Goal: Contribute content: Contribute content

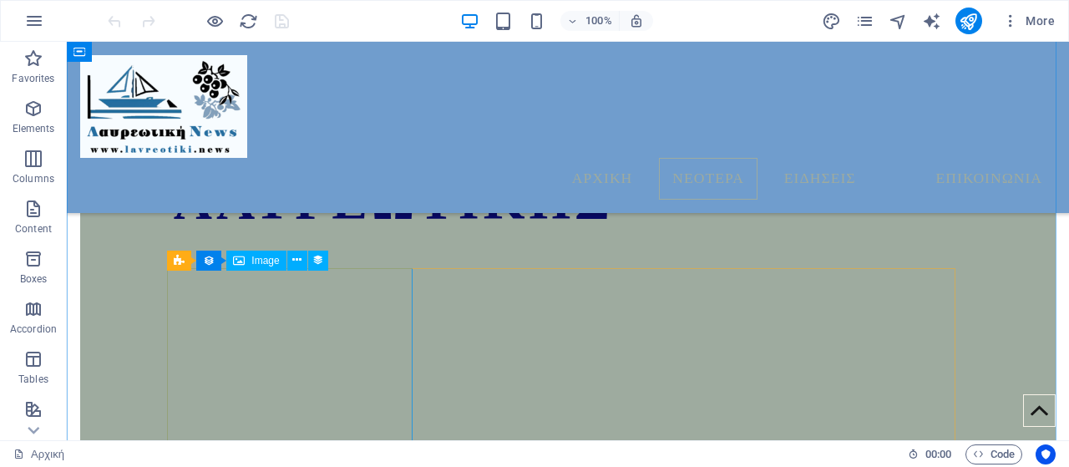
scroll to position [967, 0]
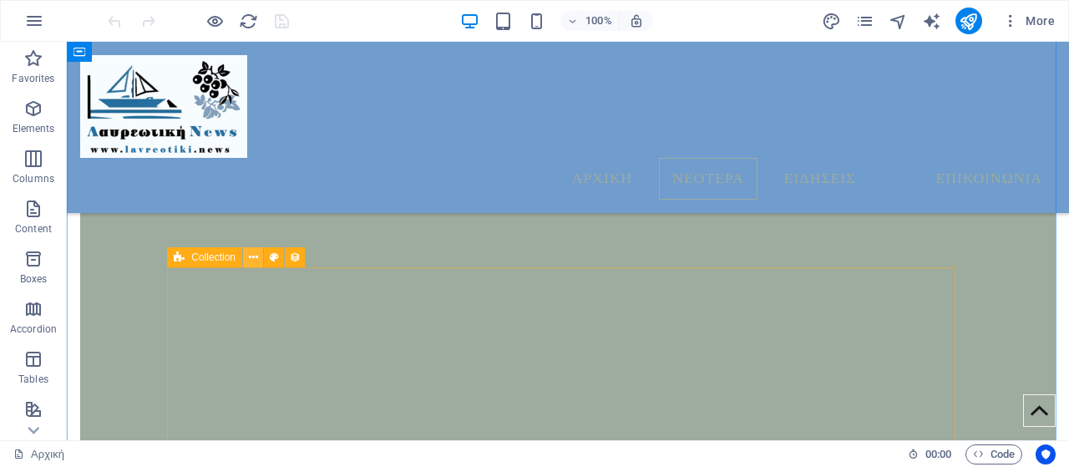
click at [252, 263] on icon at bounding box center [253, 258] width 9 height 18
click at [249, 254] on icon at bounding box center [253, 258] width 9 height 18
click at [251, 258] on icon at bounding box center [253, 258] width 9 height 18
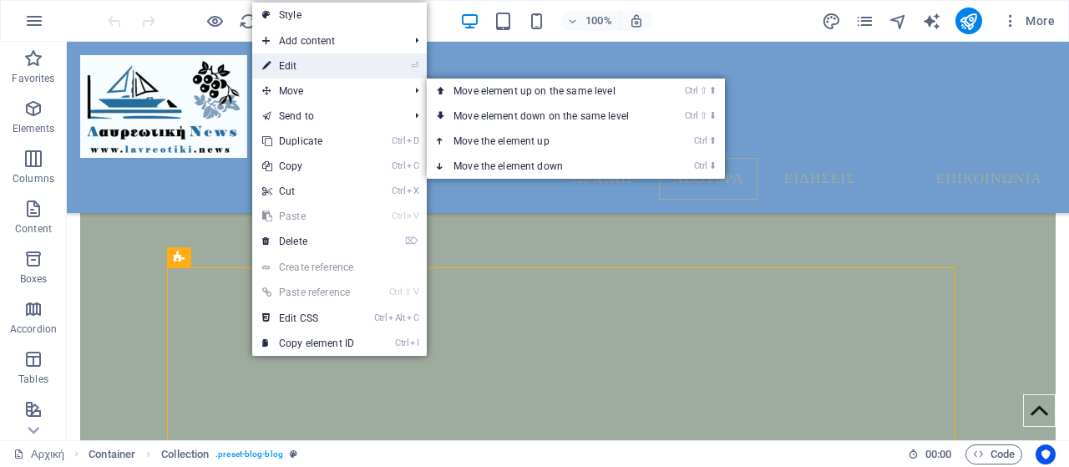
click at [302, 73] on link "⏎ Edit" at bounding box center [308, 65] width 112 height 25
select select "columns.publishing_date_DESC"
select select "columns.status"
select select "columns.publishing_date"
select select "past"
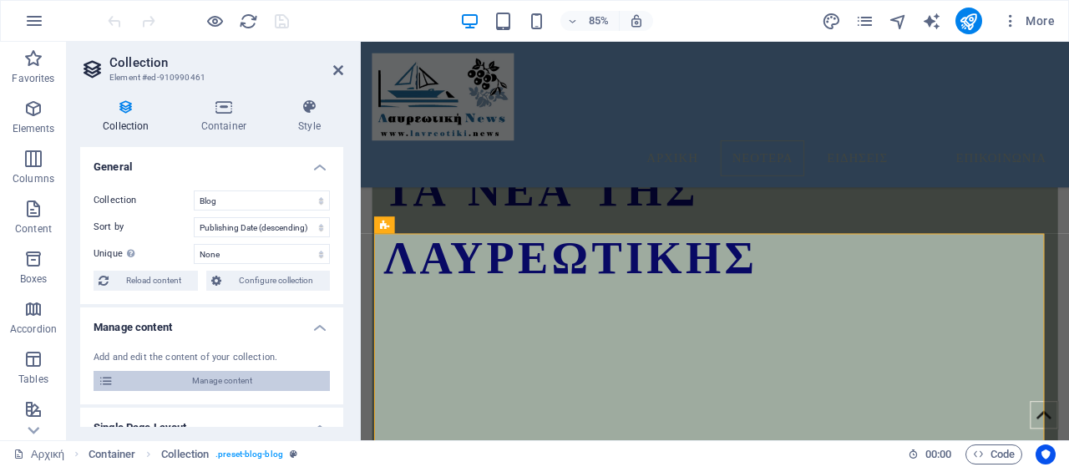
click at [239, 373] on span "Manage content" at bounding box center [222, 381] width 206 height 20
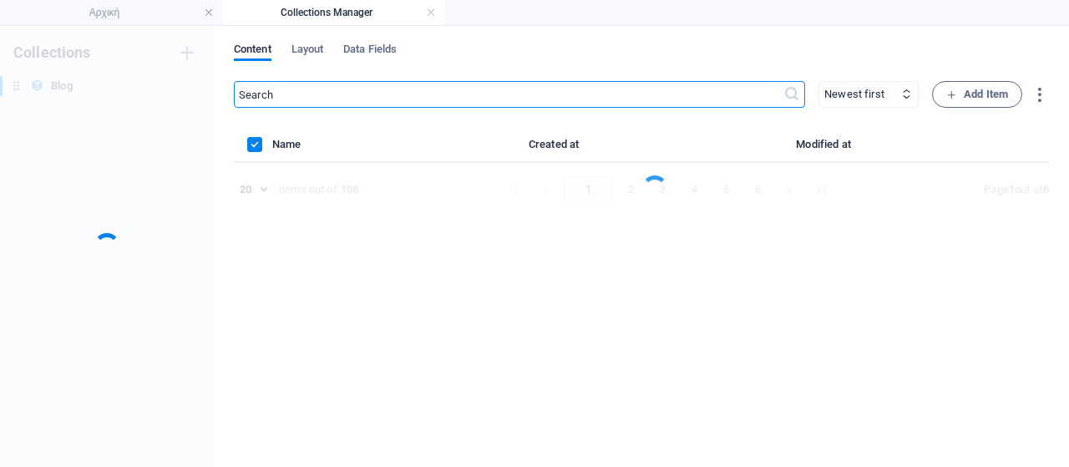
scroll to position [0, 0]
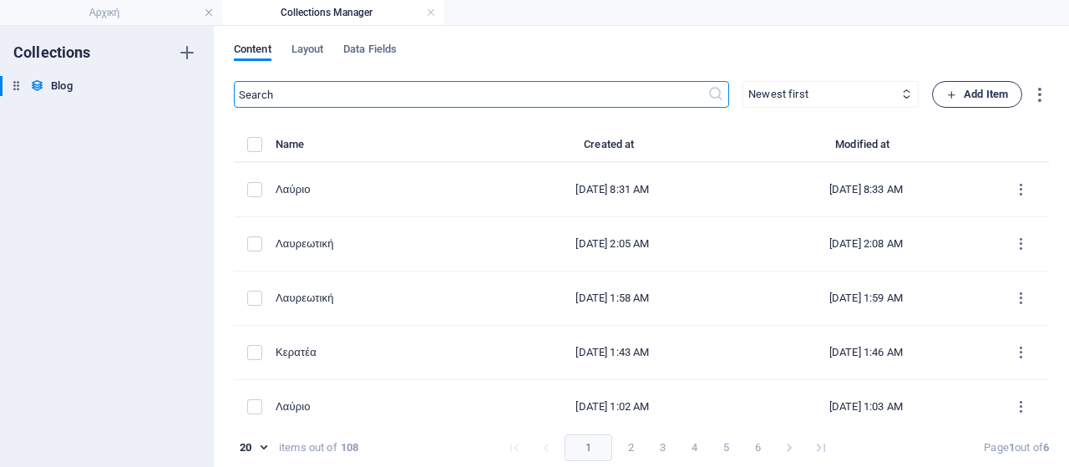
click at [982, 93] on span "Add Item" at bounding box center [978, 94] width 62 height 20
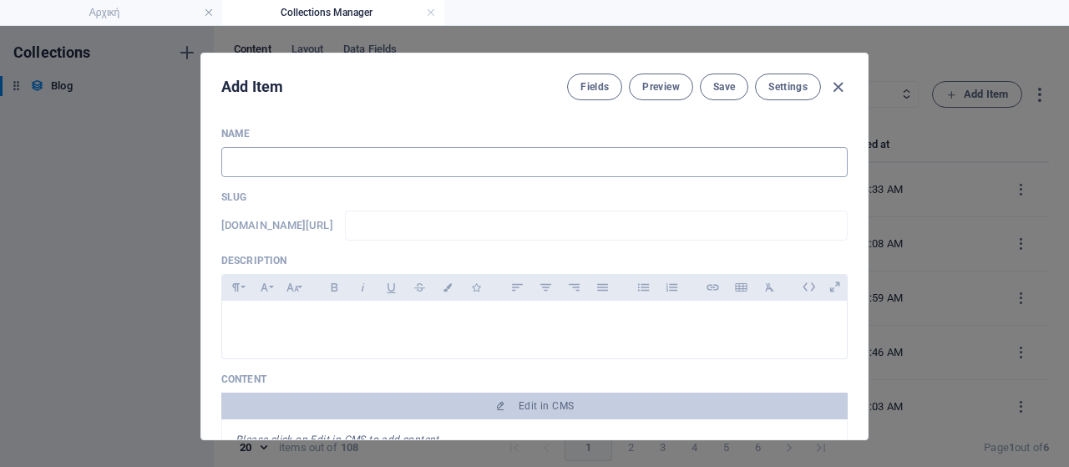
click at [607, 164] on input "text" at bounding box center [534, 162] width 627 height 30
type input "Ε"
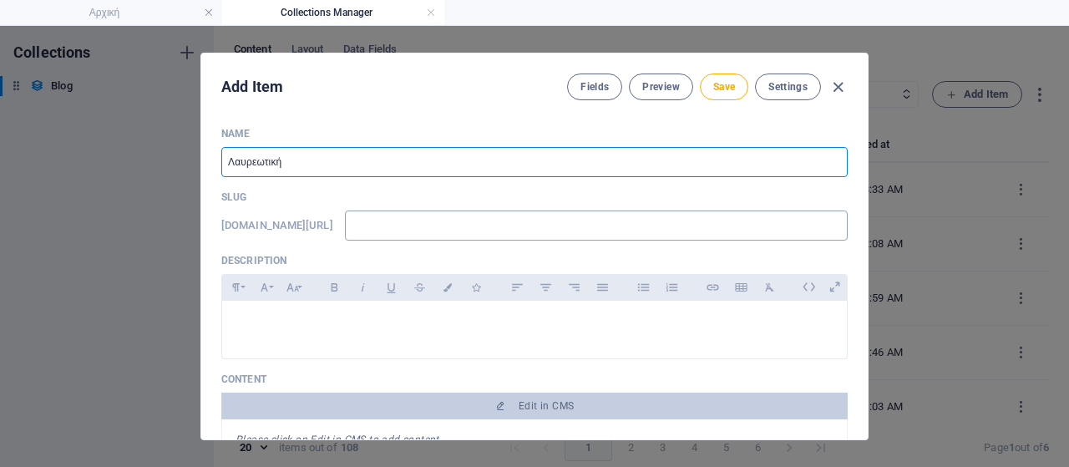
type input "Λαυρεωτική"
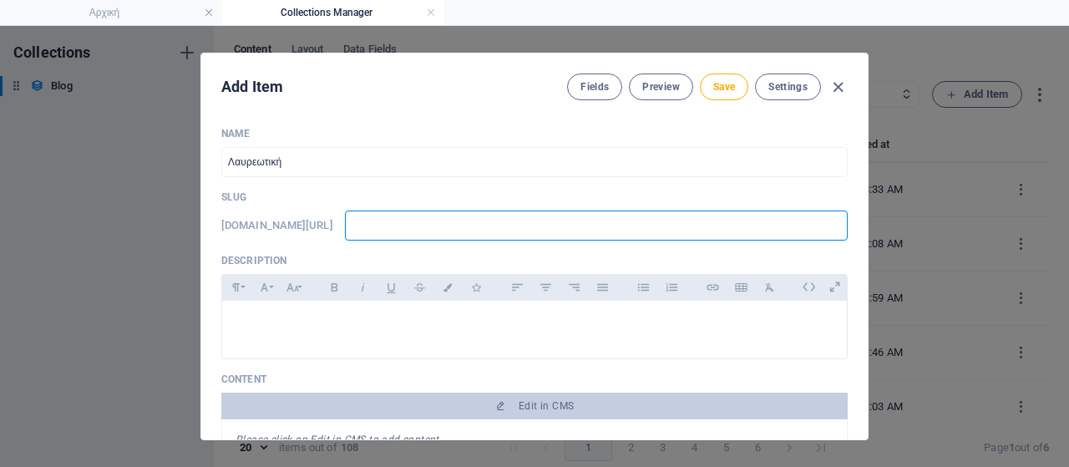
click at [581, 218] on input "text" at bounding box center [596, 226] width 503 height 30
type input "w"
type input "ww"
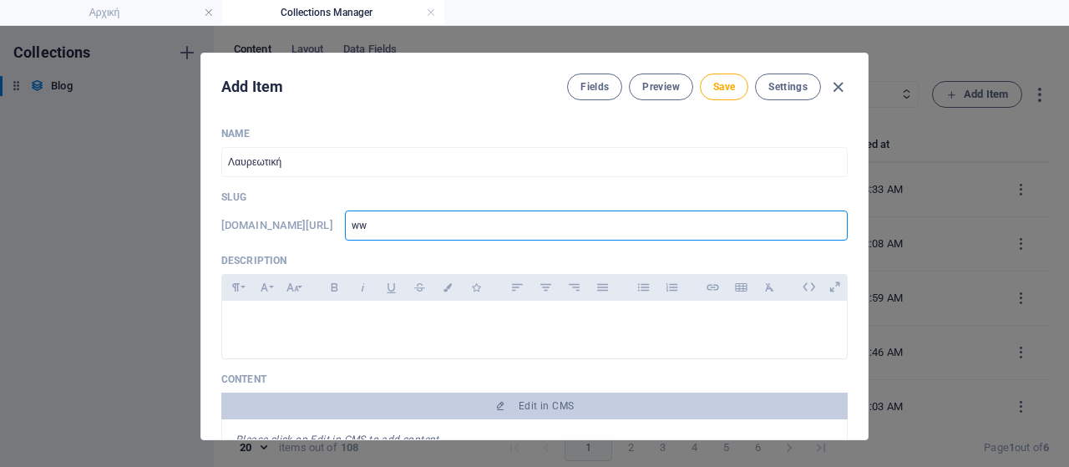
type input "www"
type input "www."
type input "www.l"
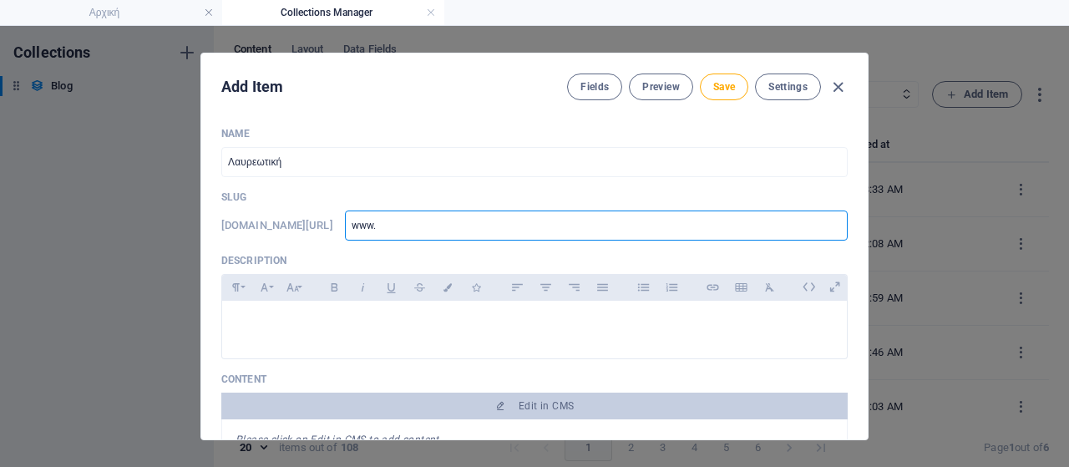
type input "www.l"
type input "[DOMAIN_NAME]"
type input "www.lav"
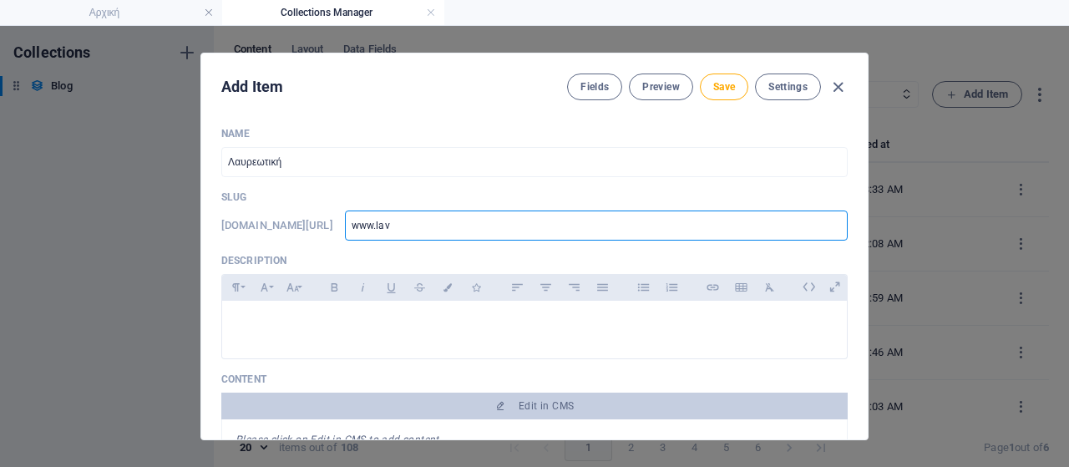
type input "www.lavr"
type input "www.lavri"
type input "www.lavria"
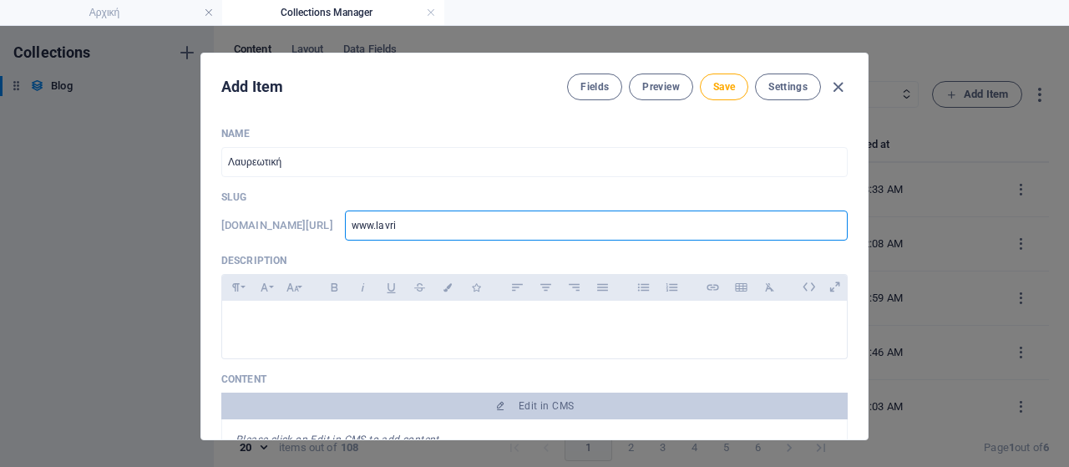
type input "www.lavria"
type input "www.lavriak"
type input "www.lavriaki"
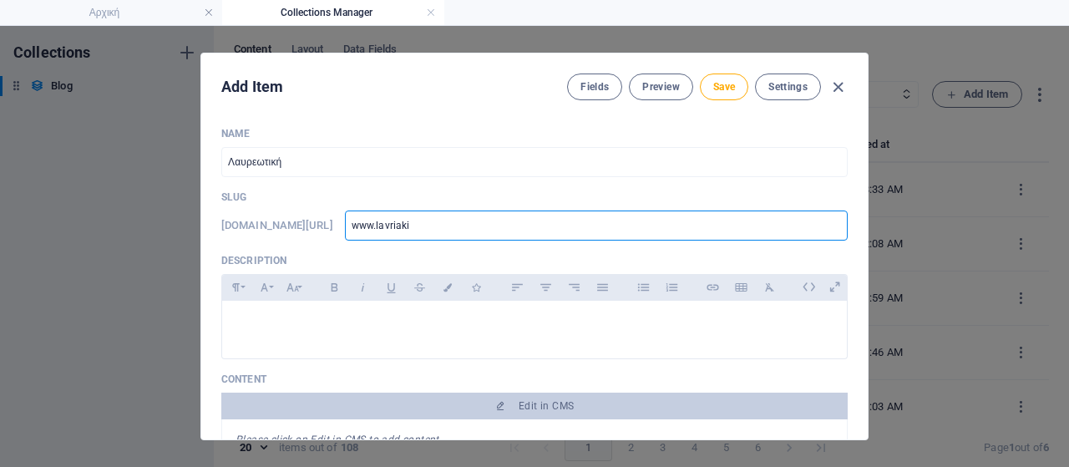
type input "www.lavriaki."
type input "www.lavriaki.n"
type input "[DOMAIN_NAME]"
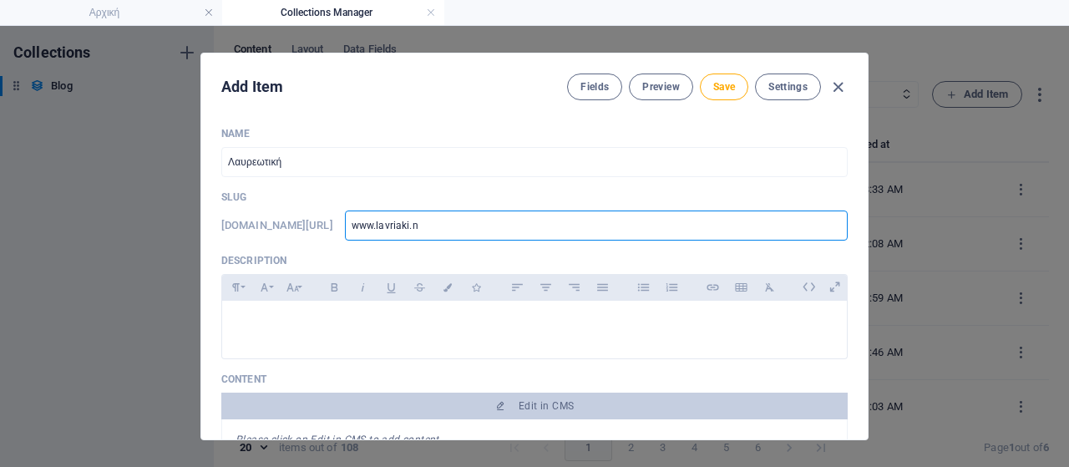
type input "[DOMAIN_NAME]"
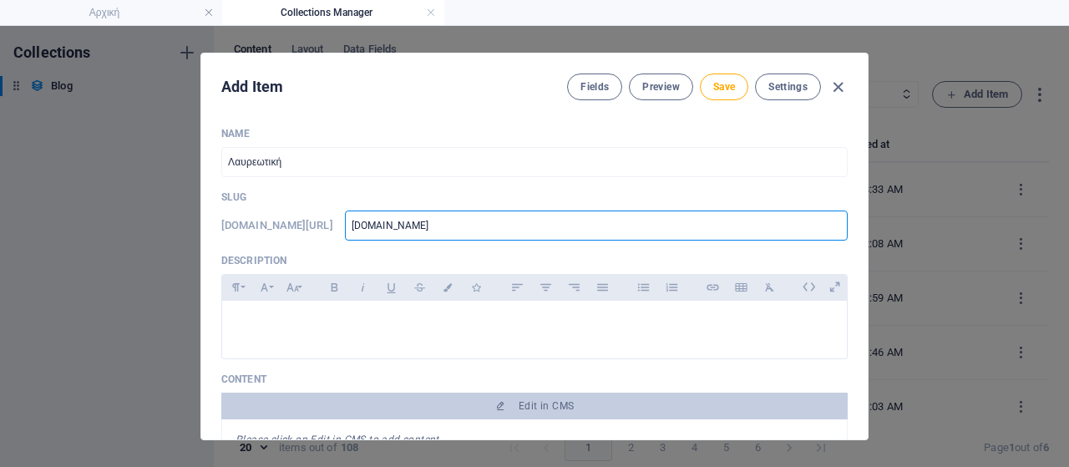
type input "[DOMAIN_NAME]/"
type input "[DOMAIN_NAME]/e"
type input "[DOMAIN_NAME]/ep"
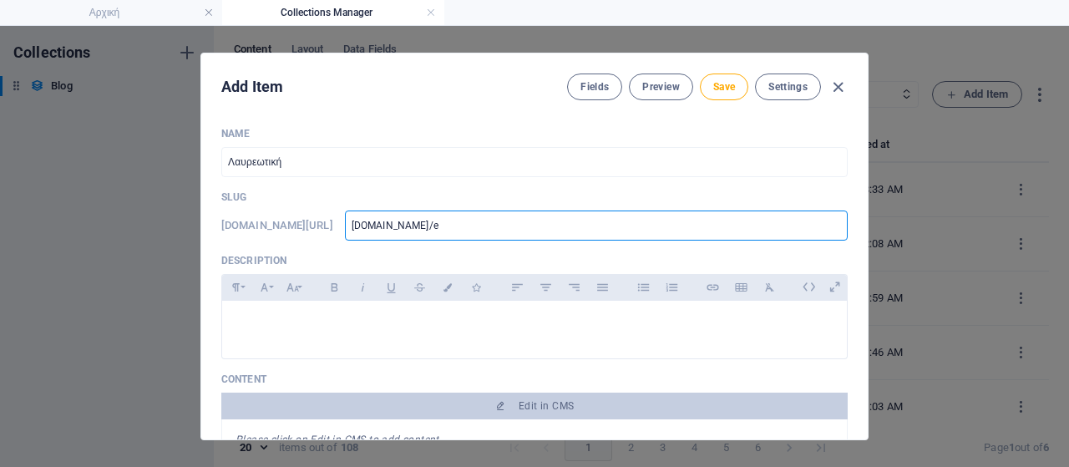
type input "[DOMAIN_NAME]/ep"
type input "[DOMAIN_NAME]/eps"
type input "[DOMAIN_NAME]/epsa"
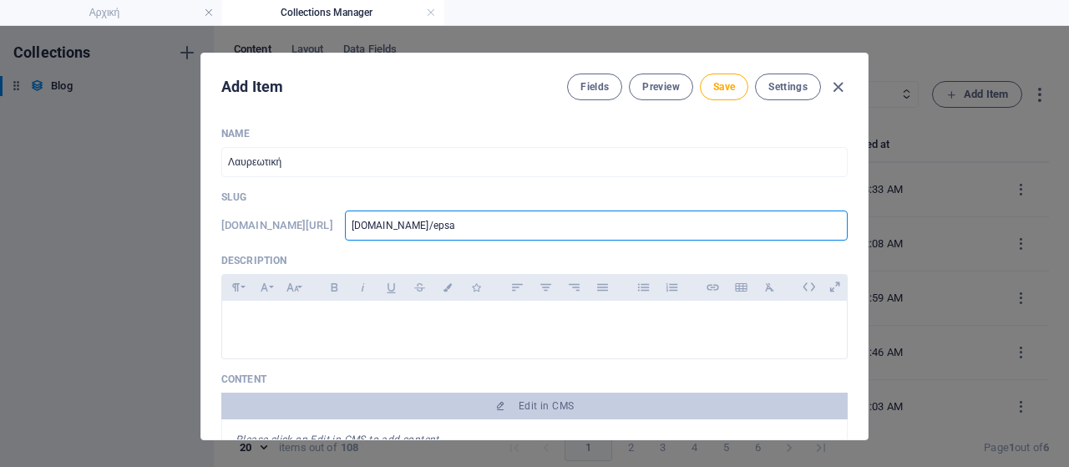
type input "[DOMAIN_NAME]/epsan"
type input "[DOMAIN_NAME]/epsana"
type input "[DOMAIN_NAME]/epsan"
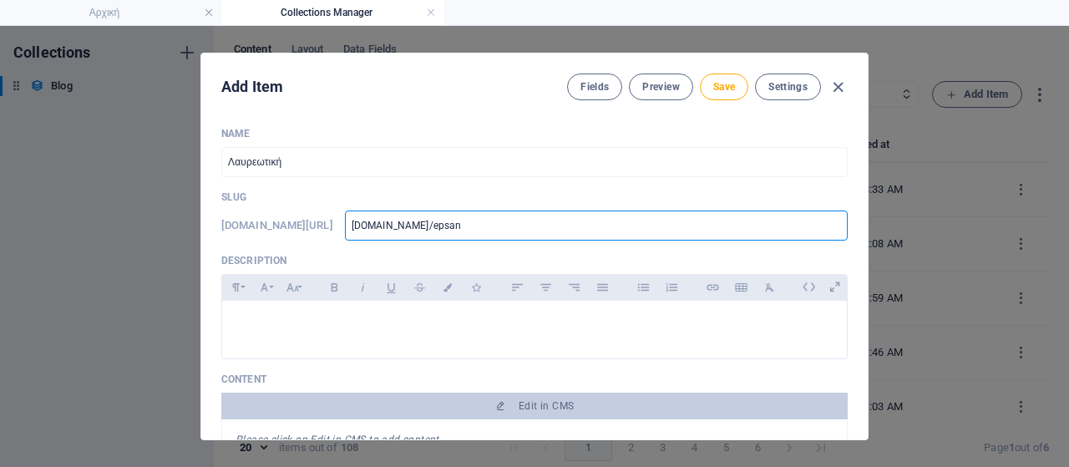
type input "[DOMAIN_NAME]/epsan"
type input "[DOMAIN_NAME]/epsa"
type input "[DOMAIN_NAME]/eps"
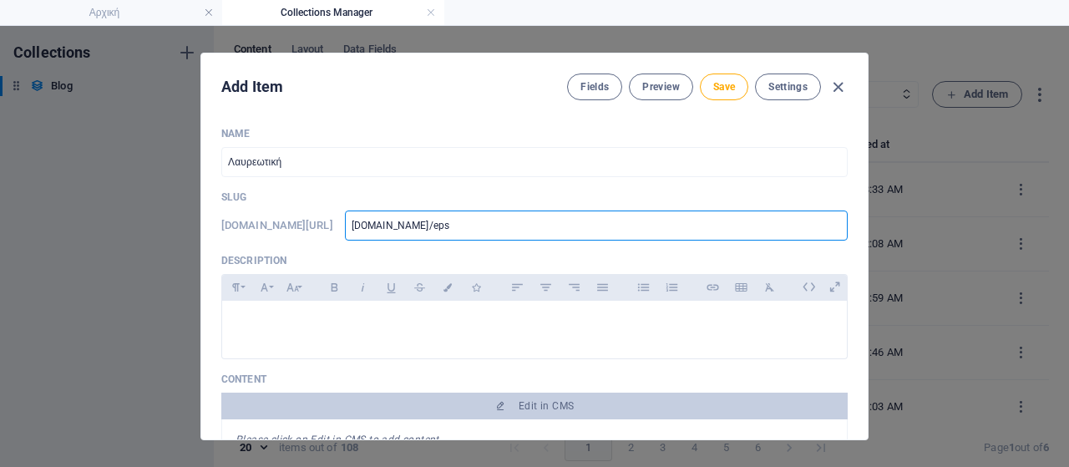
type input "[DOMAIN_NAME]/ep"
type input "[DOMAIN_NAME]/e"
type input "[DOMAIN_NAME]/"
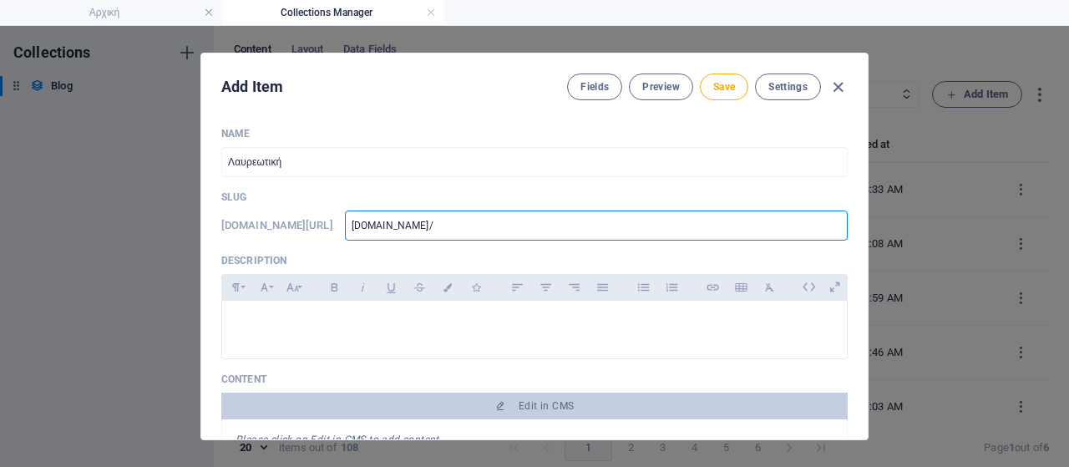
type input "[DOMAIN_NAME]/"
type input "[DOMAIN_NAME]/e"
type input "[DOMAIN_NAME]/ep"
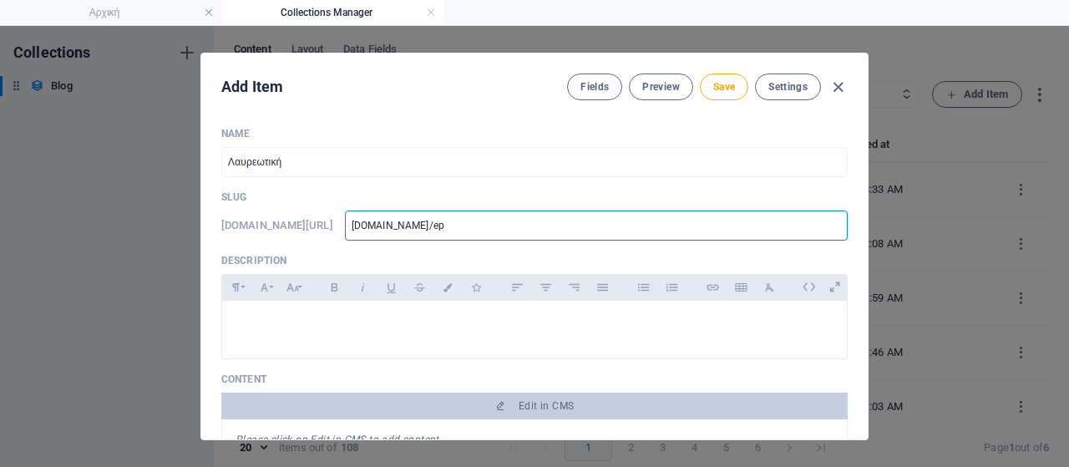
type input "[DOMAIN_NAME]/eps"
type input "[DOMAIN_NAME]/epsa"
type input "[DOMAIN_NAME]/epsan"
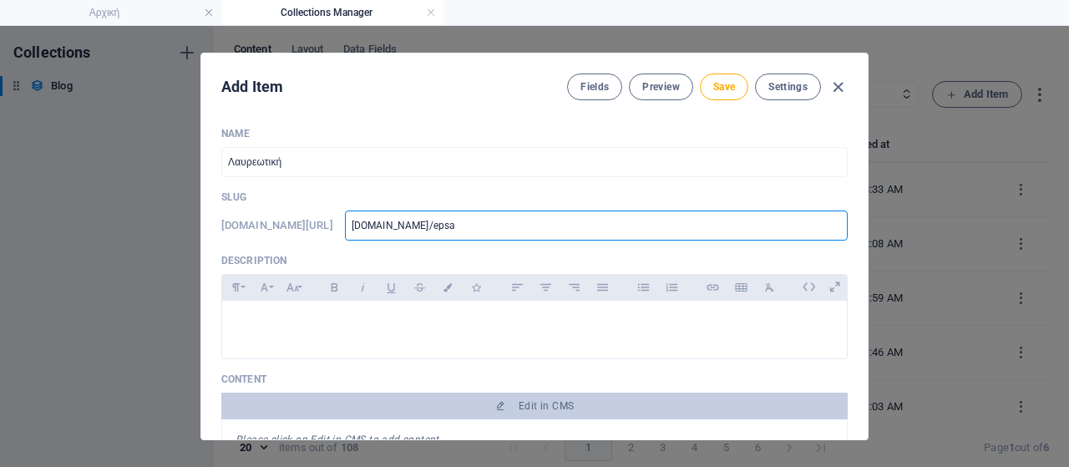
type input "[DOMAIN_NAME]/epsan"
type input "[DOMAIN_NAME]/epsana"
type input "[DOMAIN_NAME]/epsana5"
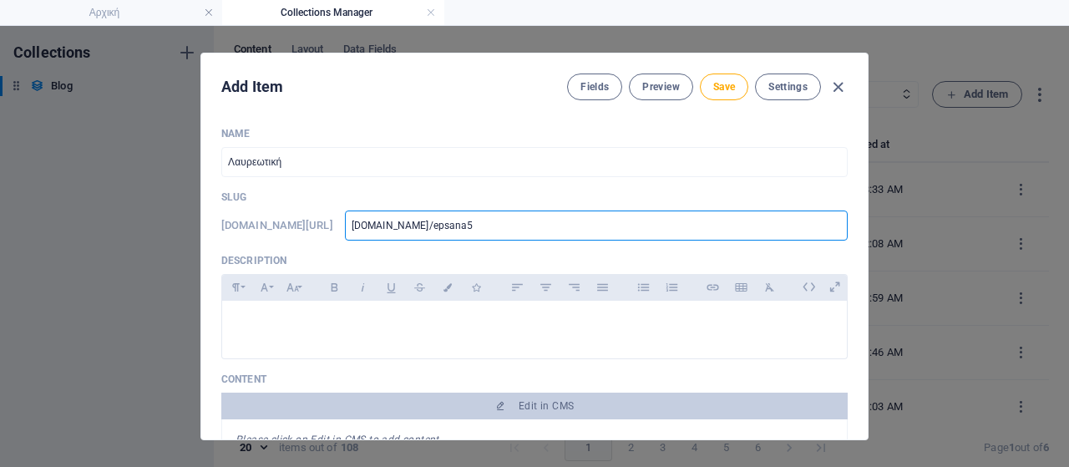
type input "[DOMAIN_NAME]/epsana52"
type input "[DOMAIN_NAME]/epsana520"
type input "[DOMAIN_NAME]/epsana52"
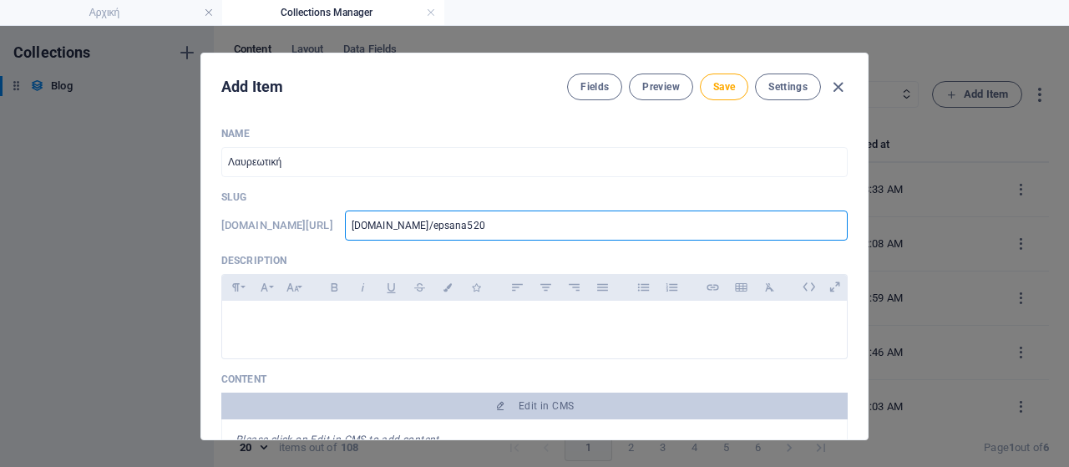
type input "[DOMAIN_NAME]/epsana52"
type input "[DOMAIN_NAME]/epsana5"
type input "[DOMAIN_NAME]/epsana51"
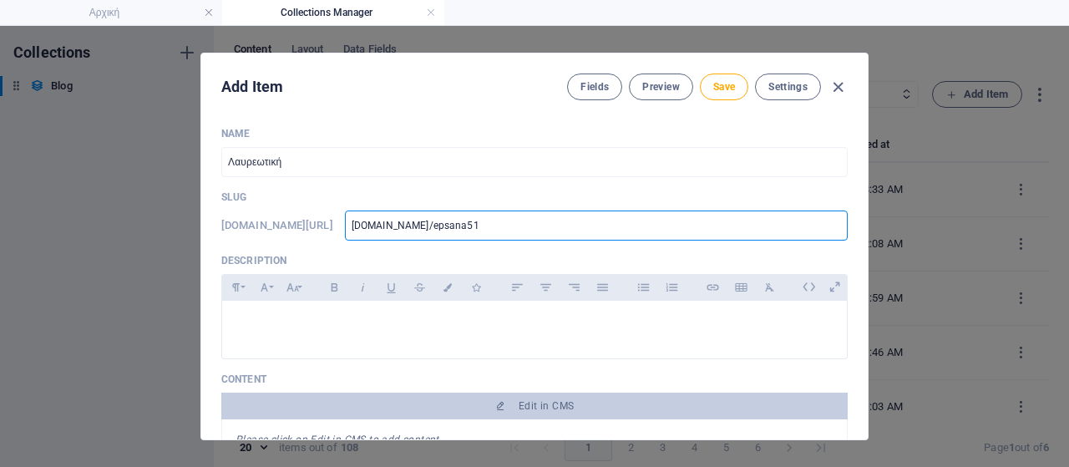
type input "[DOMAIN_NAME]/epsana510"
type input "www-lavriaki-news-epsana510"
click at [309, 314] on p at bounding box center [535, 322] width 598 height 16
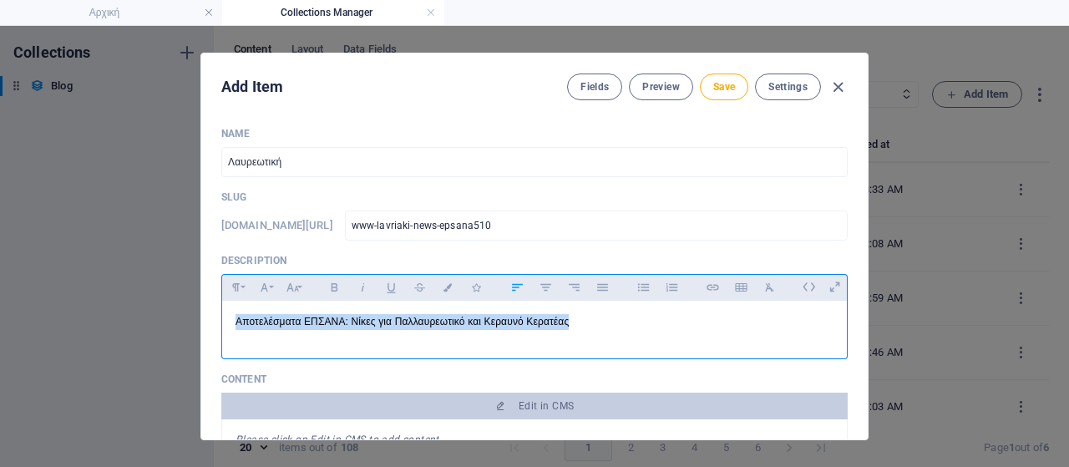
drag, startPoint x: 577, startPoint y: 324, endPoint x: 204, endPoint y: 334, distance: 373.6
click at [204, 334] on div "Name Λαυρεωτική ​ Slug [DOMAIN_NAME][URL] www-lavriaki-news-epsana510 ​ Descrip…" at bounding box center [534, 277] width 667 height 326
click at [331, 288] on icon "button" at bounding box center [334, 287] width 14 height 20
click at [296, 287] on icon "button" at bounding box center [293, 287] width 14 height 20
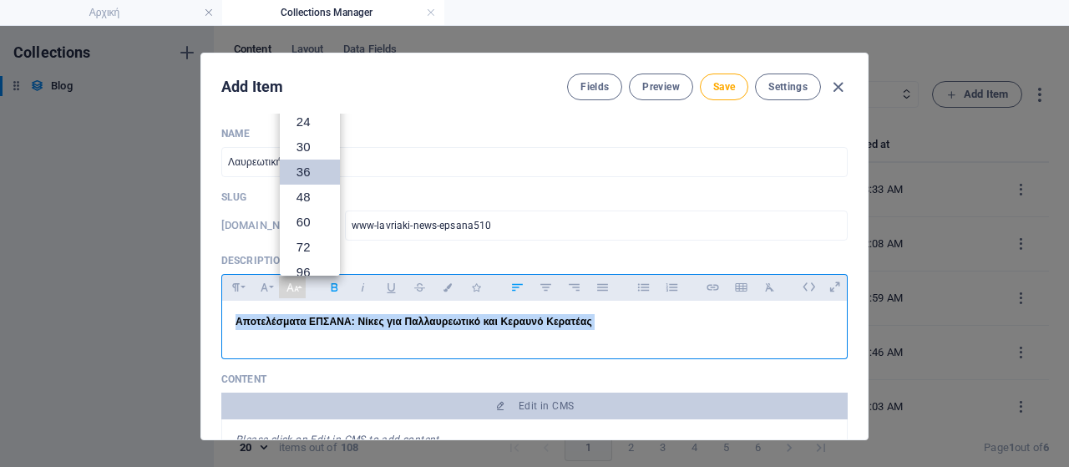
scroll to position [35, 0]
click at [302, 180] on link "18" at bounding box center [310, 180] width 60 height 25
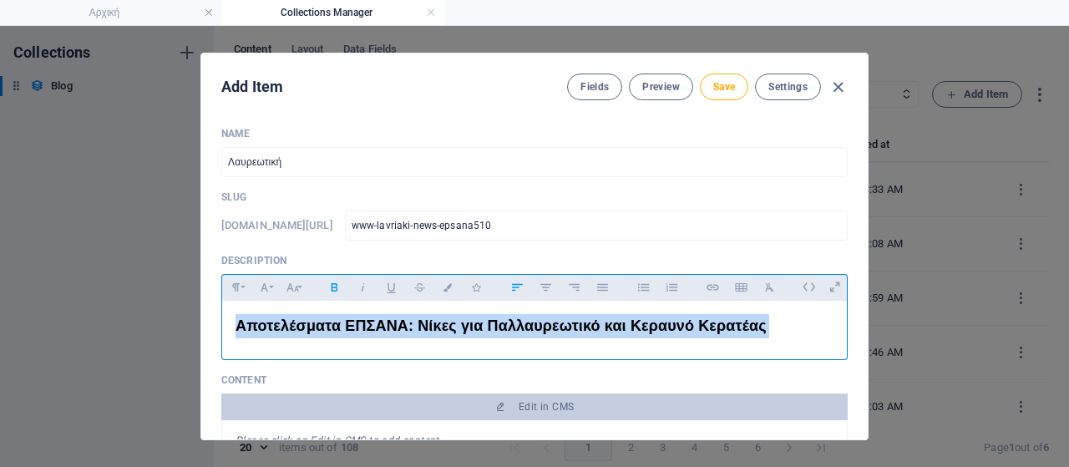
click at [757, 325] on span "Αποτελέσματα ΕΠΣΑΝΑ: Νίκες για Παλλαυρεωτικό και Κεραυνό Κερατέας" at bounding box center [501, 325] width 531 height 17
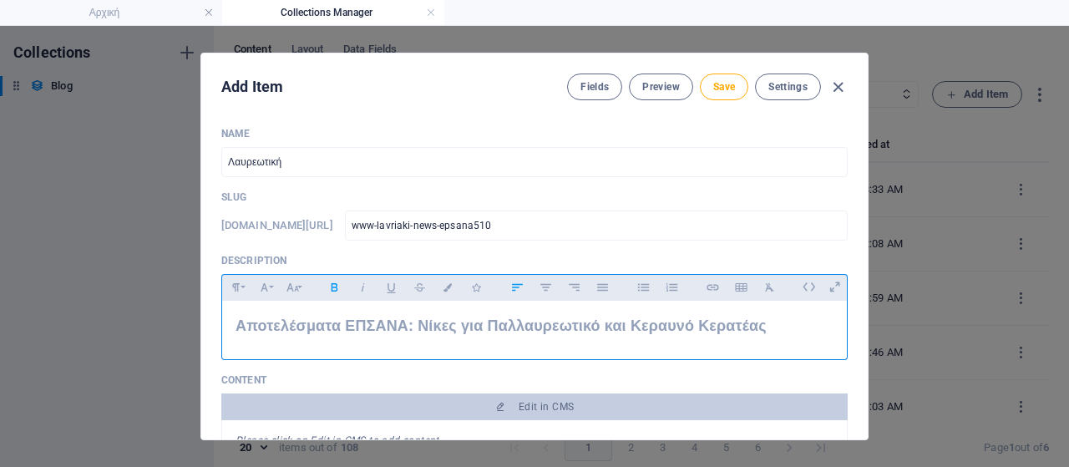
click at [764, 327] on p "Αποτελέσματα ΕΠΣΑΝΑ: Νίκες για Παλλαυρεωτικό και Κεραυνό Κερατέας" at bounding box center [535, 326] width 598 height 24
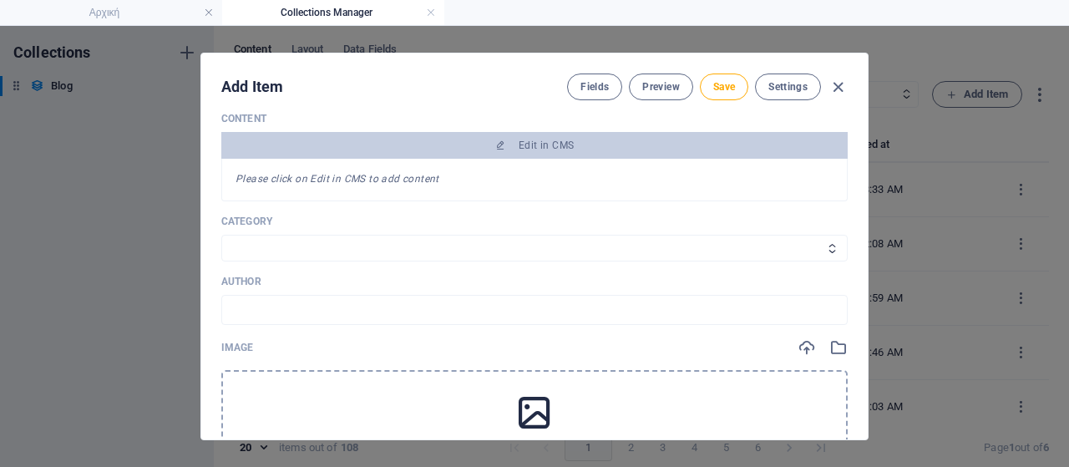
scroll to position [334, 0]
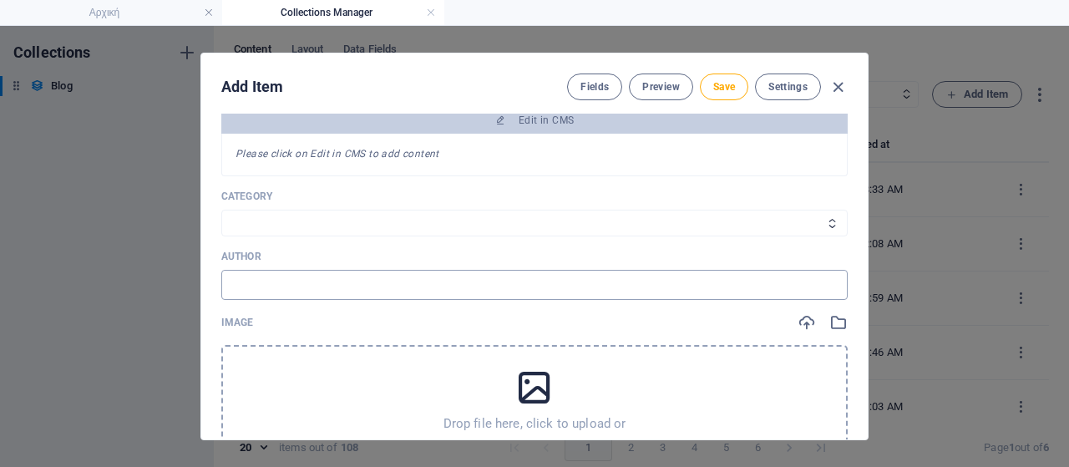
click at [353, 271] on input "text" at bounding box center [534, 285] width 627 height 30
drag, startPoint x: 257, startPoint y: 280, endPoint x: 309, endPoint y: 277, distance: 51.9
click at [309, 277] on input "Πηγή: ΔΕΔΔΗΕ" at bounding box center [534, 285] width 627 height 30
type input "Πηγή: ΕΠΣ Ανατολικής Αττικής"
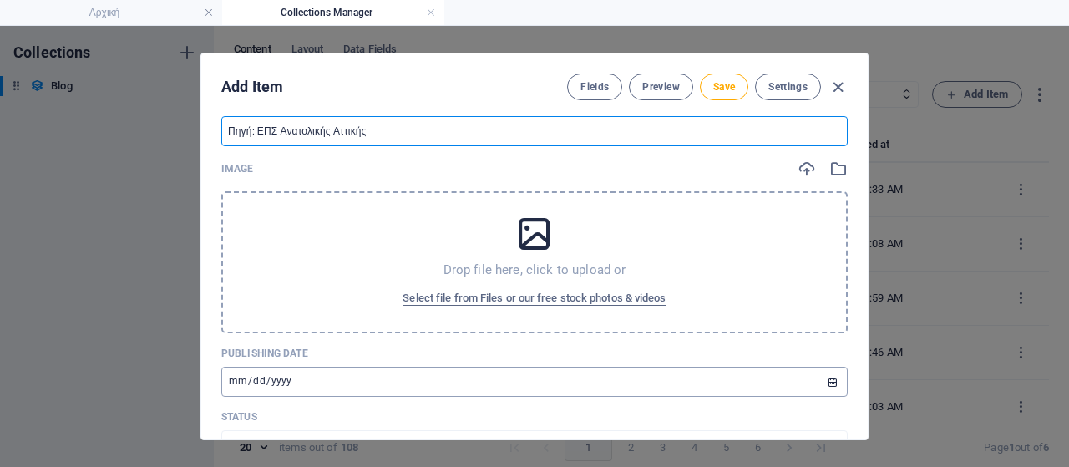
scroll to position [501, 0]
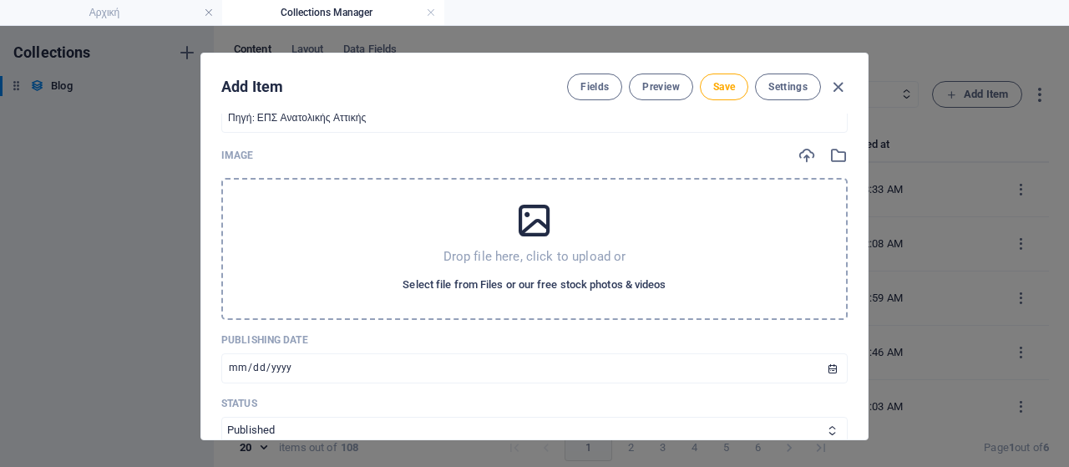
click at [528, 291] on span "Select file from Files or our free stock photos & videos" at bounding box center [534, 285] width 263 height 20
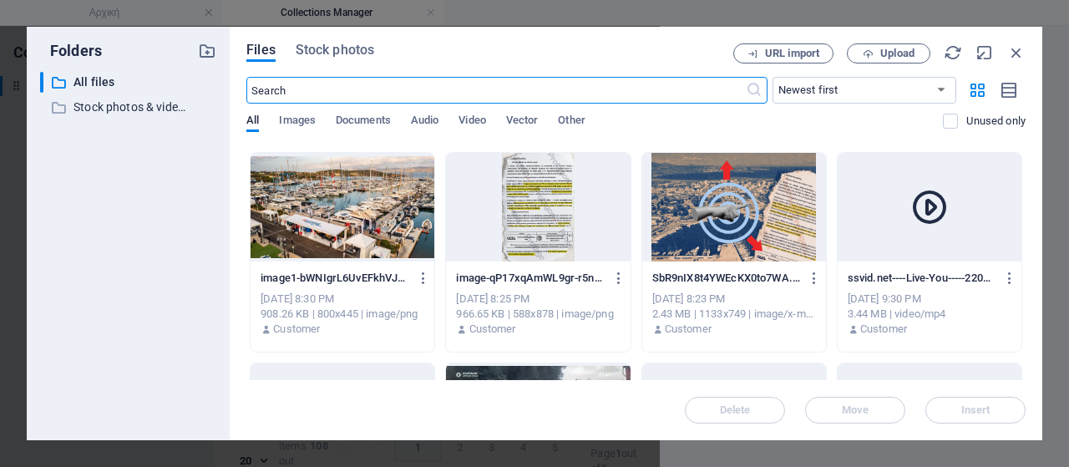
scroll to position [4094, 0]
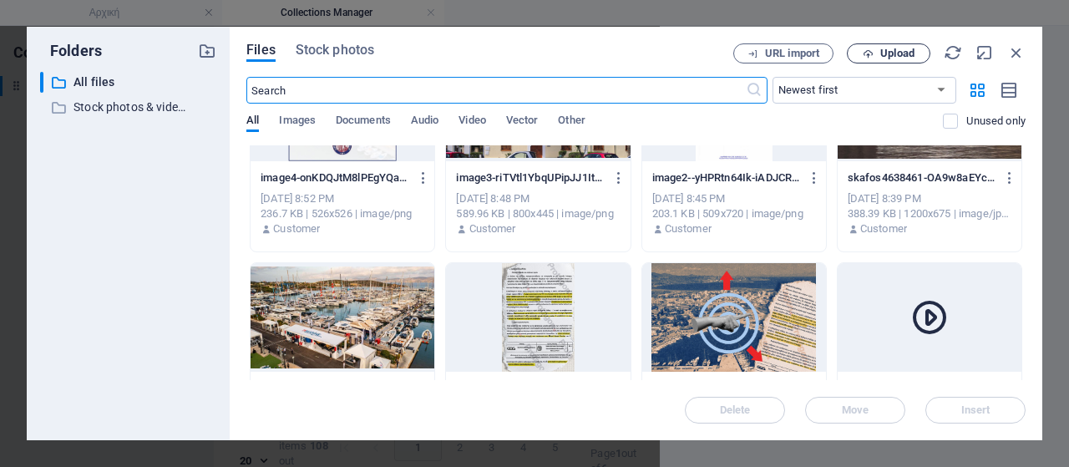
click at [884, 56] on span "Upload" at bounding box center [898, 53] width 34 height 10
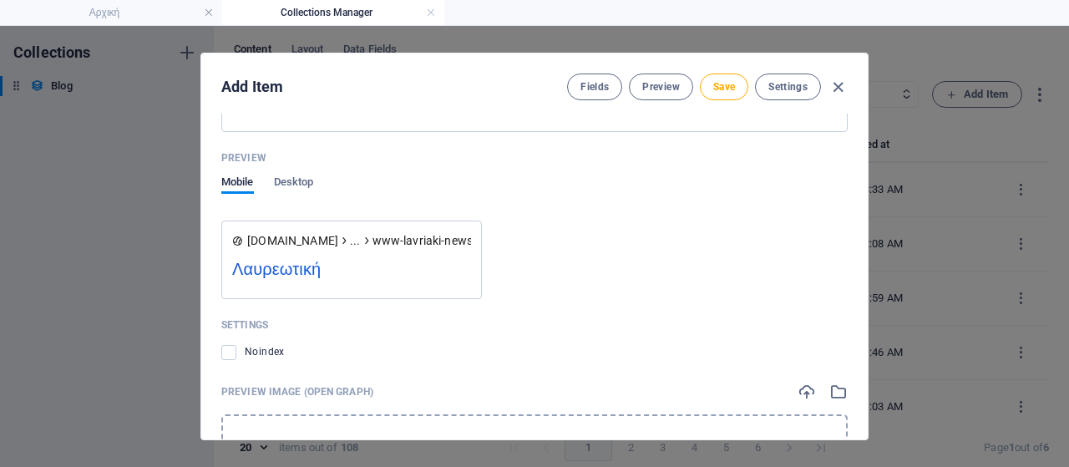
scroll to position [1714, 0]
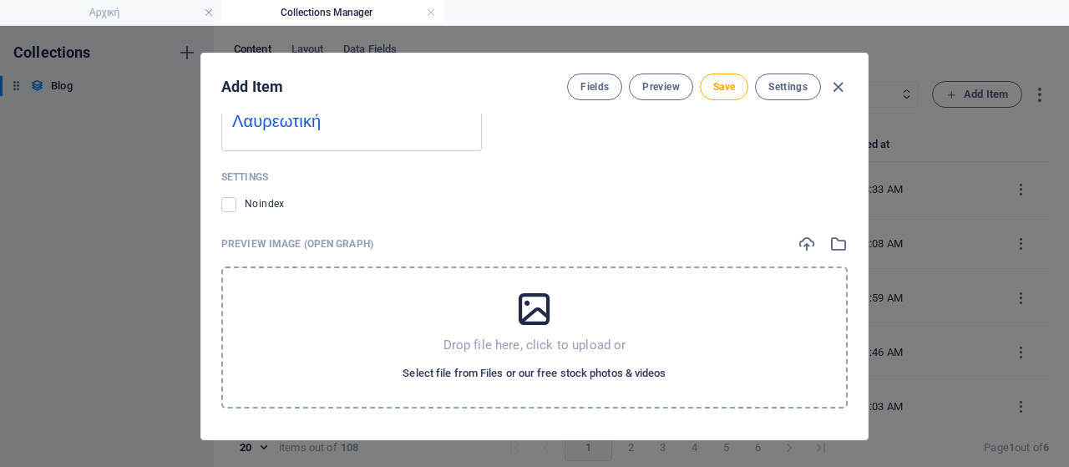
click at [425, 368] on span "Select file from Files or our free stock photos & videos" at bounding box center [534, 373] width 263 height 20
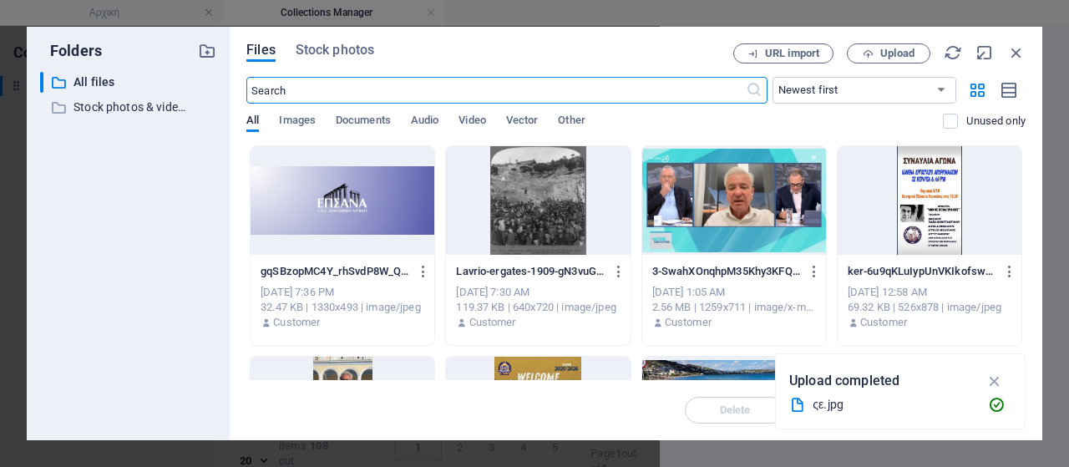
scroll to position [1763, 0]
click at [363, 190] on div at bounding box center [343, 200] width 184 height 109
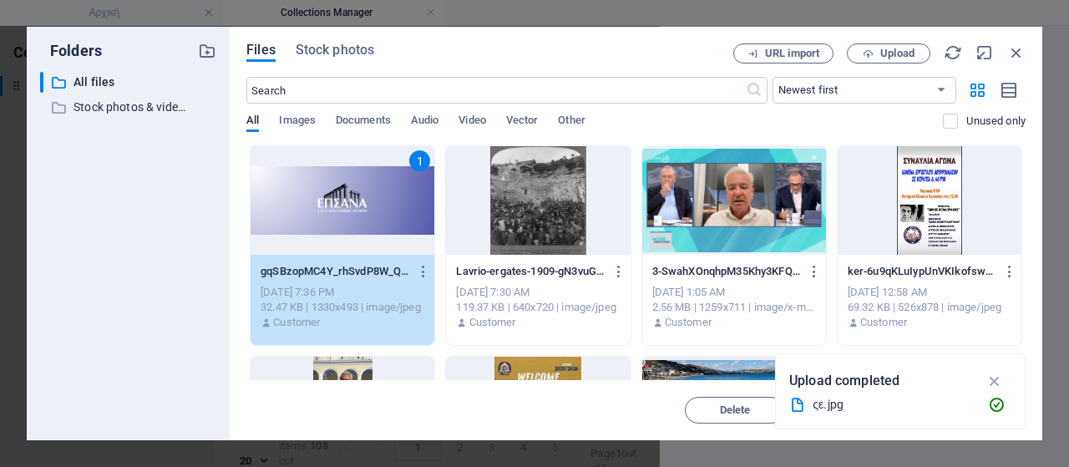
click at [363, 190] on div "1" at bounding box center [343, 200] width 184 height 109
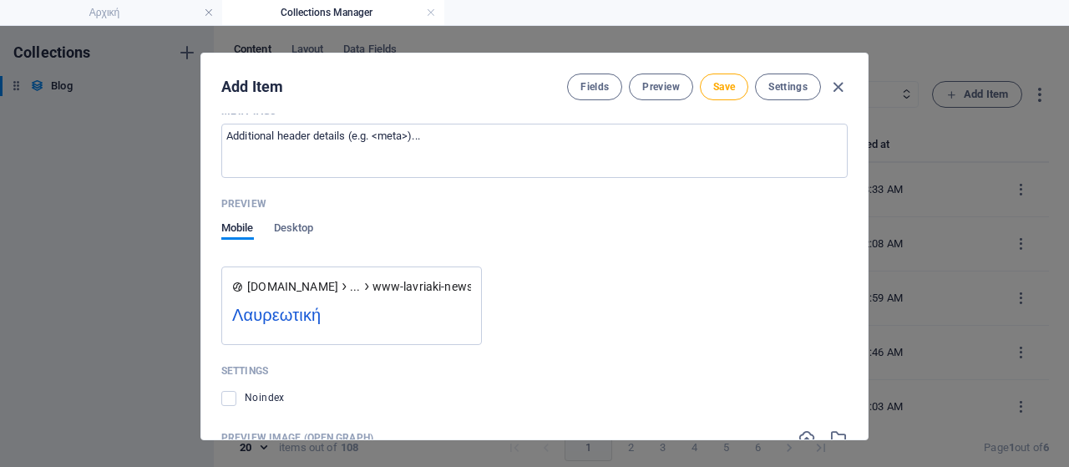
scroll to position [1296, 0]
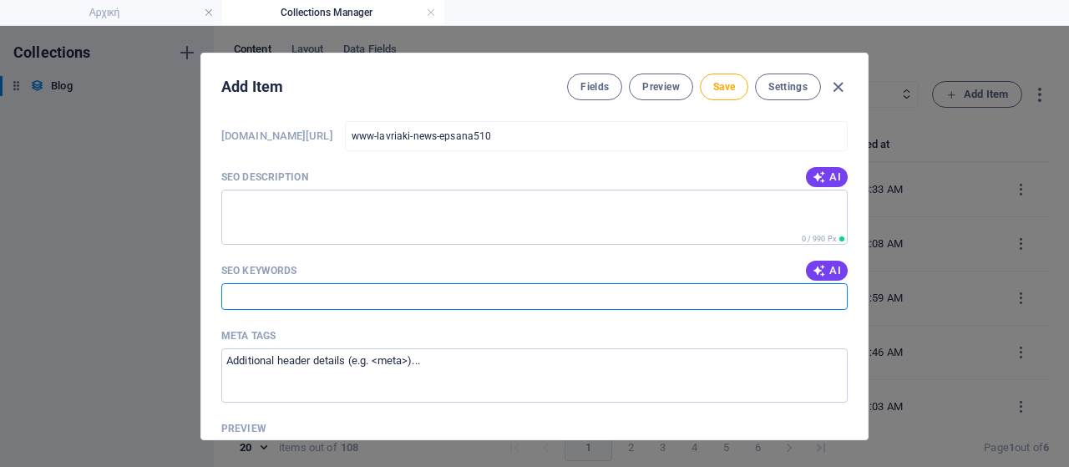
paste input "ΕΠΣΑΝΑ, Λαυρεωτική, Παλλαυρεωτικός, Κεραυνός Κερατέας, Ολυμπιακός Λαυρίου, ερασ…"
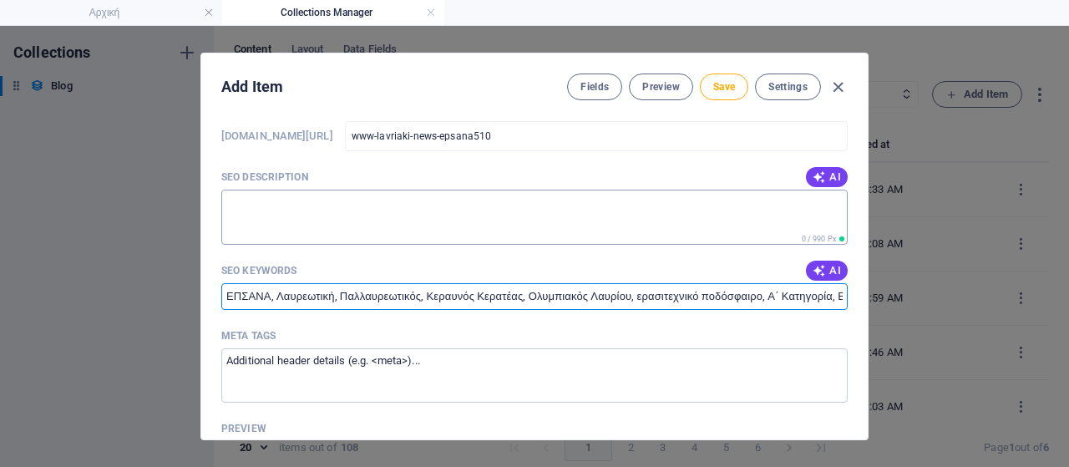
scroll to position [0, 251]
type input "ΕΠΣΑΝΑ, Λαυρεωτική, Παλλαυρεωτικός, Κεραυνός Κερατέας, Ολυμπιακός Λαυρίου, ερασ…"
click at [713, 89] on span "Save" at bounding box center [724, 86] width 22 height 13
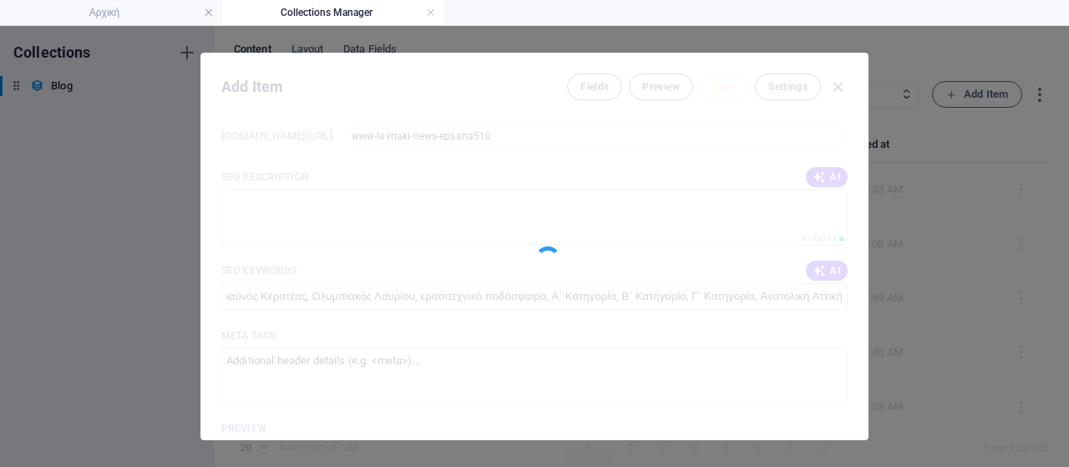
scroll to position [0, 0]
type input "www-lavriaki-news-epsana510"
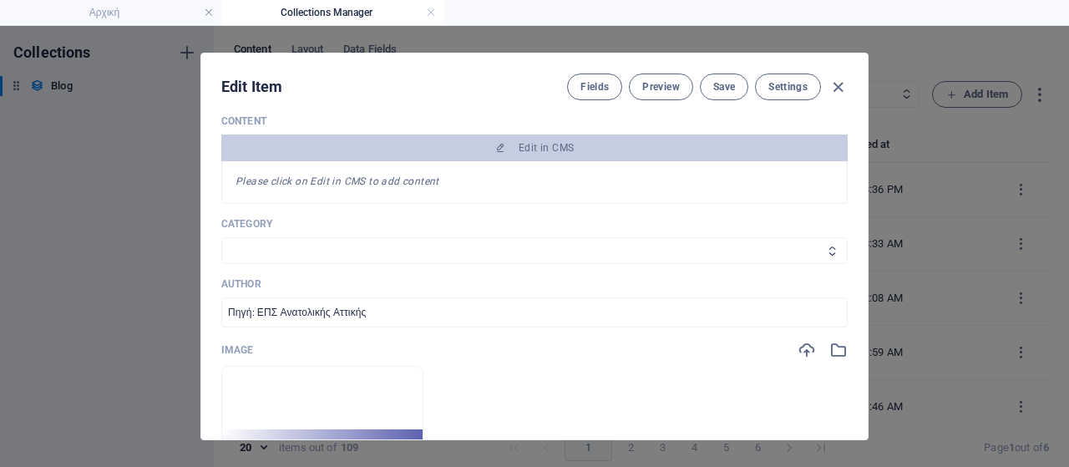
scroll to position [293, 0]
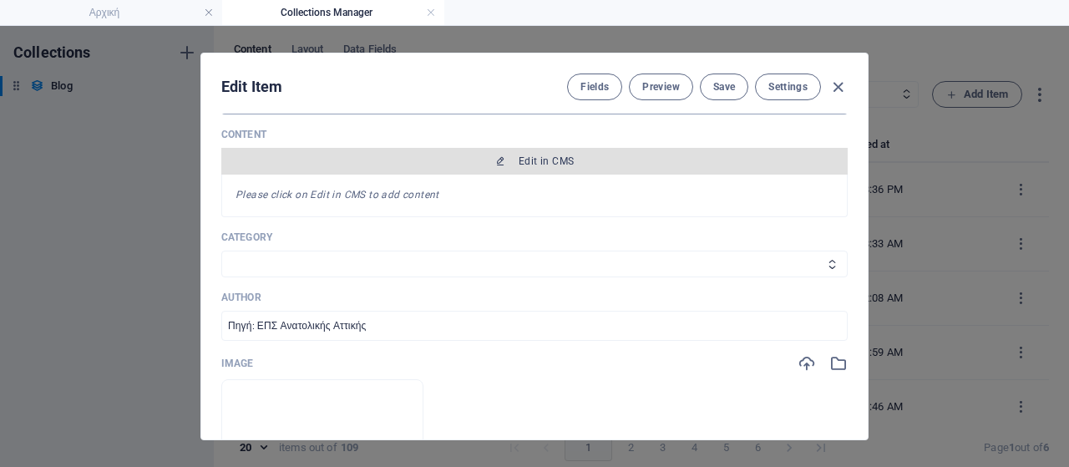
click at [585, 161] on span "Edit in CMS" at bounding box center [534, 161] width 613 height 13
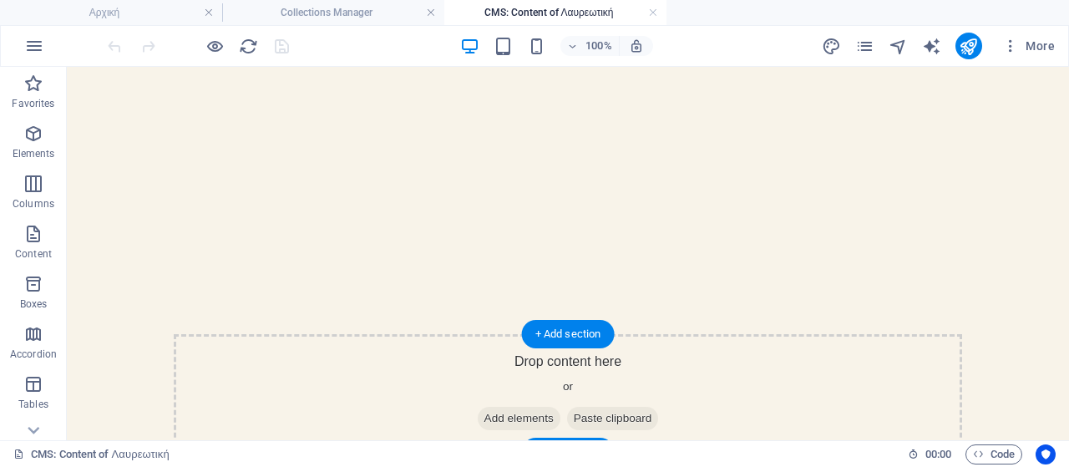
scroll to position [0, 0]
click at [510, 414] on span "Add elements" at bounding box center [519, 418] width 83 height 23
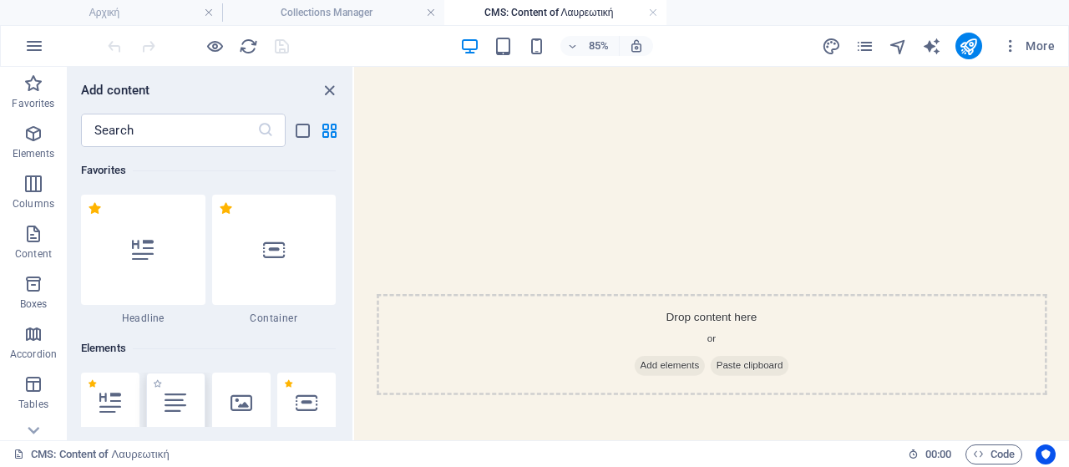
click at [172, 397] on icon at bounding box center [176, 403] width 22 height 22
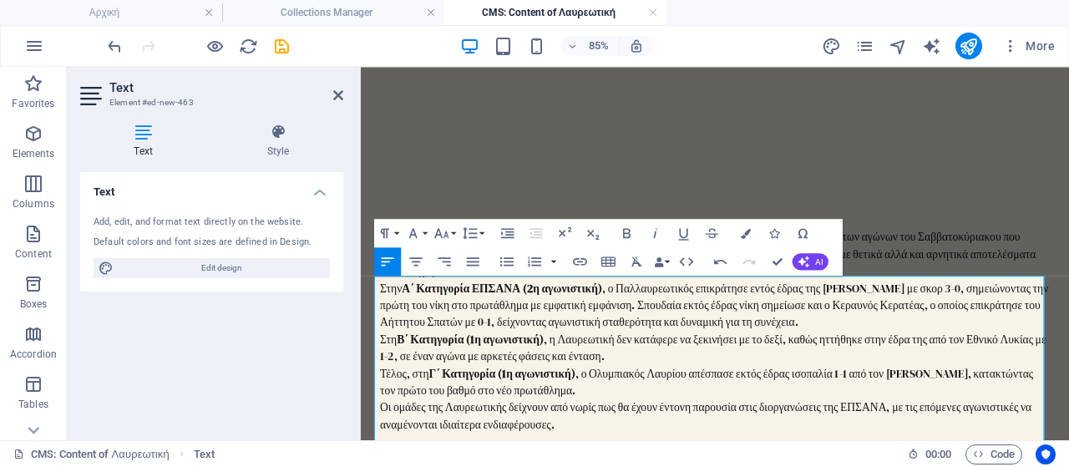
scroll to position [167, 0]
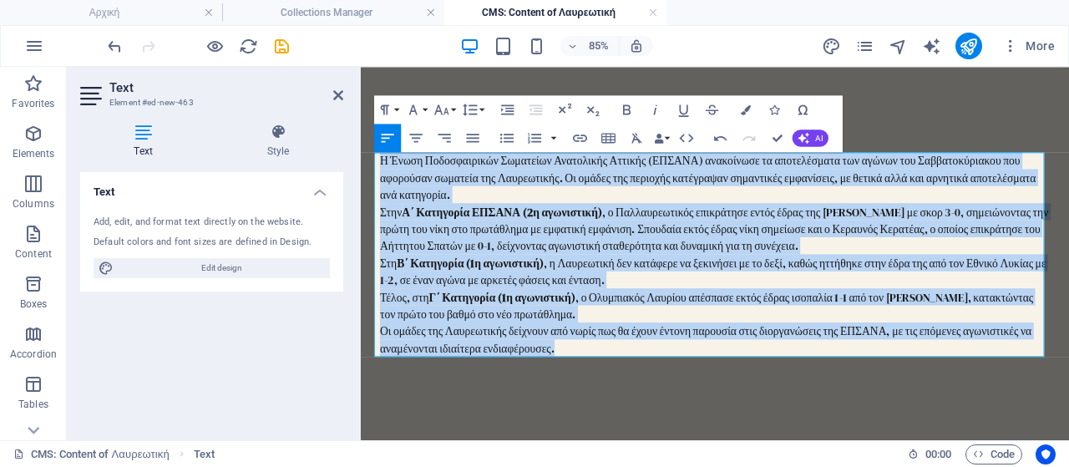
drag, startPoint x: 625, startPoint y: 393, endPoint x: 353, endPoint y: 159, distance: 359.6
click at [361, 159] on html "Skip to main content Η Ένωση Ποδοσφαιρικών Σωματείων Ανατολικής Αττικής (ΕΠΣΑΝΑ…" at bounding box center [778, 287] width 834 height 775
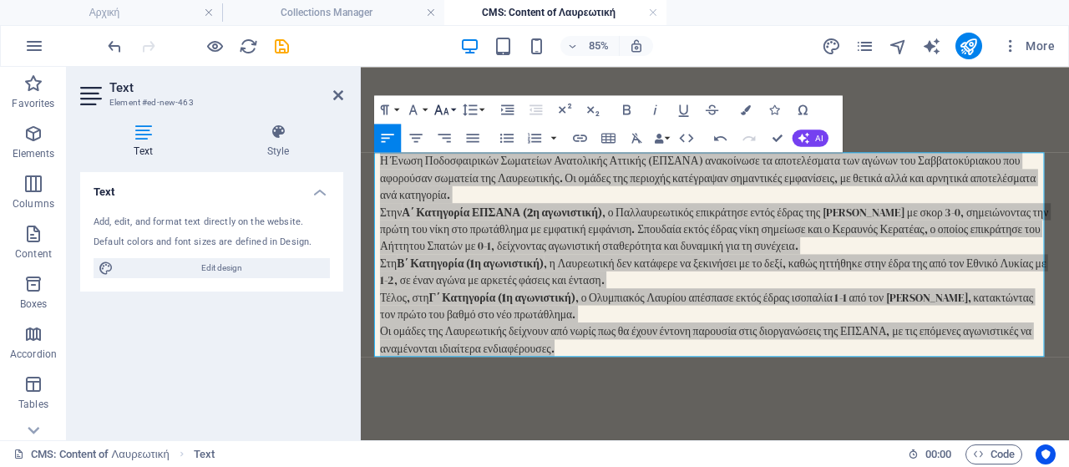
click at [449, 110] on icon "button" at bounding box center [442, 109] width 17 height 17
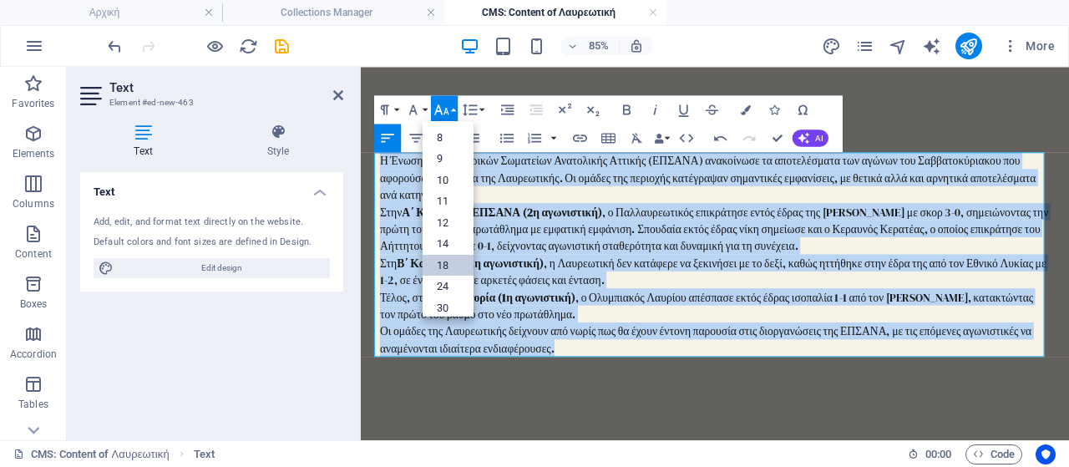
click at [466, 267] on link "18" at bounding box center [448, 265] width 51 height 22
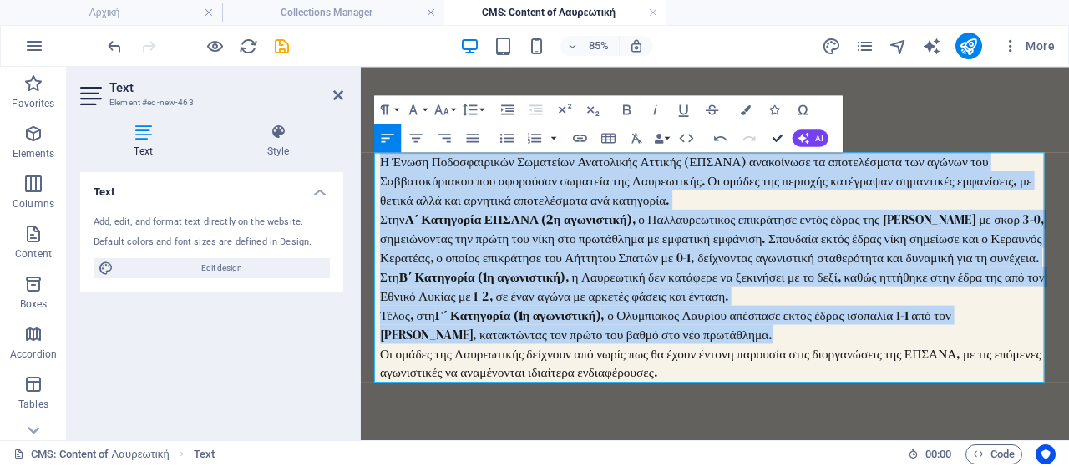
drag, startPoint x: 782, startPoint y: 137, endPoint x: 715, endPoint y: 71, distance: 93.9
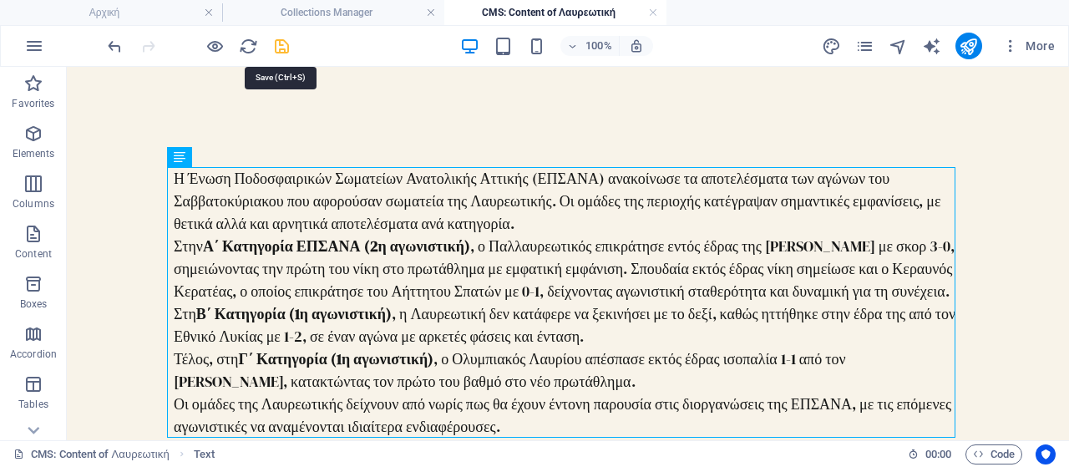
click at [284, 49] on icon "save" at bounding box center [281, 46] width 19 height 19
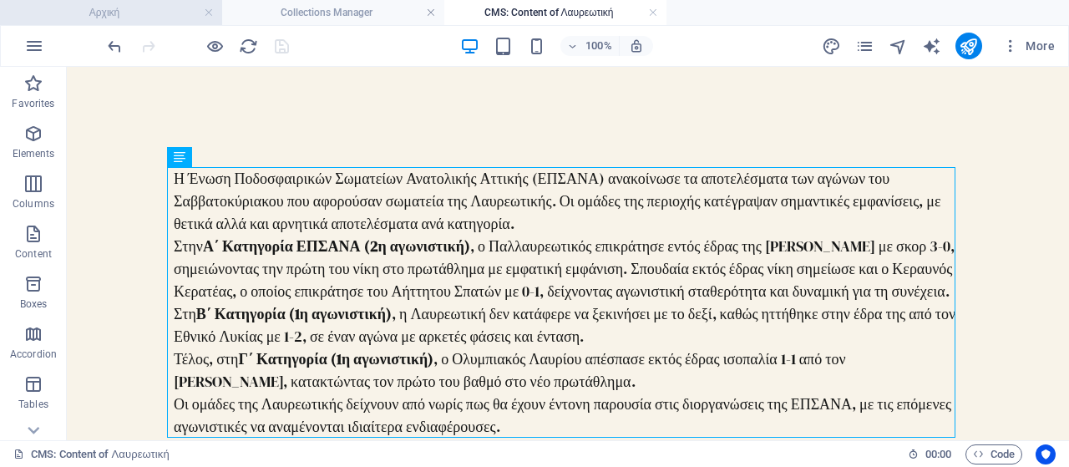
click at [132, 8] on h4 "Αρχική" at bounding box center [111, 12] width 222 height 18
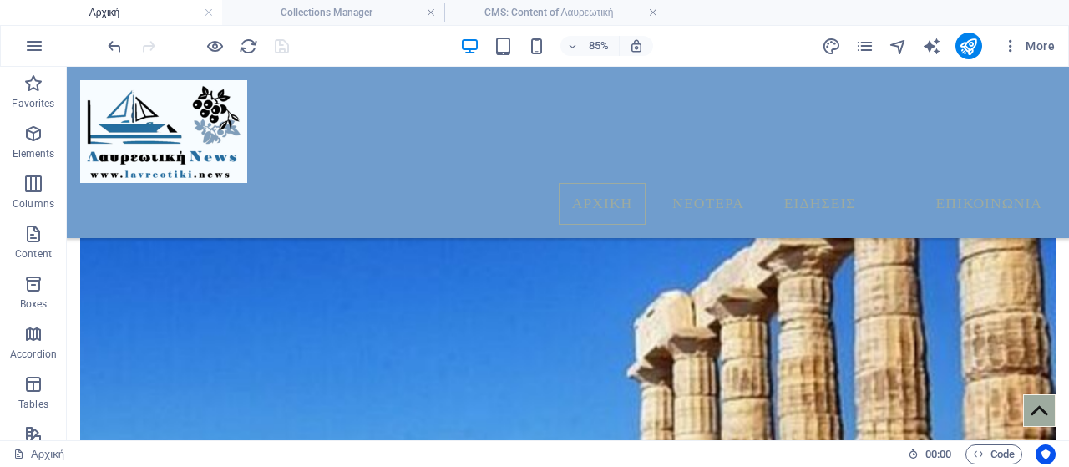
scroll to position [0, 0]
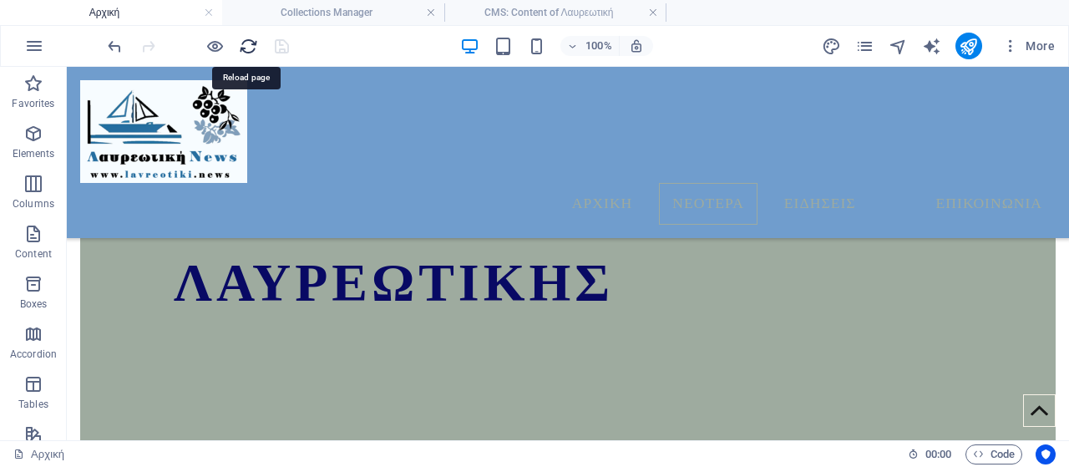
click at [251, 48] on icon "reload" at bounding box center [248, 46] width 19 height 19
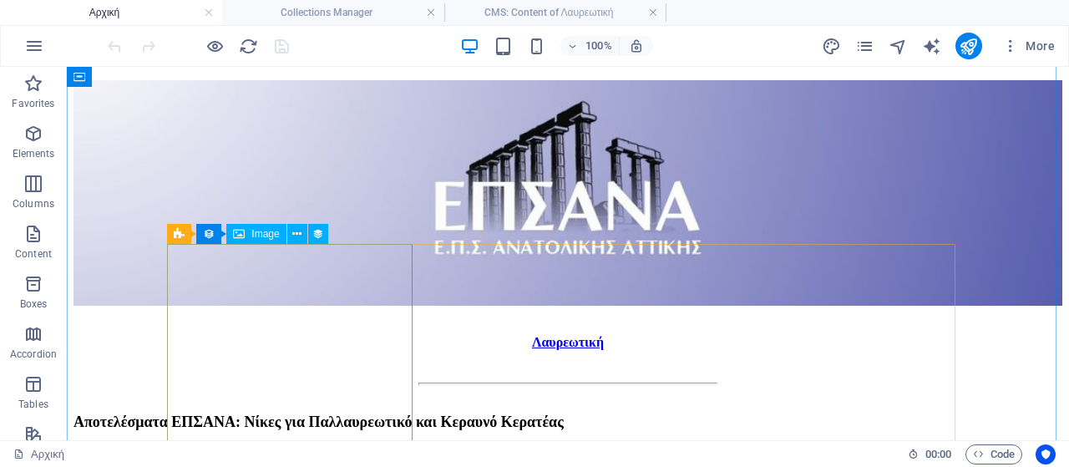
scroll to position [1034, 0]
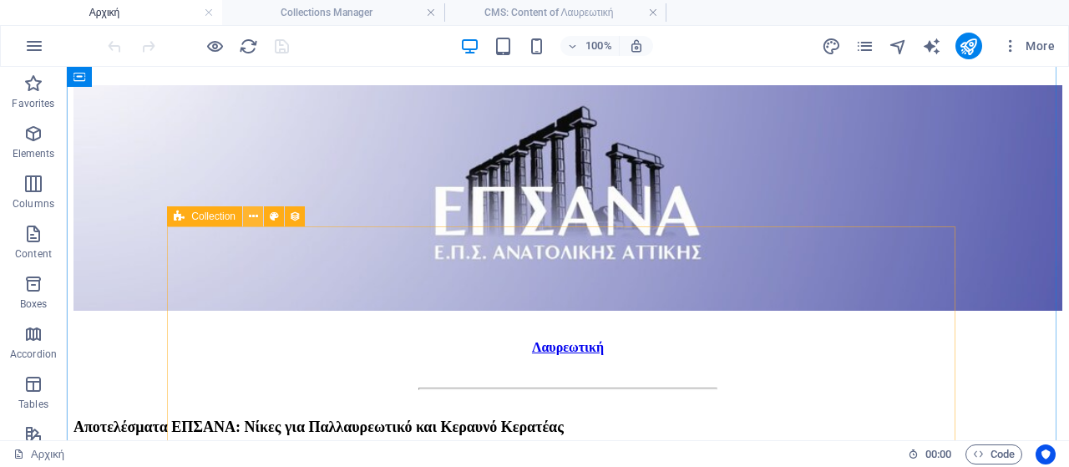
click at [247, 216] on button at bounding box center [253, 216] width 20 height 20
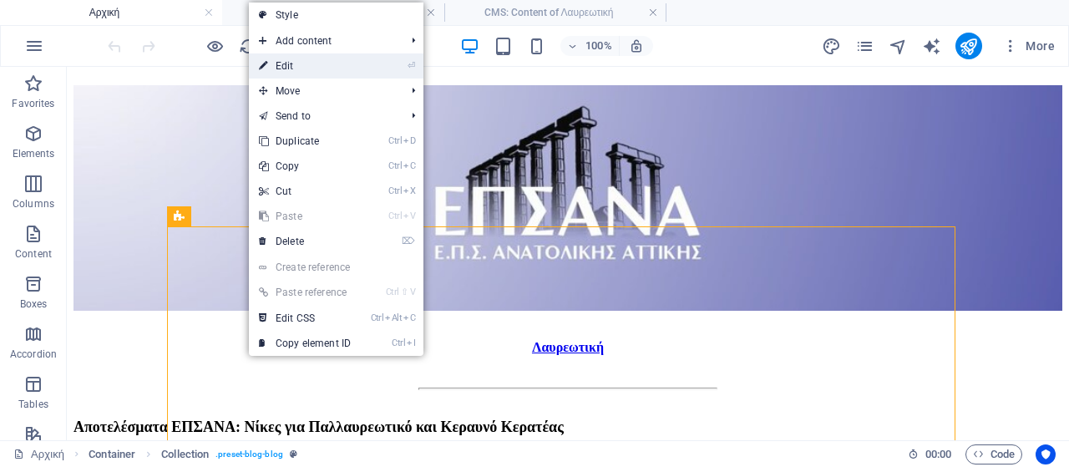
click at [298, 64] on link "⏎ Edit" at bounding box center [305, 65] width 112 height 25
select select "columns.publishing_date_DESC"
select select "columns.status"
select select "columns.publishing_date"
select select "past"
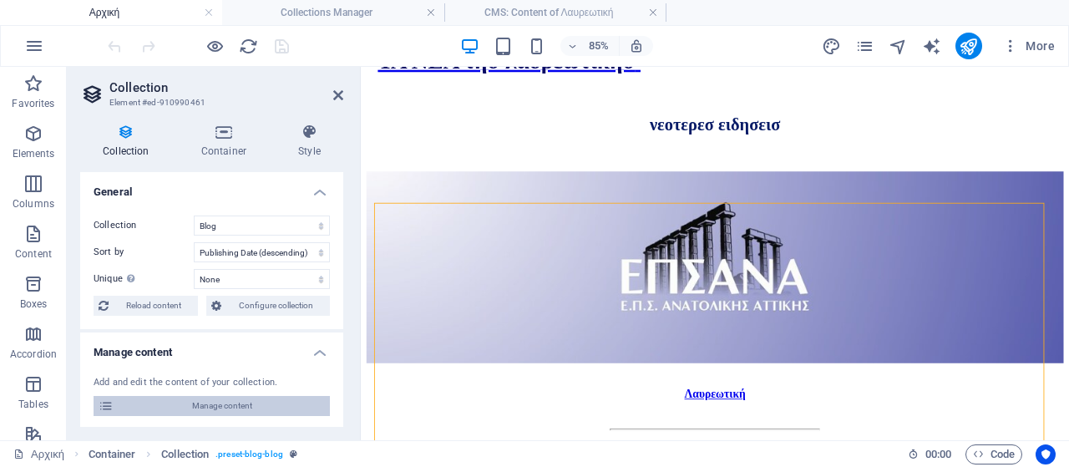
click at [251, 400] on span "Manage content" at bounding box center [222, 406] width 206 height 20
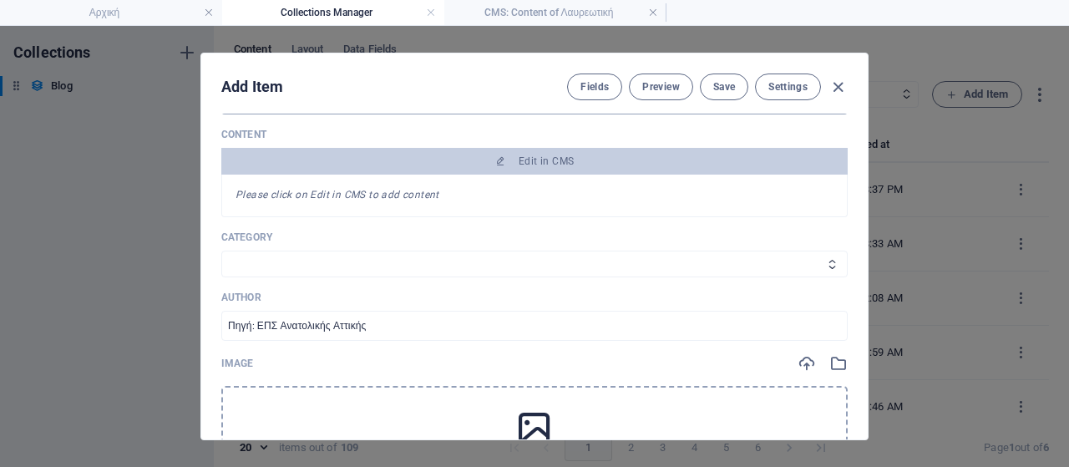
scroll to position [0, 0]
click at [830, 79] on icon "button" at bounding box center [838, 87] width 19 height 19
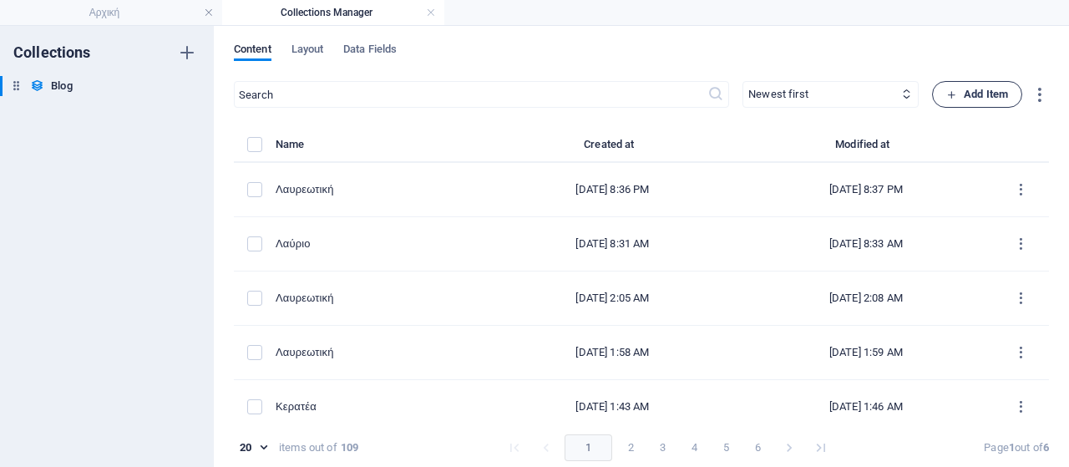
click at [972, 103] on span "Add Item" at bounding box center [978, 94] width 62 height 20
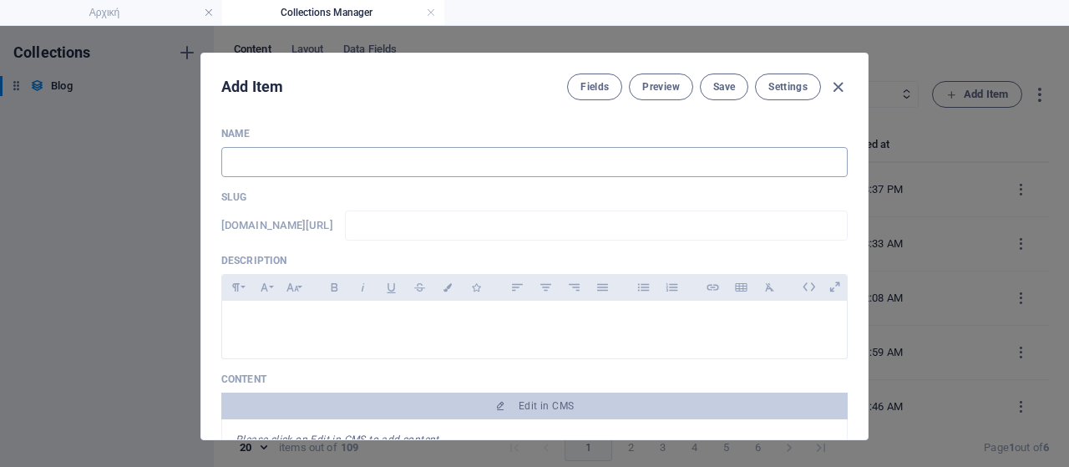
click at [401, 152] on input "text" at bounding box center [534, 162] width 627 height 30
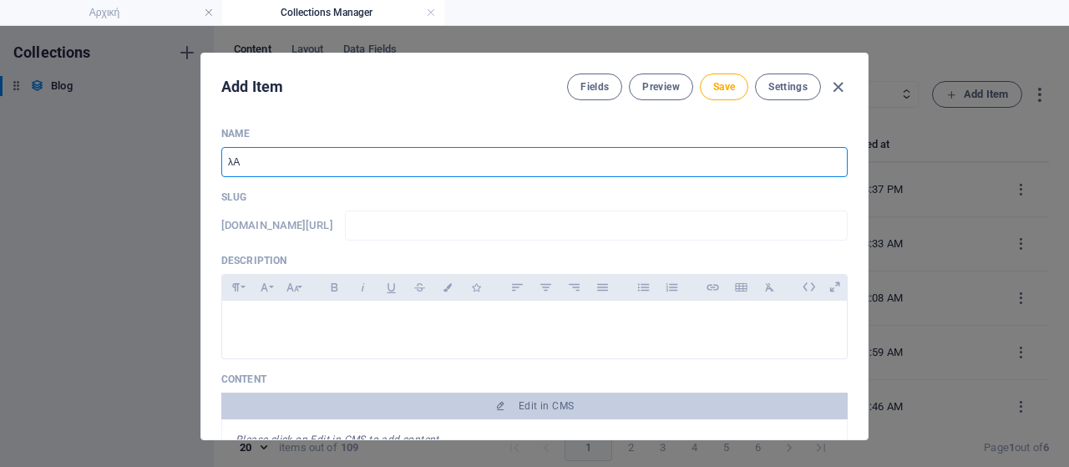
type input "λ"
type input "Λαύριο"
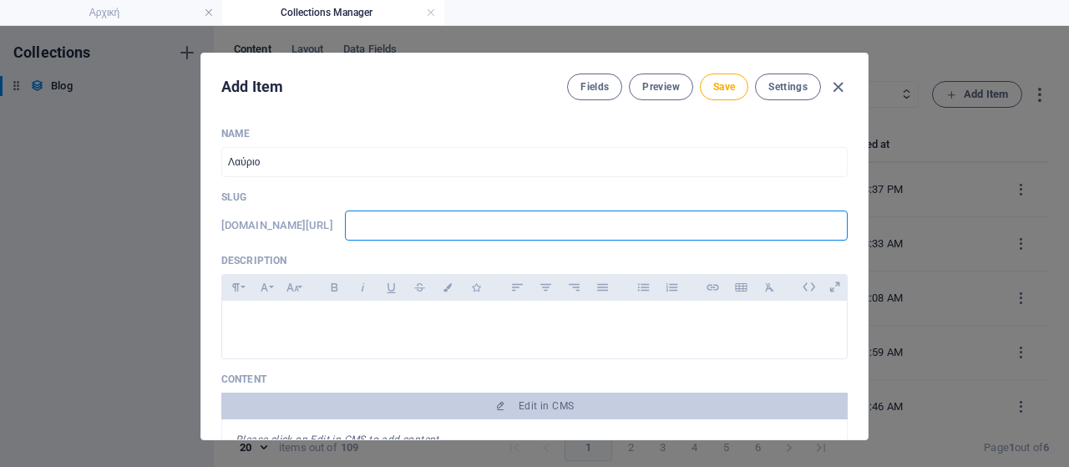
click at [406, 215] on input "text" at bounding box center [596, 226] width 503 height 30
type input "w"
type input "ww"
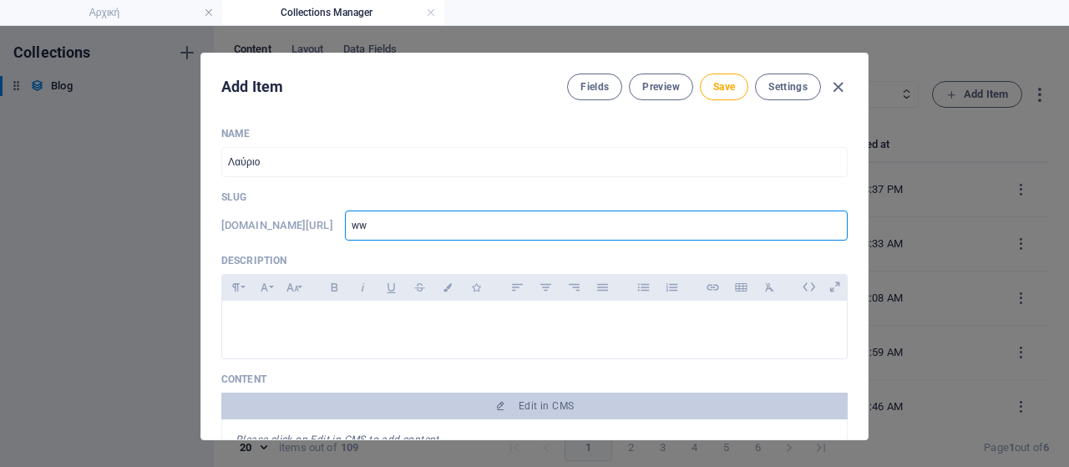
type input "www"
type input "www."
type input "www.l"
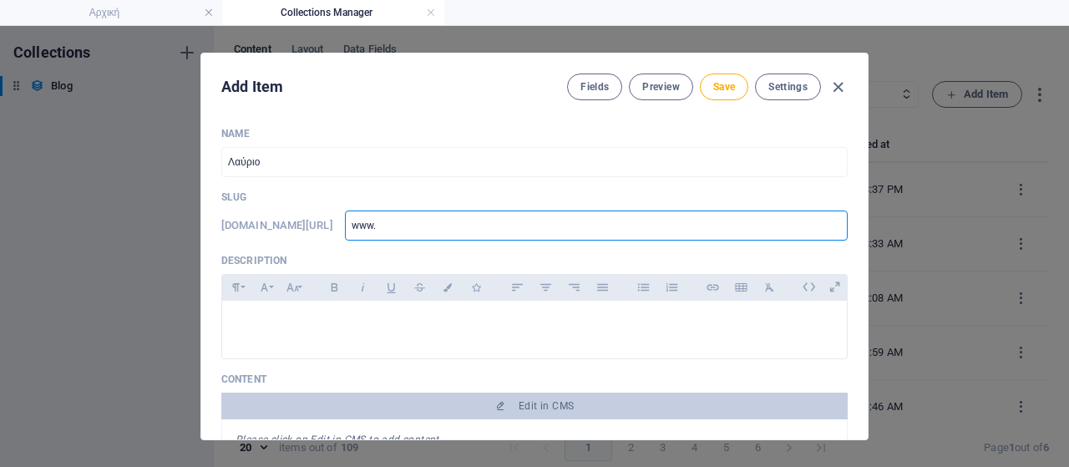
type input "www.l"
type input "[DOMAIN_NAME]"
type input "www.lav"
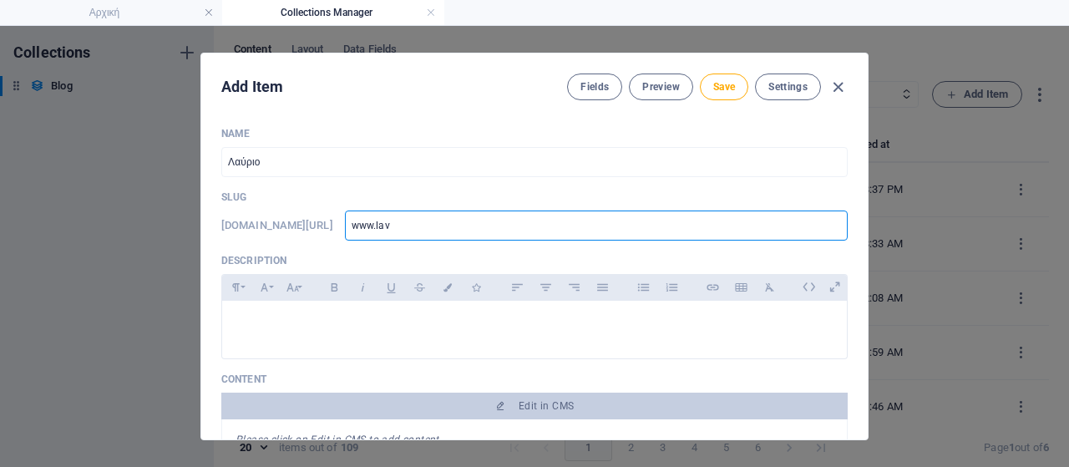
type input "www.lavr"
type input "www.lavri"
type input "www.lavriak"
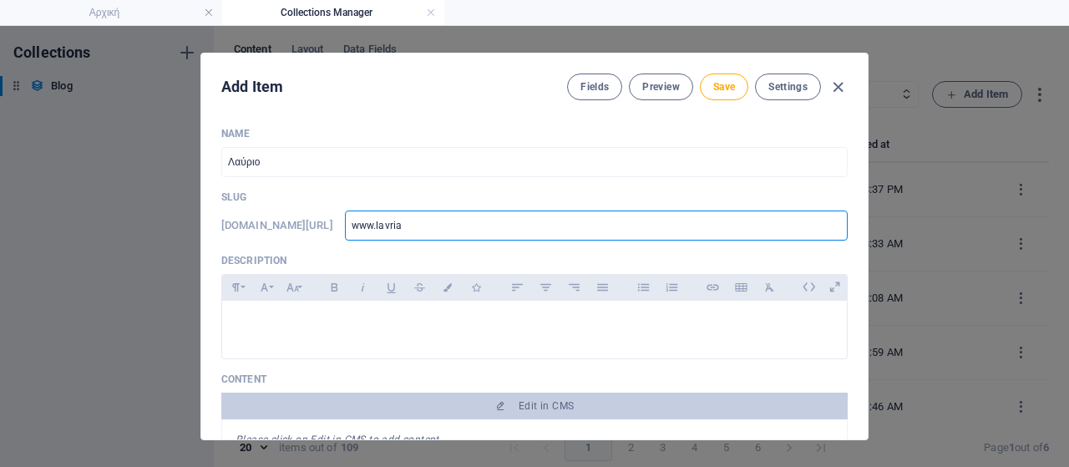
type input "www.lavriak"
type input "www.lavriaki"
type input "www.lavriaki."
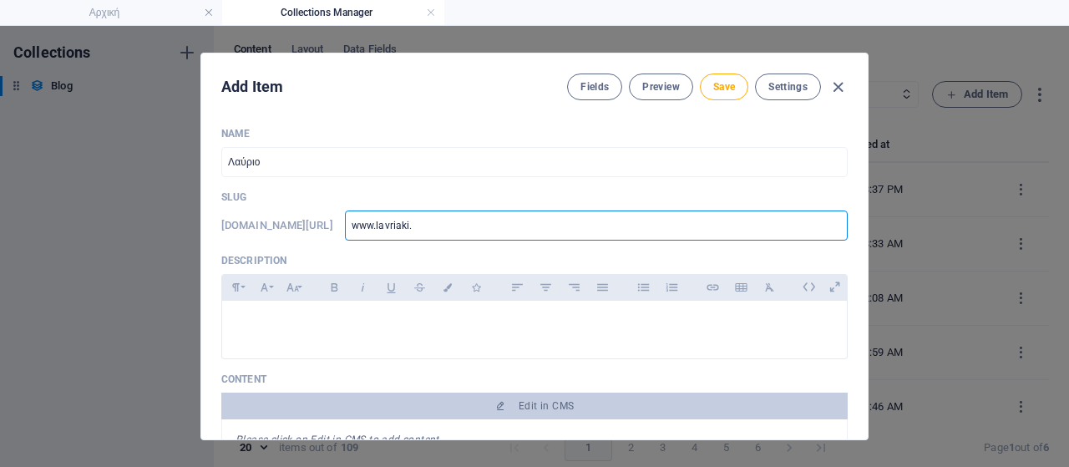
type input "www.lavriaki.n"
type input "[DOMAIN_NAME]"
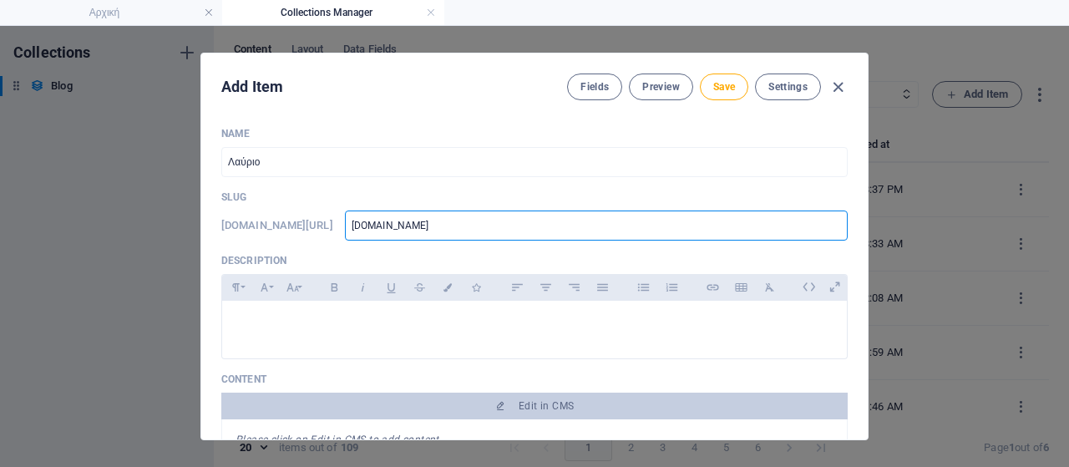
type input "[DOMAIN_NAME]"
type input "[DOMAIN_NAME]/"
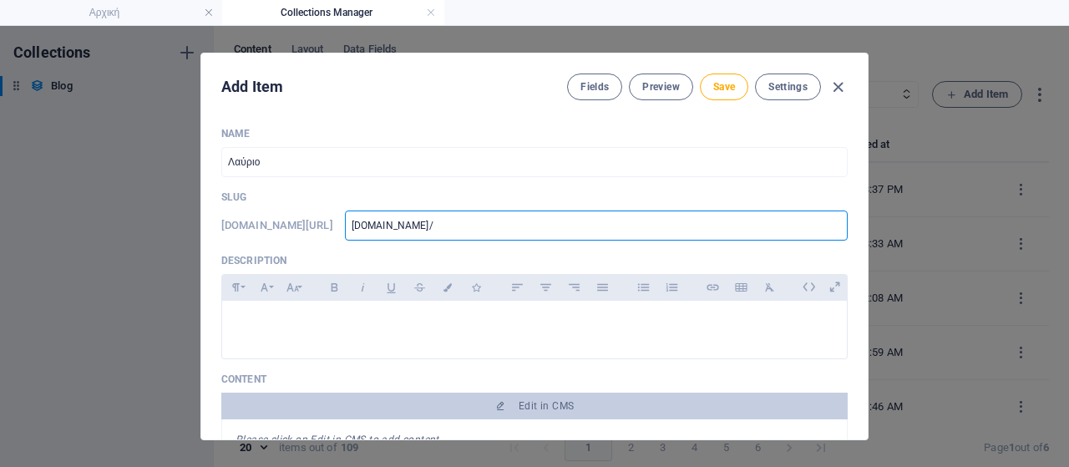
type input "[DOMAIN_NAME]/b"
type input "[DOMAIN_NAME]/bl"
type input "[DOMAIN_NAME]/blo"
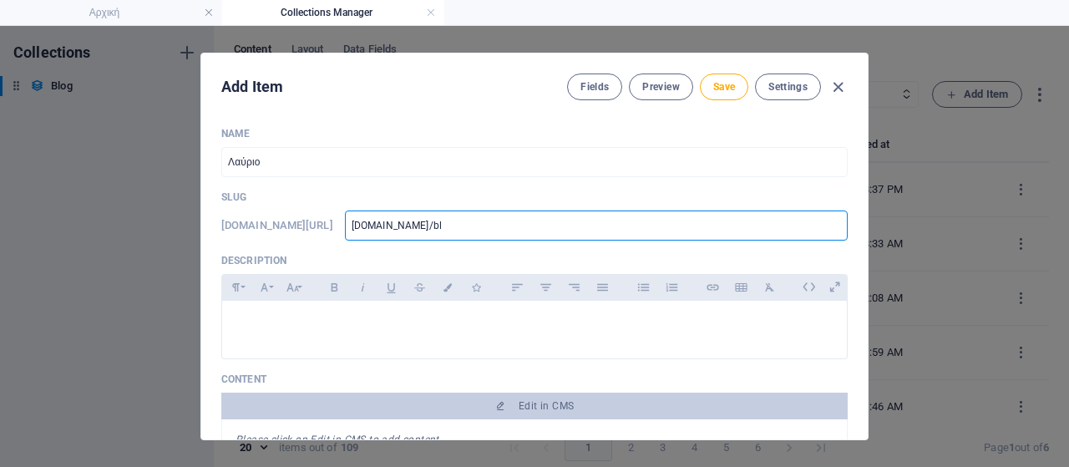
type input "[DOMAIN_NAME]/blo"
type input "[DOMAIN_NAME]/blog"
type input "[DOMAIN_NAME]/blog-"
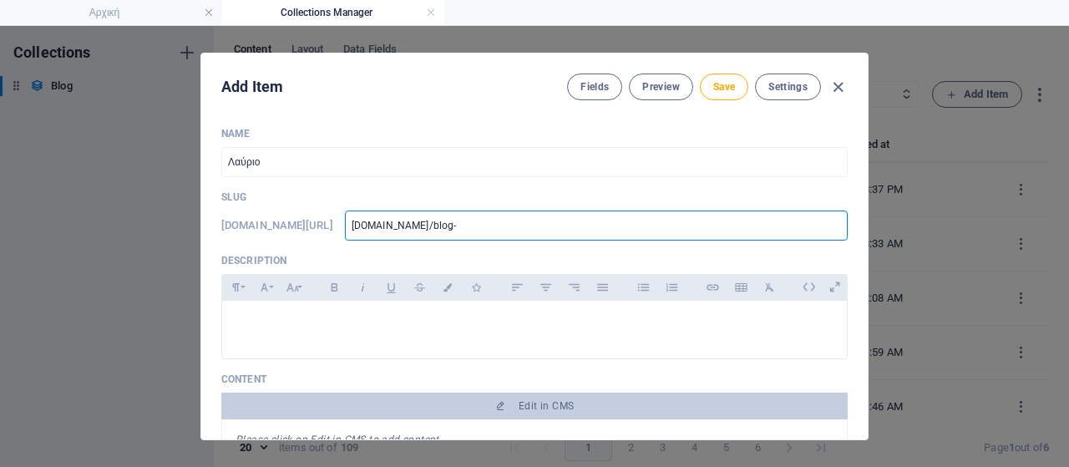
type input "[DOMAIN_NAME]/blog-p"
type input "[DOMAIN_NAME]/blog-po"
type input "[DOMAIN_NAME]/blog-pos"
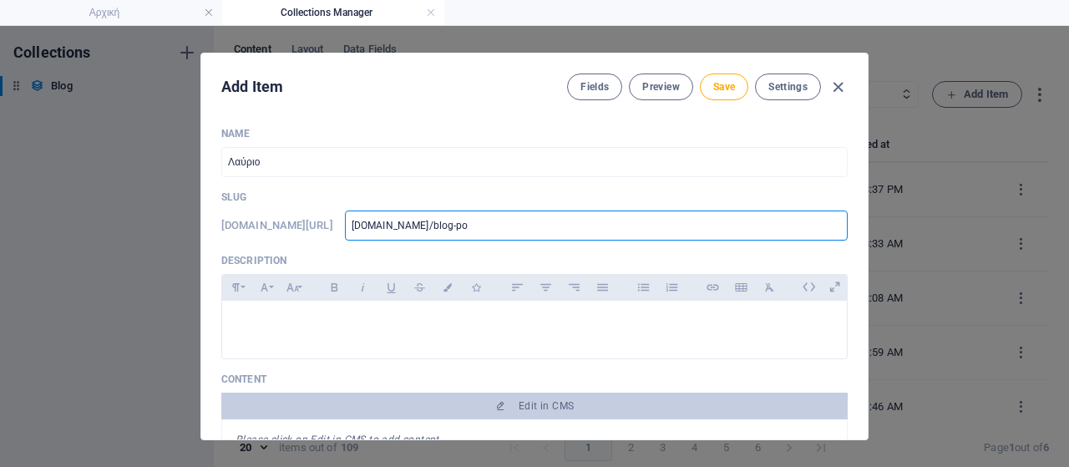
type input "[DOMAIN_NAME]/blog-pos"
type input "[DOMAIN_NAME]/blog-post"
type input "[DOMAIN_NAME]/blog-post/"
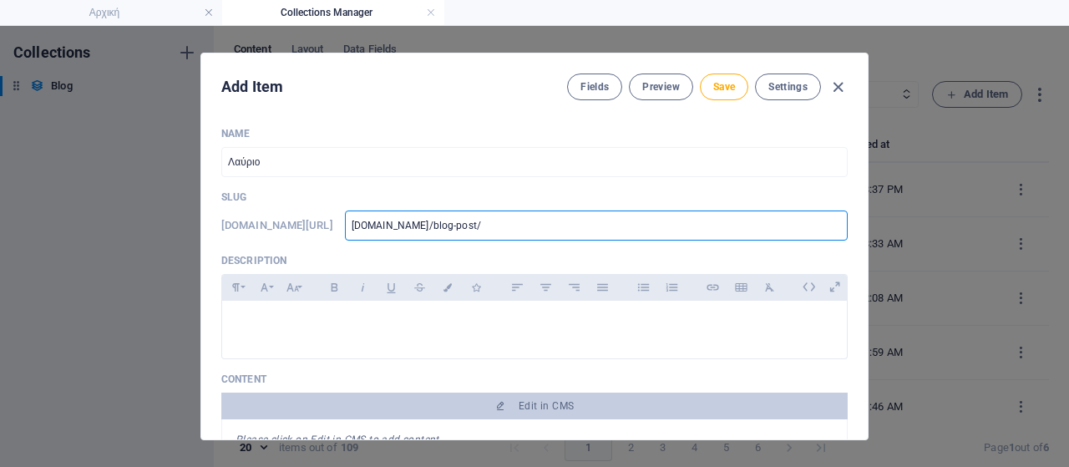
type input "[DOMAIN_NAME]/blog-post/l"
type input "[DOMAIN_NAME]/blog-post/li"
type input "[DOMAIN_NAME]/blog-post/[PERSON_NAME]"
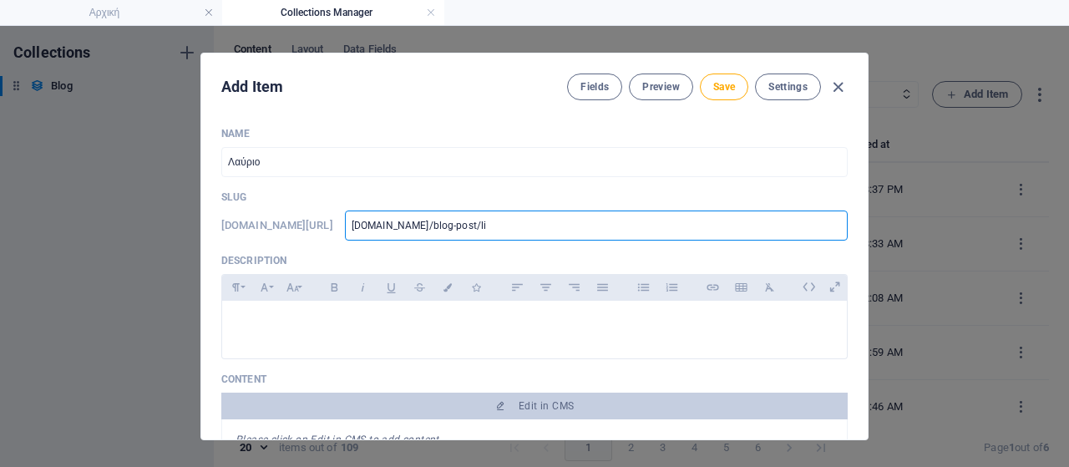
type input "[DOMAIN_NAME]/blog-post/[PERSON_NAME]"
type input "[DOMAIN_NAME]/blog-post/[GEOGRAPHIC_DATA]"
type input "[DOMAIN_NAME]/blog-post/[PERSON_NAME]"
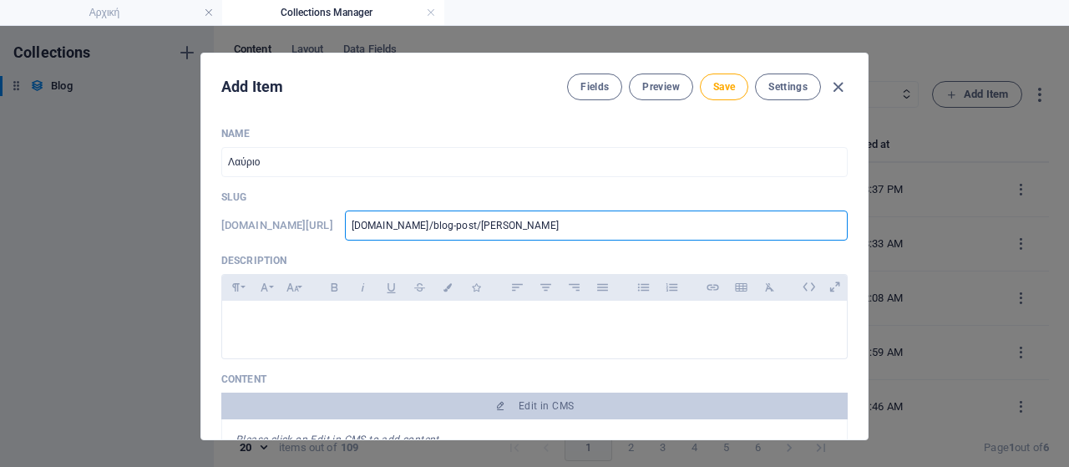
type input "[DOMAIN_NAME]/blog-post/[PERSON_NAME]"
type input "[DOMAIN_NAME]/blog-post/limani5"
type input "[DOMAIN_NAME]/blog-post/limani51"
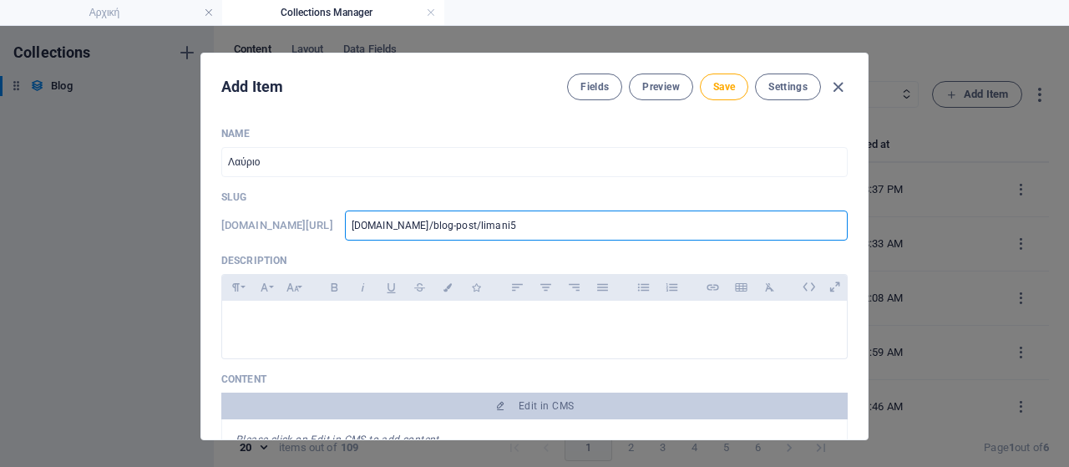
type input "[DOMAIN_NAME]/blog-post/limani51"
type input "[DOMAIN_NAME]/blog-post/limani510"
type input "[DOMAIN_NAME]/blog-post/limani510/"
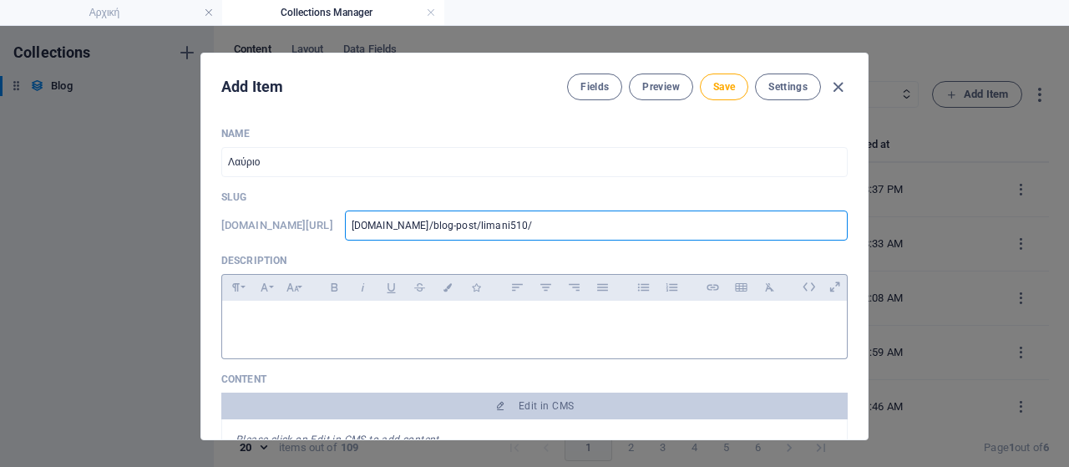
type input "www-lavriaki-news-blog-post-limani510"
click at [353, 338] on div at bounding box center [534, 326] width 625 height 50
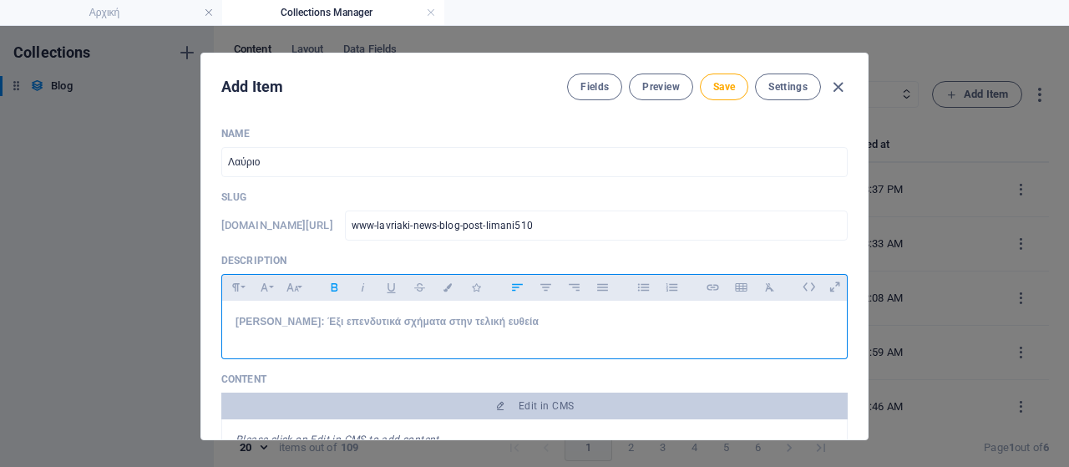
drag, startPoint x: 551, startPoint y: 323, endPoint x: 0, endPoint y: 267, distance: 553.5
click at [0, 267] on div "Add Item Fields Preview Save Settings Name Λαύριο ​ Slug [DOMAIN_NAME][URL] www…" at bounding box center [534, 246] width 1069 height 441
click at [297, 287] on button "Font Size" at bounding box center [292, 288] width 27 height 22
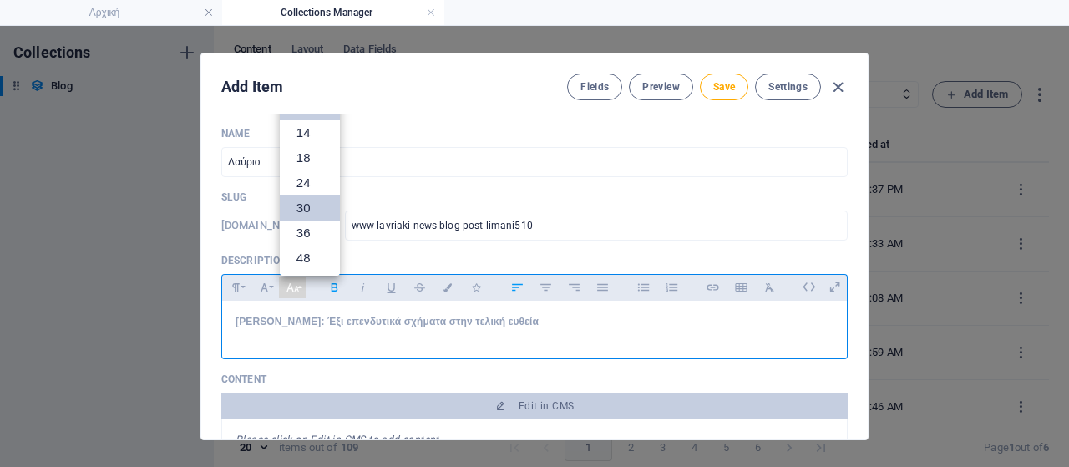
scroll to position [35, 0]
click at [318, 185] on link "18" at bounding box center [310, 180] width 60 height 25
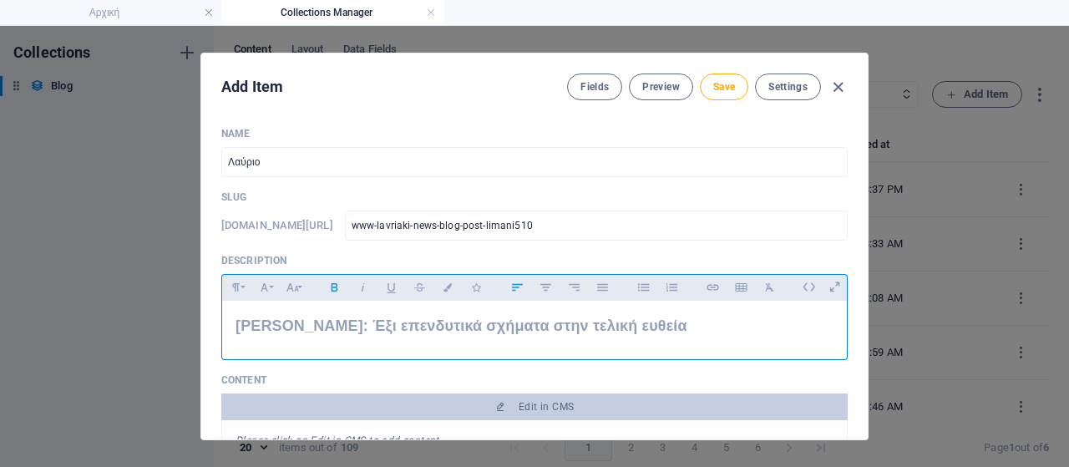
click at [675, 327] on p "[PERSON_NAME]: Έξι επενδυτικά σχήματα στην τελική ευθεία" at bounding box center [535, 326] width 598 height 24
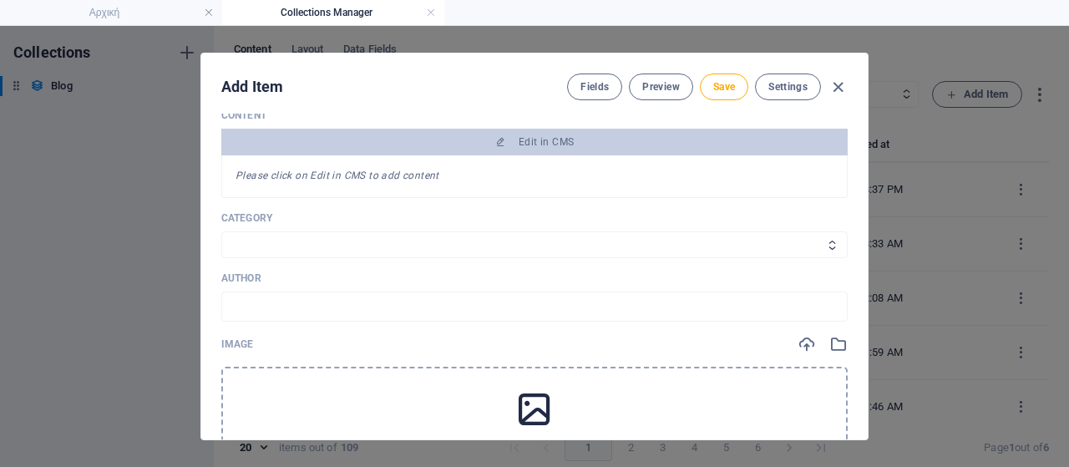
scroll to position [334, 0]
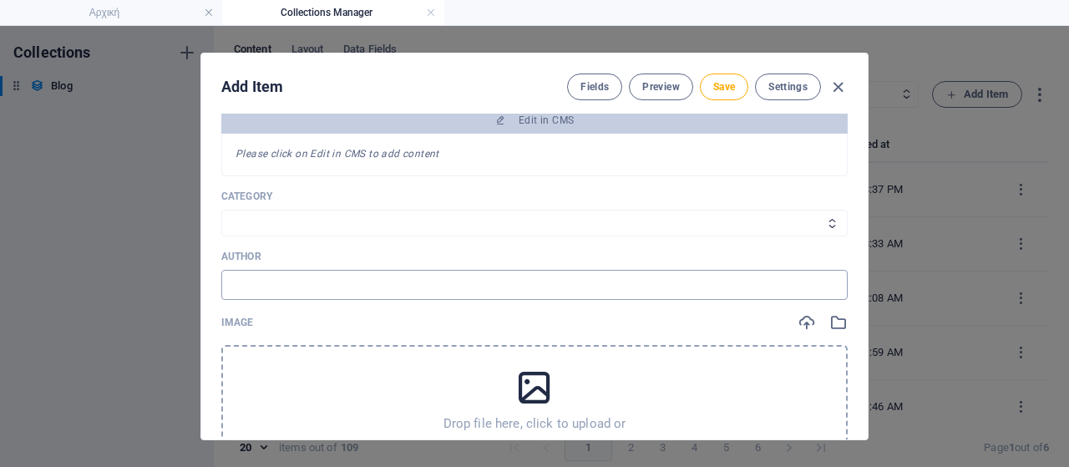
click at [348, 288] on input "text" at bounding box center [534, 285] width 627 height 30
type input "P"
type input "Πηγή: Οικονομικός Ταχυδρόμος"
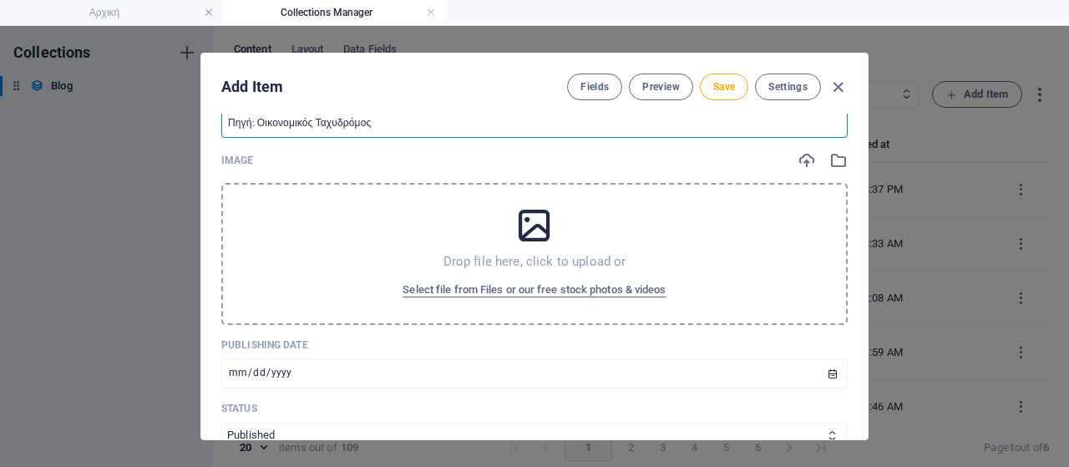
scroll to position [585, 0]
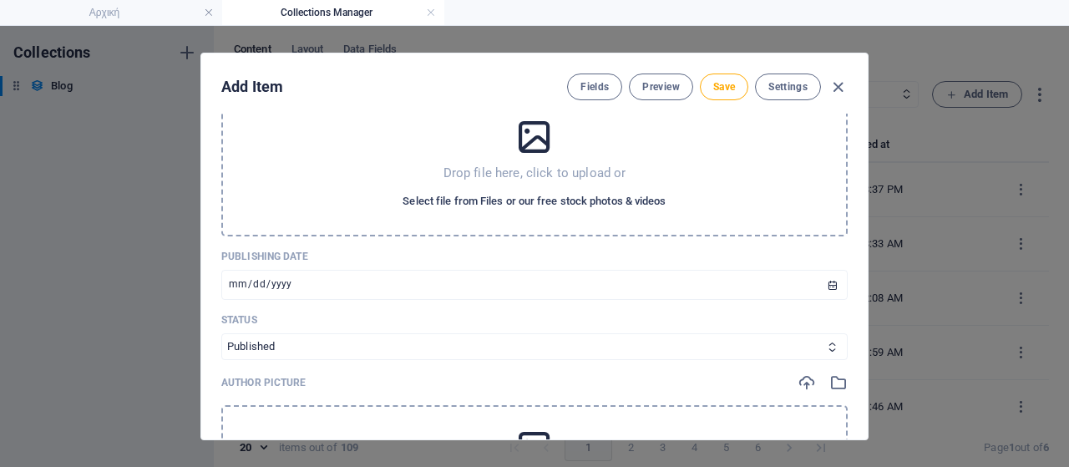
click at [498, 195] on span "Select file from Files or our free stock photos & videos" at bounding box center [534, 201] width 263 height 20
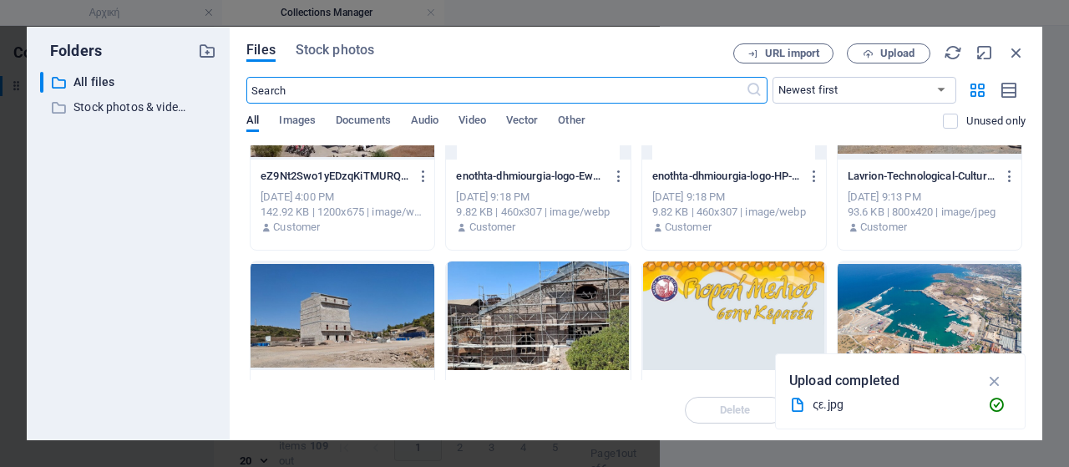
scroll to position [6600, 0]
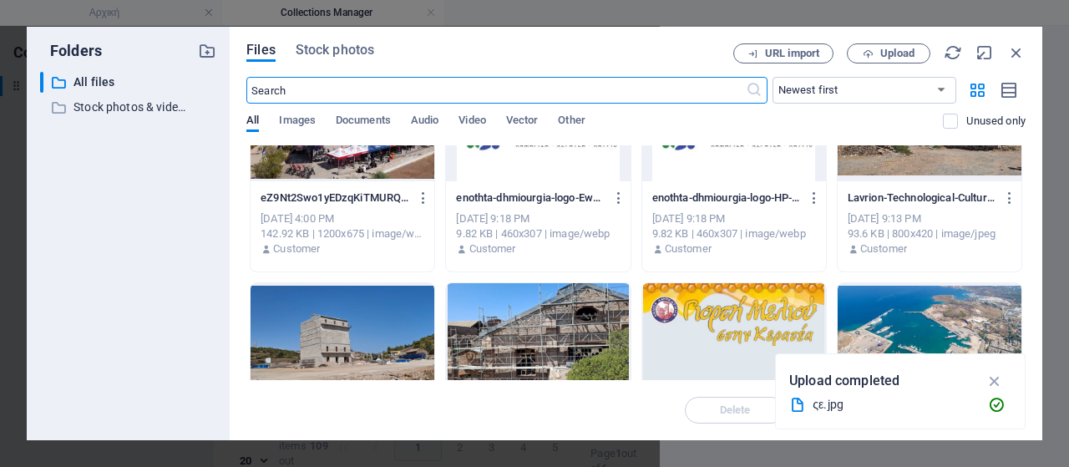
click at [969, 324] on div at bounding box center [930, 337] width 184 height 109
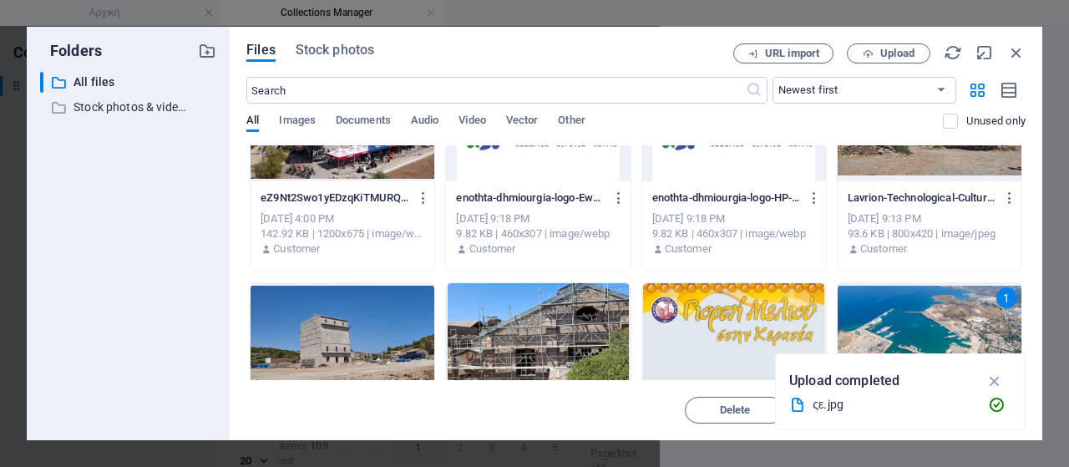
click at [969, 324] on div "1" at bounding box center [930, 337] width 184 height 109
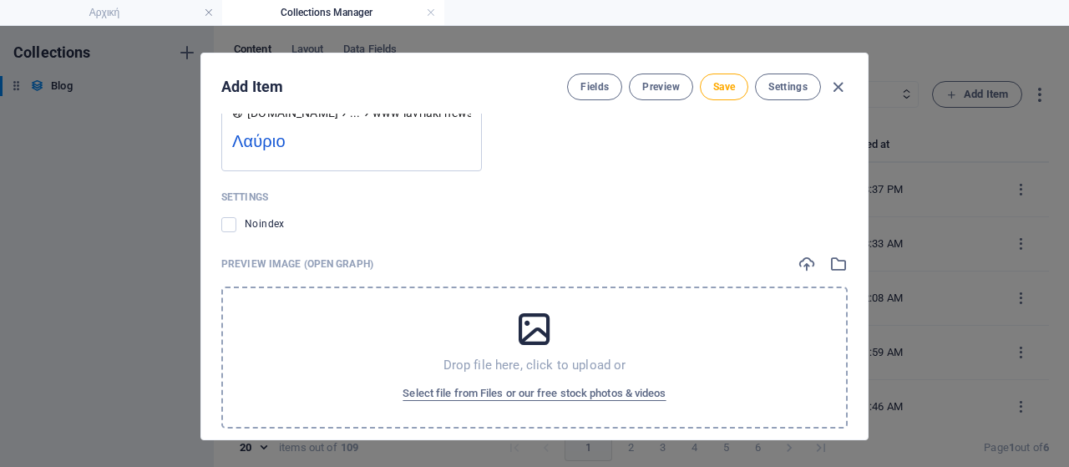
scroll to position [1714, 0]
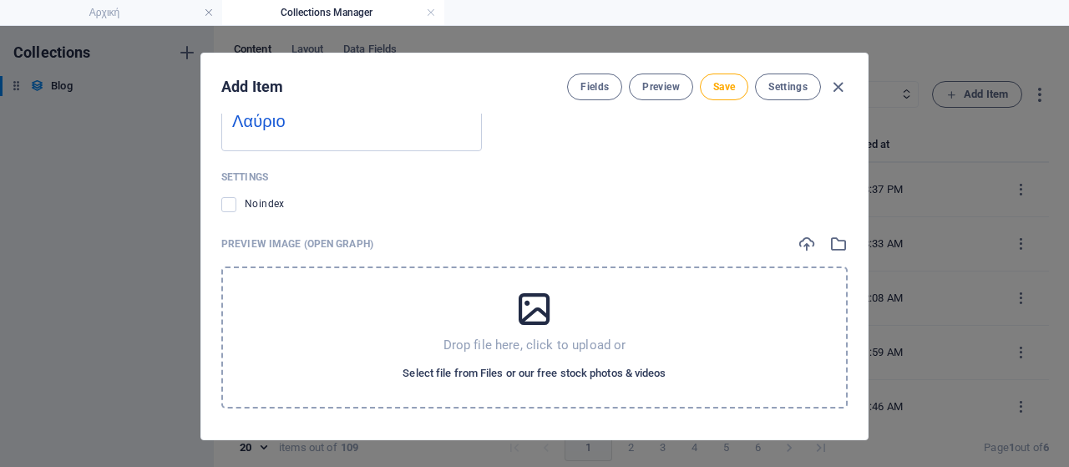
click at [519, 369] on span "Select file from Files or our free stock photos & videos" at bounding box center [534, 373] width 263 height 20
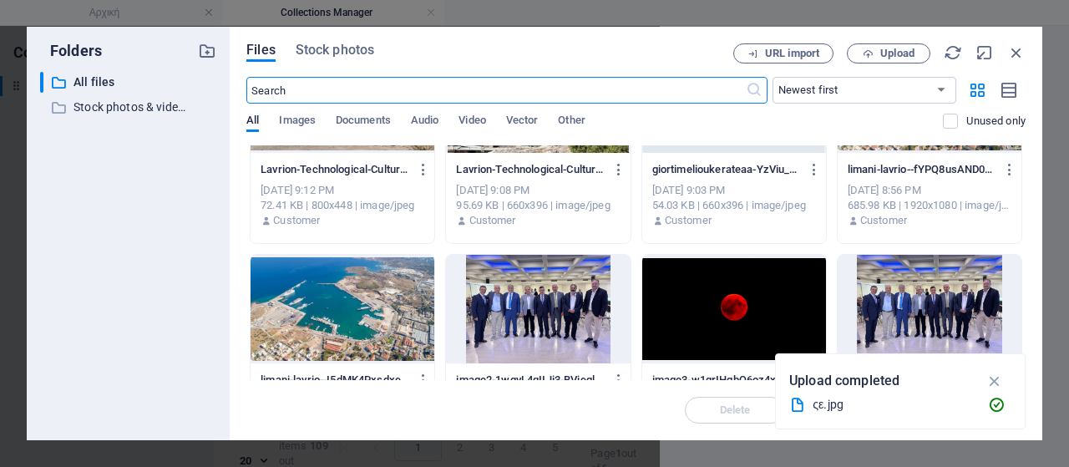
scroll to position [6755, 0]
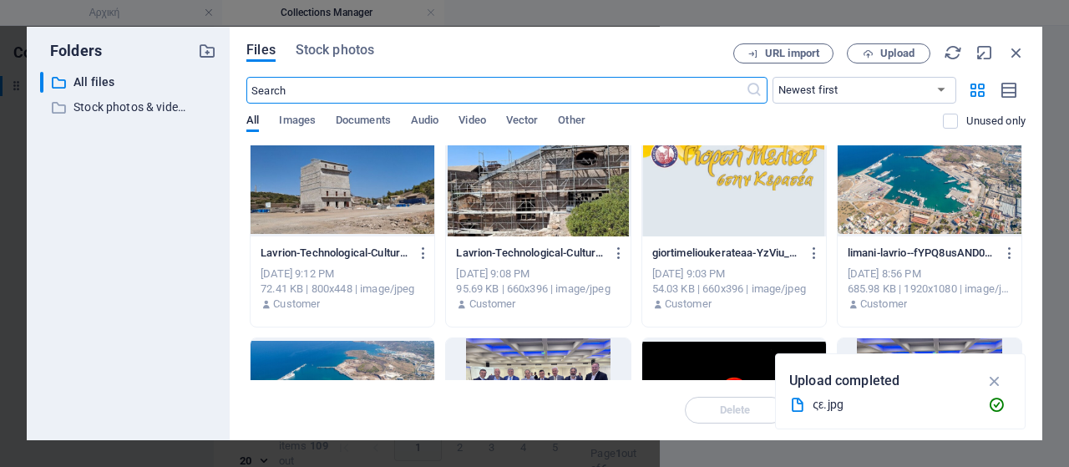
click at [889, 206] on div at bounding box center [930, 182] width 184 height 109
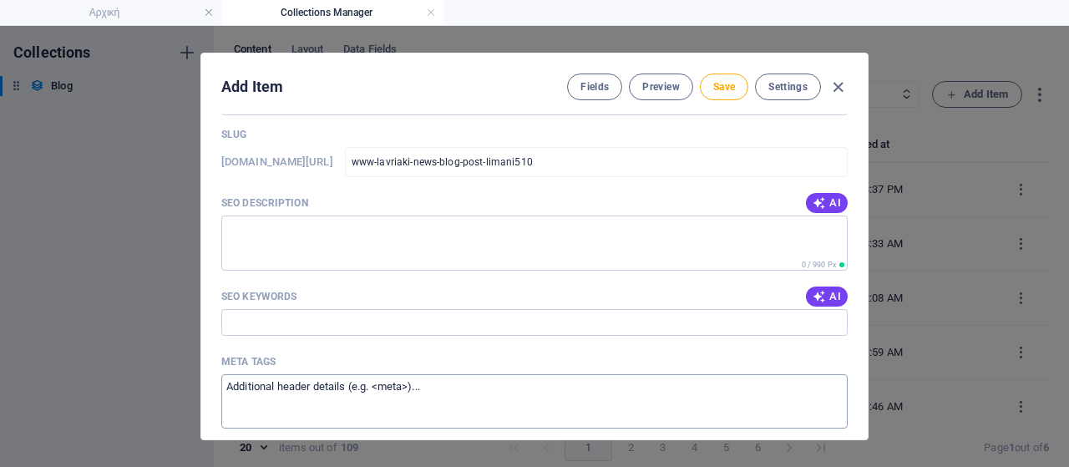
scroll to position [1297, 0]
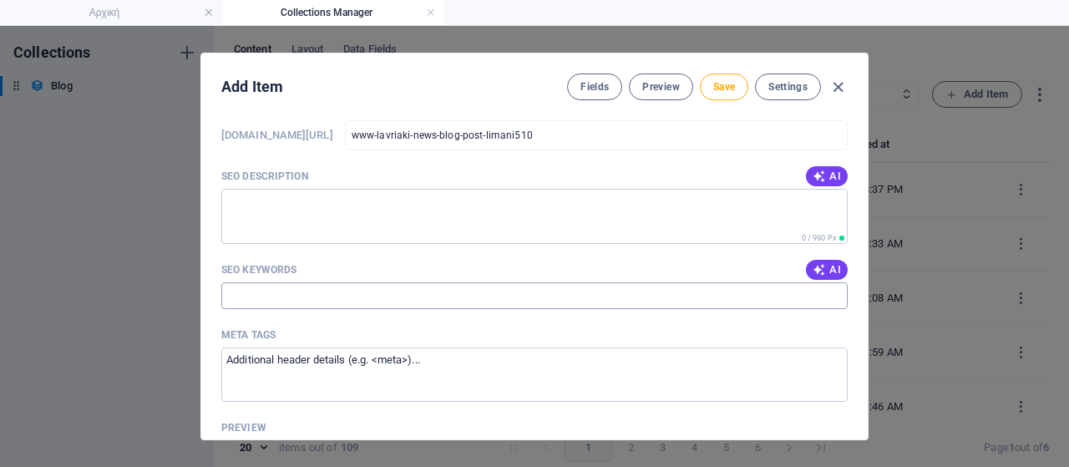
click at [441, 292] on input "SEO Keywords" at bounding box center [534, 295] width 627 height 27
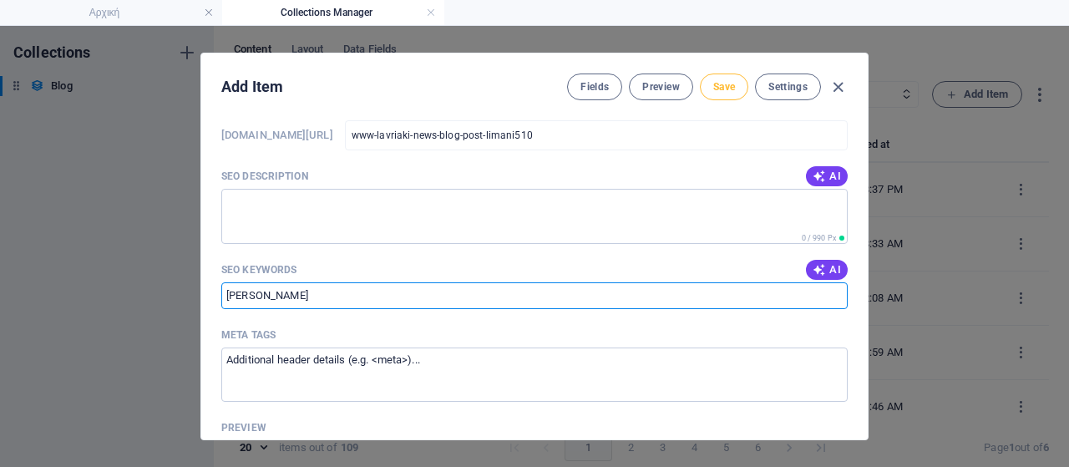
type input "[PERSON_NAME]"
click at [713, 92] on span "Save" at bounding box center [724, 86] width 22 height 13
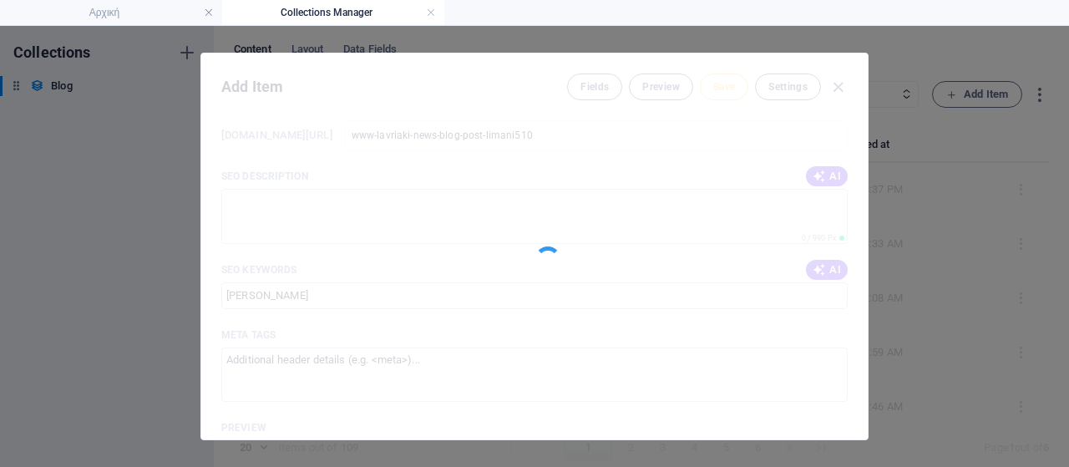
type input "www-lavriaki-news-blog-post-limani510"
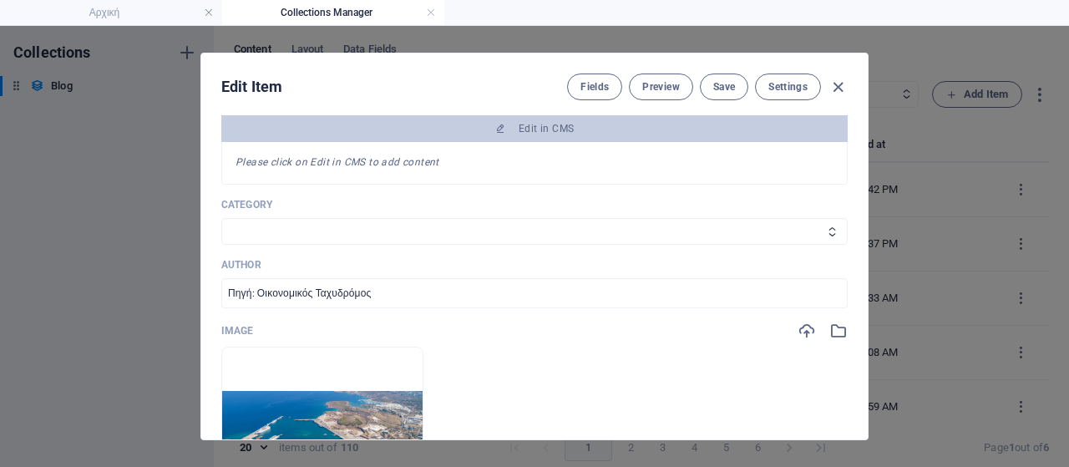
scroll to position [211, 0]
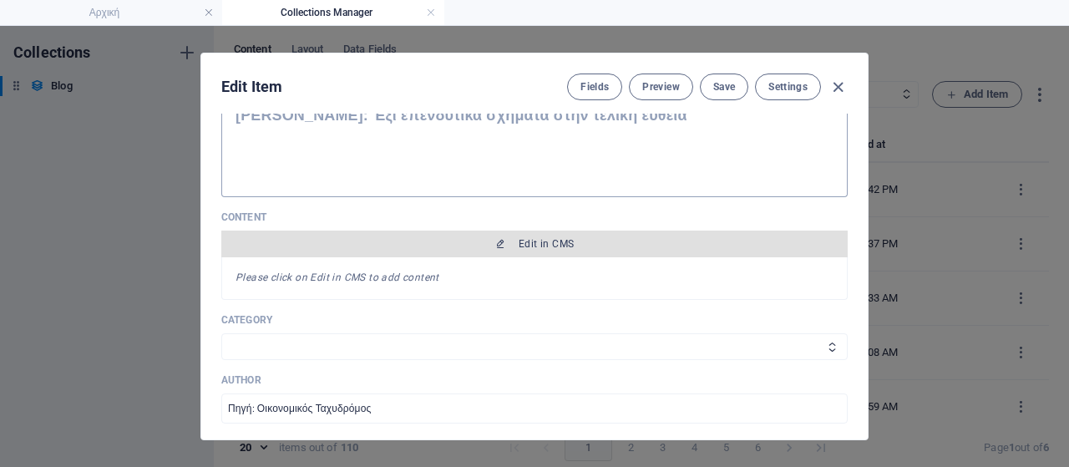
click at [548, 246] on span "Edit in CMS" at bounding box center [546, 243] width 55 height 13
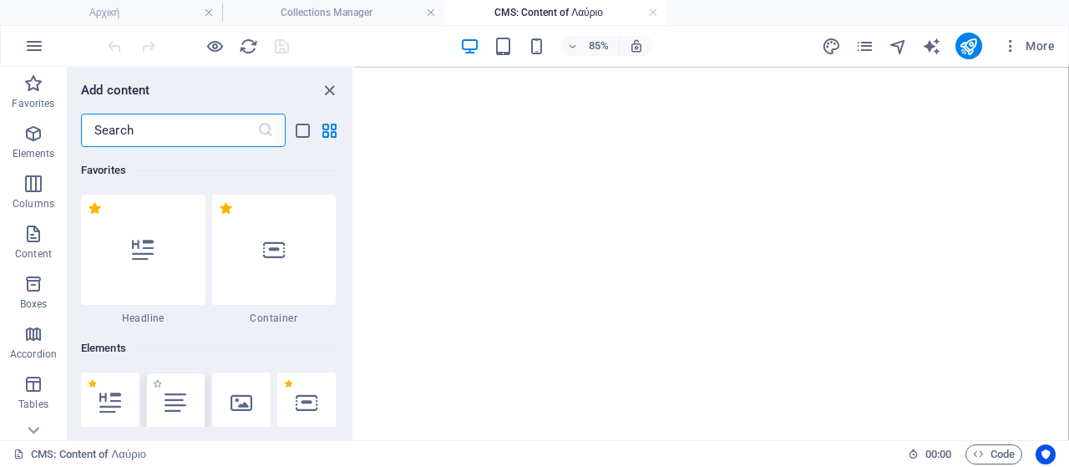
click at [172, 388] on div at bounding box center [175, 403] width 58 height 60
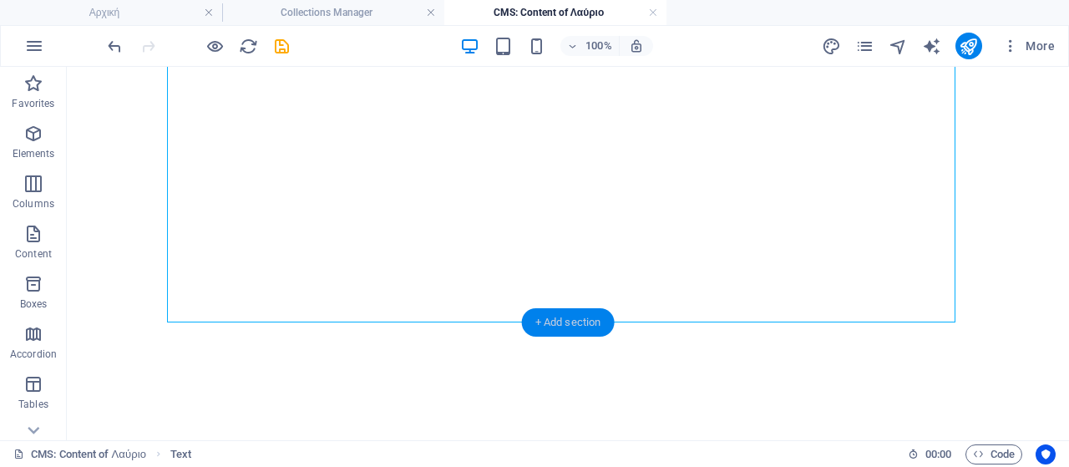
click at [547, 322] on div "+ Add section" at bounding box center [568, 322] width 93 height 28
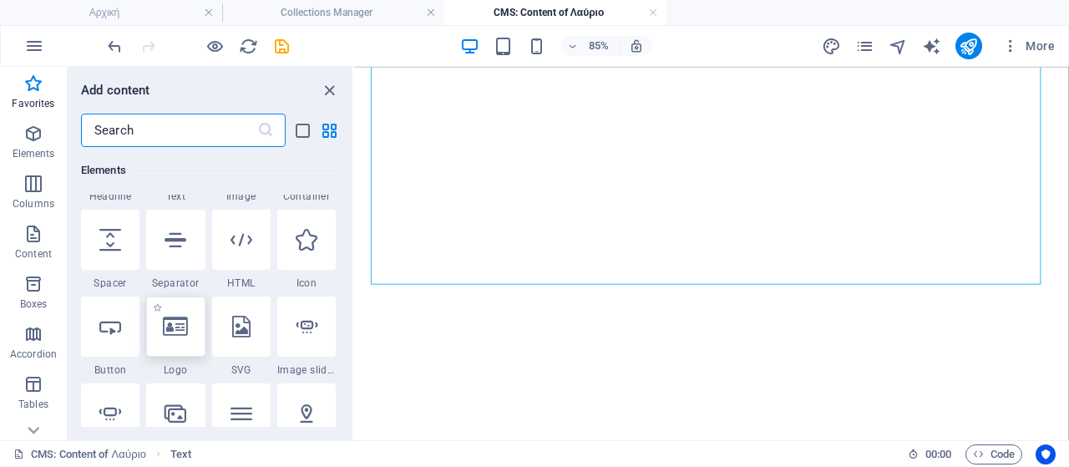
scroll to position [0, 0]
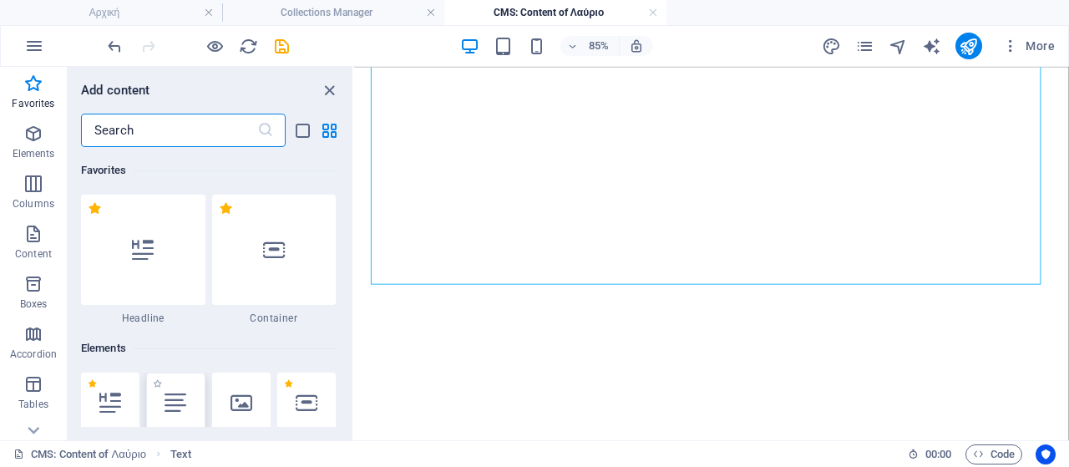
click at [176, 409] on icon at bounding box center [176, 403] width 22 height 22
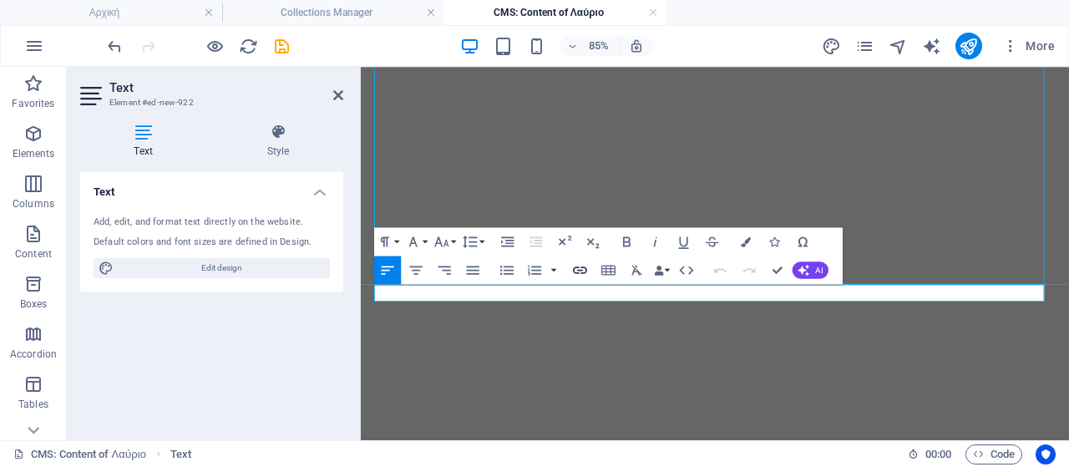
click at [579, 267] on icon "button" at bounding box center [580, 271] width 14 height 8
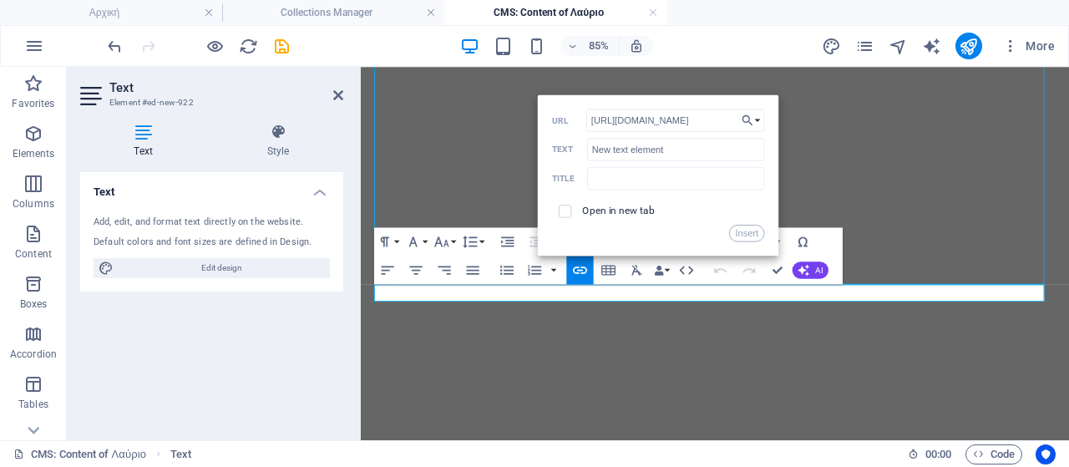
scroll to position [0, 317]
type input "[URL][DOMAIN_NAME]"
drag, startPoint x: 686, startPoint y: 147, endPoint x: 147, endPoint y: 98, distance: 541.1
click at [145, 97] on div "Text Element #ed-new-922 Text Style Text Add, edit, and format text directly on…" at bounding box center [568, 253] width 1003 height 373
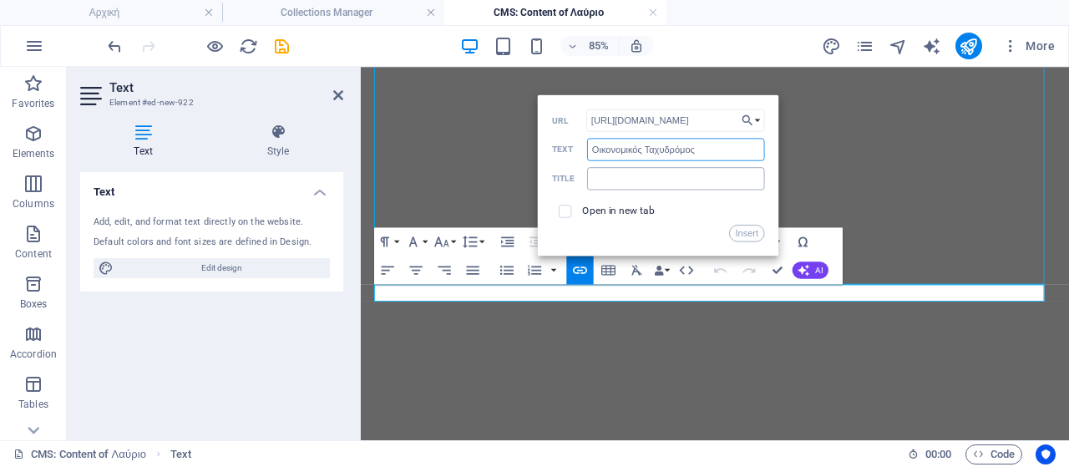
type input "Οικονομικός Ταχυδρόμος"
click at [669, 172] on input "text" at bounding box center [676, 178] width 178 height 23
type input "Οικονομικός Ταχυδρόμος"
click at [744, 241] on button "Insert" at bounding box center [747, 233] width 36 height 17
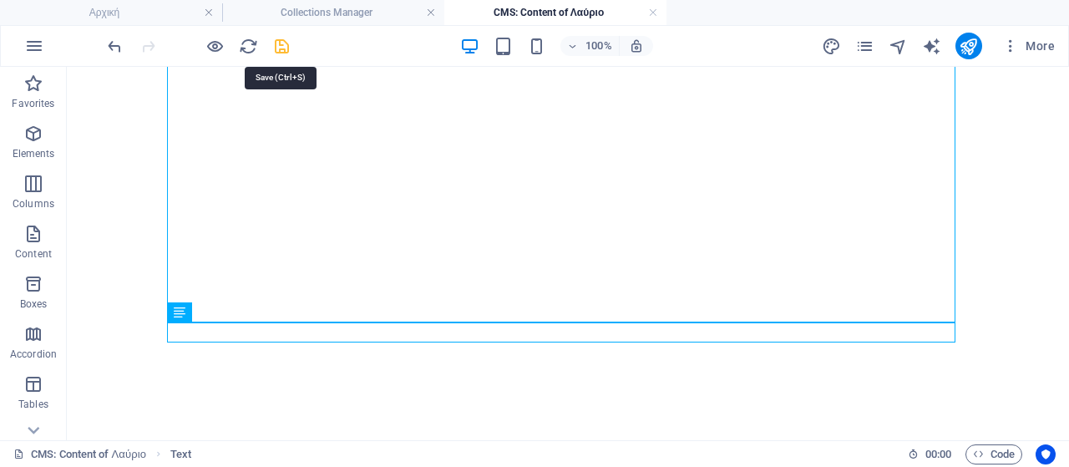
click at [278, 52] on icon "save" at bounding box center [281, 46] width 19 height 19
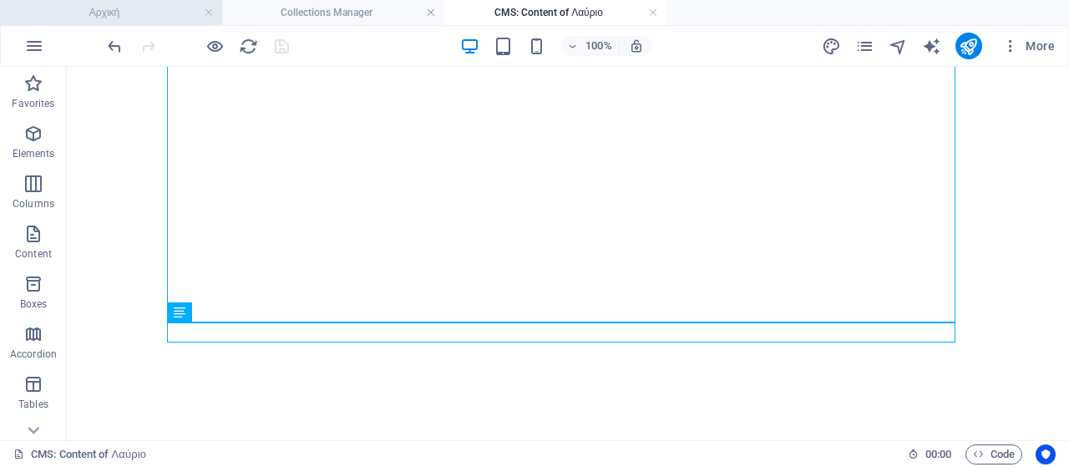
drag, startPoint x: 152, startPoint y: 21, endPoint x: 336, endPoint y: 56, distance: 187.1
click at [152, 21] on h4 "Αρχική" at bounding box center [111, 12] width 222 height 18
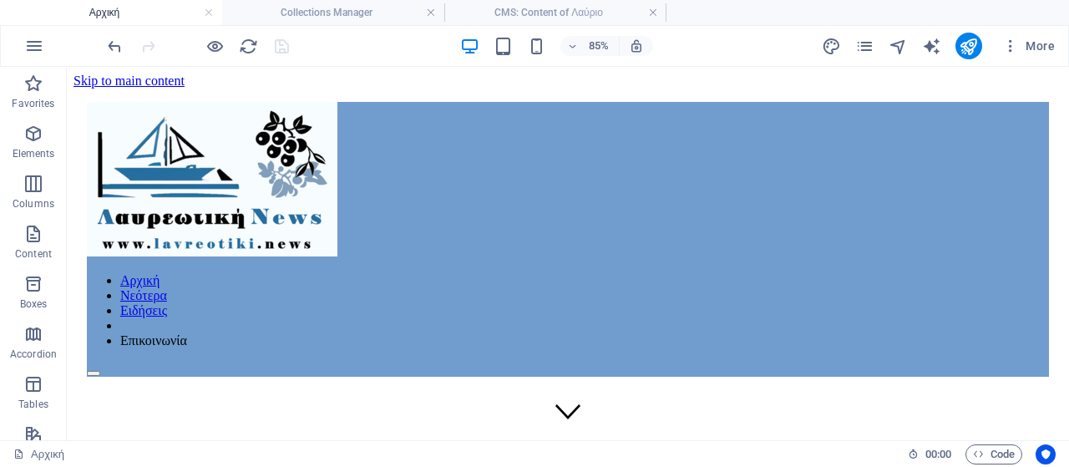
scroll to position [1034, 0]
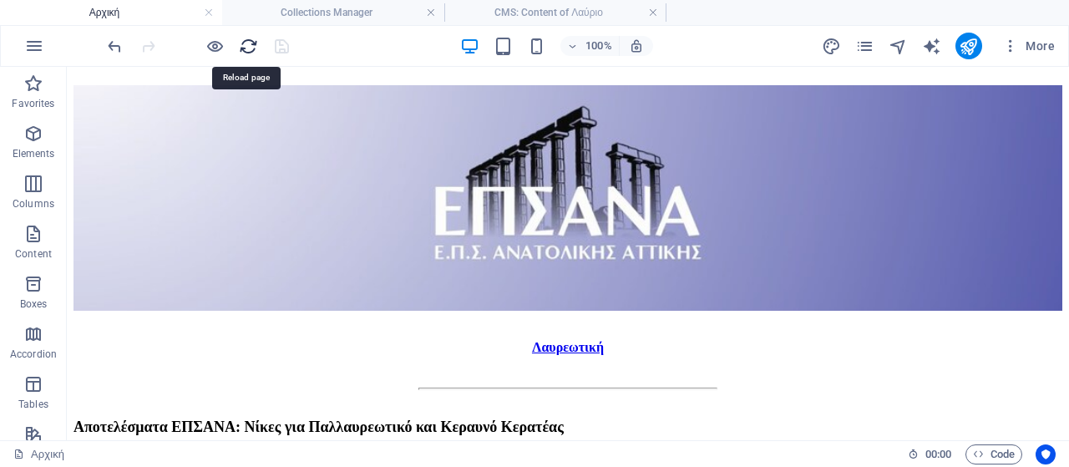
click at [246, 50] on icon "reload" at bounding box center [248, 46] width 19 height 19
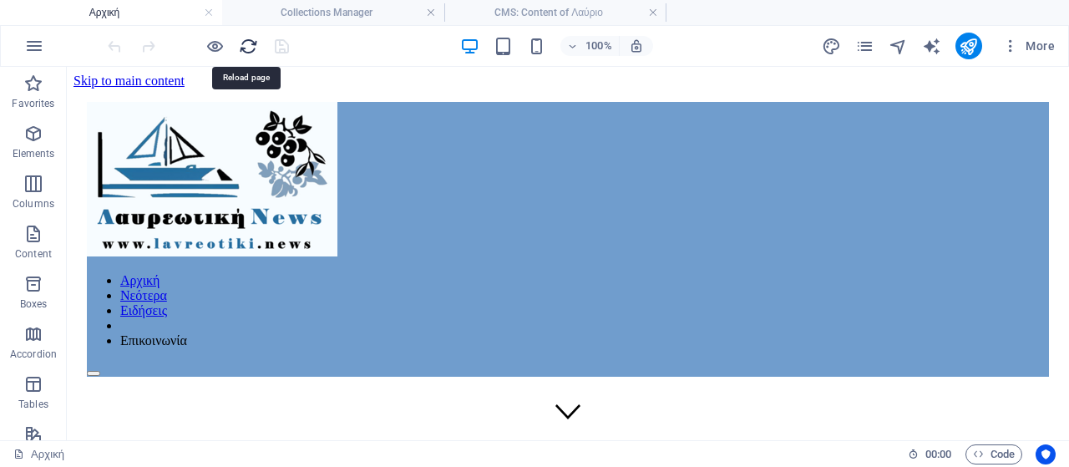
scroll to position [0, 0]
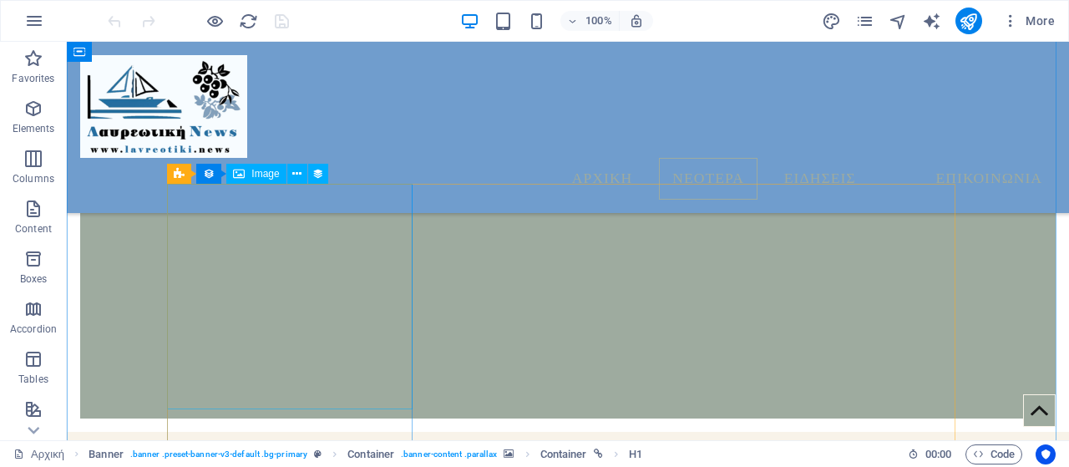
scroll to position [967, 0]
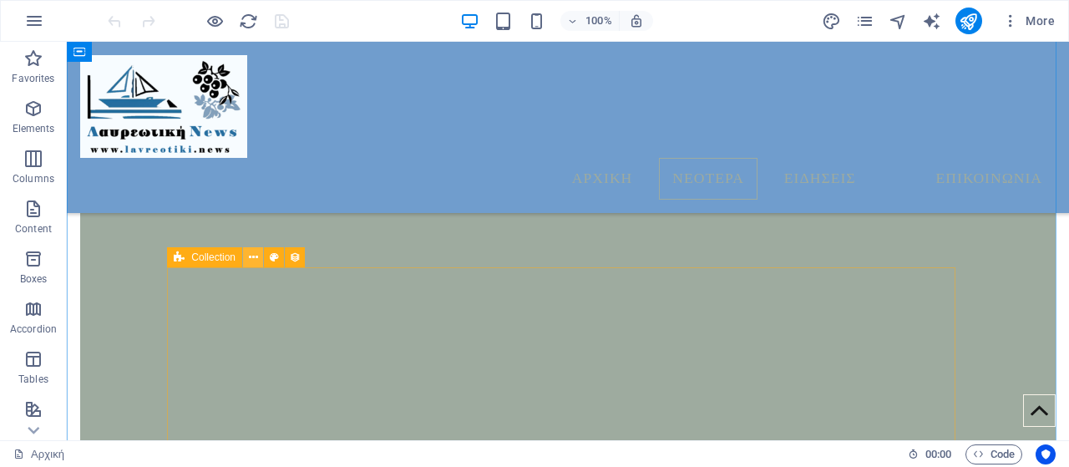
click at [249, 259] on icon at bounding box center [253, 258] width 9 height 18
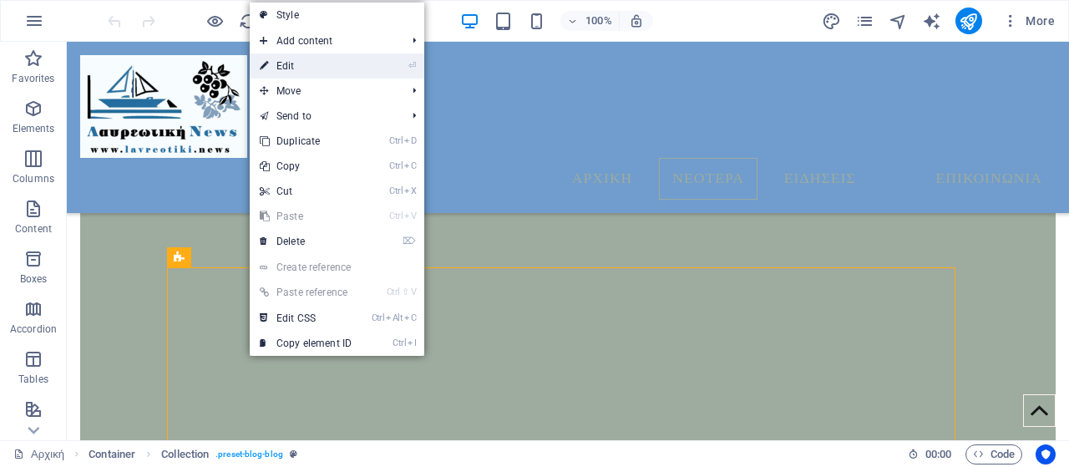
drag, startPoint x: 314, startPoint y: 71, endPoint x: 205, endPoint y: 233, distance: 195.6
click at [314, 71] on link "⏎ Edit" at bounding box center [306, 65] width 112 height 25
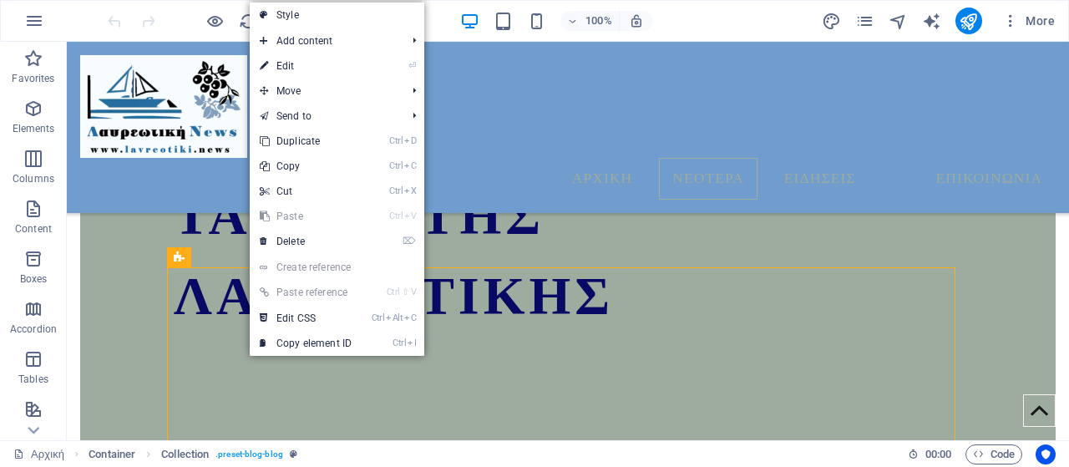
select select "columns.publishing_date_DESC"
select select "columns.status"
select select "columns.publishing_date"
select select "past"
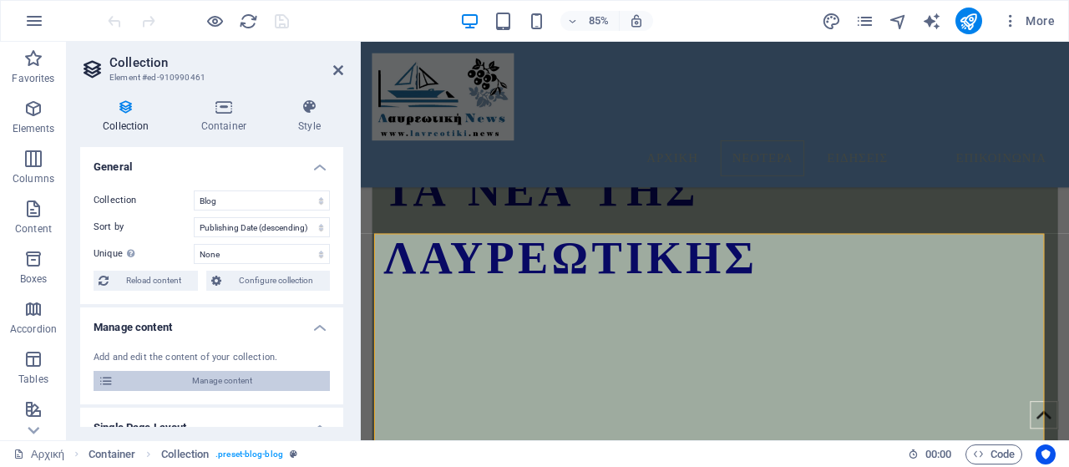
click at [264, 373] on span "Manage content" at bounding box center [222, 381] width 206 height 20
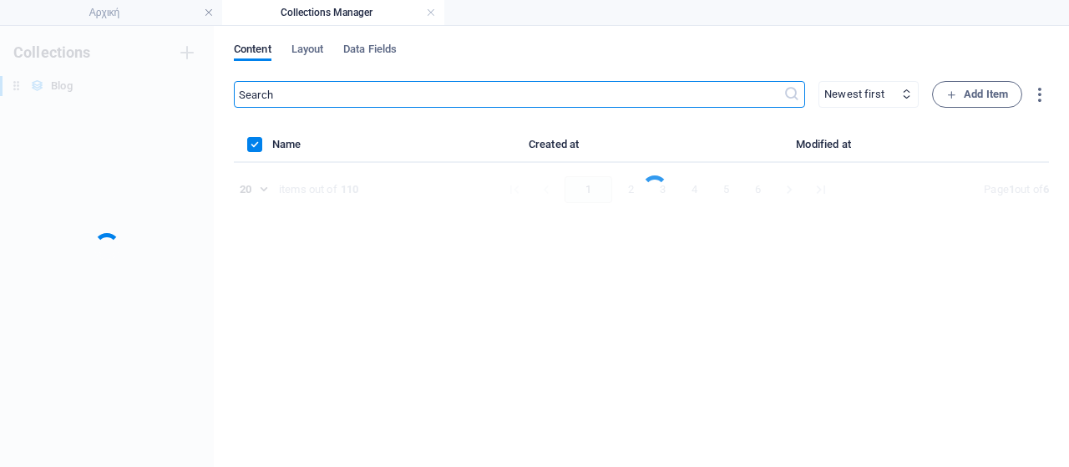
scroll to position [0, 0]
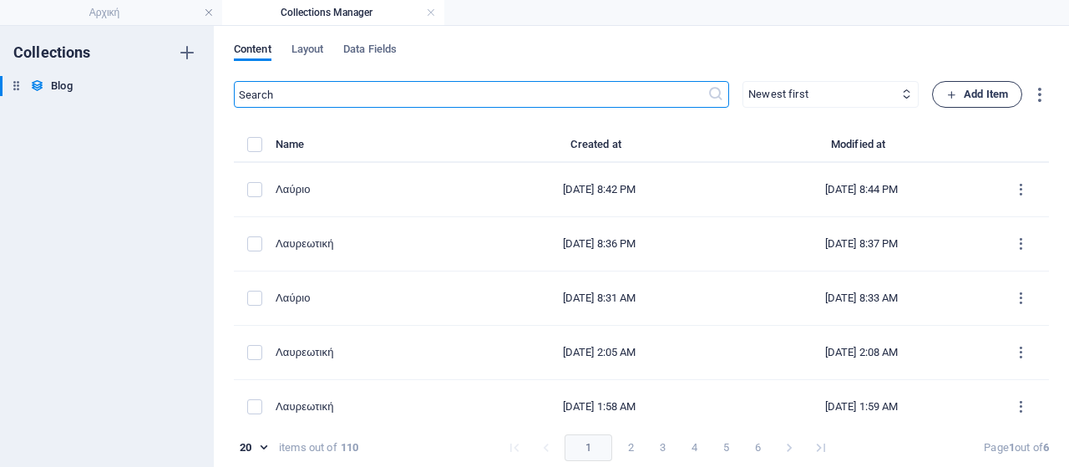
click at [962, 91] on span "Add Item" at bounding box center [978, 94] width 62 height 20
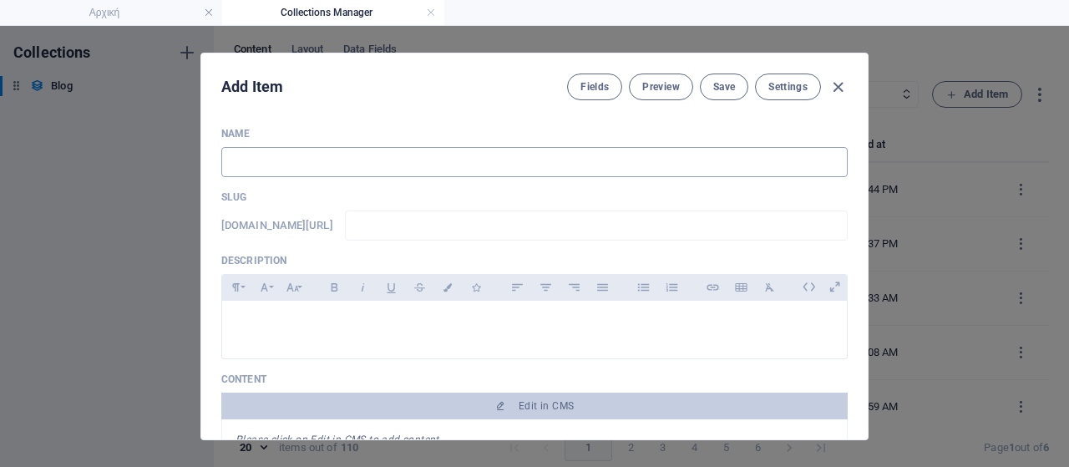
click at [387, 168] on input "text" at bounding box center [534, 162] width 627 height 30
type input "L"
type input "l"
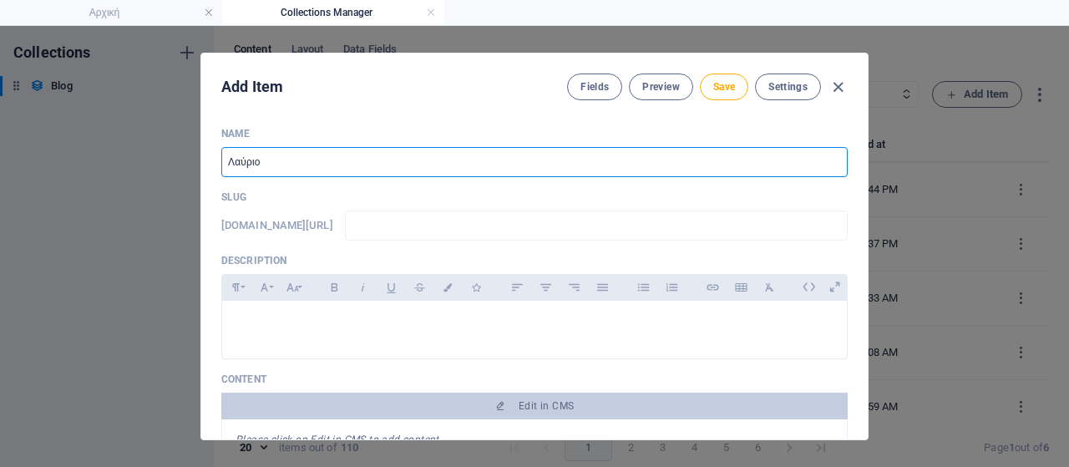
type input "Λαύριο"
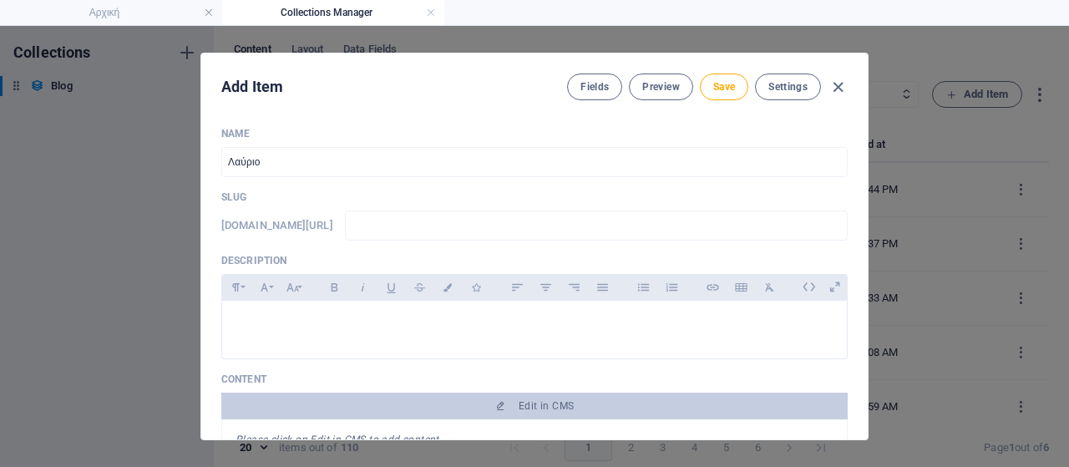
click at [452, 230] on input "text" at bounding box center [596, 226] width 503 height 30
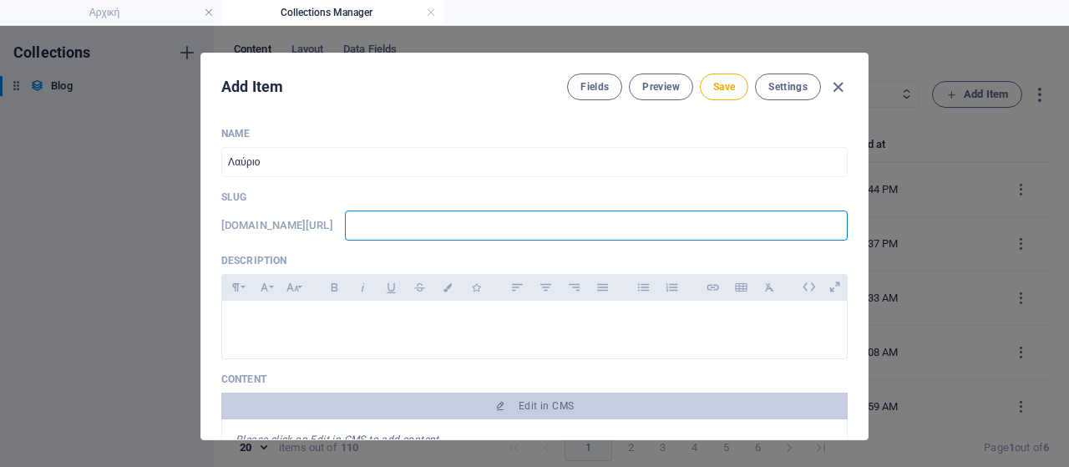
type input "ς"
type input "ςς"
type input "ςςς"
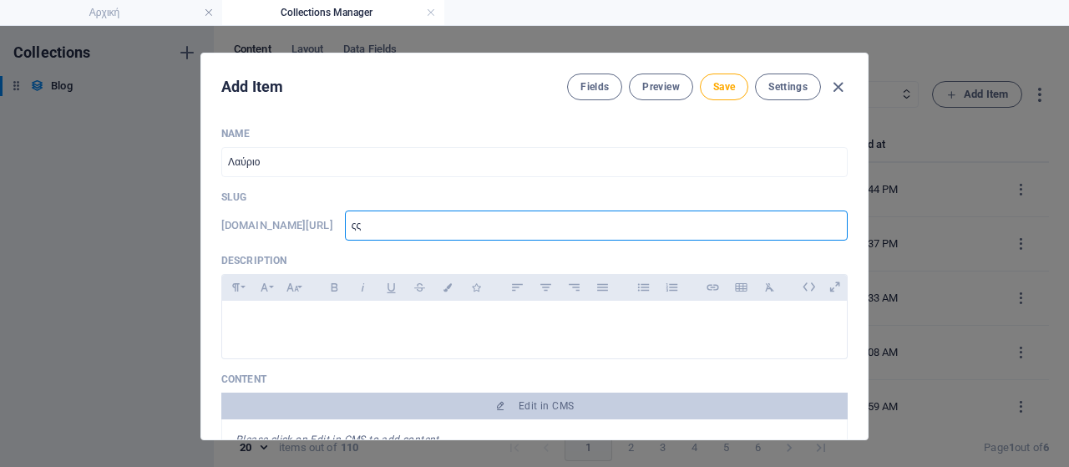
type input "ςςς"
type input "ςς"
type input "ς"
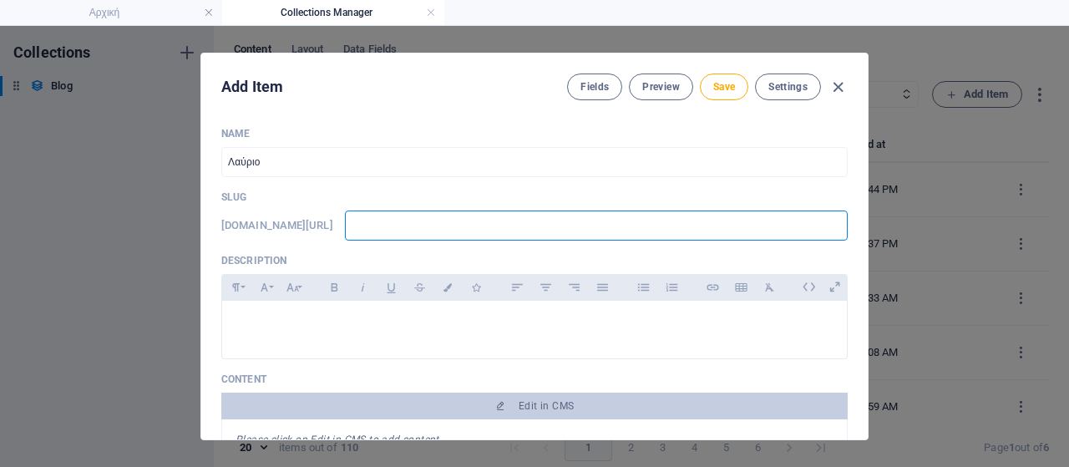
type input "w"
type input "ww"
type input "www"
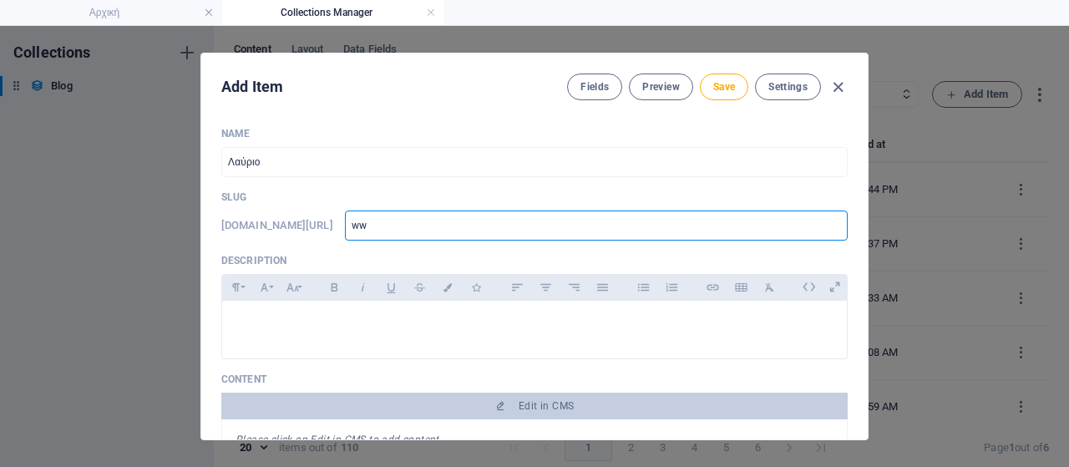
type input "www"
type input "www."
type input "www.l"
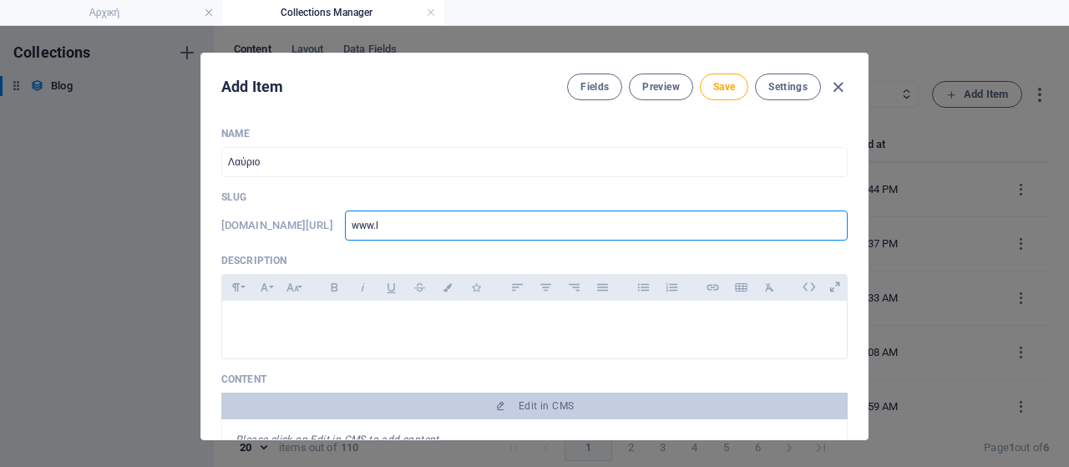
type input "[DOMAIN_NAME]"
type input "www.lav"
type input "www.lavr"
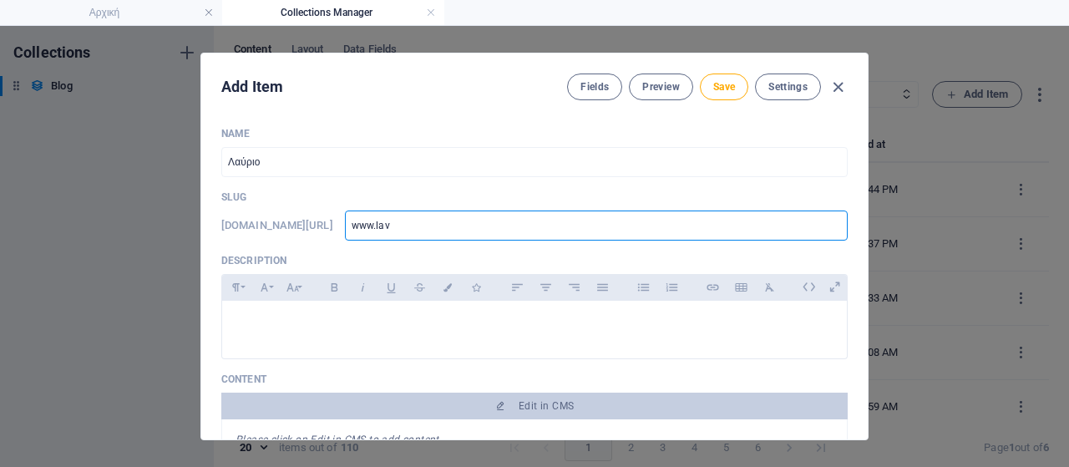
type input "www.lavr"
type input "www.lavri"
type input "www.lavria"
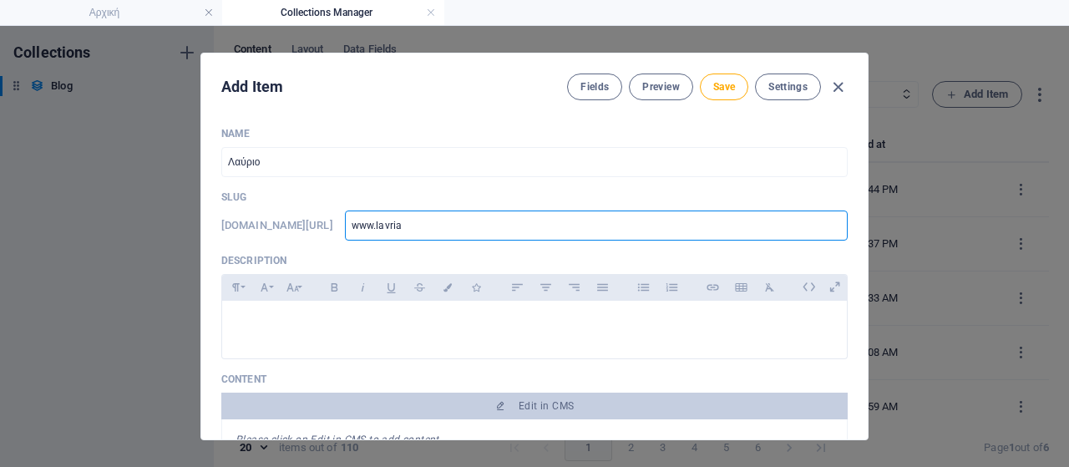
type input "www.lavriak"
type input "www.lavriaki"
type input "www.lavriaki."
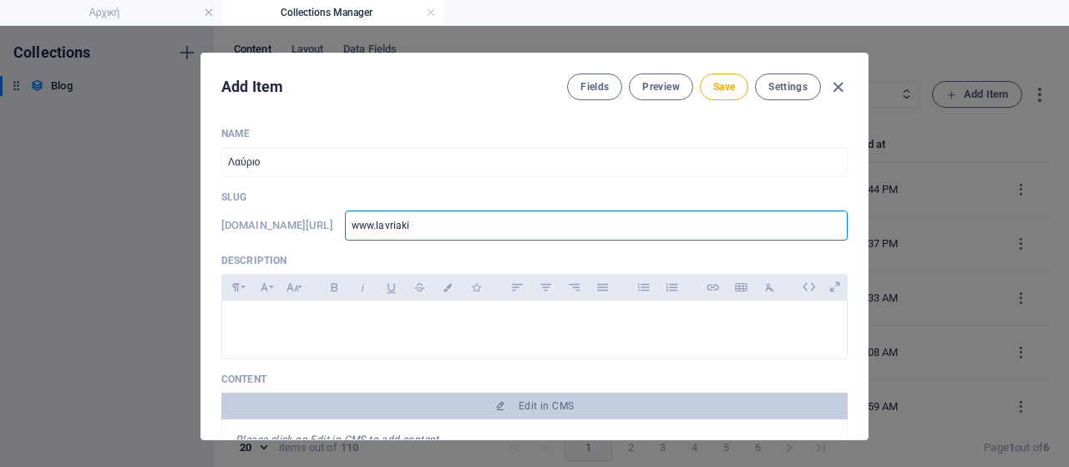
type input "www.lavriaki."
type input "www.lavriaki.n"
type input "[DOMAIN_NAME]"
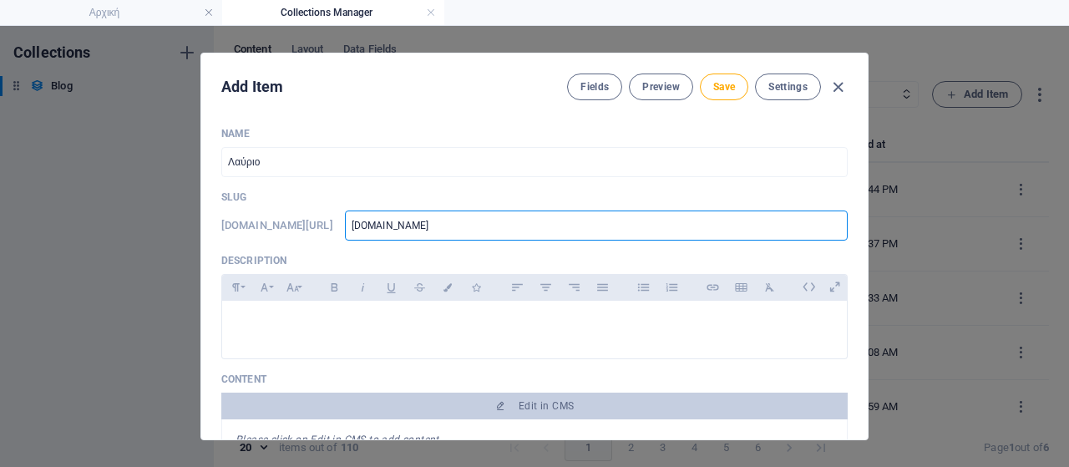
type input "[DOMAIN_NAME]"
type input "[DOMAIN_NAME]/"
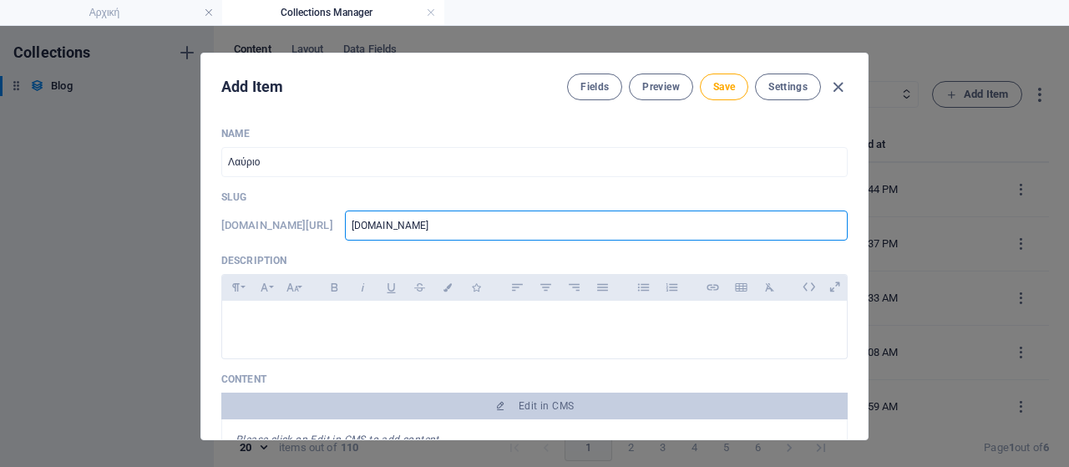
type input "[DOMAIN_NAME]/"
type input "[DOMAIN_NAME]/b"
type input "[DOMAIN_NAME]/bl"
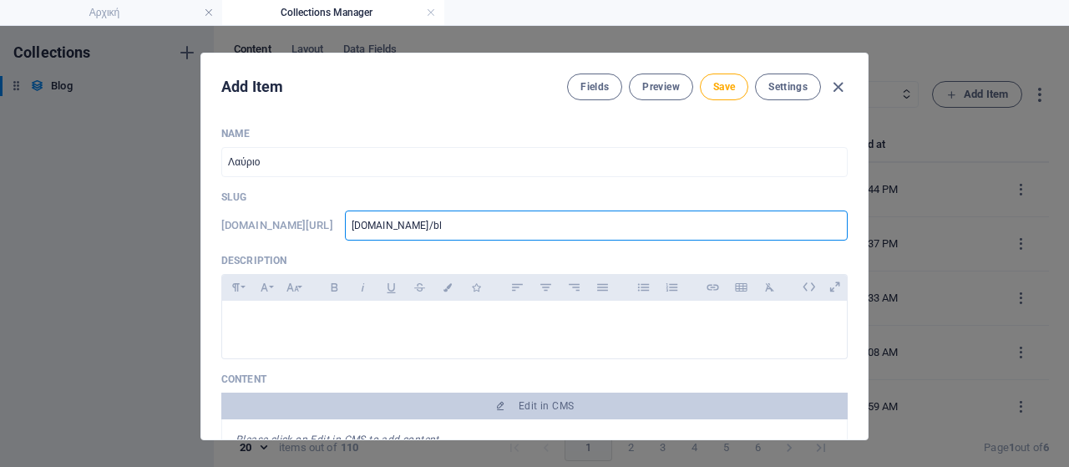
type input "[DOMAIN_NAME]/blo"
type input "[DOMAIN_NAME]/blog"
type input "[DOMAIN_NAME]/blog-"
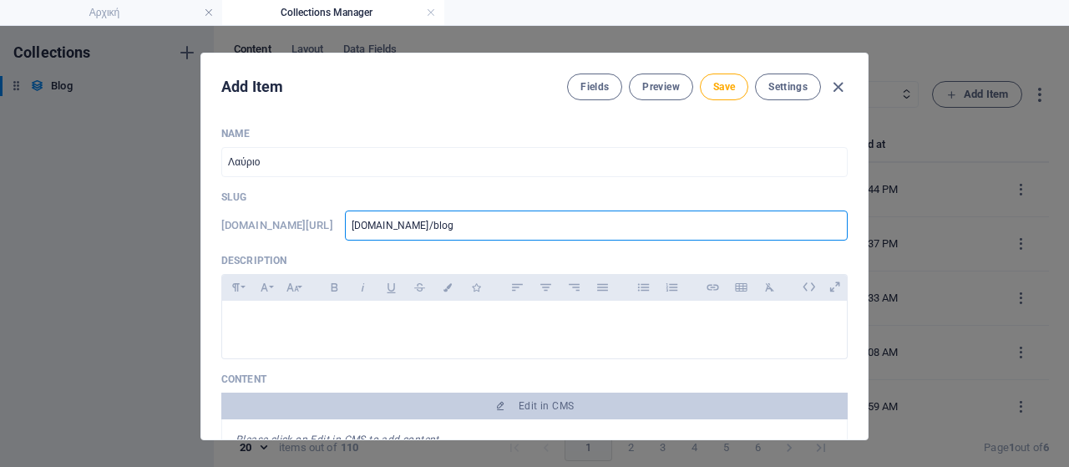
type input "[DOMAIN_NAME]/blog-"
type input "www.lavriaki.news/blog-s"
type input "[DOMAIN_NAME]/blog-"
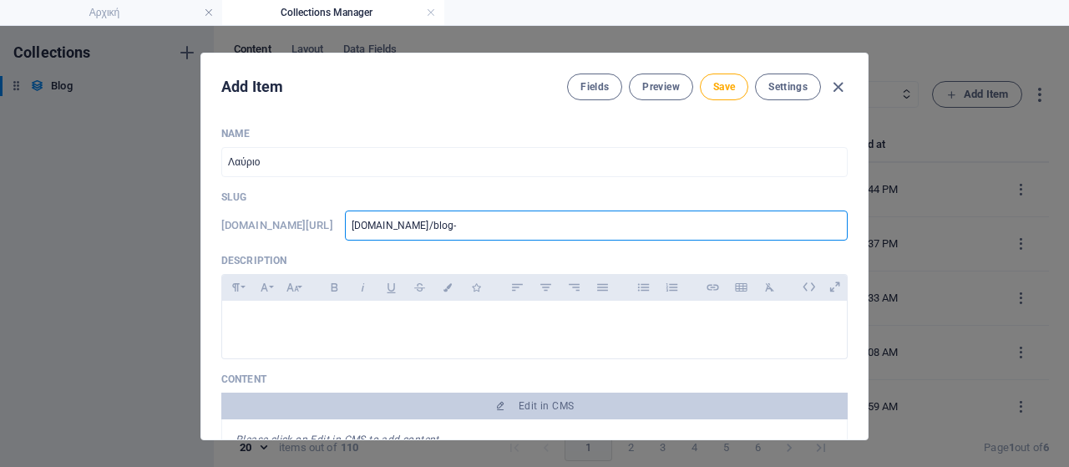
type input "[DOMAIN_NAME]/blog-p"
type input "[DOMAIN_NAME]/blog-po"
type input "[DOMAIN_NAME]/blog-pos"
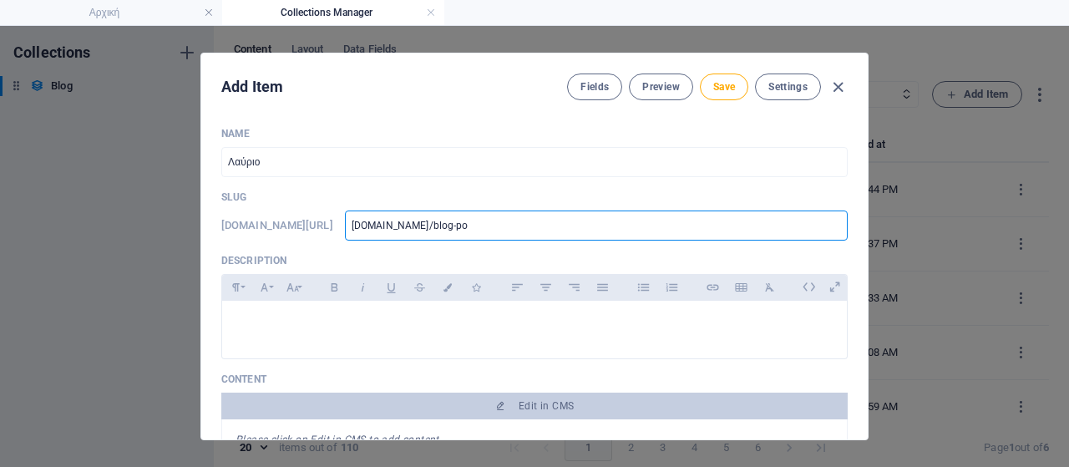
type input "[DOMAIN_NAME]/blog-pos"
type input "[DOMAIN_NAME]/blog-post"
type input "[DOMAIN_NAME]/blog-post/"
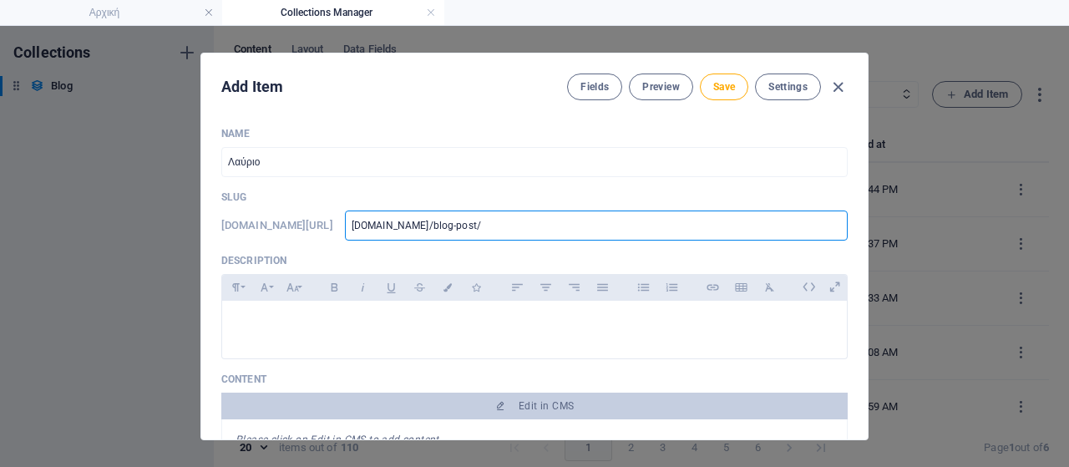
type input "www.lavriaki.news/blog-post/e"
type input "www.lavriaki.news/blog-post/er"
type input "www.lavriaki.news/blog-post/erg"
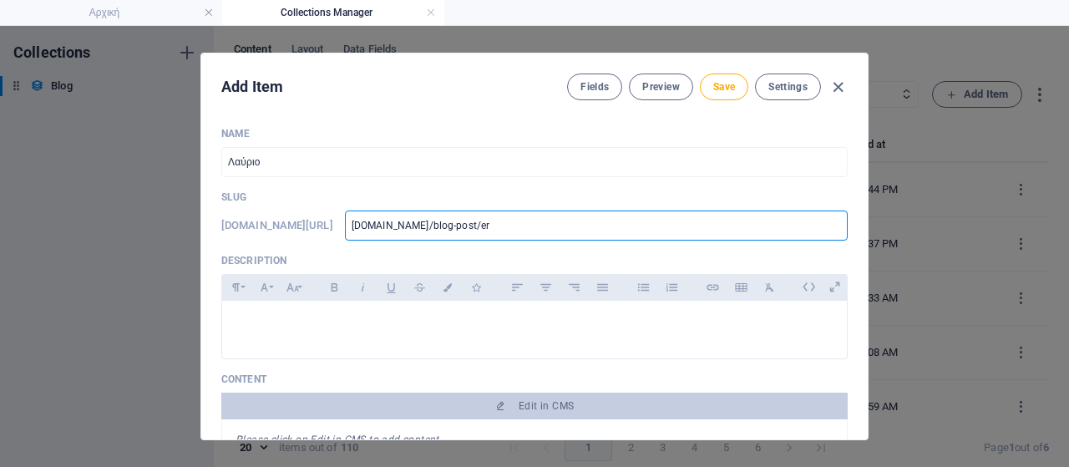
type input "www.lavriaki.news/blog-post/erg"
type input "www.lavriaki.news/blog-post/erga"
type input "www.lavriaki.news/blog-post/ergat"
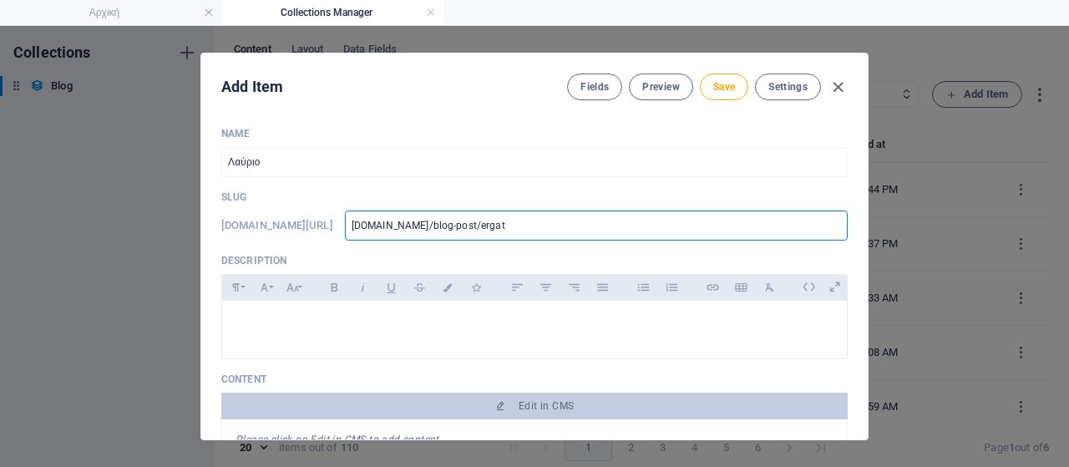
type input "www.lavriaki.news/blog-post/ergati"
type input "www.lavriaki.news/blog-post/ergatik"
type input "www.lavriaki.news/blog-post/ergatiko"
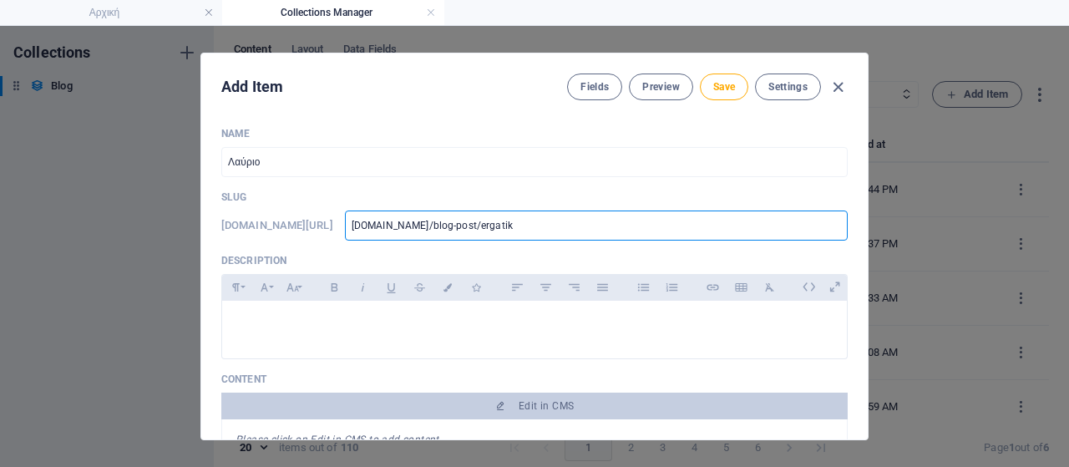
type input "www.lavriaki.news/blog-post/ergatiko"
type input "www.lavriaki.news/blog-post/ergatikok"
type input "www.lavriaki.news/blog-post/ergatikoke"
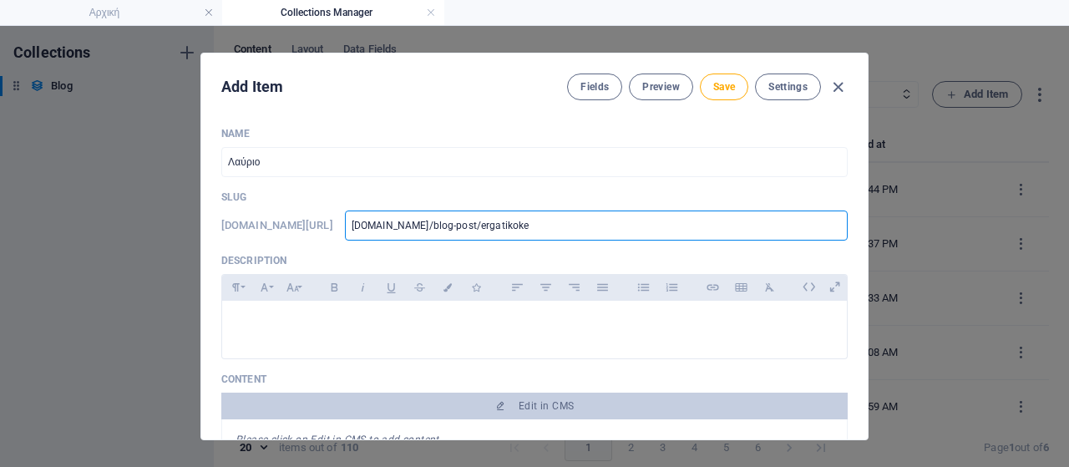
type input "www.lavriaki.news/blog-post/ergatikoken"
type input "www.lavriaki.news/blog-post/ergatikokent"
type input "www.lavriaki.news/blog-post/ergatikokentr"
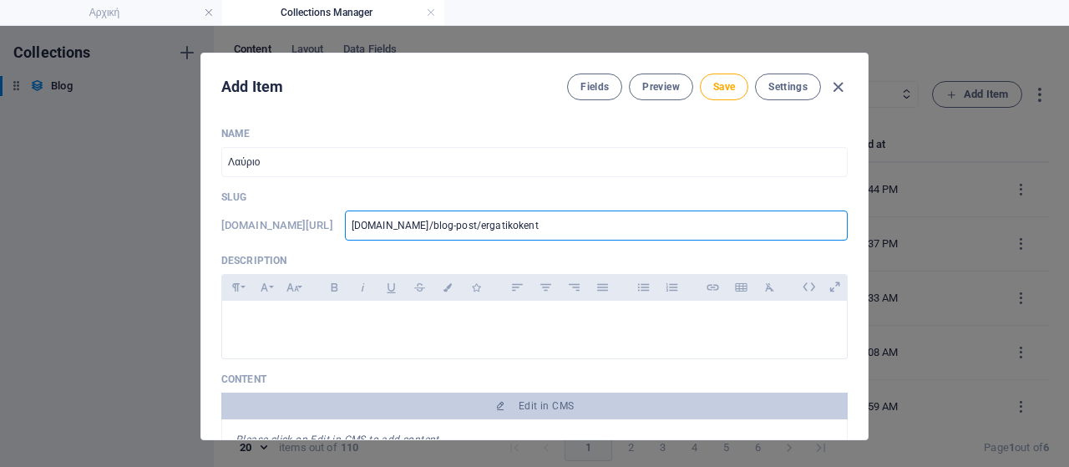
type input "www.lavriaki.news/blog-post/ergatikokentr"
type input "www.lavriaki.news/blog-post/ergatikokentro"
type input "www.lavriaki.news/blog-post/ergatikokentro5"
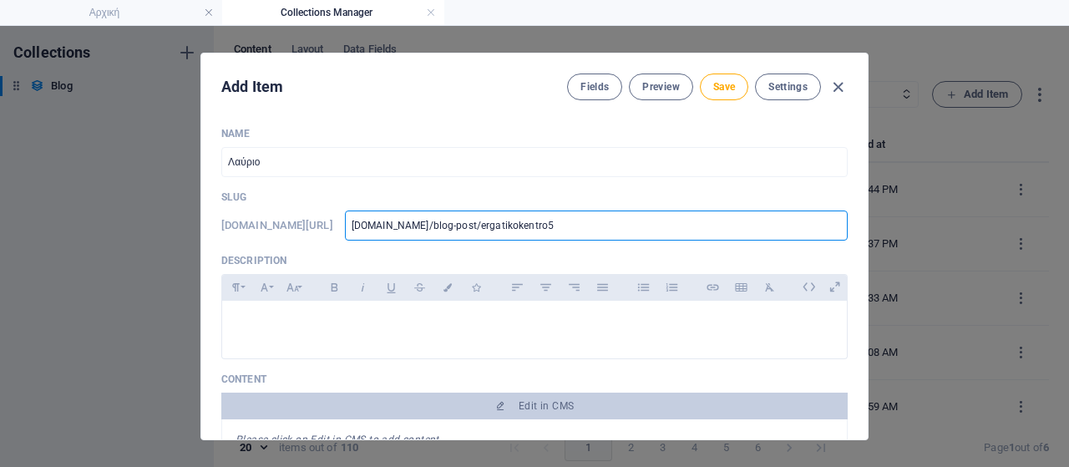
type input "www.lavriaki.news/blog-post/ergatikokentro51"
type input "www.lavriaki.news/blog-post/ergatikokentro510"
type input "www-lavriaki-news-blog-post-ergatikokentro510"
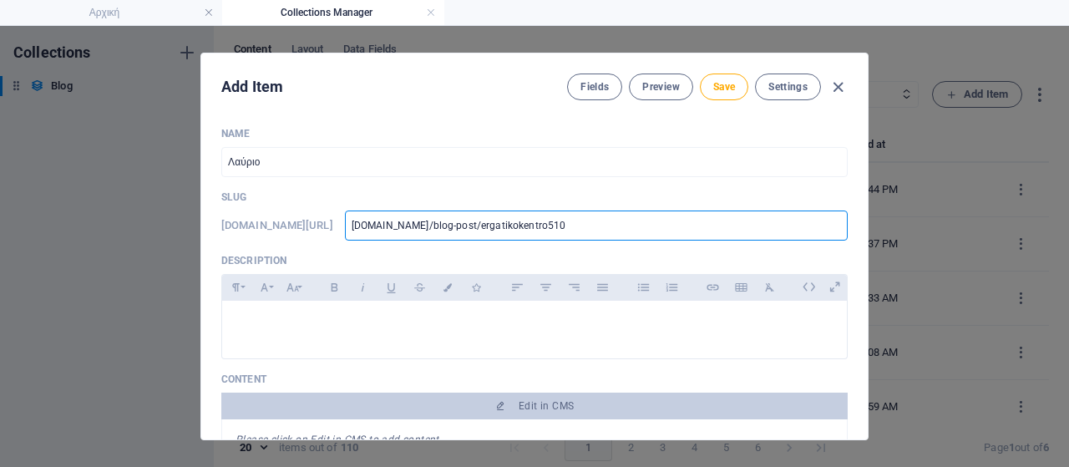
type input "www-lavriaki-news-blog-post-ergatikokentro510"
click at [313, 317] on p at bounding box center [535, 322] width 598 height 16
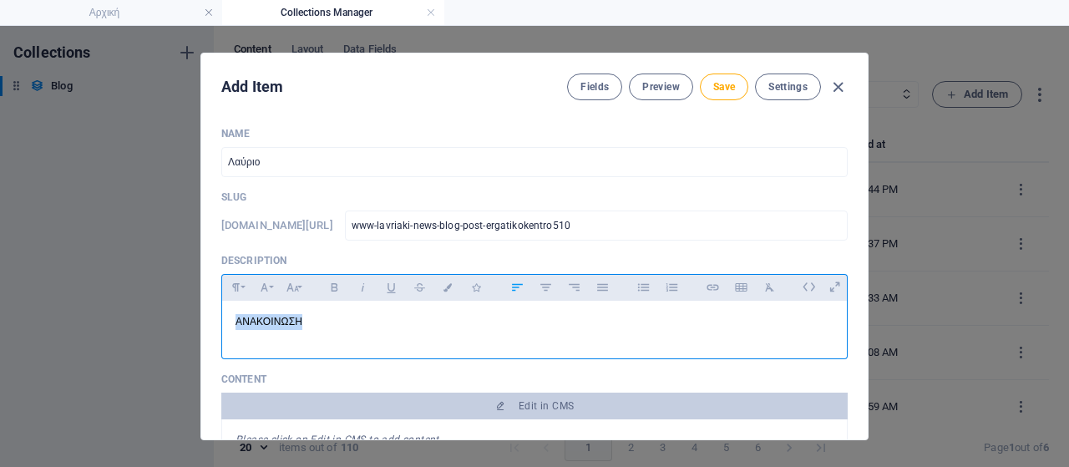
drag, startPoint x: 331, startPoint y: 325, endPoint x: 155, endPoint y: 327, distance: 175.5
click at [155, 327] on div "Add Item Fields Preview Save Settings Name Λαύριο ​ Slug www.example.com/blog-p…" at bounding box center [534, 246] width 1069 height 441
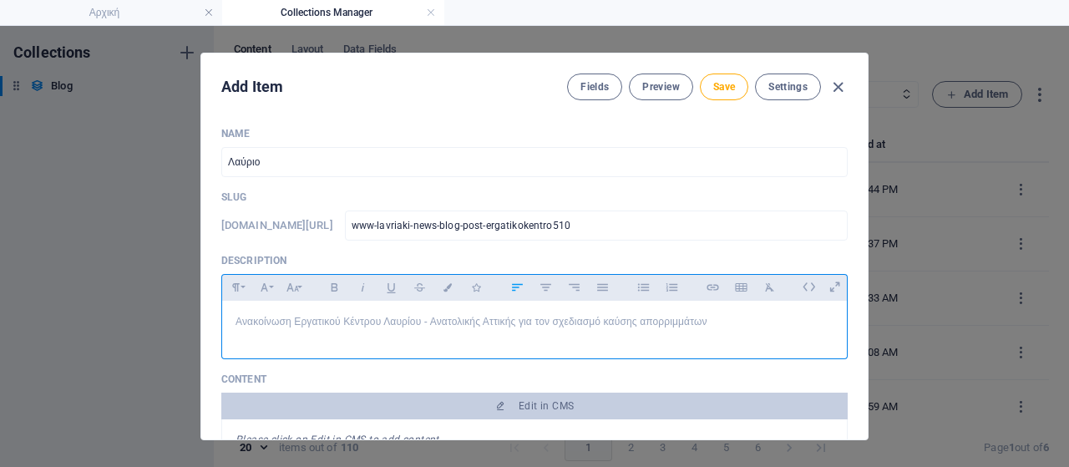
drag, startPoint x: 711, startPoint y: 320, endPoint x: 65, endPoint y: 343, distance: 646.2
click at [65, 343] on div "Add Item Fields Preview Save Settings Name Λαύριο ​ Slug www.example.com/blog-p…" at bounding box center [534, 246] width 1069 height 441
click at [336, 288] on icon "button" at bounding box center [334, 287] width 14 height 20
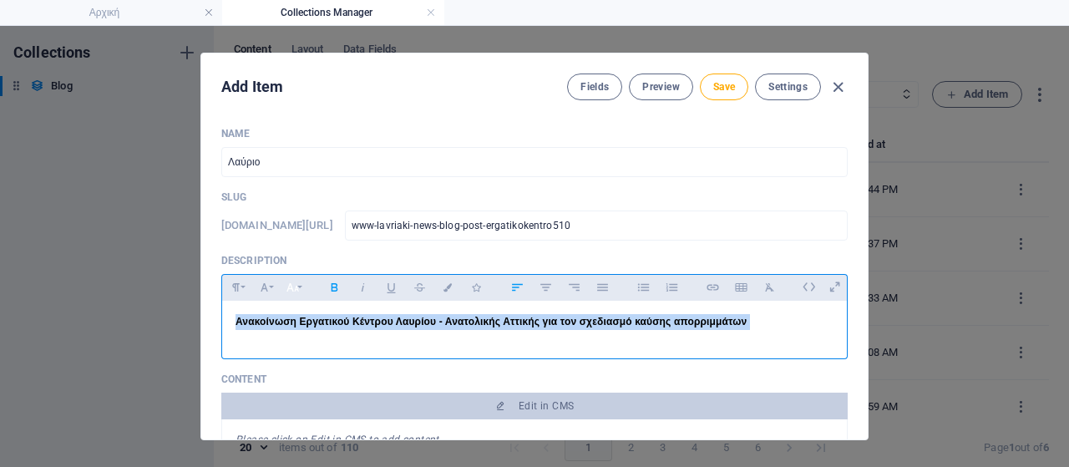
click at [296, 291] on icon "button" at bounding box center [293, 287] width 14 height 20
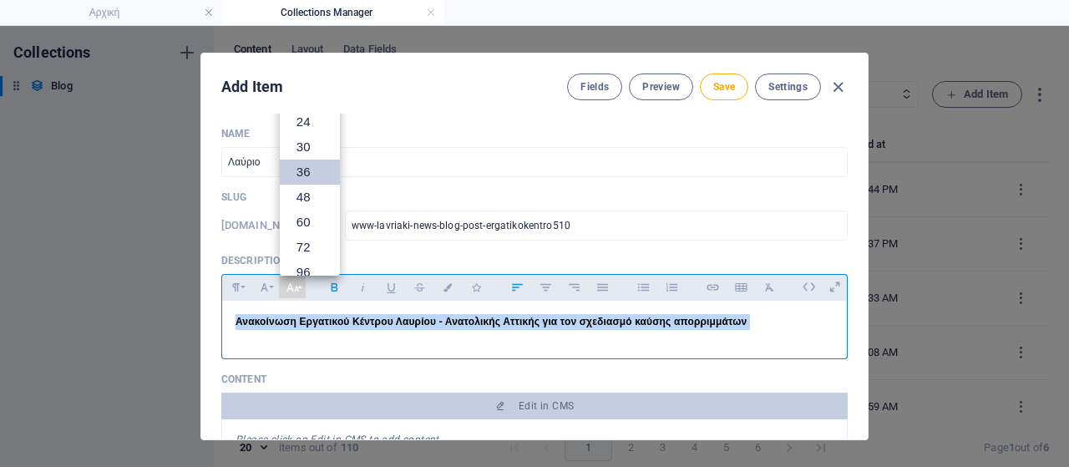
scroll to position [35, 0]
click at [302, 181] on link "18" at bounding box center [310, 180] width 60 height 25
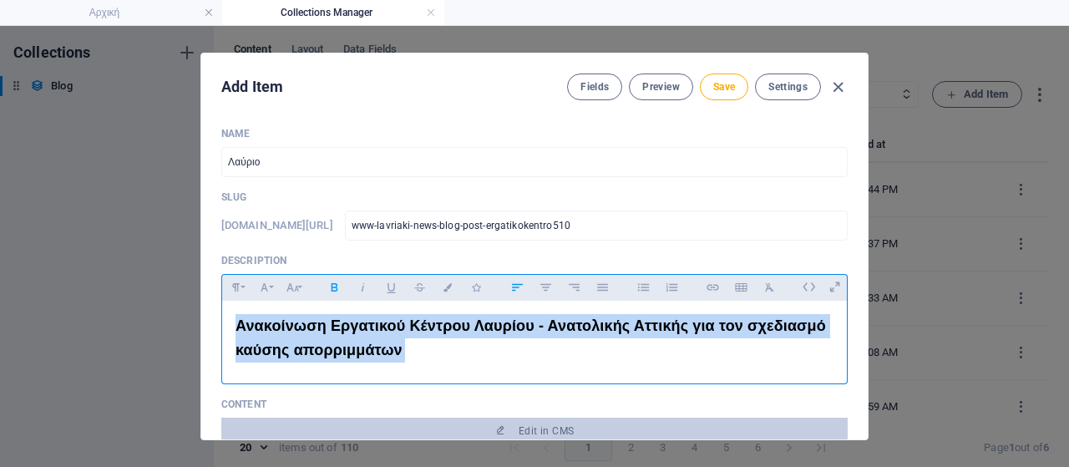
click at [269, 352] on span "​Ανακοίνωση Εργατικού Κέντρου Λαυρίου - Ανατολικής Αττικής για τον σχεδιασμό κα…" at bounding box center [531, 337] width 591 height 41
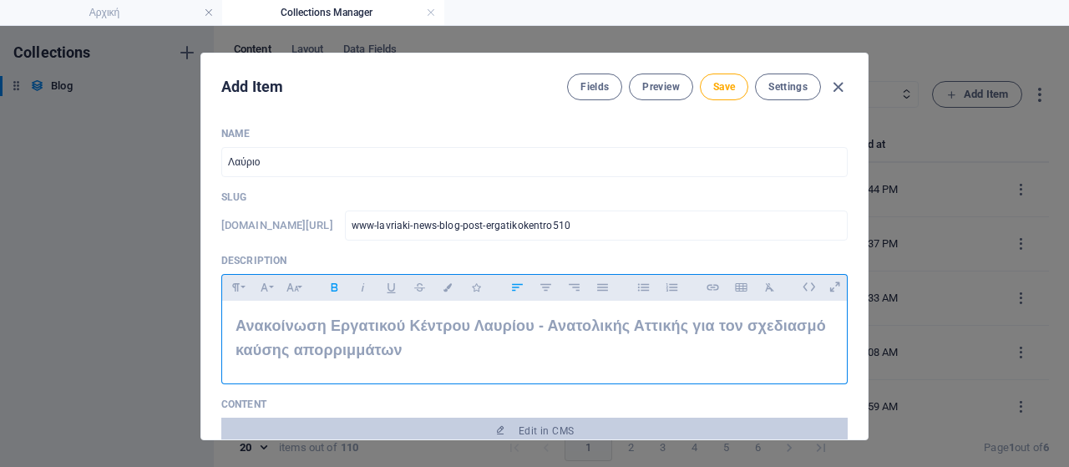
click at [237, 350] on span "​Ανακοίνωση Εργατικού Κέντρου Λαυρίου - Ανατολικής Αττικής για τον σχεδιασμό κα…" at bounding box center [531, 337] width 591 height 41
click at [510, 353] on p "Ανακοίνωση Εργατικού Κέντρου Λαυρίου - Ανατολικής Αττικής για τον σχεδιασμό εργ…" at bounding box center [535, 338] width 598 height 48
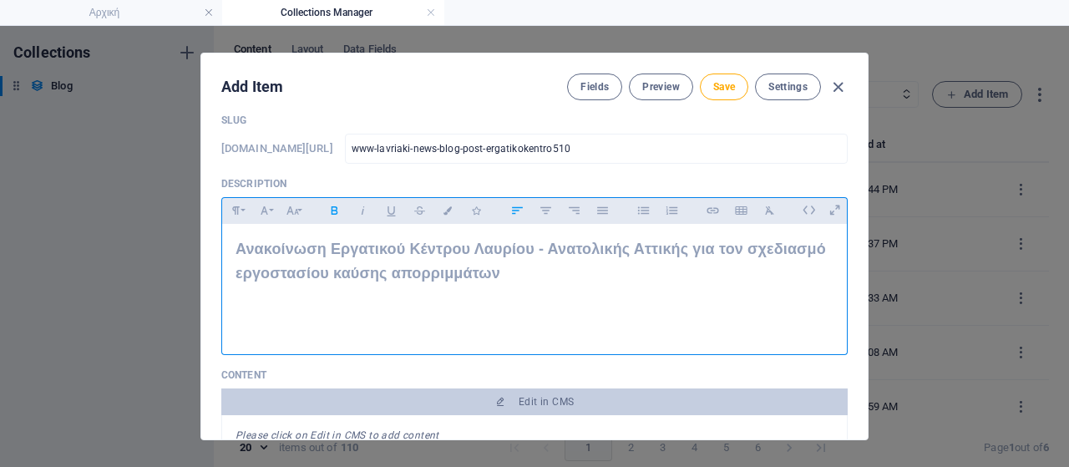
scroll to position [251, 0]
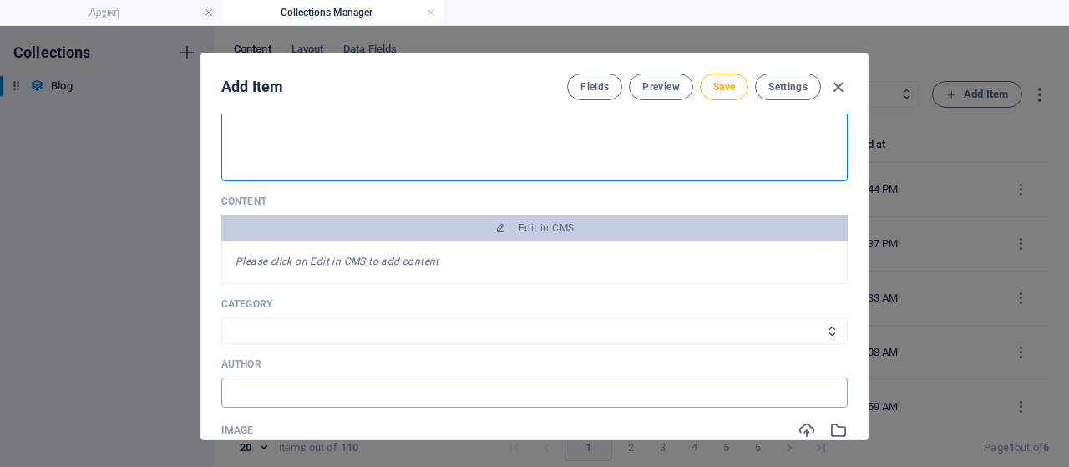
click at [338, 395] on input "text" at bounding box center [534, 393] width 627 height 30
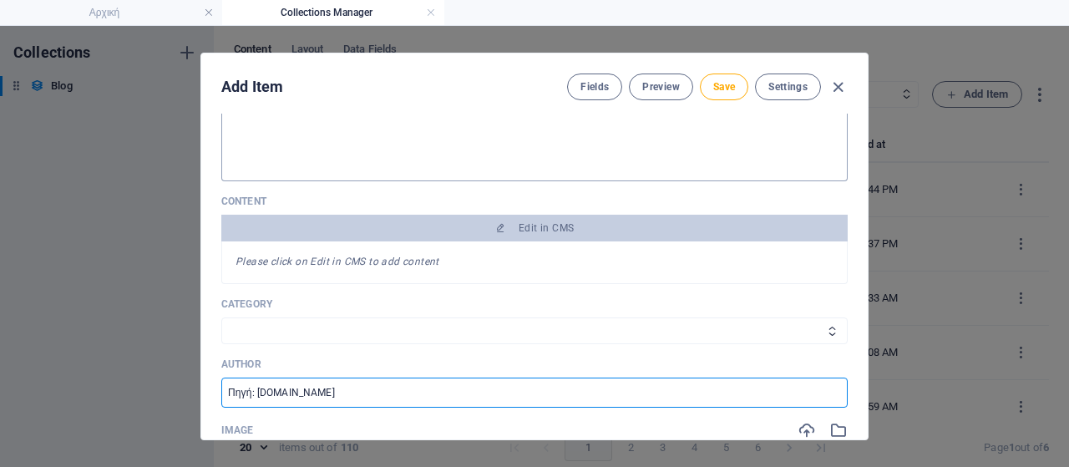
drag, startPoint x: 254, startPoint y: 394, endPoint x: 364, endPoint y: 383, distance: 110.8
click at [364, 383] on input "Πηγή: notioanatolika.gr" at bounding box center [534, 393] width 627 height 30
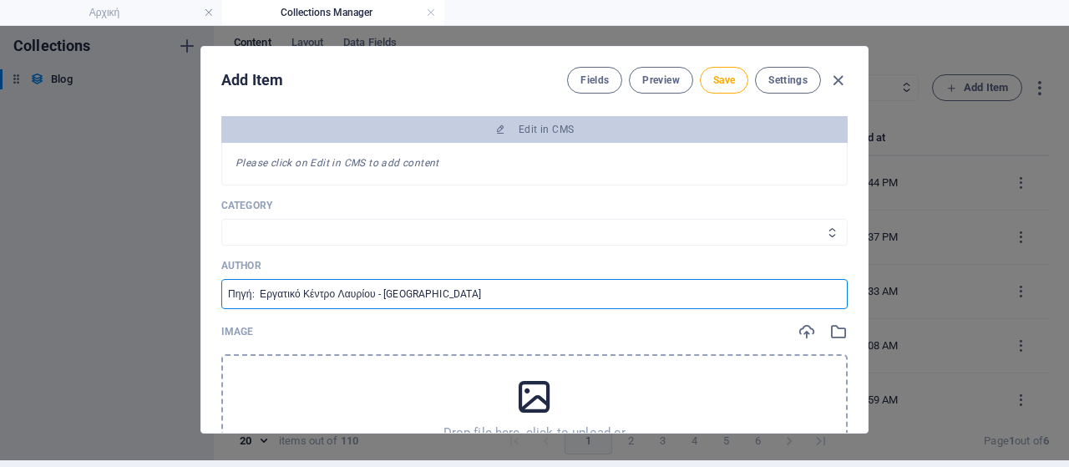
scroll to position [418, 0]
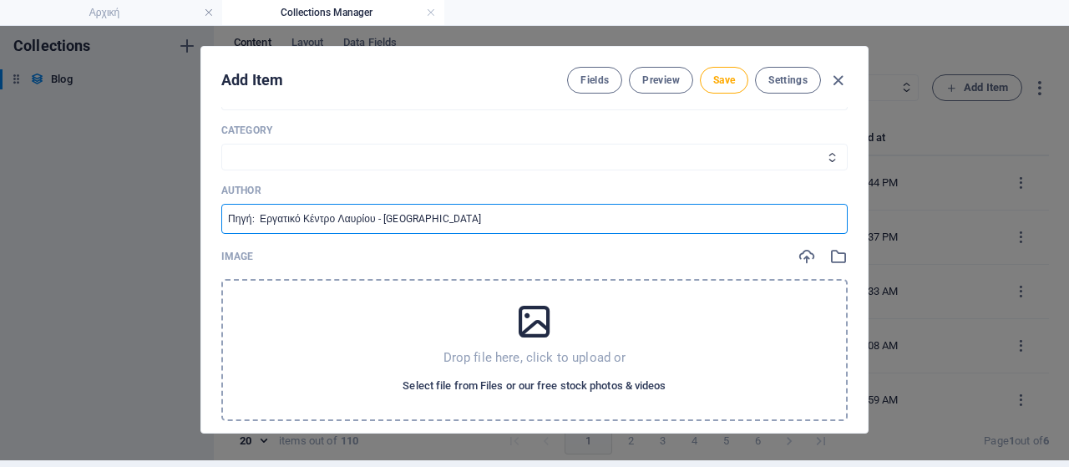
type input "Πηγή: Εργατικό Κέντρο Λαυρίου - Ανατολικής Αττικής"
click at [568, 388] on span "Select file from Files or our free stock photos & videos" at bounding box center [534, 386] width 263 height 20
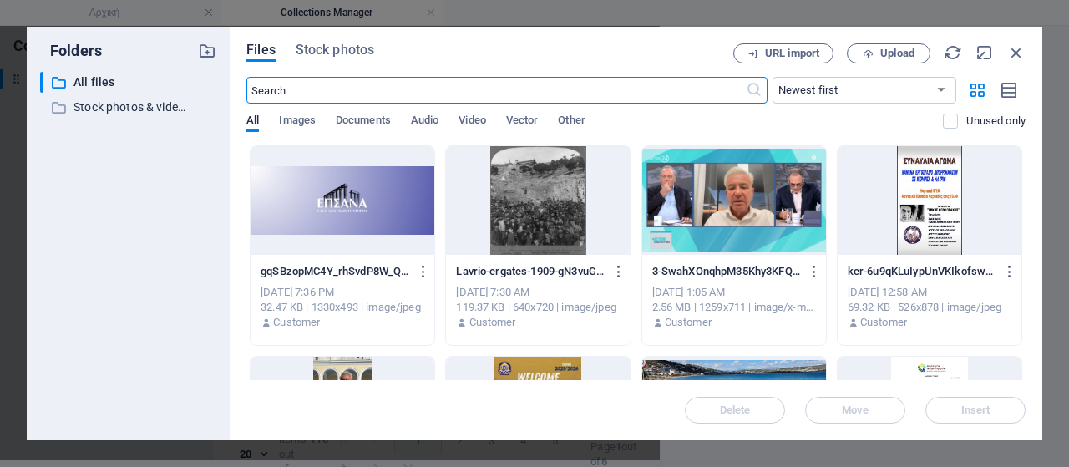
scroll to position [443, 0]
click at [891, 54] on span "Upload" at bounding box center [898, 53] width 34 height 10
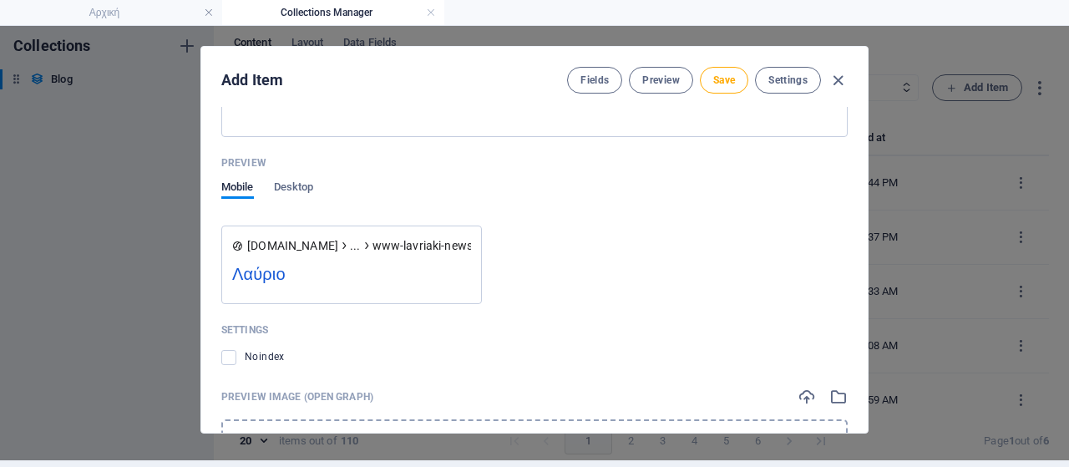
scroll to position [1738, 0]
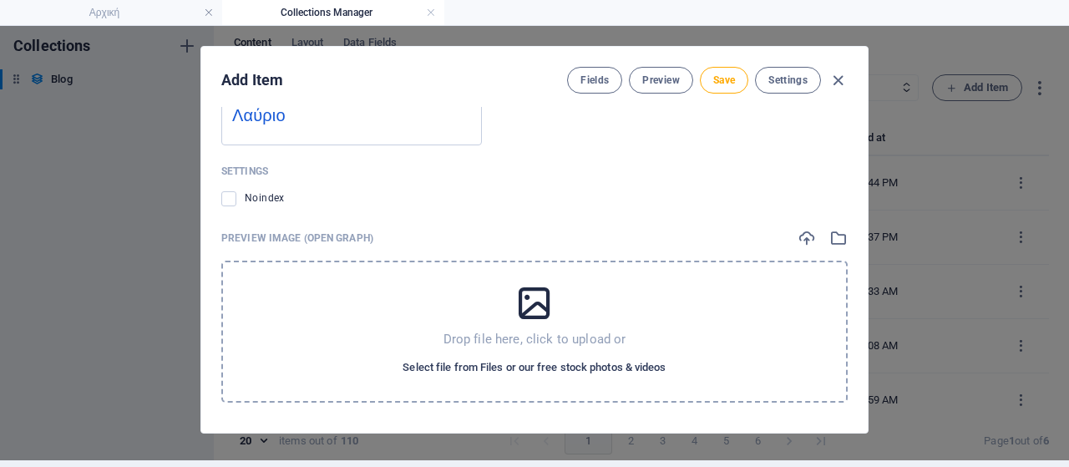
click at [465, 370] on span "Select file from Files or our free stock photos & videos" at bounding box center [534, 368] width 263 height 20
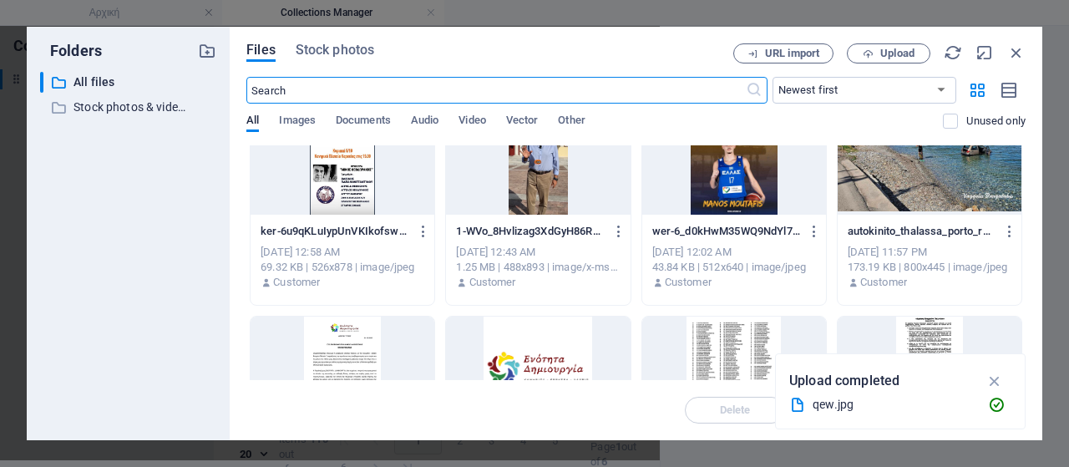
scroll to position [0, 0]
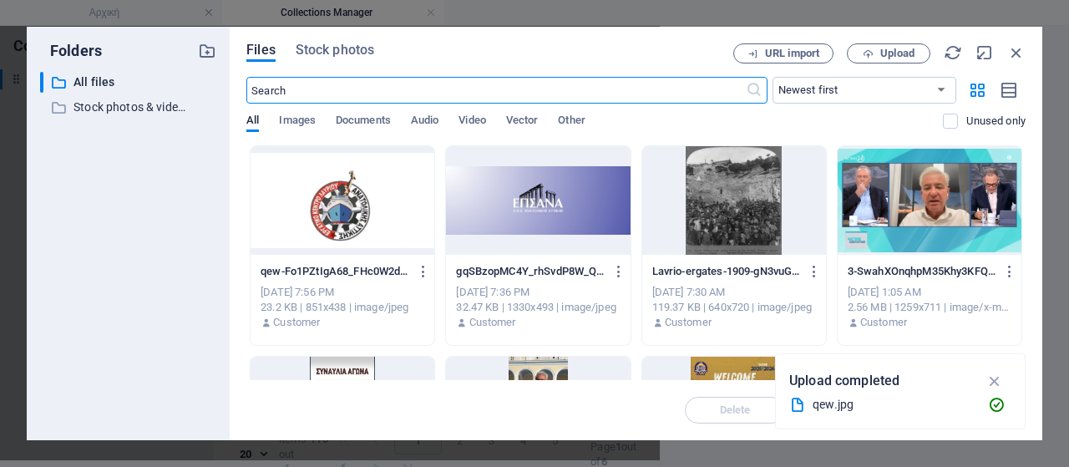
click at [373, 189] on div at bounding box center [343, 200] width 184 height 109
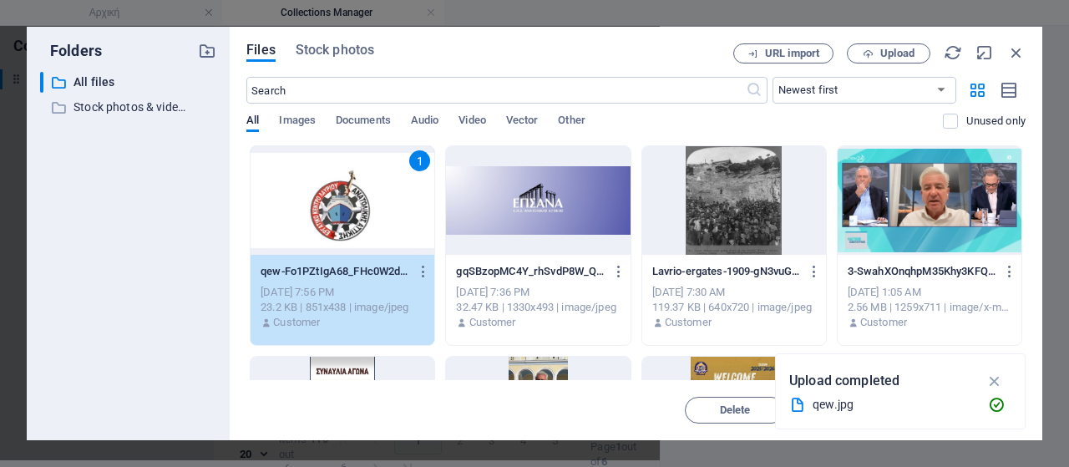
click at [373, 189] on div "1" at bounding box center [343, 200] width 184 height 109
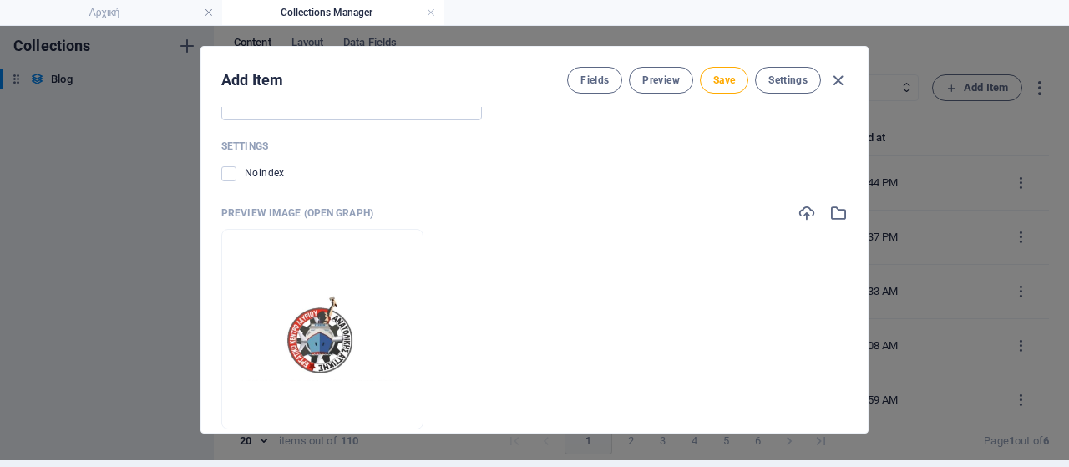
scroll to position [1738, 0]
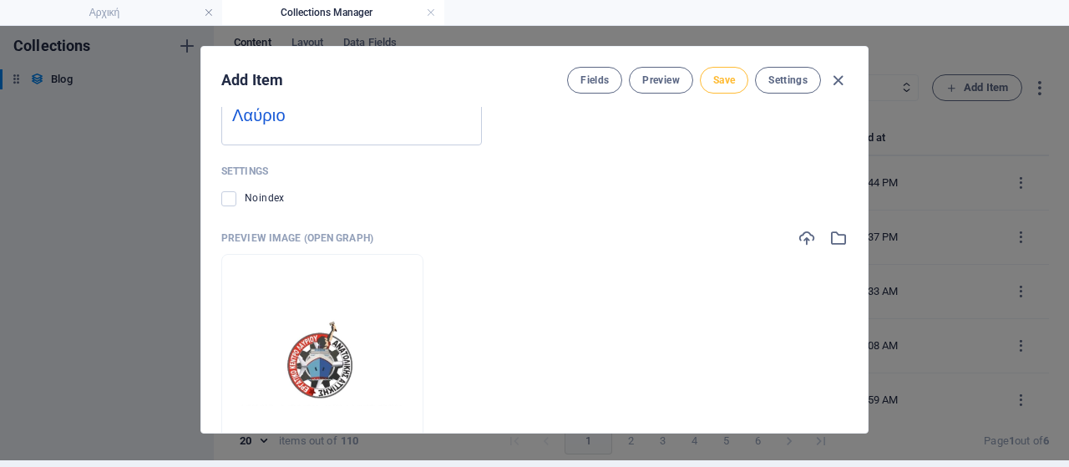
click at [700, 80] on button "Save" at bounding box center [724, 80] width 48 height 27
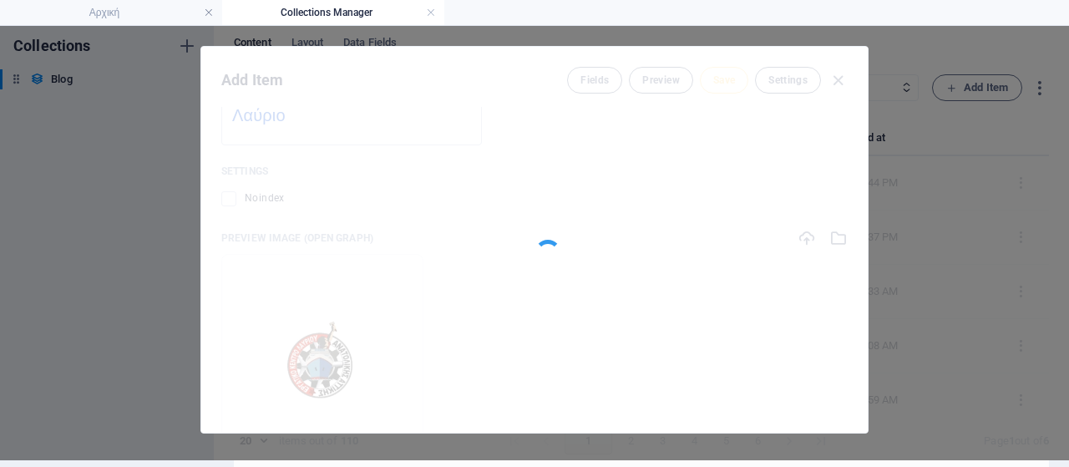
type input "www-lavriaki-news-blog-post-ergatikokentro510"
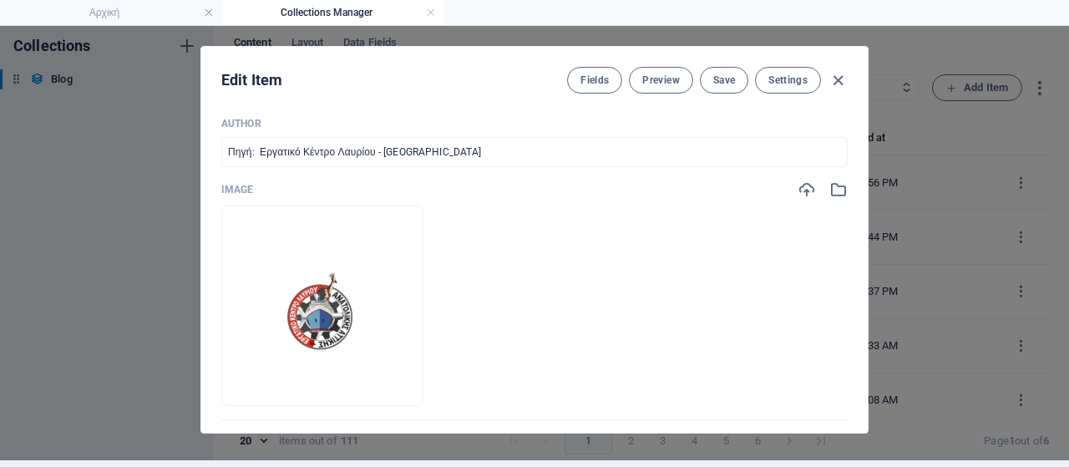
scroll to position [234, 0]
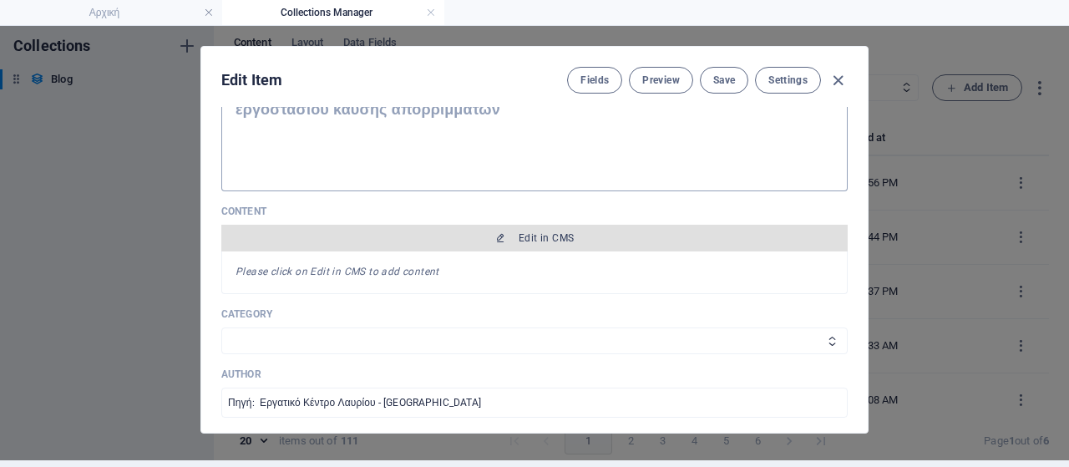
click at [571, 235] on span "Edit in CMS" at bounding box center [534, 237] width 613 height 13
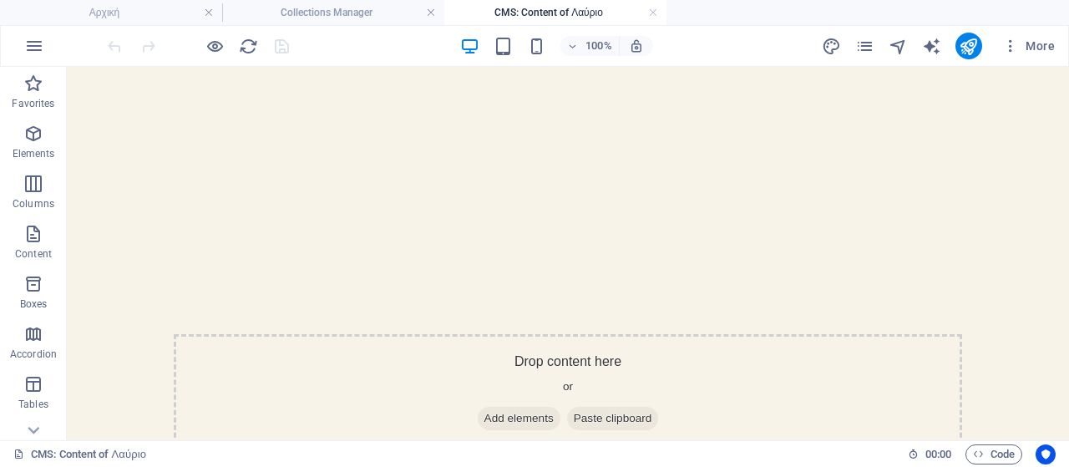
scroll to position [0, 0]
click at [505, 414] on span "Add elements" at bounding box center [519, 418] width 83 height 23
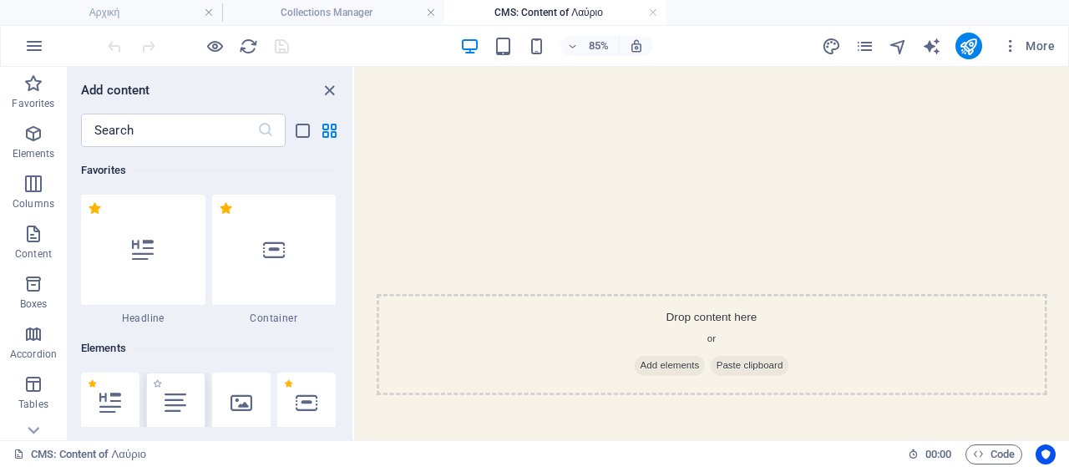
click at [167, 400] on icon at bounding box center [176, 403] width 22 height 22
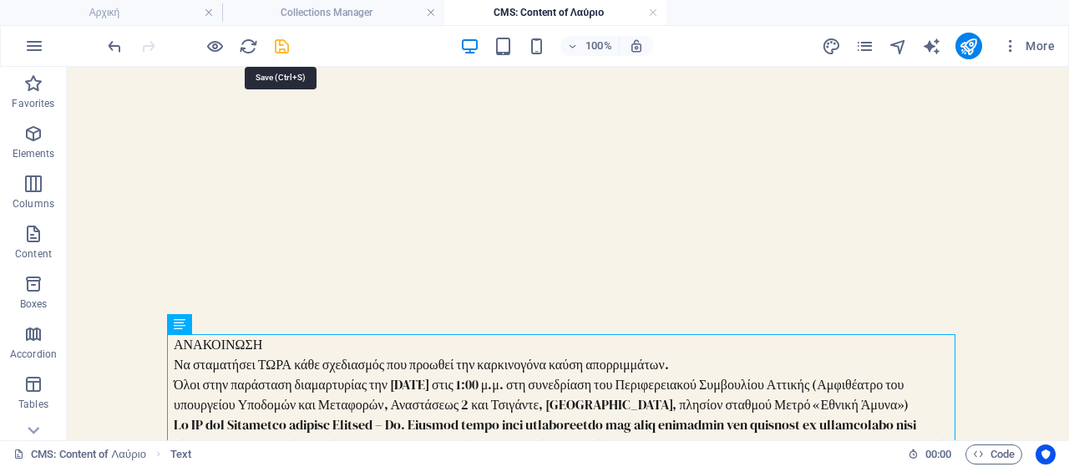
click at [282, 45] on icon "save" at bounding box center [281, 46] width 19 height 19
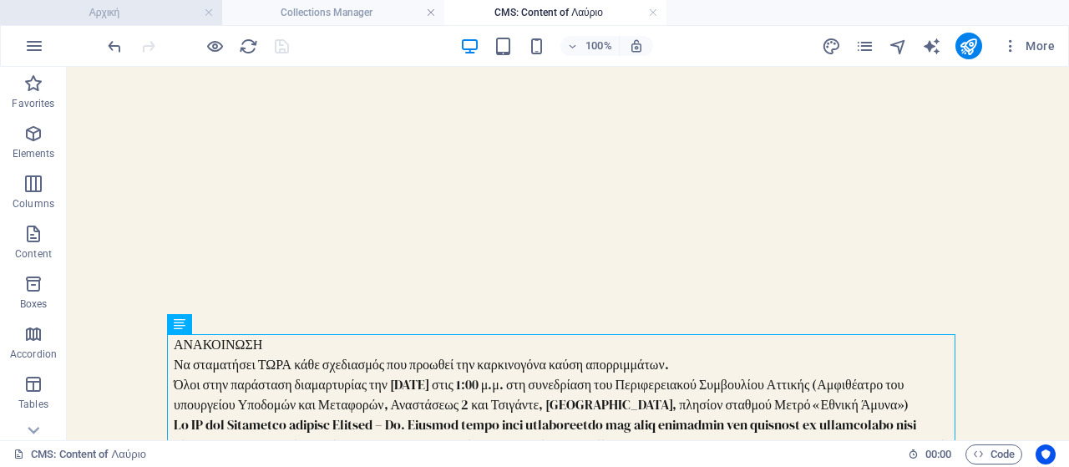
click at [132, 11] on h4 "Αρχική" at bounding box center [111, 12] width 222 height 18
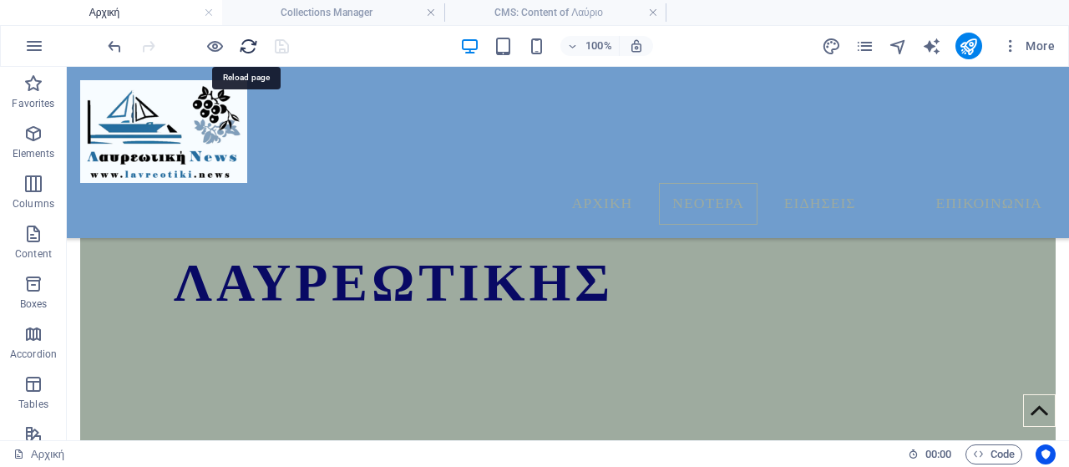
click at [249, 43] on icon "reload" at bounding box center [248, 46] width 19 height 19
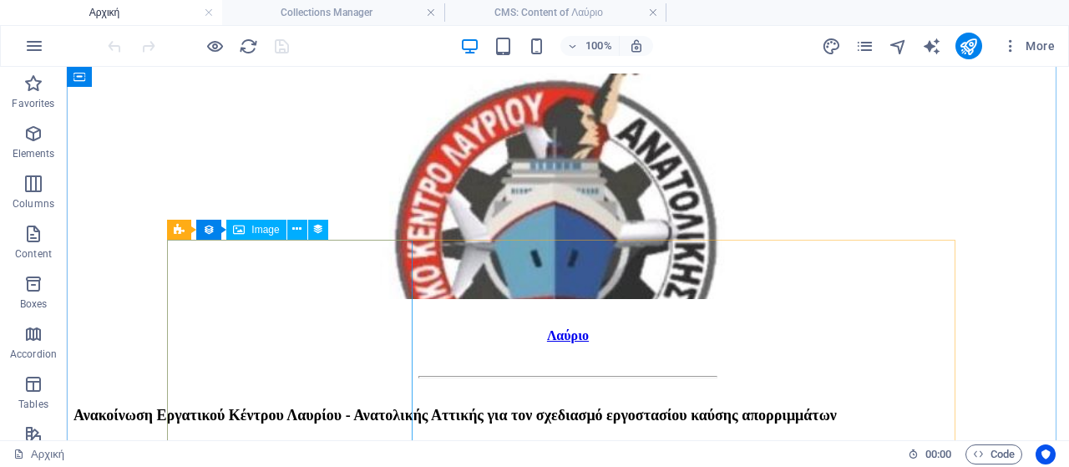
scroll to position [1034, 0]
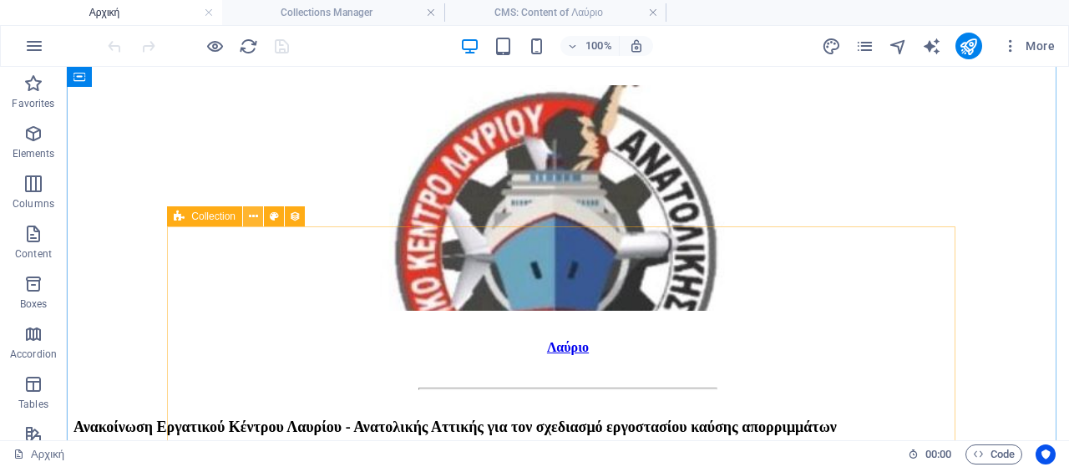
click at [256, 213] on icon at bounding box center [253, 217] width 9 height 18
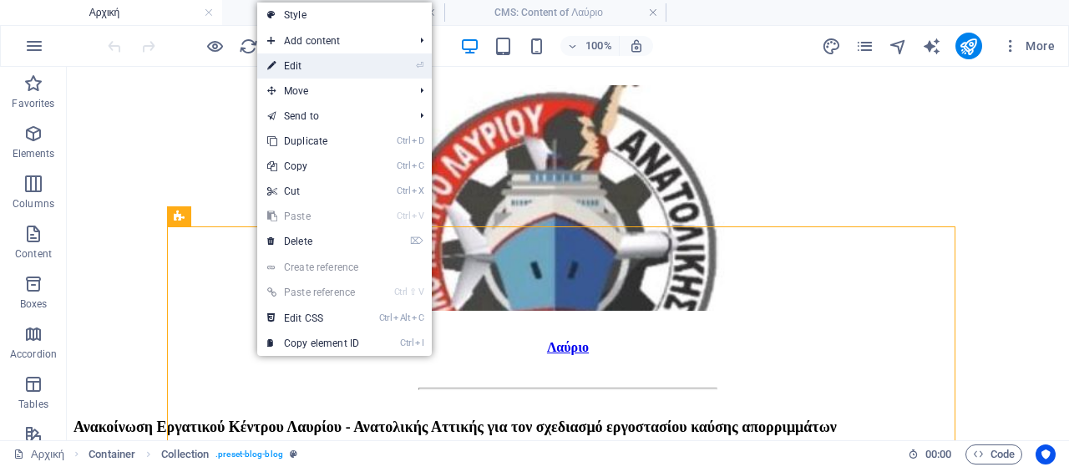
drag, startPoint x: 332, startPoint y: 71, endPoint x: 284, endPoint y: 180, distance: 119.4
click at [332, 71] on link "⏎ Edit" at bounding box center [313, 65] width 112 height 25
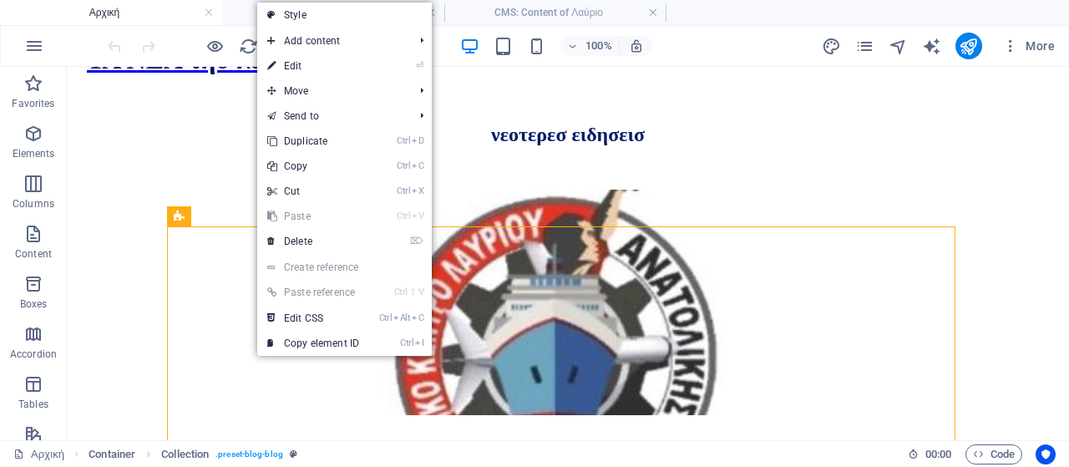
select select "columns.publishing_date_DESC"
select select "columns.status"
select select "columns.publishing_date"
select select "past"
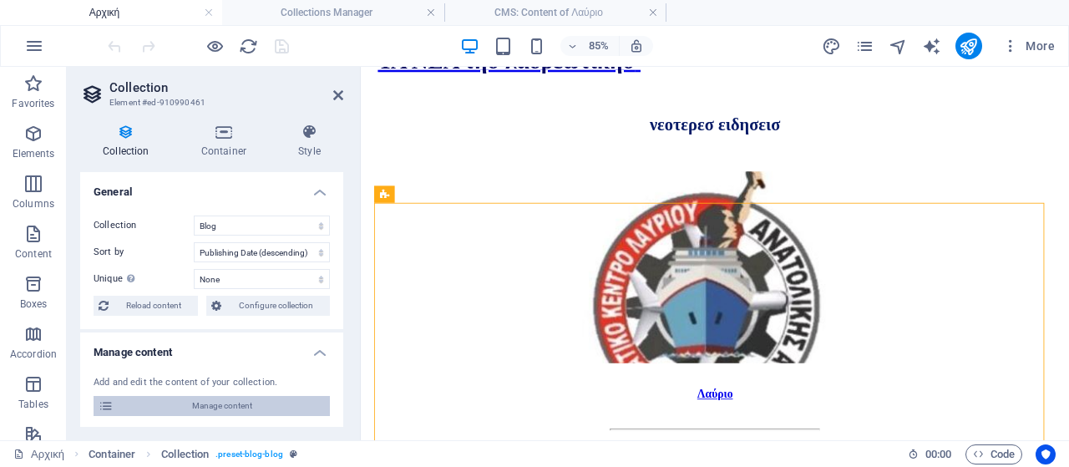
click at [276, 396] on span "Manage content" at bounding box center [222, 406] width 206 height 20
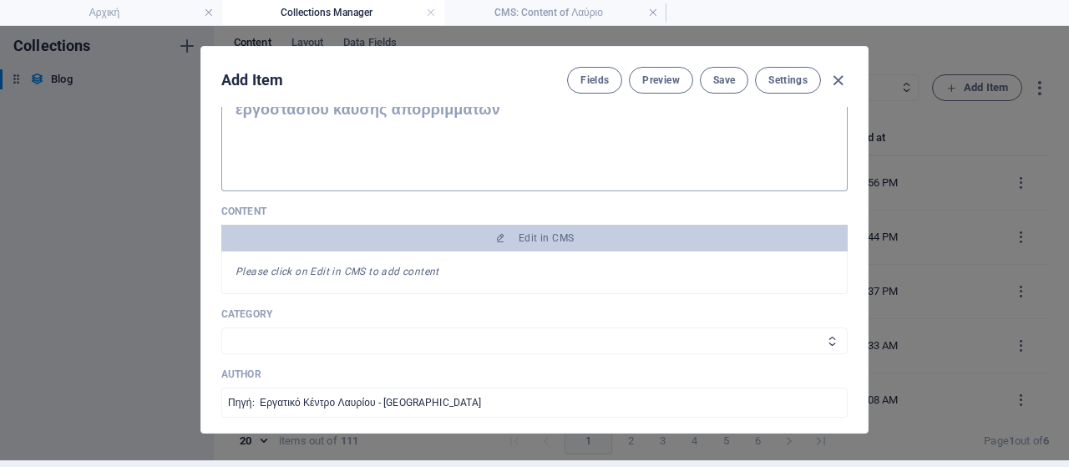
scroll to position [0, 0]
click at [839, 77] on icon "button" at bounding box center [838, 80] width 19 height 19
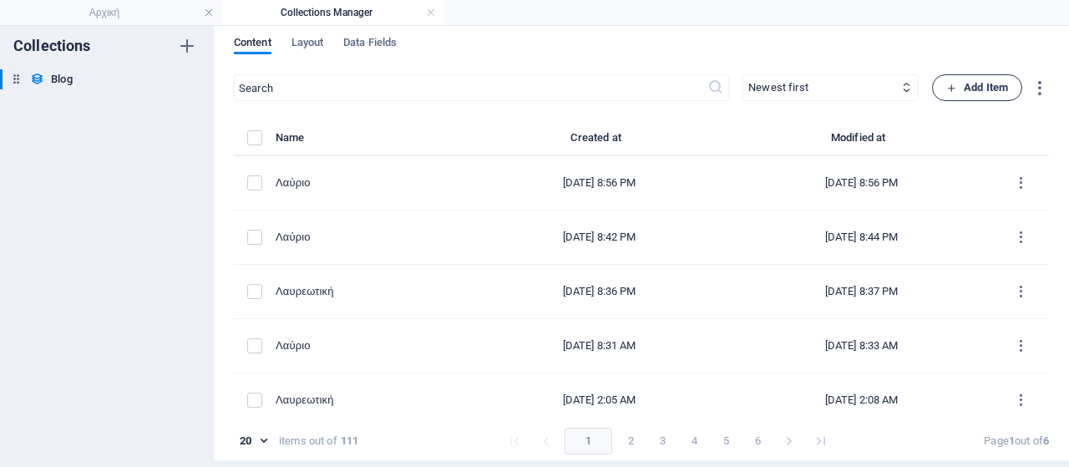
click at [964, 88] on span "Add Item" at bounding box center [978, 88] width 62 height 20
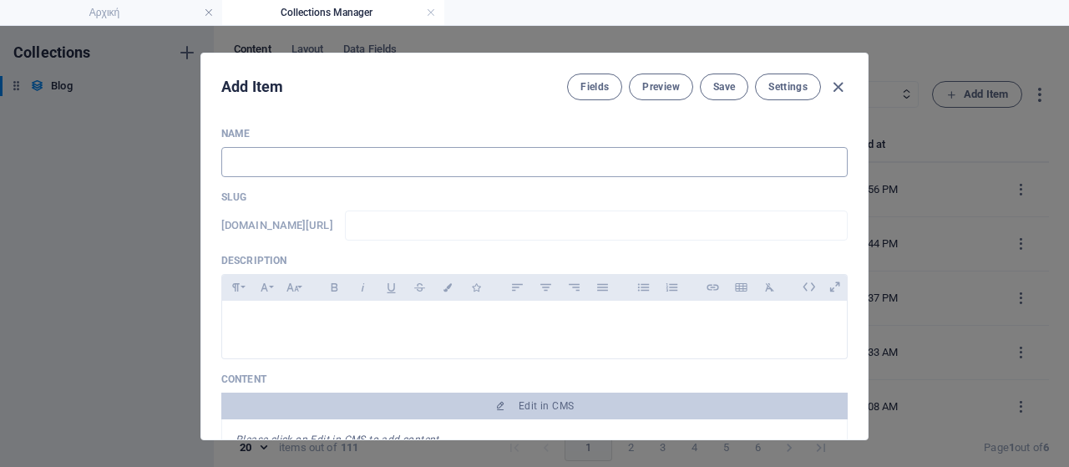
click at [329, 158] on input "text" at bounding box center [534, 162] width 627 height 30
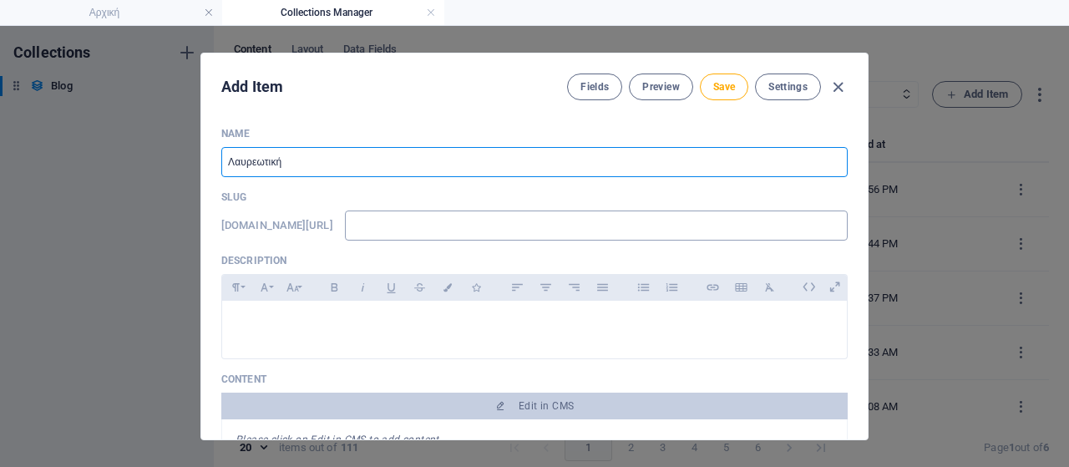
type input "Λαυρεωτική"
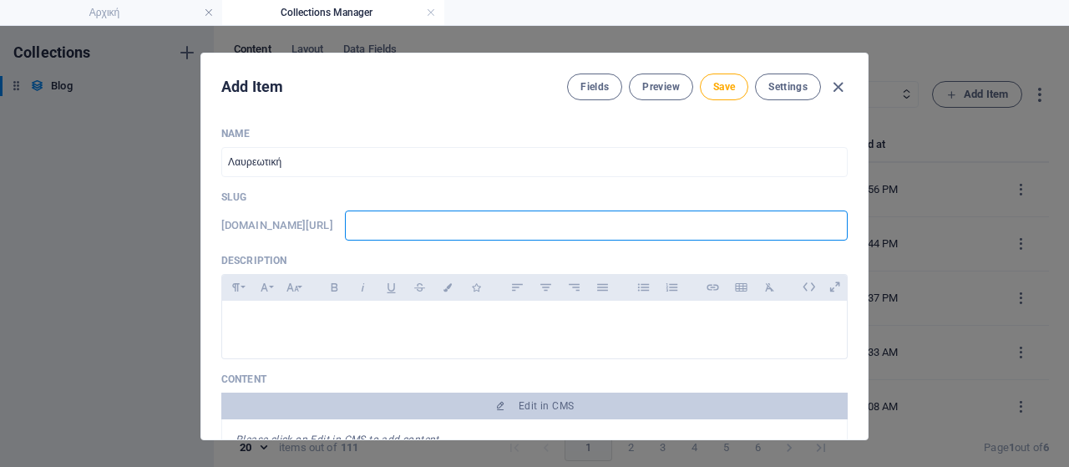
click at [407, 231] on input "text" at bounding box center [596, 226] width 503 height 30
type input "w"
type input "ww"
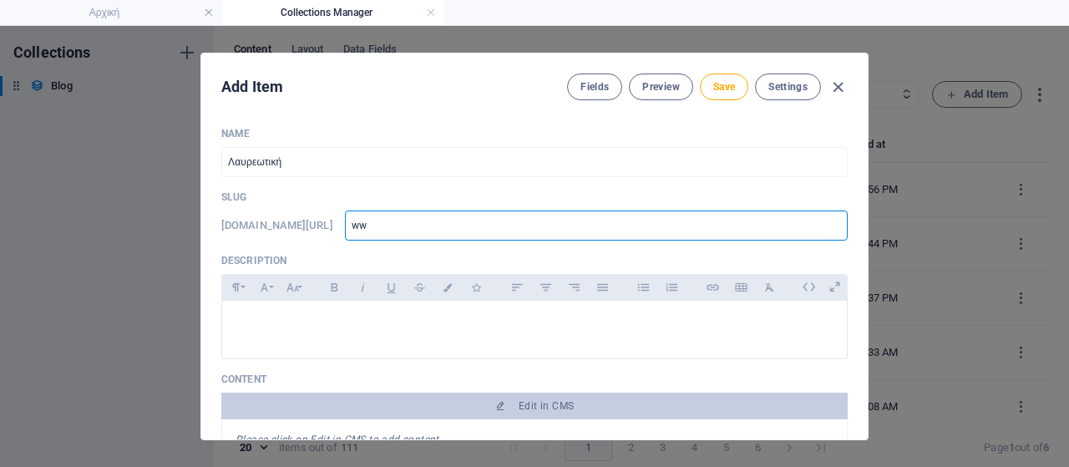
type input "www"
type input "www."
type input "www.l"
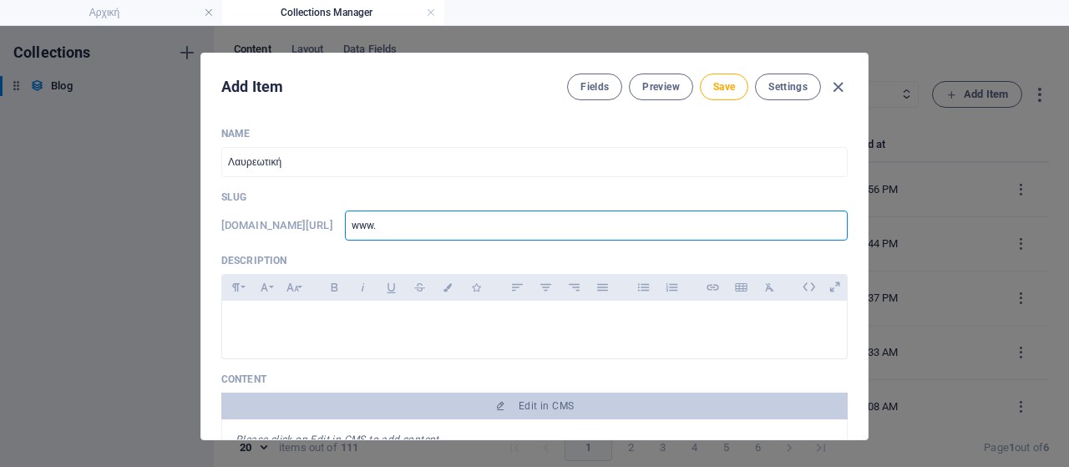
type input "www.l"
type input "[DOMAIN_NAME]"
type input "www.lav"
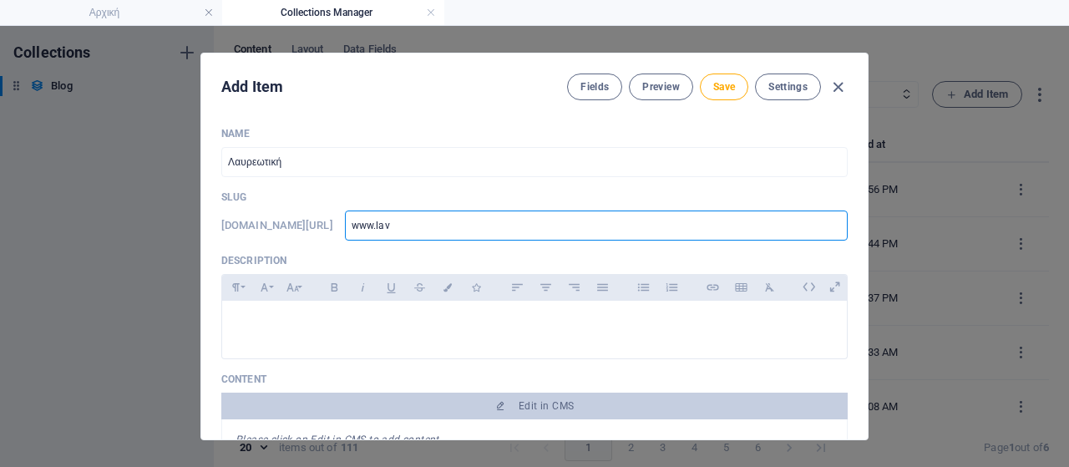
type input "www.lavr"
type input "www.lavri"
type input "www.lavria"
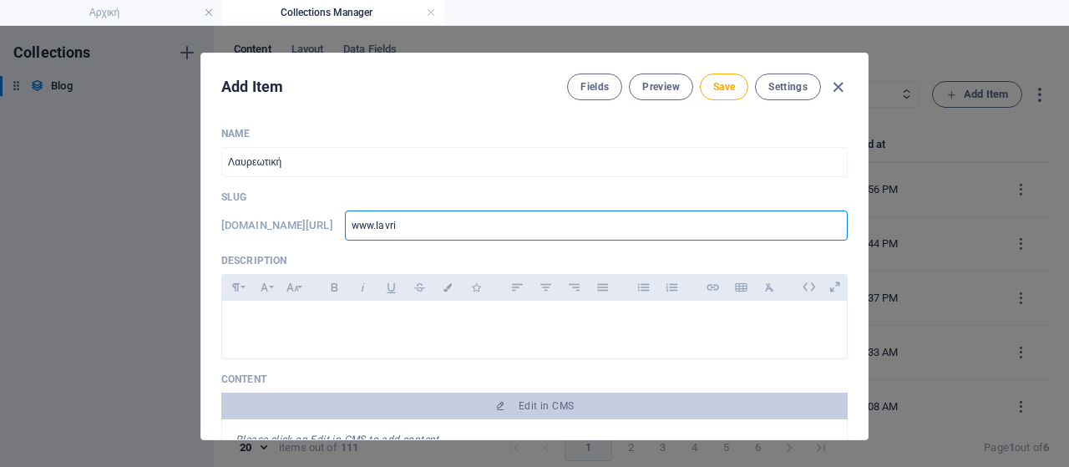
type input "www.lavria"
type input "www.lavriak"
type input "www.lavriaki"
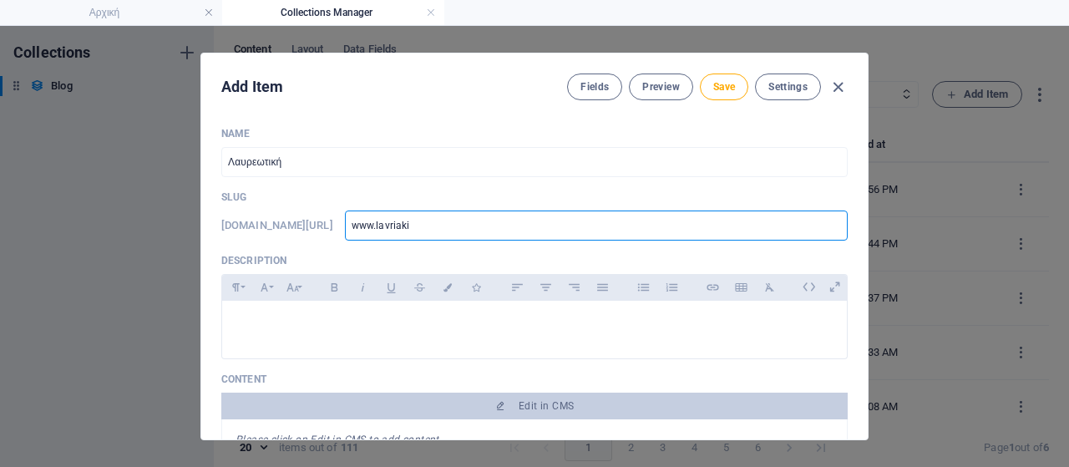
type input "www.lavriaki."
type input "www.lavriaki.n"
type input "[DOMAIN_NAME]"
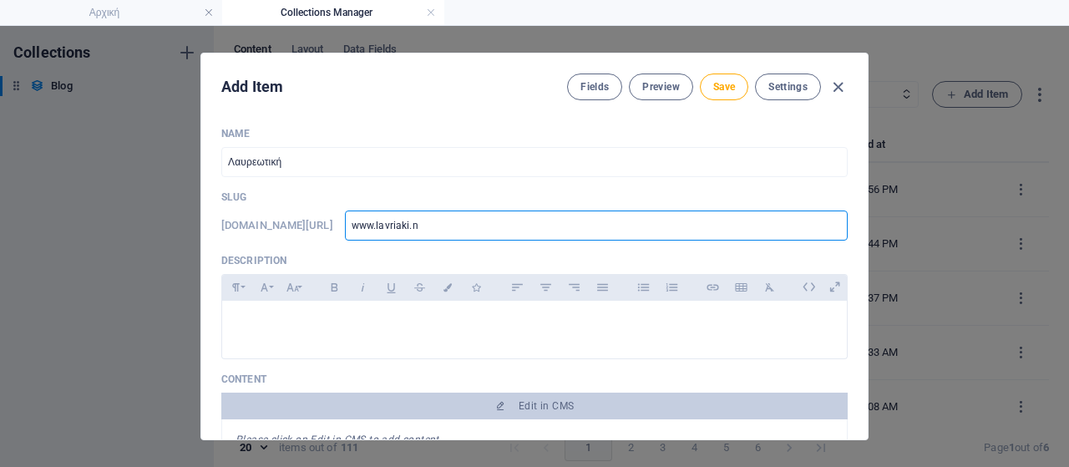
type input "[DOMAIN_NAME]"
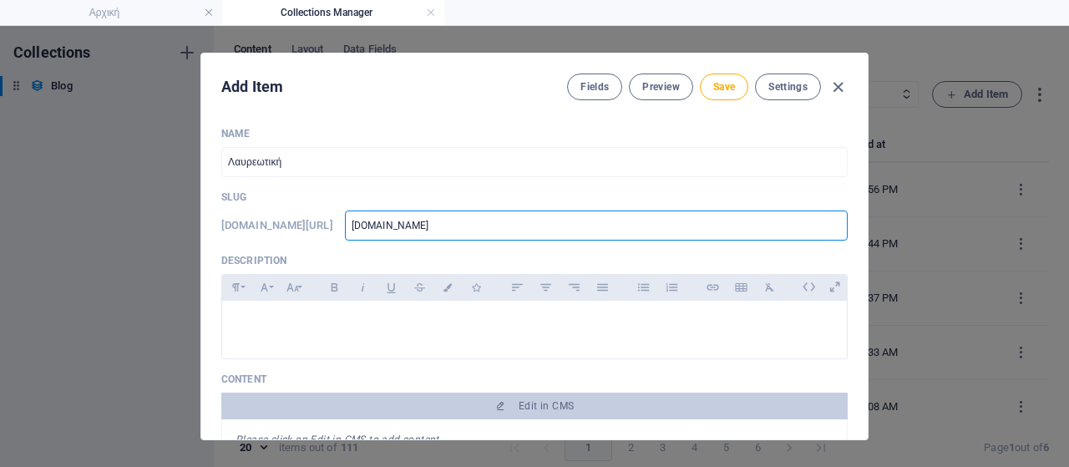
type input "[DOMAIN_NAME]/"
type input "[DOMAIN_NAME]/b"
type input "[DOMAIN_NAME]/bl"
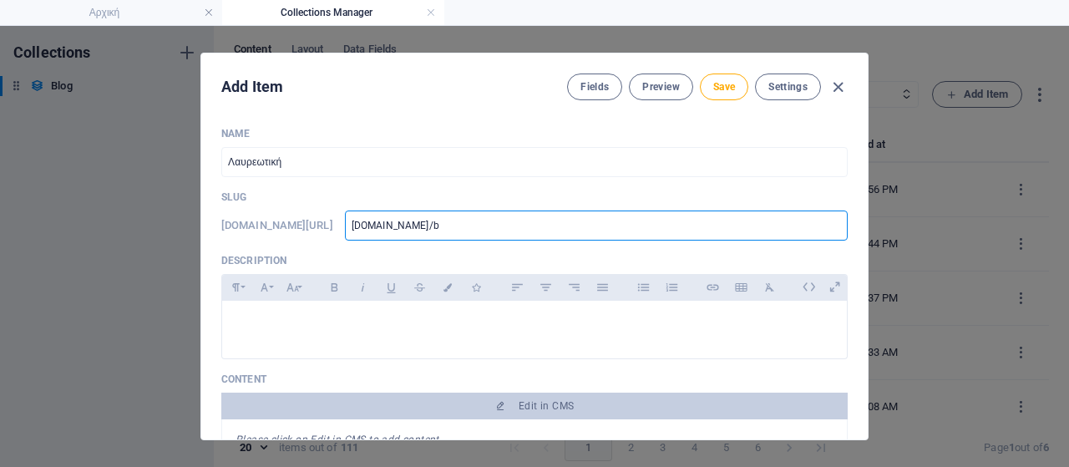
type input "[DOMAIN_NAME]/bl"
type input "[DOMAIN_NAME]/blo"
type input "[DOMAIN_NAME]/blog"
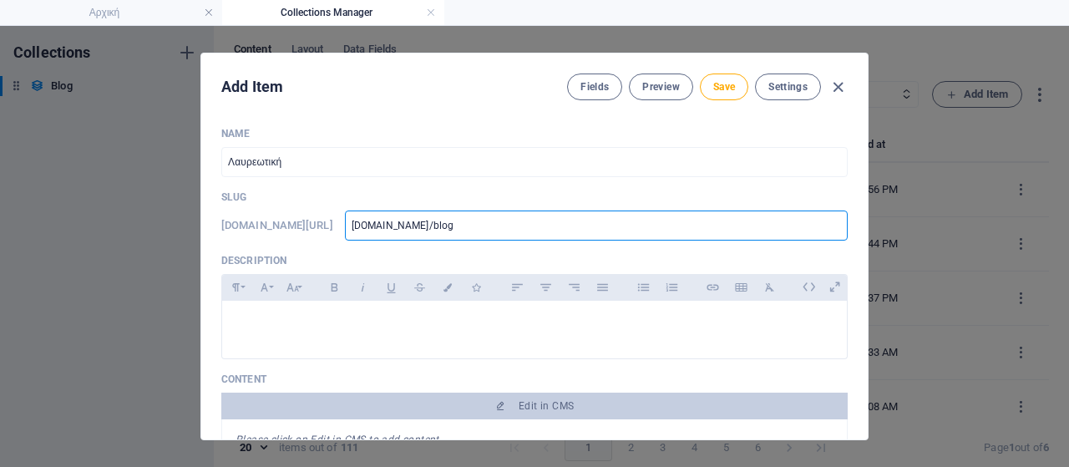
type input "[DOMAIN_NAME]/blog-"
type input "[DOMAIN_NAME]/blog-p"
type input "[DOMAIN_NAME]/blog-po"
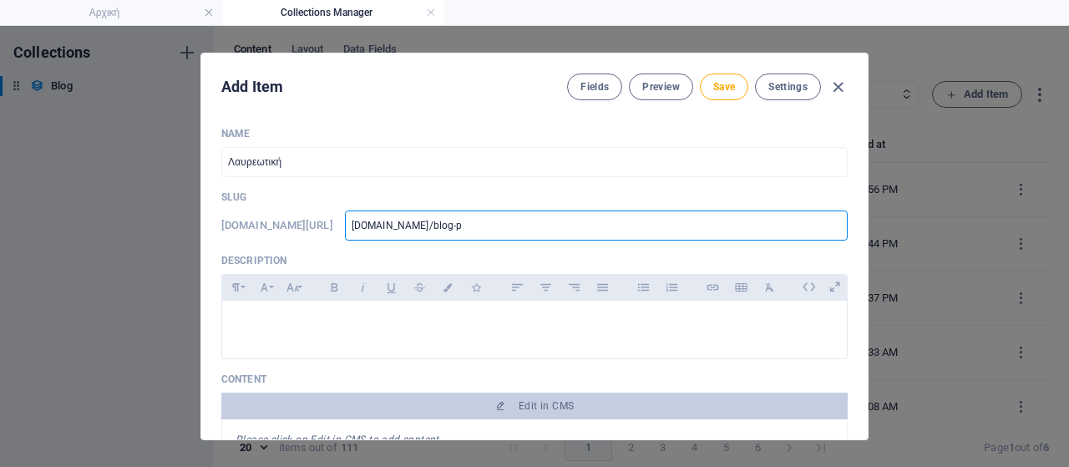
type input "[DOMAIN_NAME]/blog-po"
type input "[DOMAIN_NAME]/blog-pos"
type input "[DOMAIN_NAME]/blog-post"
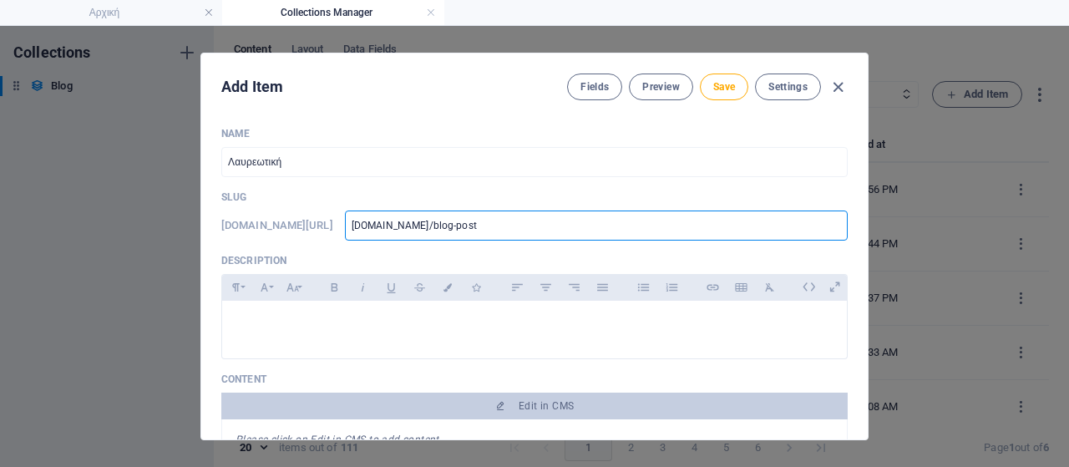
type input "[DOMAIN_NAME]/blog-post/"
type input "www.lavriaki.news/blog-post/p"
type input "www.lavriaki.news/blog-post/pe"
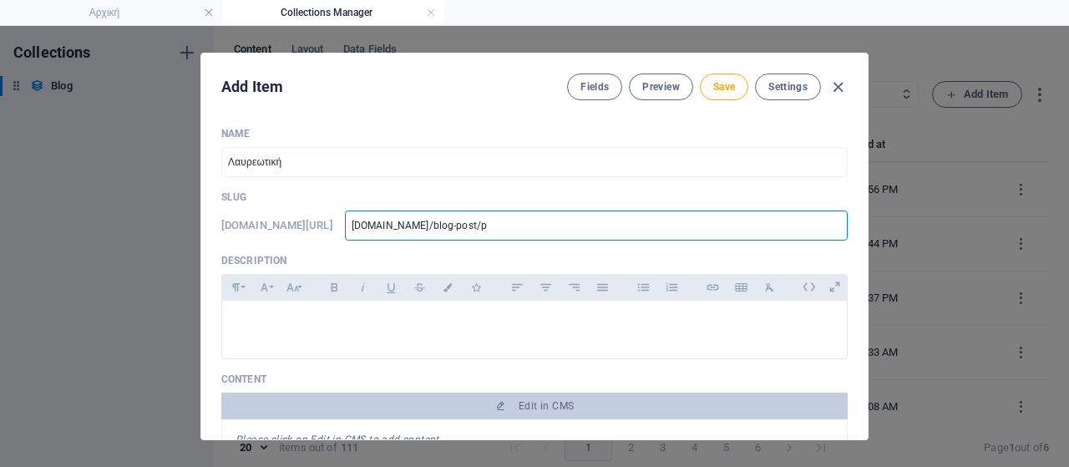
type input "www.lavriaki.news/blog-post/pe"
type input "www.lavriaki.news/blog-post/per"
type input "www.lavriaki.news/blog-post/peri"
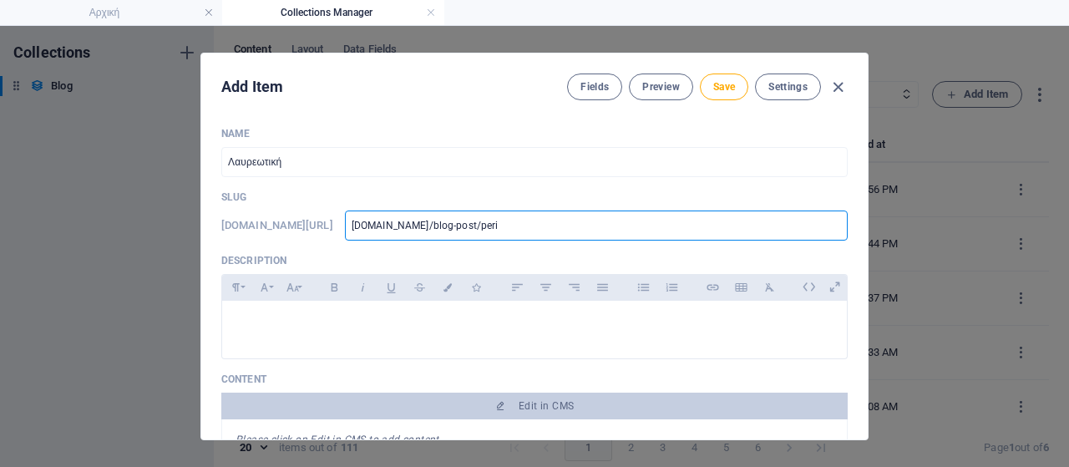
type input "www.lavriaki.news/blog-post/perif"
type input "www.lavriaki.news/blog-post/perife"
type input "www.lavriaki.news/blog-post/perifer"
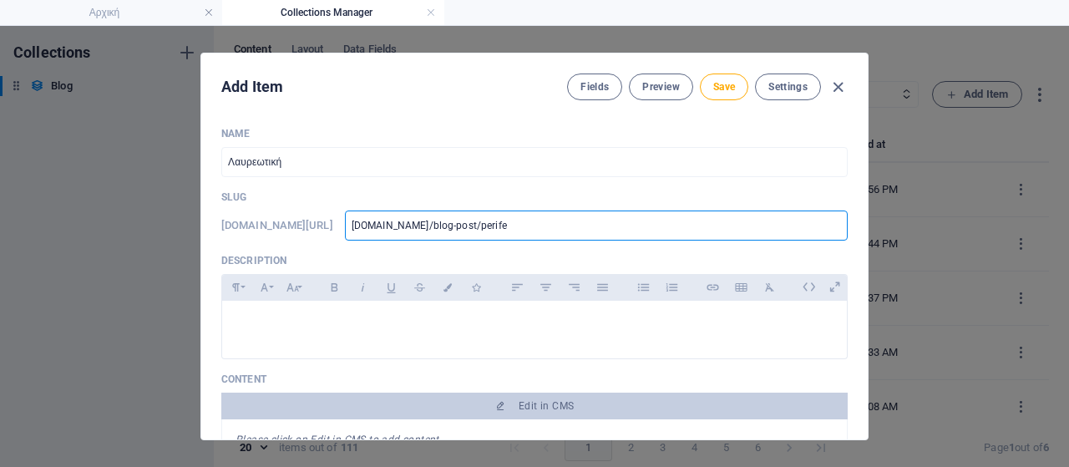
type input "www.lavriaki.news/blog-post/perifer"
type input "www.lavriaki.news/blog-post/periferi"
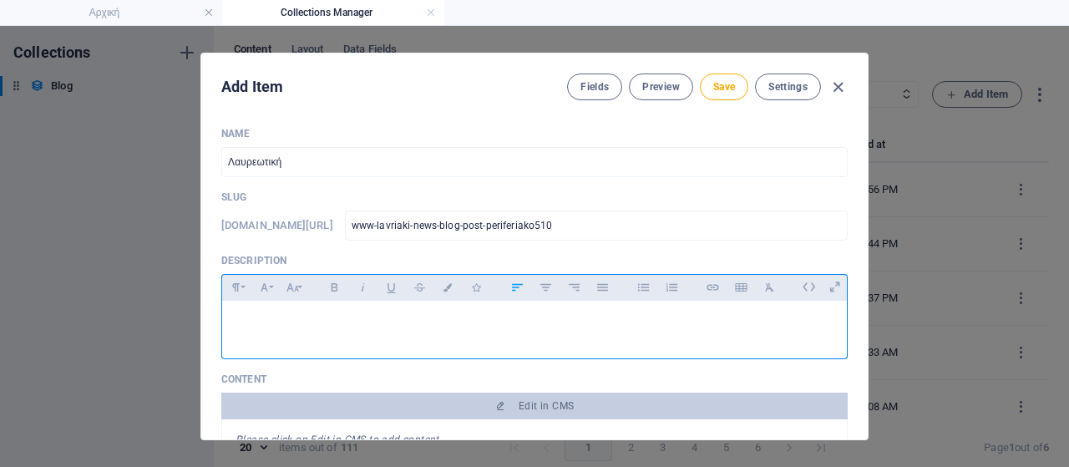
drag, startPoint x: 291, startPoint y: 312, endPoint x: 281, endPoint y: 317, distance: 10.9
click at [290, 312] on div at bounding box center [534, 326] width 625 height 50
click at [356, 324] on p "Κάλεσμα σε κινητοποίηση για τη ΣΜΠΕ απορριμμάτων στην Αττική" at bounding box center [535, 322] width 598 height 16
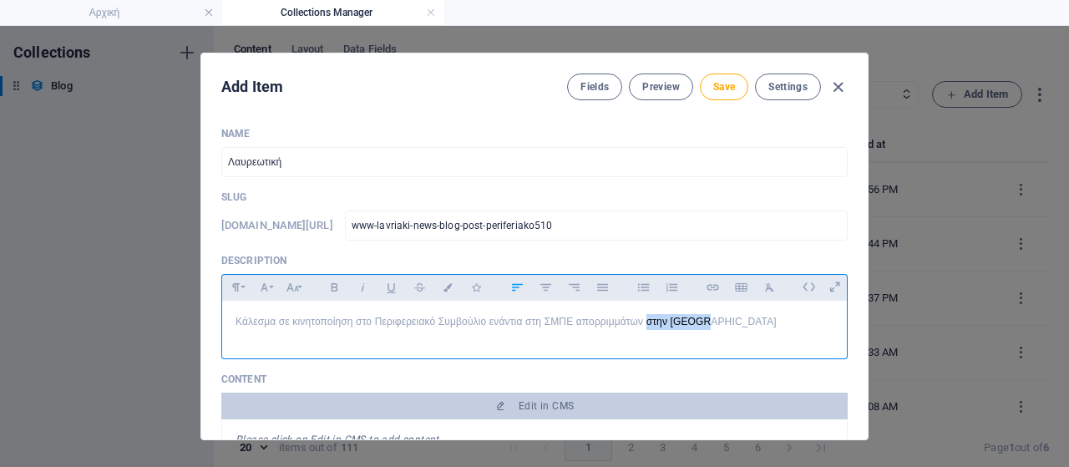
drag, startPoint x: 645, startPoint y: 322, endPoint x: 700, endPoint y: 322, distance: 55.1
click at [700, 322] on p "Κάλεσμα σε κινητοποίηση στο Περιφερειακό Συμβούλιο ενάντια στη ΣΜΠΕ απορριμμάτω…" at bounding box center [535, 322] width 598 height 16
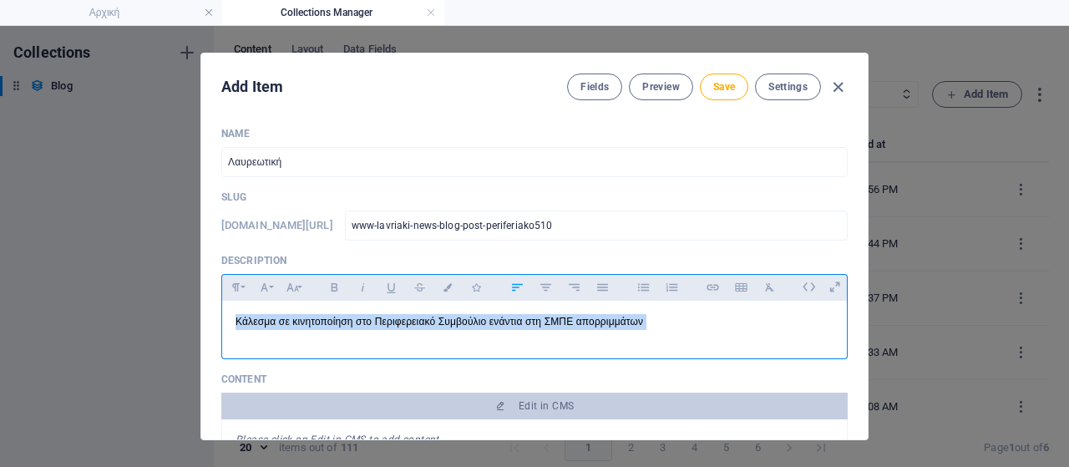
drag, startPoint x: 666, startPoint y: 334, endPoint x: 1, endPoint y: 313, distance: 665.3
click at [1, 313] on div "Add Item Fields Preview Save Settings Name Λαυρεωτική ​ Slug www.example.com/bl…" at bounding box center [534, 246] width 1069 height 441
click at [338, 282] on icon "button" at bounding box center [334, 287] width 14 height 20
click at [294, 292] on icon "button" at bounding box center [293, 287] width 14 height 20
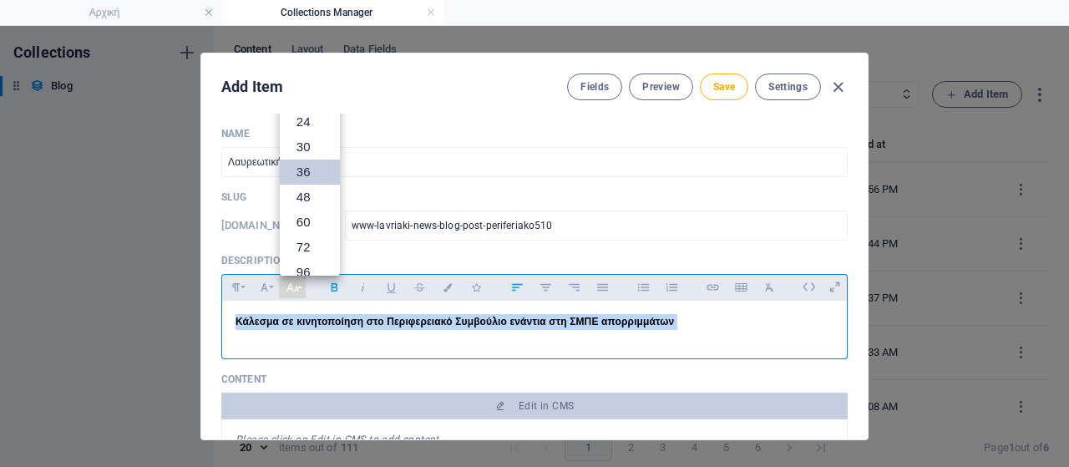
scroll to position [35, 0]
click at [304, 185] on link "18" at bounding box center [310, 180] width 60 height 25
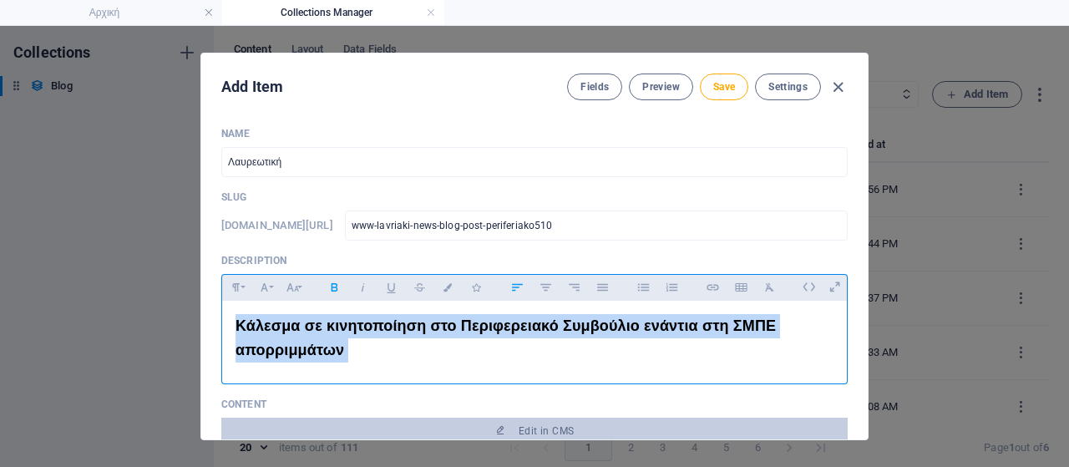
click at [521, 368] on div "Κάλεσμα σε κινητοποίηση στο Περιφερειακό Συμβούλιο ενάντια στη ΣΜΠΕ απορριμμάτω…" at bounding box center [534, 338] width 625 height 75
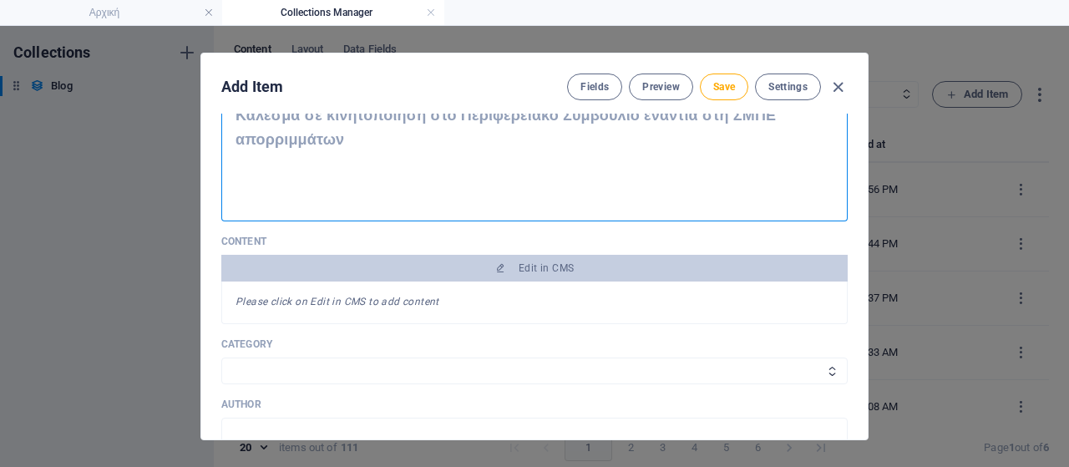
scroll to position [251, 0]
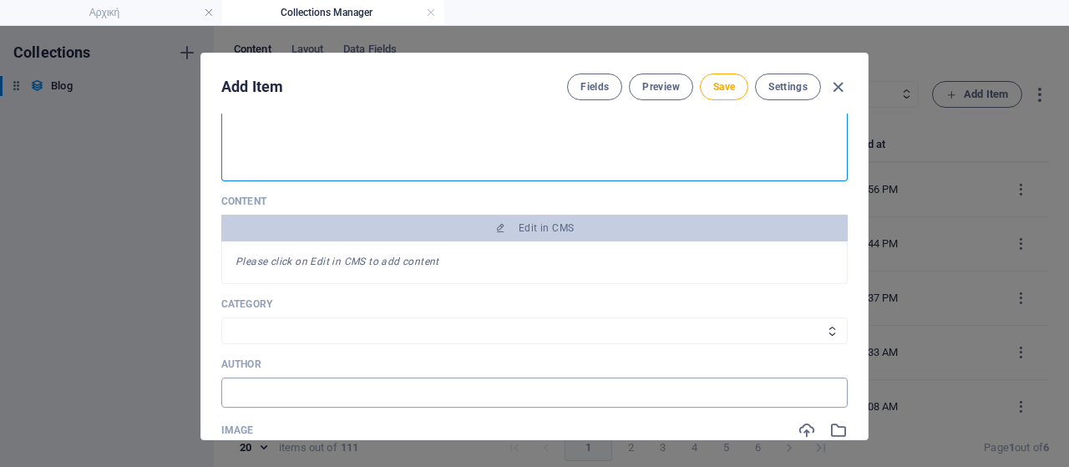
click at [376, 388] on input "text" at bounding box center [534, 393] width 627 height 30
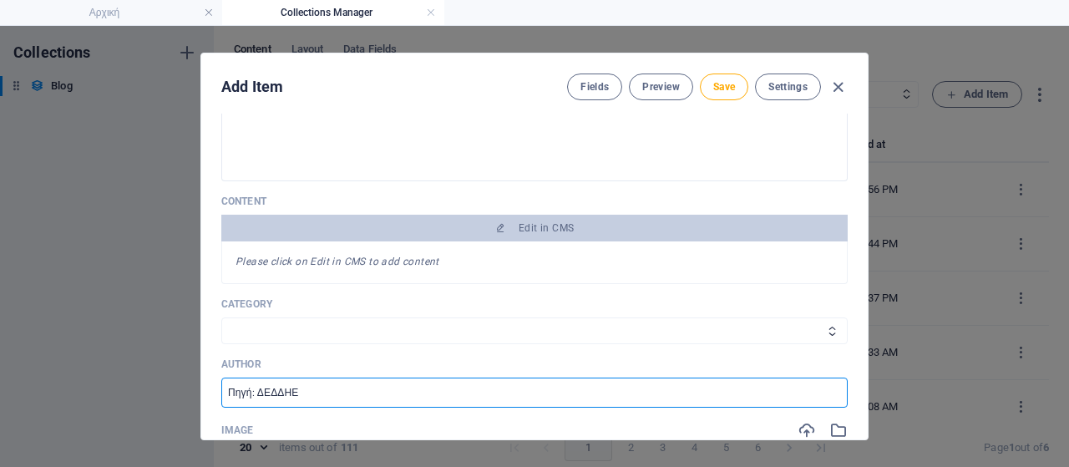
drag, startPoint x: 316, startPoint y: 397, endPoint x: 254, endPoint y: 390, distance: 62.2
click at [254, 390] on input "Πηγή: ΔΕΔΔΗΕ" at bounding box center [534, 393] width 627 height 30
click at [253, 389] on input "Πηγή:Συντονιστικό Φορέων" at bounding box center [534, 393] width 627 height 30
click at [452, 380] on input "Πηγή: Συντονιστικό Φορέων" at bounding box center [534, 393] width 627 height 30
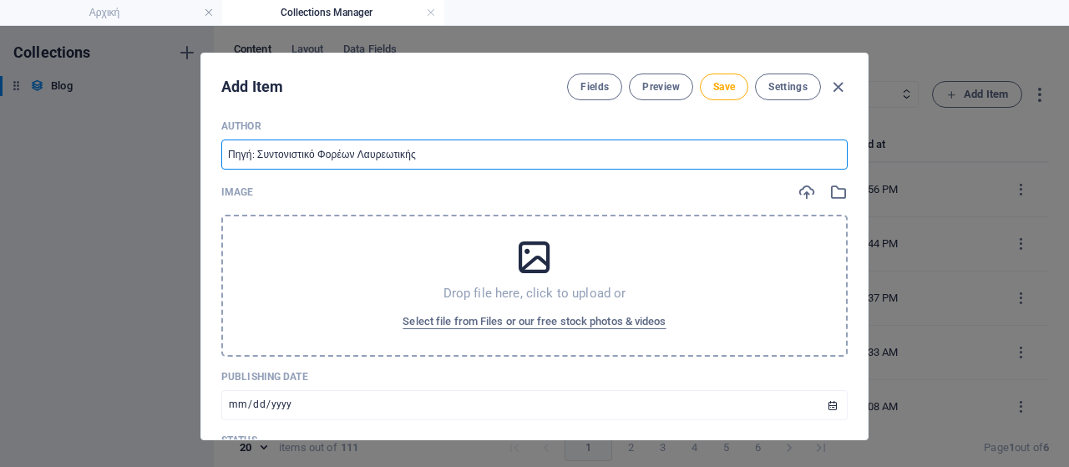
scroll to position [585, 0]
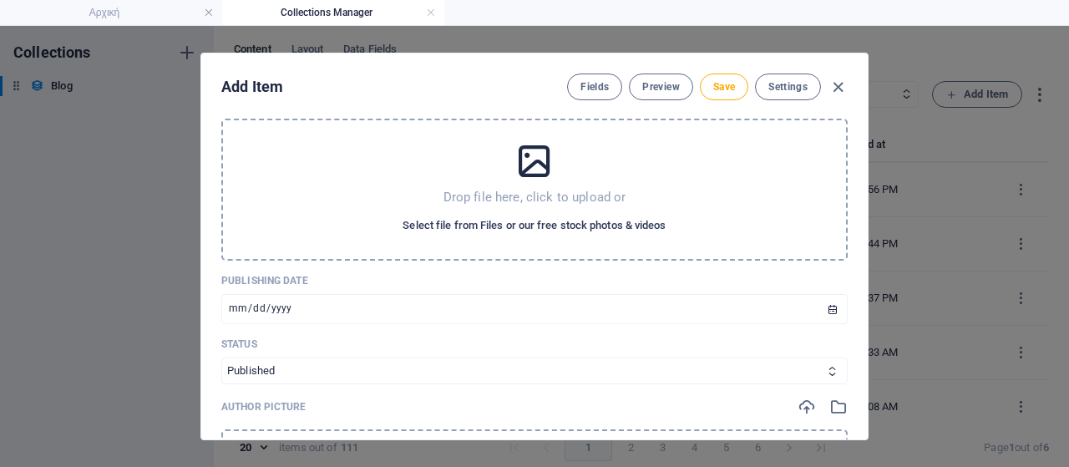
click at [454, 219] on span "Select file from Files or our free stock photos & videos" at bounding box center [534, 226] width 263 height 20
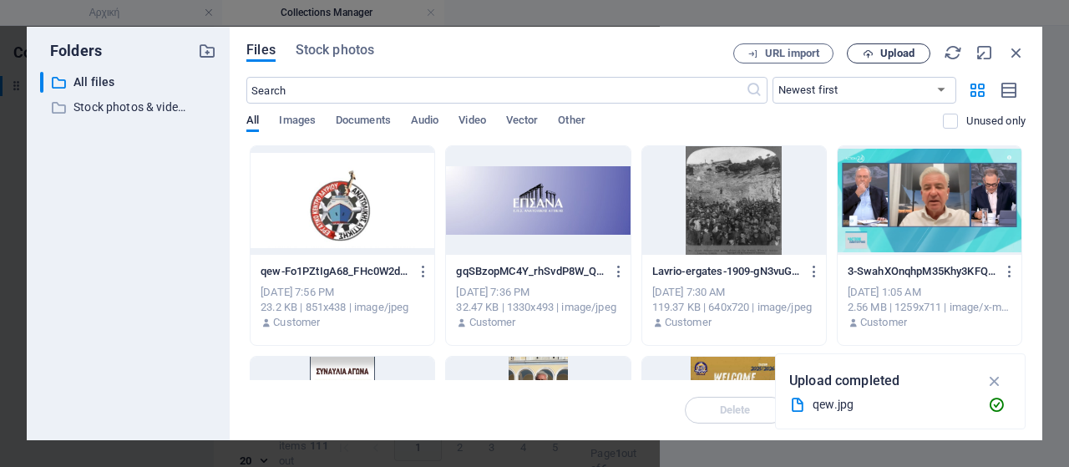
click at [895, 49] on span "Upload" at bounding box center [898, 53] width 34 height 10
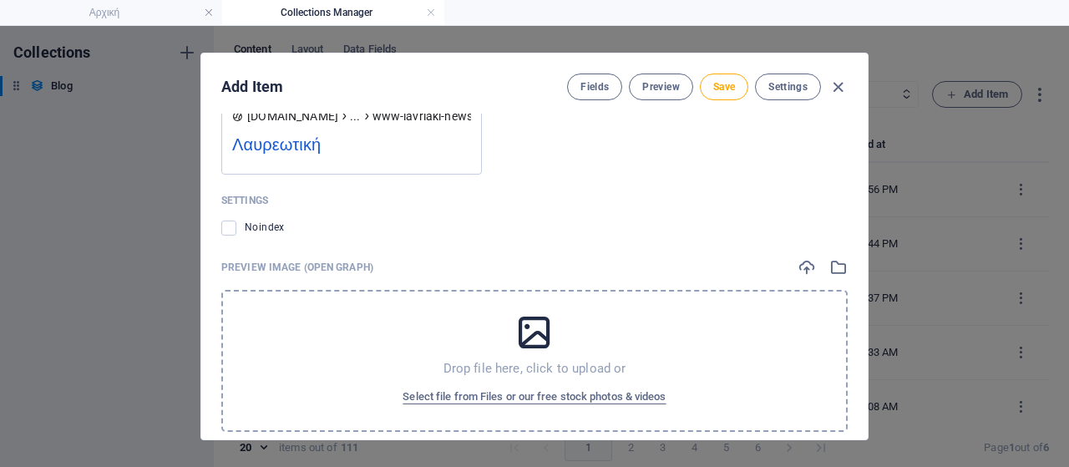
scroll to position [1738, 0]
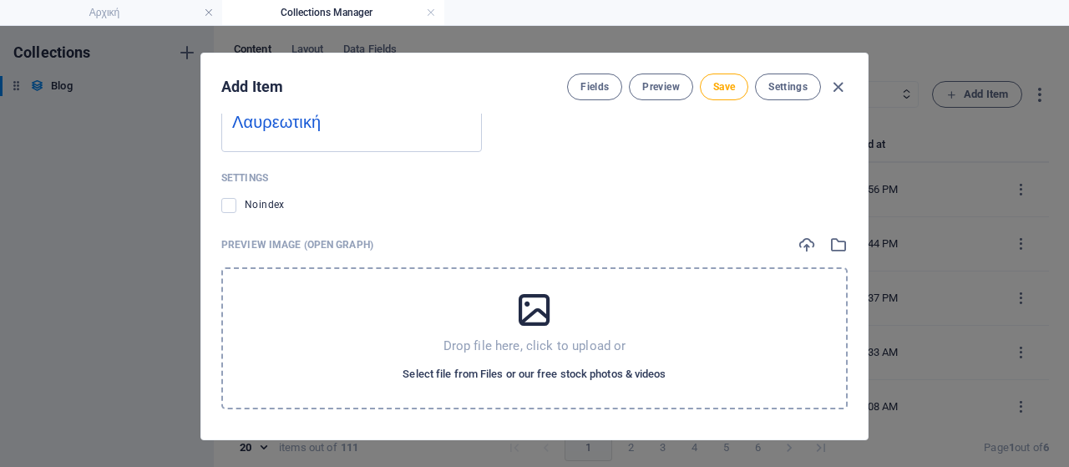
click at [497, 368] on span "Select file from Files or our free stock photos & videos" at bounding box center [534, 374] width 263 height 20
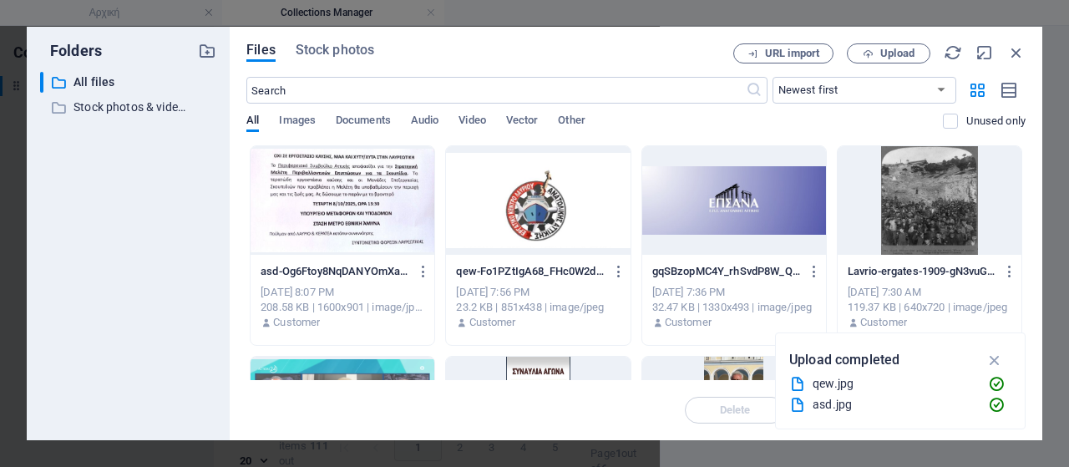
click at [328, 177] on div at bounding box center [343, 200] width 184 height 109
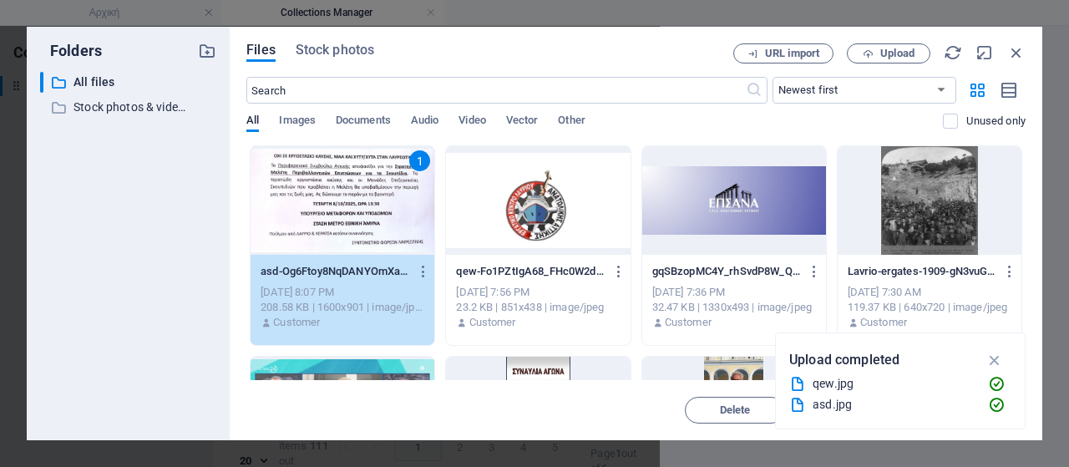
click at [328, 177] on div "1" at bounding box center [343, 200] width 184 height 109
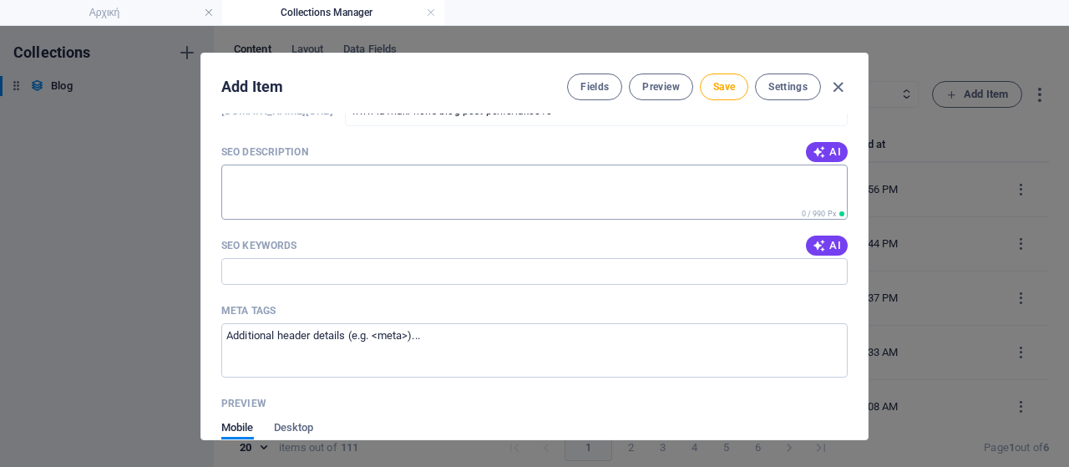
scroll to position [1320, 0]
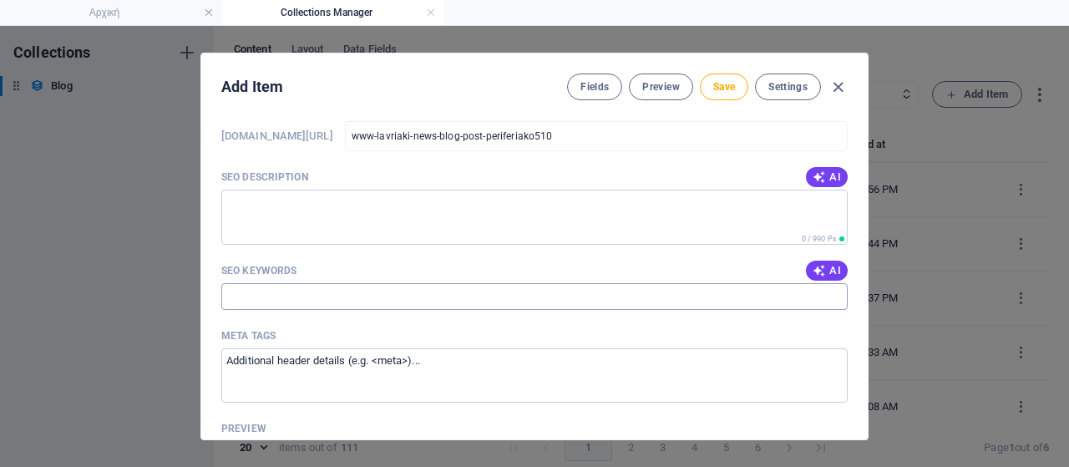
click at [371, 300] on input "SEO Keywords" at bounding box center [534, 296] width 627 height 27
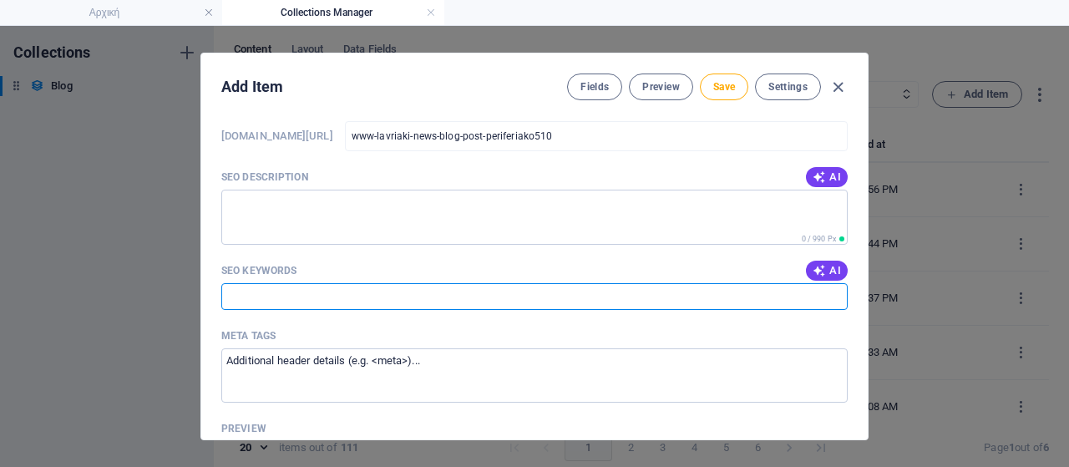
paste input "Λαυρεωτική, Περιφερειακό Συμβούλιο Αττικής, ΣΜΠΕ, απορρίμματα, εργοστάσιο καύση…"
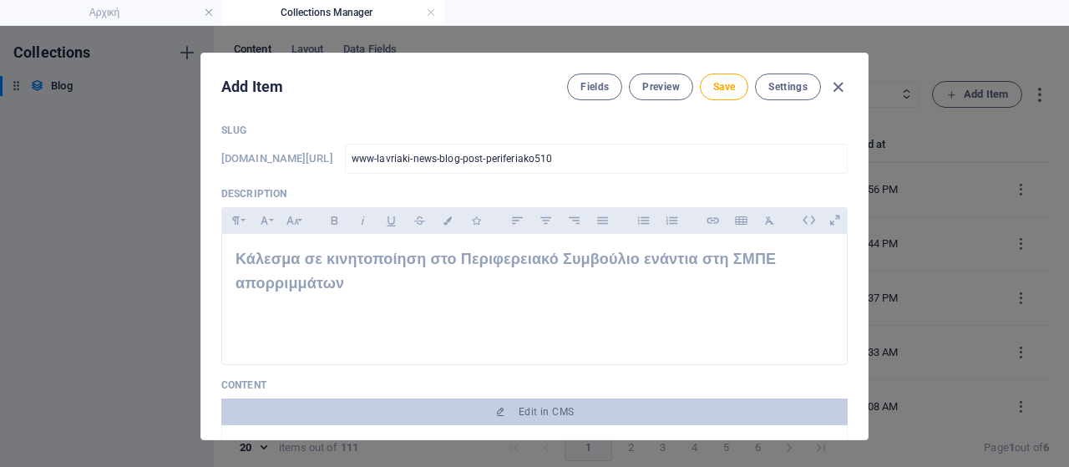
scroll to position [0, 0]
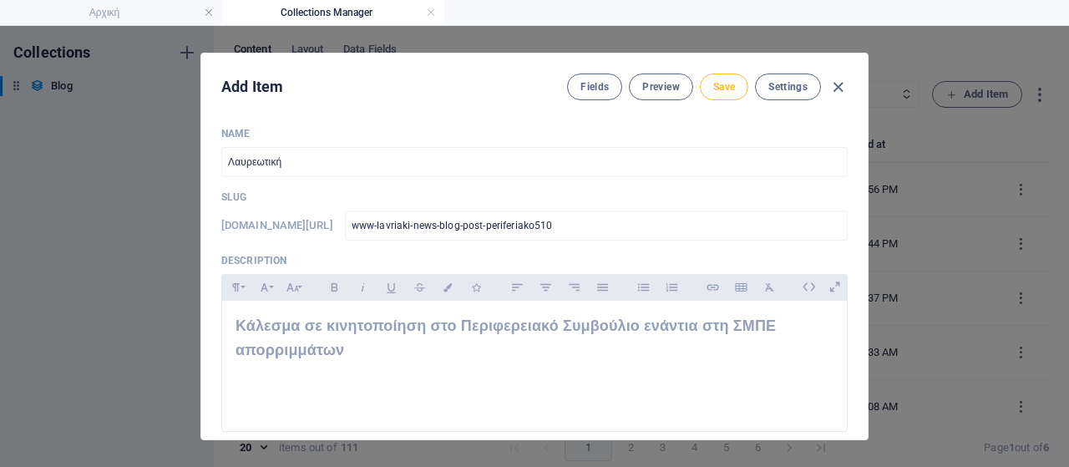
click at [734, 84] on span "Save" at bounding box center [724, 86] width 22 height 13
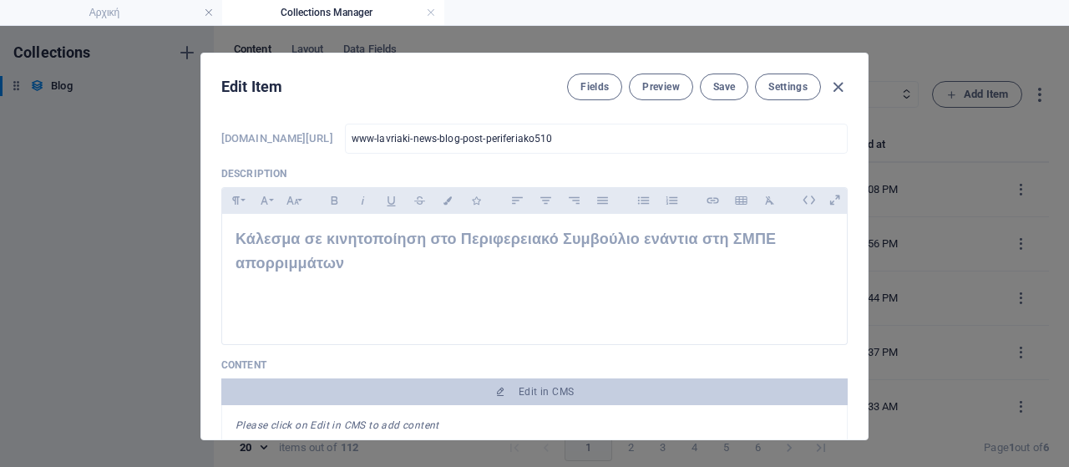
scroll to position [251, 0]
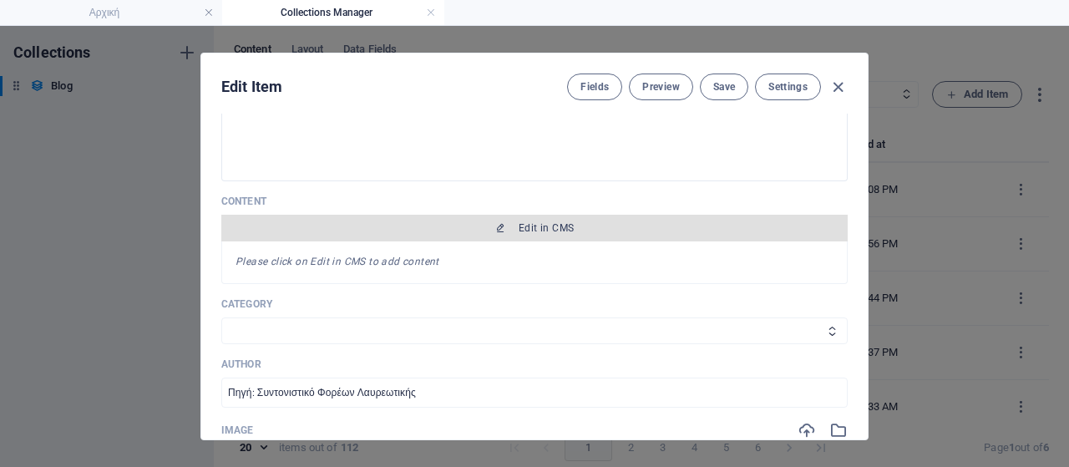
click at [505, 229] on span "Edit in CMS" at bounding box center [534, 227] width 613 height 13
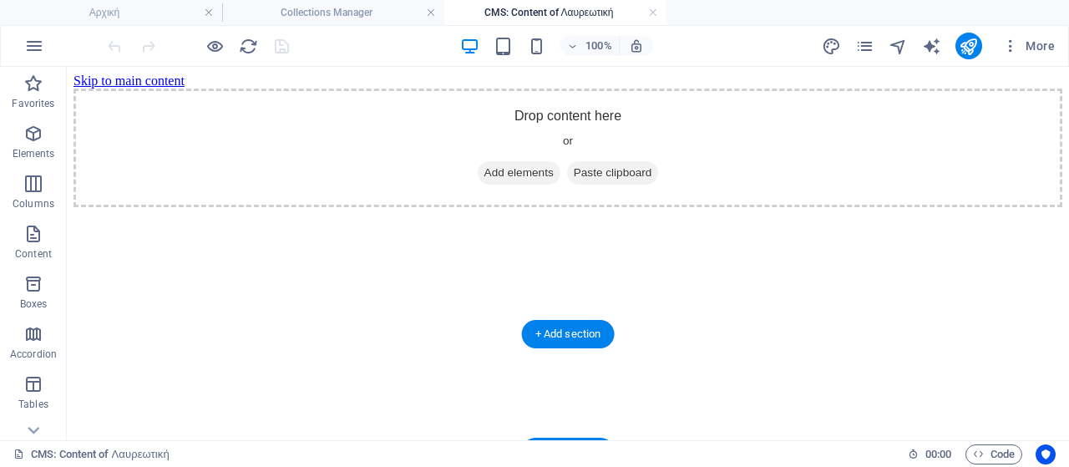
scroll to position [0, 0]
click at [496, 185] on span "Add elements" at bounding box center [519, 172] width 83 height 23
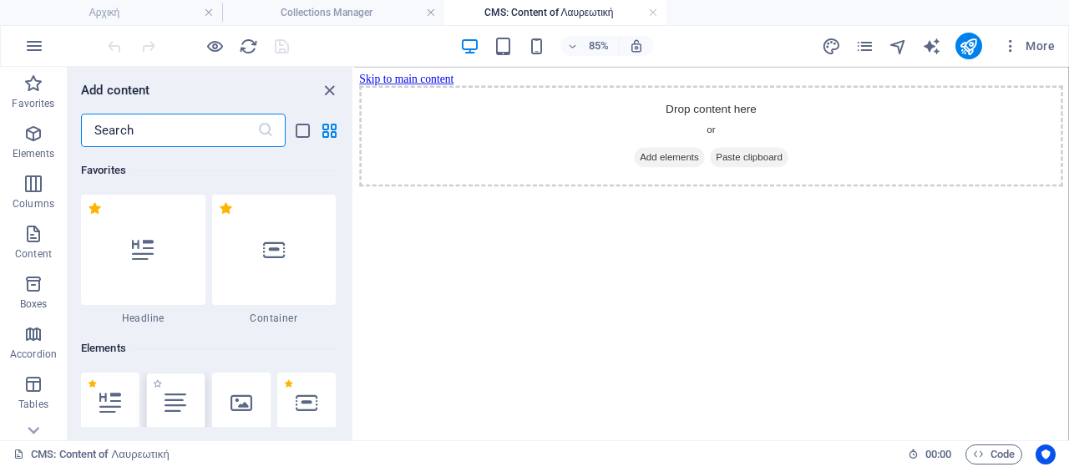
click at [176, 392] on icon at bounding box center [176, 403] width 22 height 22
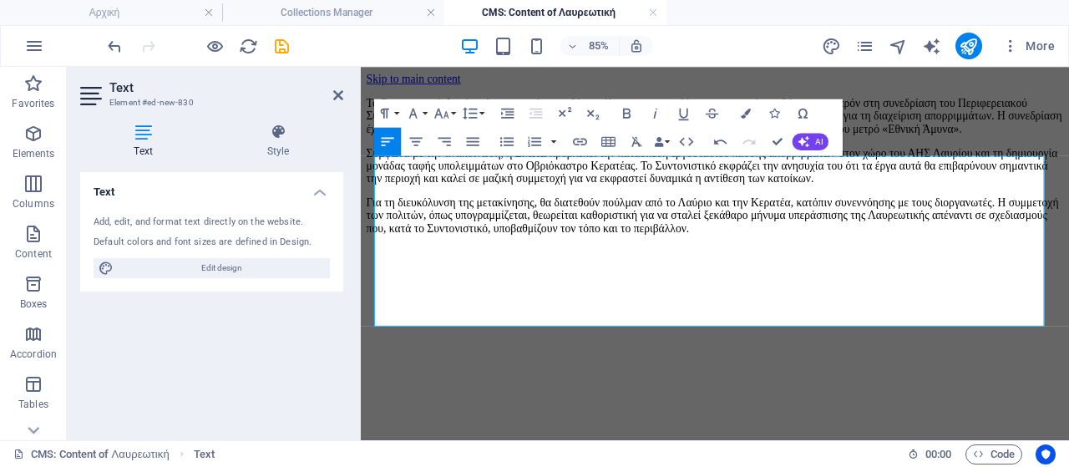
scroll to position [167, 0]
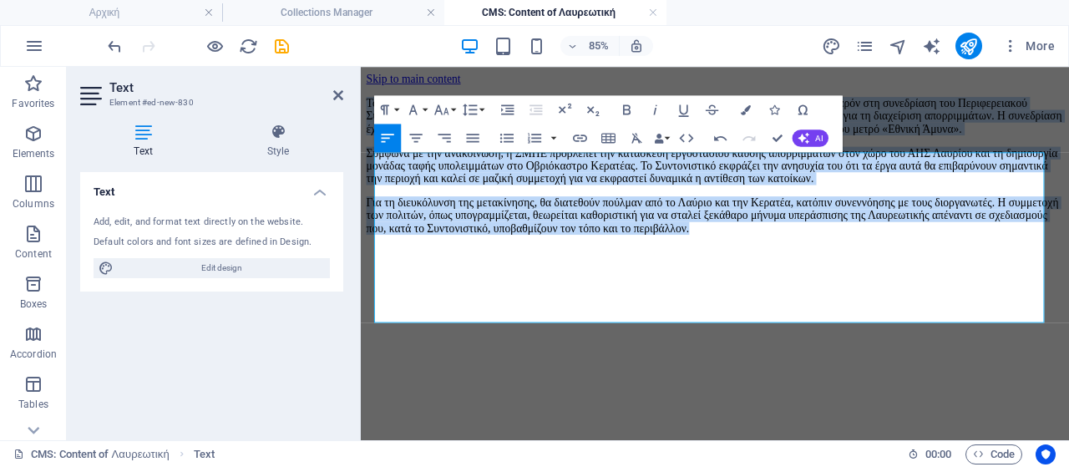
drag, startPoint x: 863, startPoint y: 358, endPoint x: 839, endPoint y: 210, distance: 149.8
click at [361, 159] on html "Skip to main content Το Συντονιστικό Φορέων Λαυρεωτικής απευθύνει κάλεσμα στους…" at bounding box center [778, 175] width 834 height 217
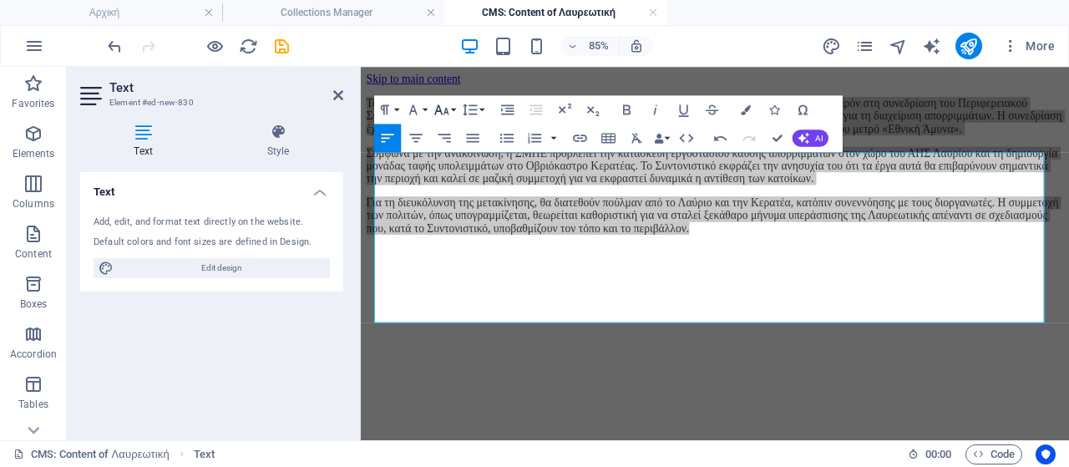
click at [453, 114] on button "Font Size" at bounding box center [444, 109] width 27 height 28
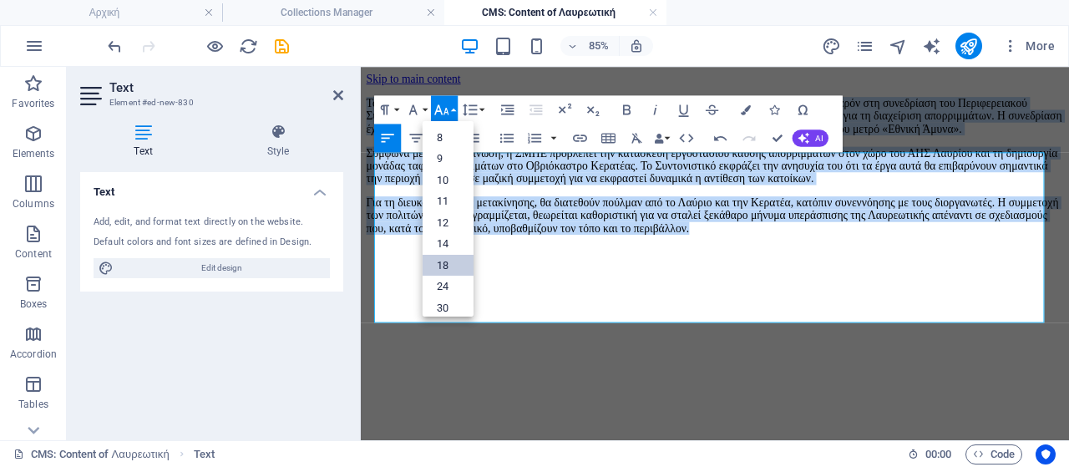
click at [438, 264] on link "18" at bounding box center [448, 265] width 51 height 22
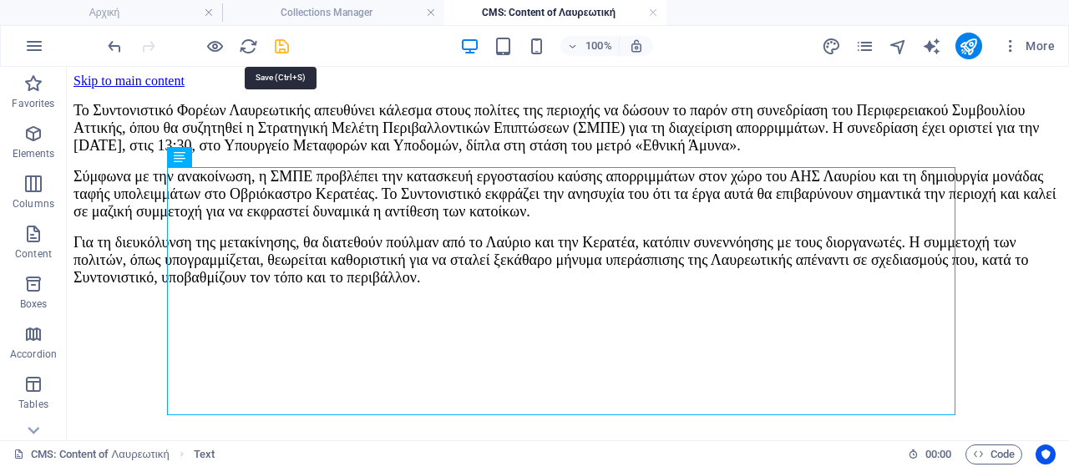
click at [278, 51] on icon "save" at bounding box center [281, 46] width 19 height 19
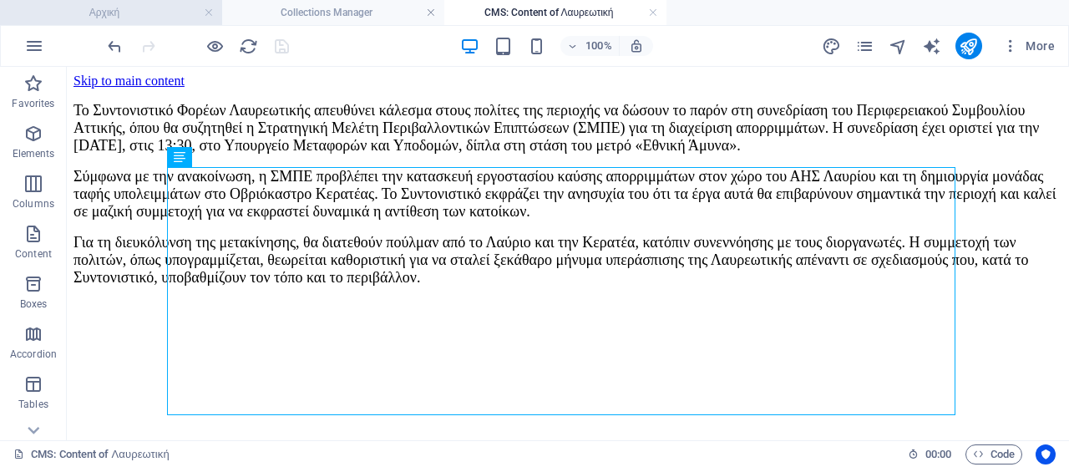
click at [107, 8] on h4 "Αρχική" at bounding box center [111, 12] width 222 height 18
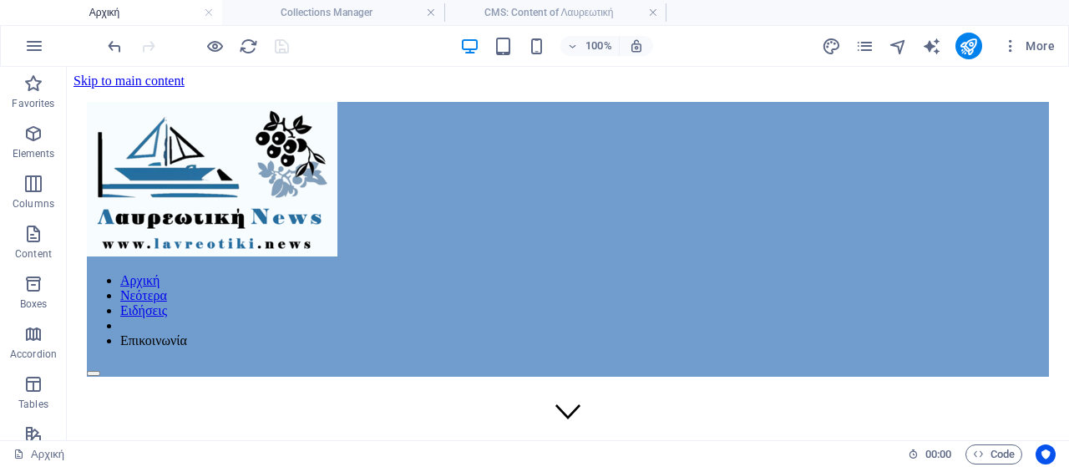
scroll to position [0, 0]
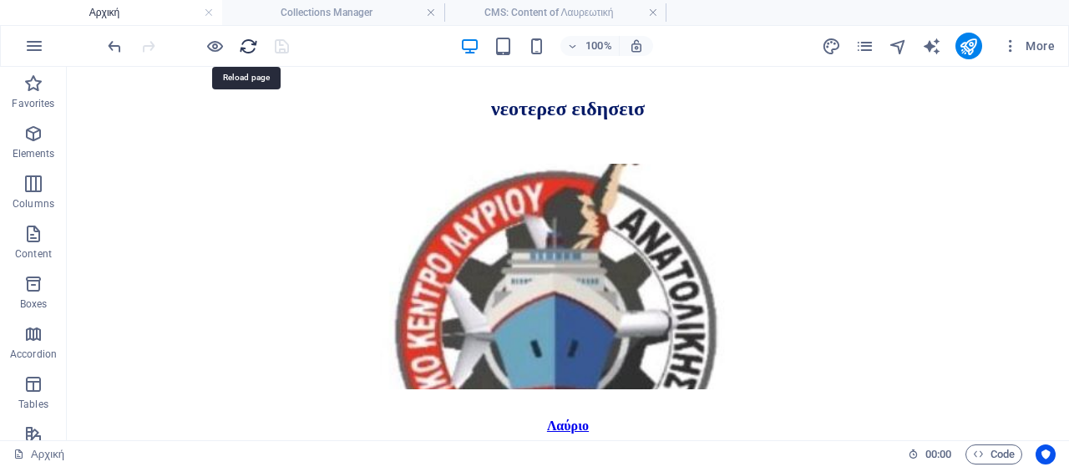
click at [249, 42] on icon "reload" at bounding box center [248, 46] width 19 height 19
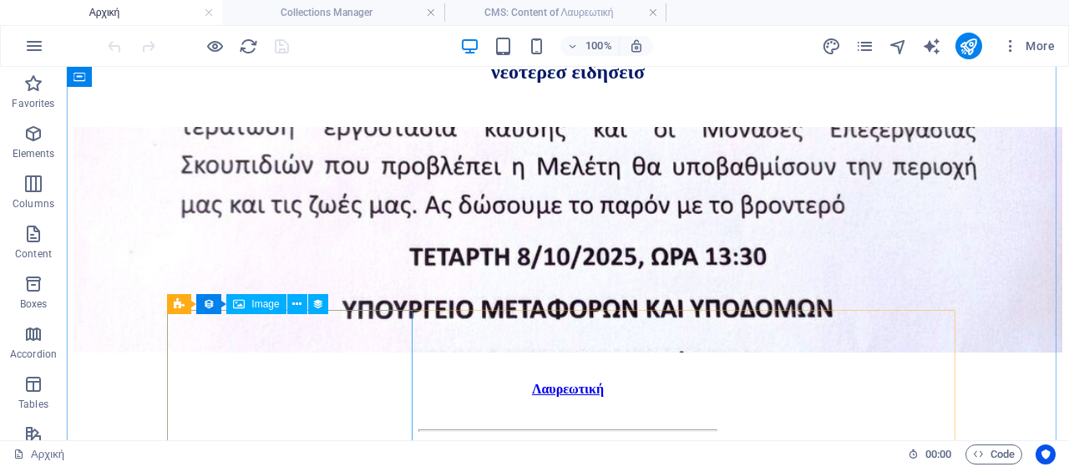
scroll to position [951, 0]
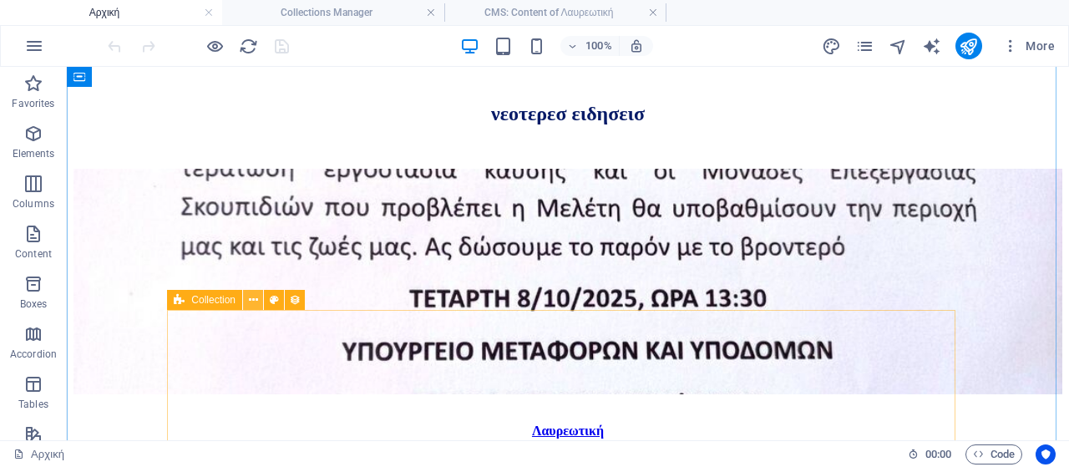
click at [252, 298] on icon at bounding box center [253, 301] width 9 height 18
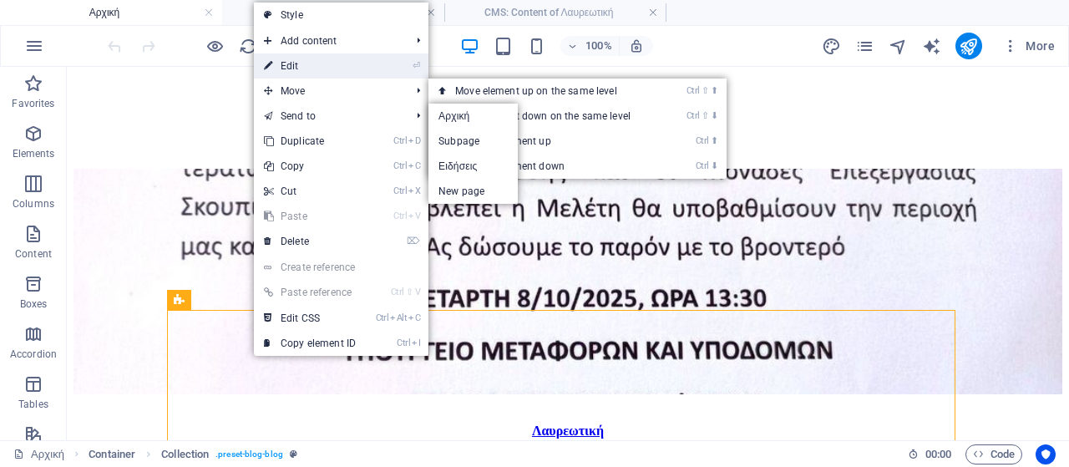
click at [316, 62] on link "⏎ Edit" at bounding box center [310, 65] width 112 height 25
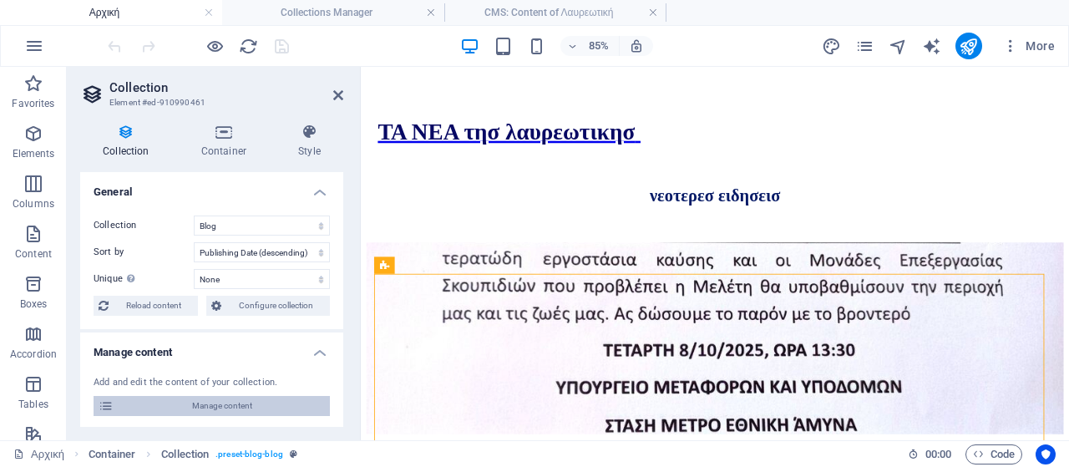
click at [236, 414] on span "Manage content" at bounding box center [222, 406] width 206 height 20
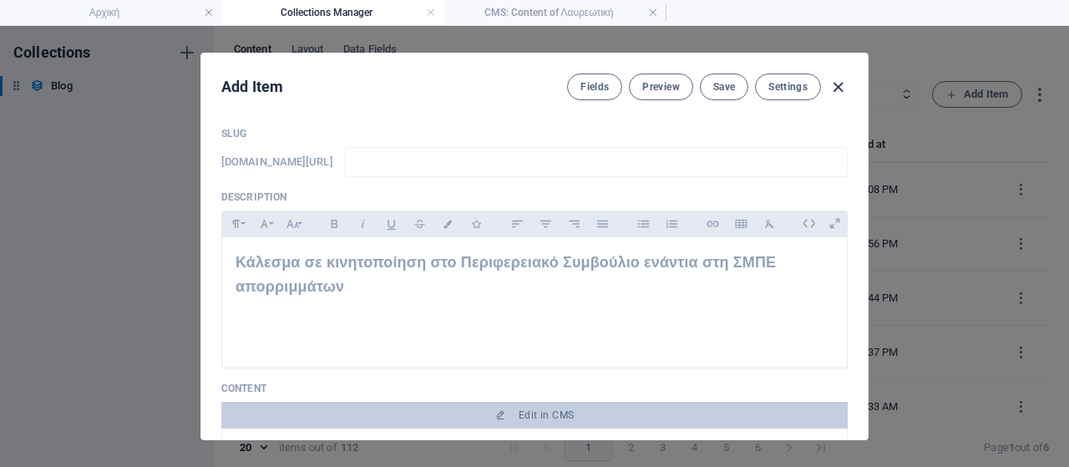
scroll to position [0, 0]
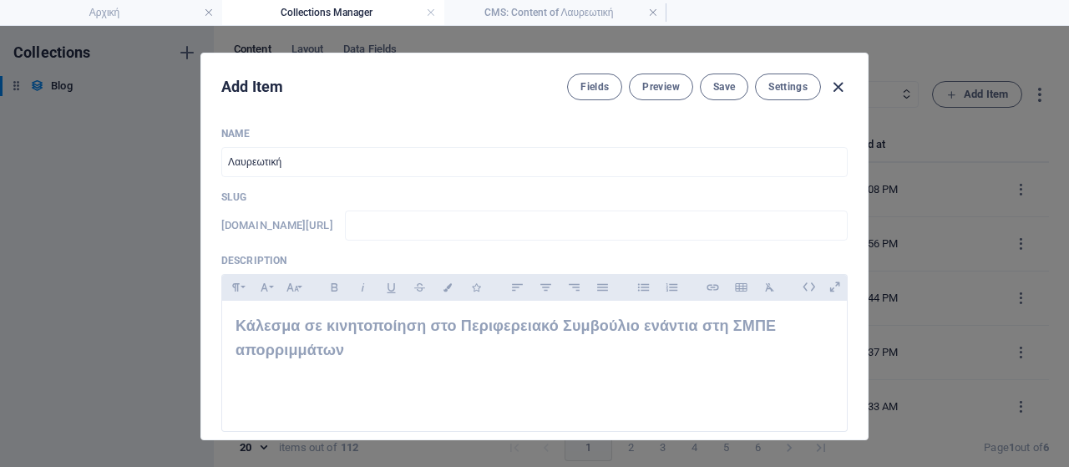
click at [838, 85] on icon "button" at bounding box center [838, 87] width 19 height 19
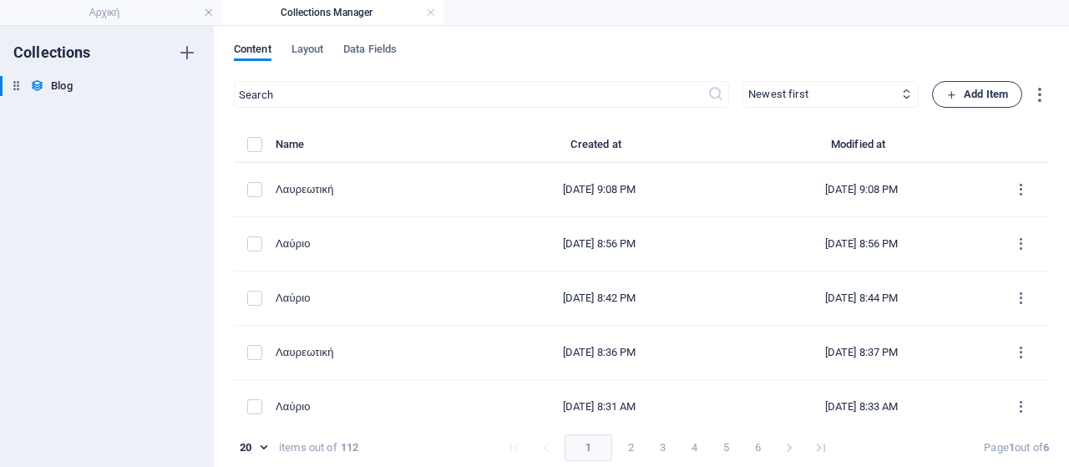
click at [971, 94] on span "Add Item" at bounding box center [978, 94] width 62 height 20
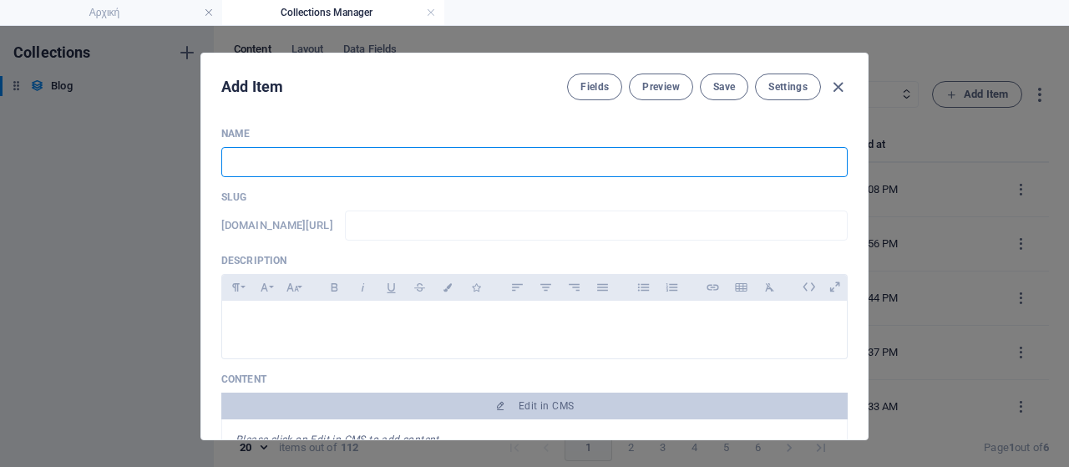
click at [394, 168] on input "text" at bounding box center [534, 162] width 627 height 30
click at [450, 235] on input "text" at bounding box center [596, 226] width 503 height 30
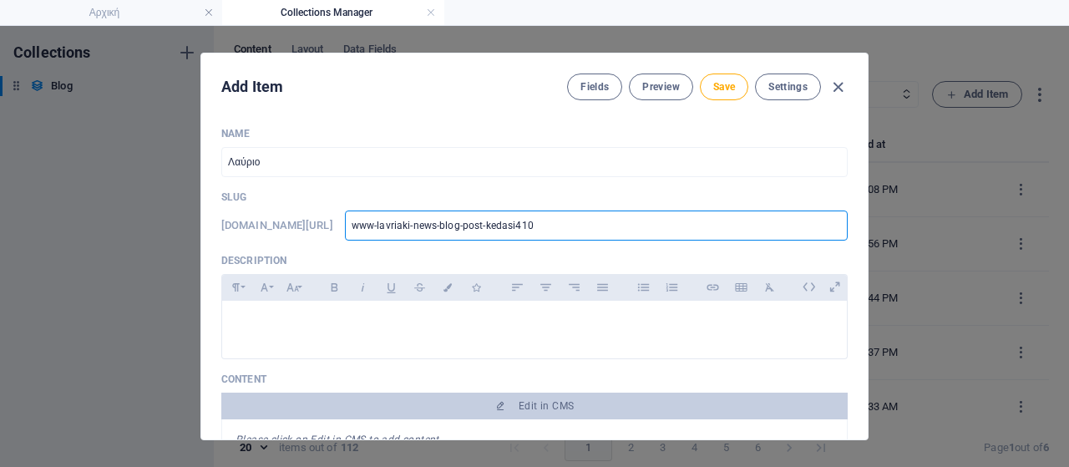
drag, startPoint x: 521, startPoint y: 230, endPoint x: 700, endPoint y: 211, distance: 179.8
click at [700, 211] on input "www-lavriaki-news-blog-post-kedasi410" at bounding box center [596, 226] width 503 height 30
click at [379, 322] on p at bounding box center [535, 322] width 598 height 16
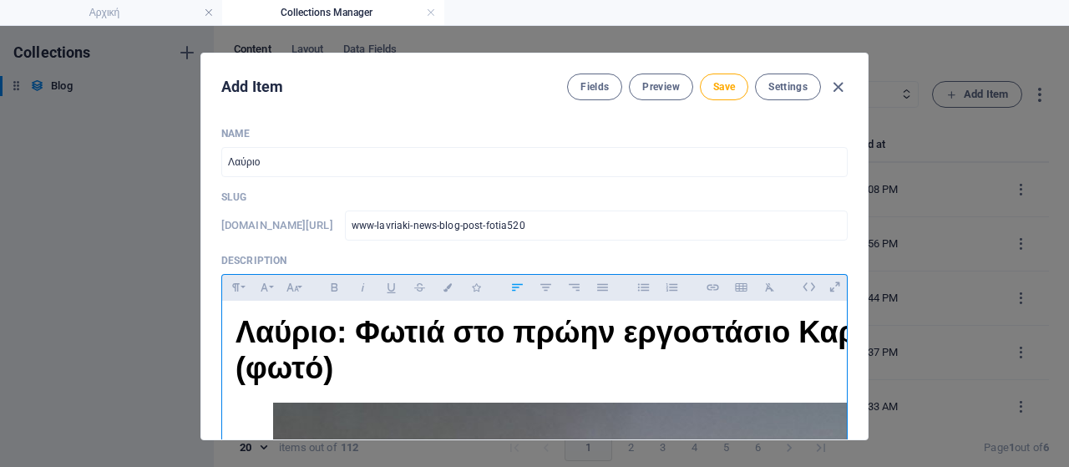
drag, startPoint x: 450, startPoint y: 236, endPoint x: 79, endPoint y: 97, distance: 396.0
click at [79, 97] on div "Add Item Fields Preview Save Settings Name Λαύριο ​ Slug www.example.com/blog-p…" at bounding box center [534, 246] width 1069 height 441
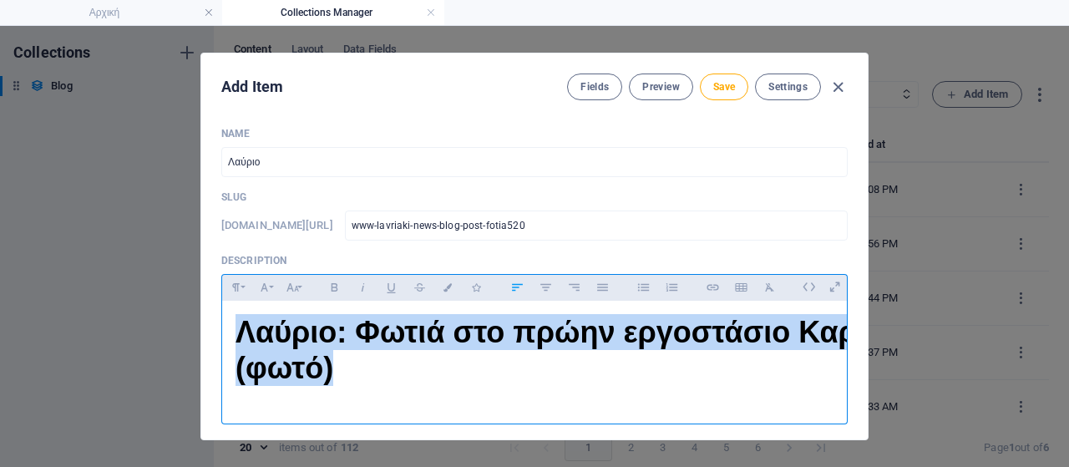
drag, startPoint x: 237, startPoint y: 321, endPoint x: 356, endPoint y: 392, distance: 138.3
click at [356, 392] on div "Λαύριο: Φωτιά στο πρώην εργοστάσιο Καρέλλα (φωτό)" at bounding box center [534, 358] width 625 height 115
click at [297, 281] on button "Font Size" at bounding box center [292, 288] width 27 height 22
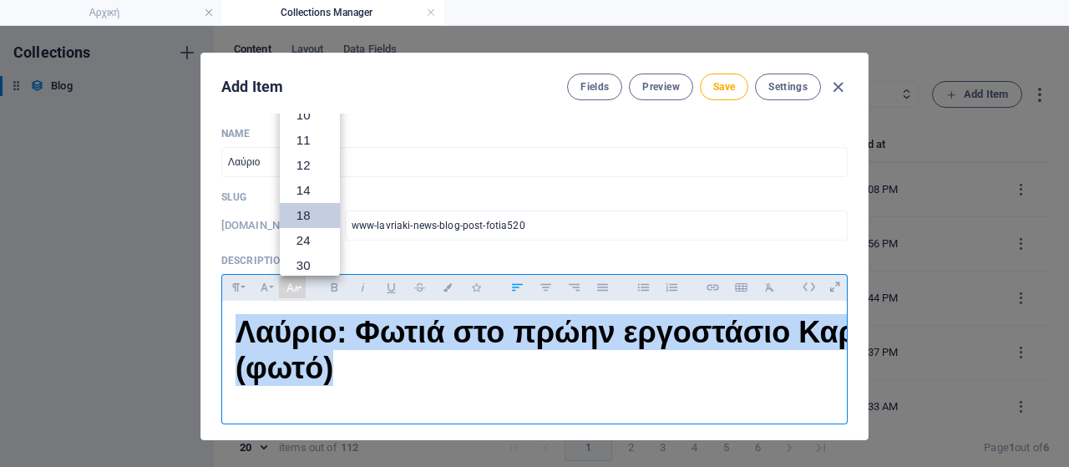
click at [302, 208] on link "18" at bounding box center [310, 215] width 60 height 25
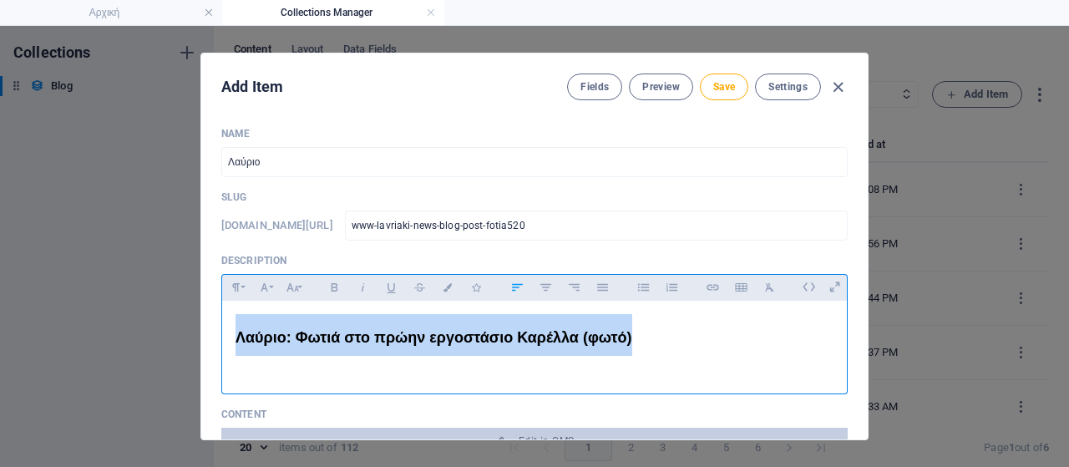
click at [458, 343] on span "Λαύριο: Φωτιά στο πρώην εργοστάσιο Καρέλλα (φωτό)" at bounding box center [434, 337] width 397 height 17
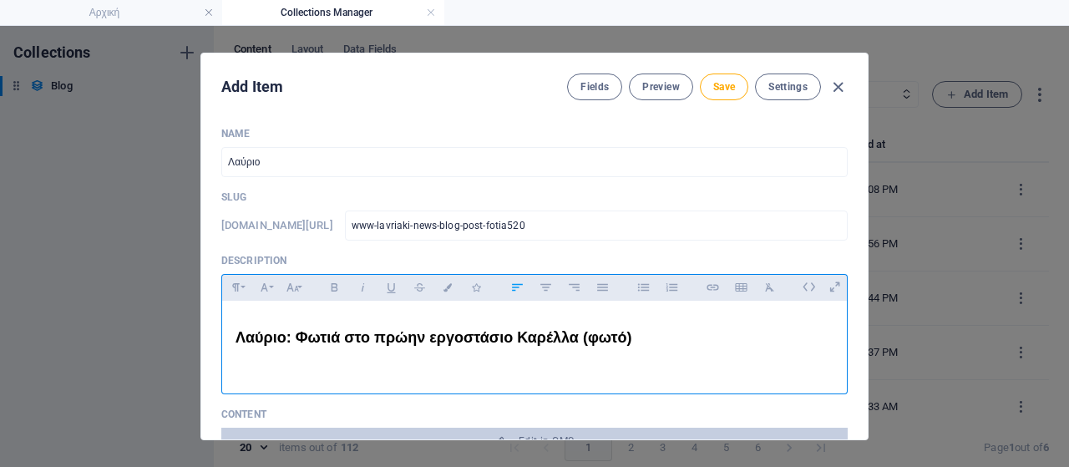
click at [638, 329] on h1 "Λαύριο: Φωτιά στο πρώην εργοστάσιο Καρέλλα (φωτό)" at bounding box center [607, 335] width 742 height 42
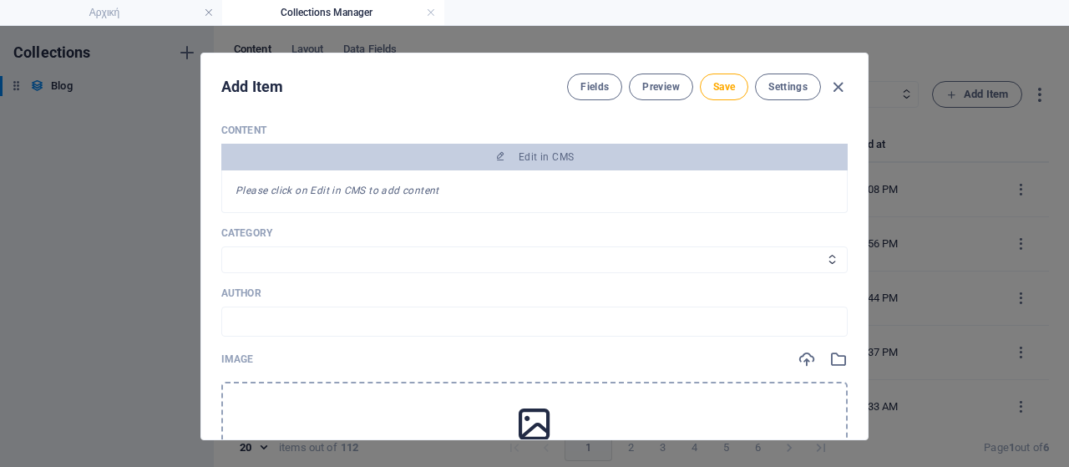
scroll to position [334, 0]
click at [238, 332] on input "text" at bounding box center [534, 320] width 627 height 30
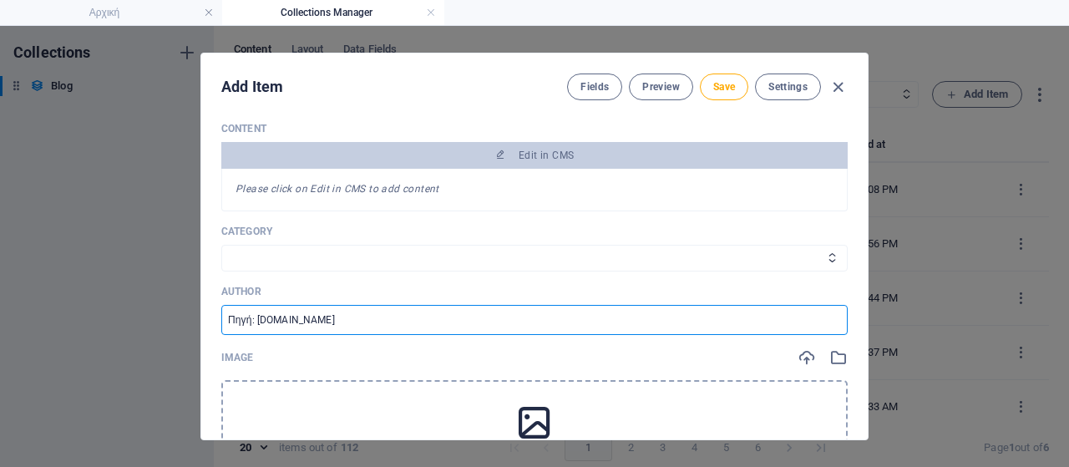
drag, startPoint x: 352, startPoint y: 333, endPoint x: 254, endPoint y: 331, distance: 97.8
click at [254, 331] on input "Πηγή: notioanatolika.gr" at bounding box center [534, 320] width 627 height 30
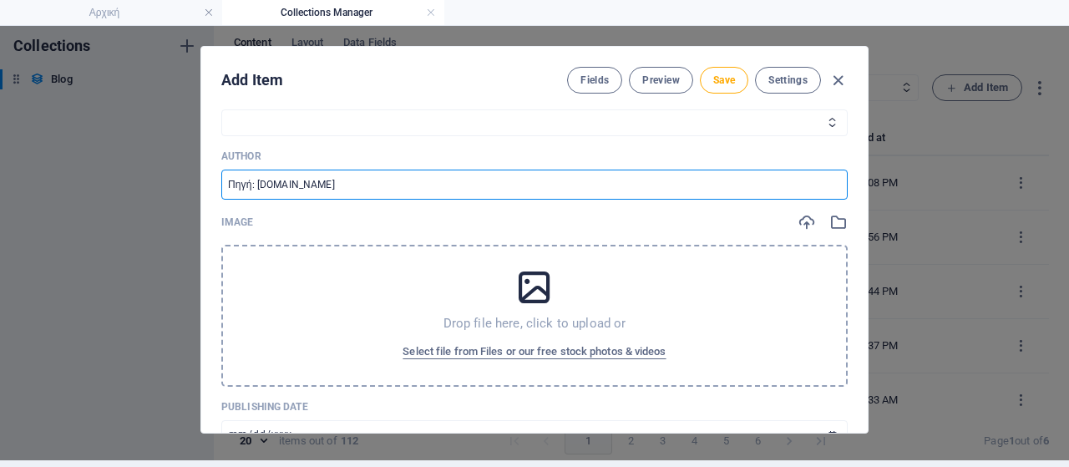
scroll to position [501, 0]
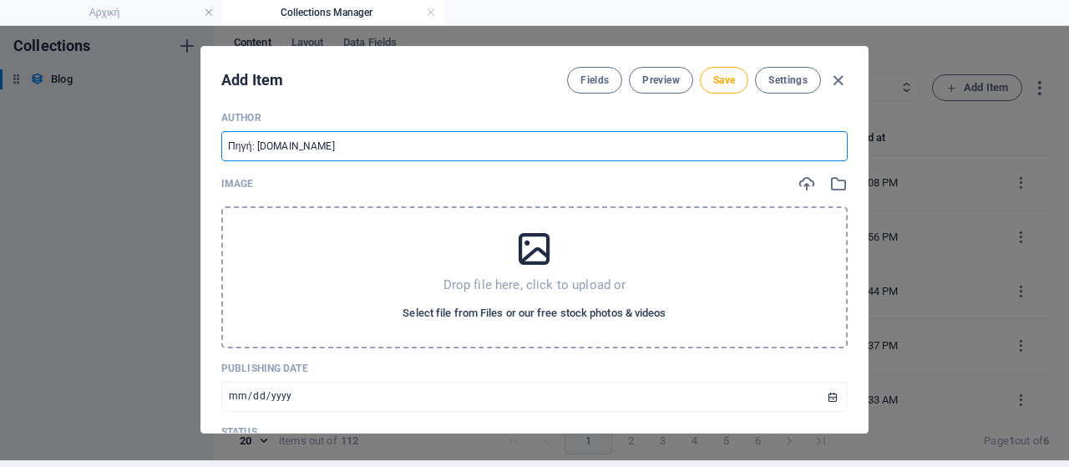
click at [560, 322] on span "Select file from Files or our free stock photos & videos" at bounding box center [534, 313] width 263 height 20
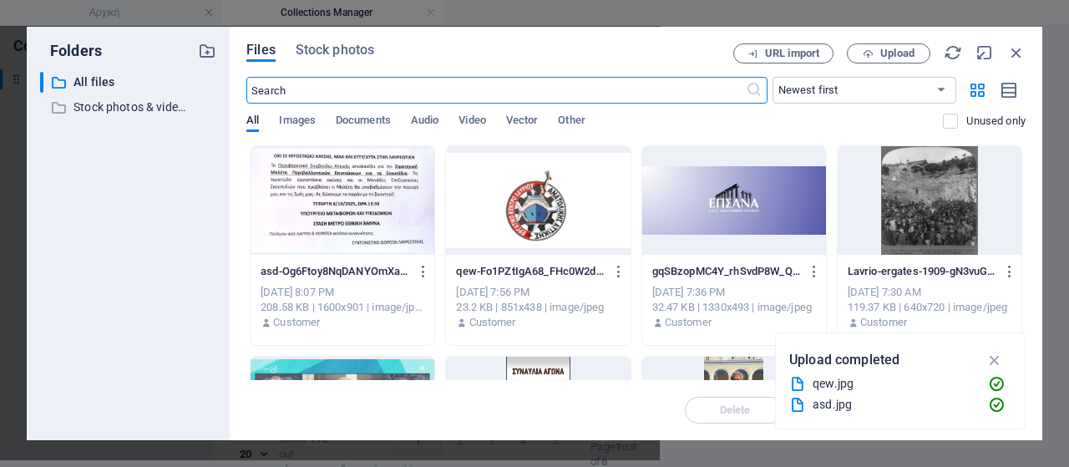
scroll to position [526, 0]
click at [891, 48] on span "Upload" at bounding box center [898, 53] width 34 height 10
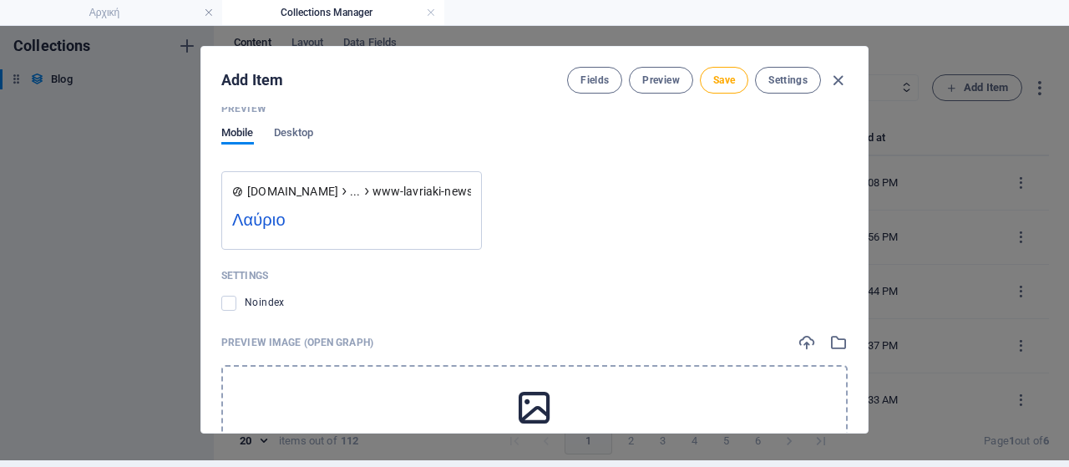
scroll to position [1761, 0]
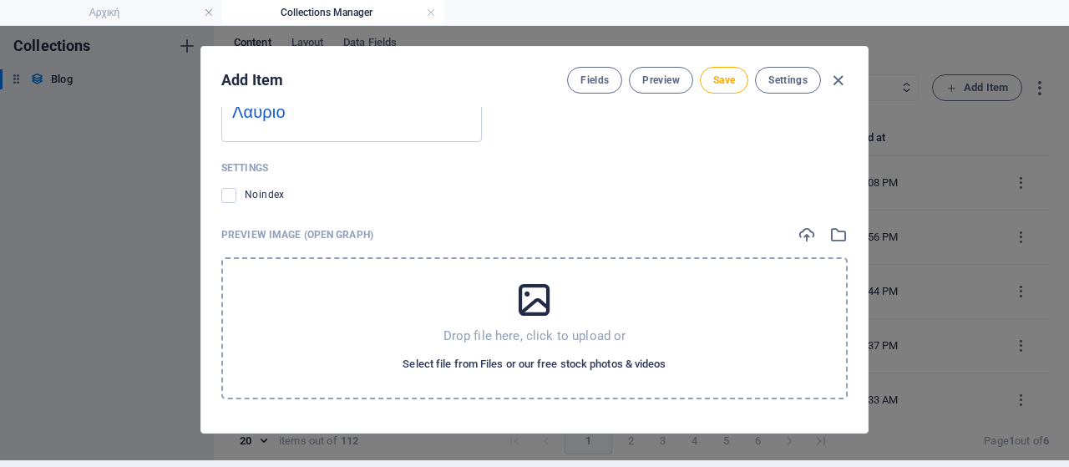
click at [473, 362] on span "Select file from Files or our free stock photos & videos" at bounding box center [534, 364] width 263 height 20
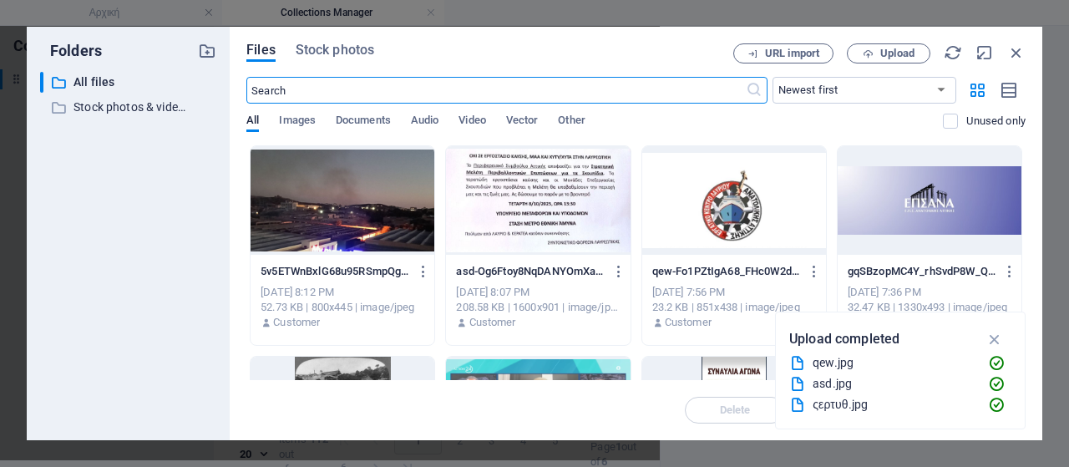
scroll to position [1786, 0]
click at [351, 190] on div at bounding box center [343, 200] width 184 height 109
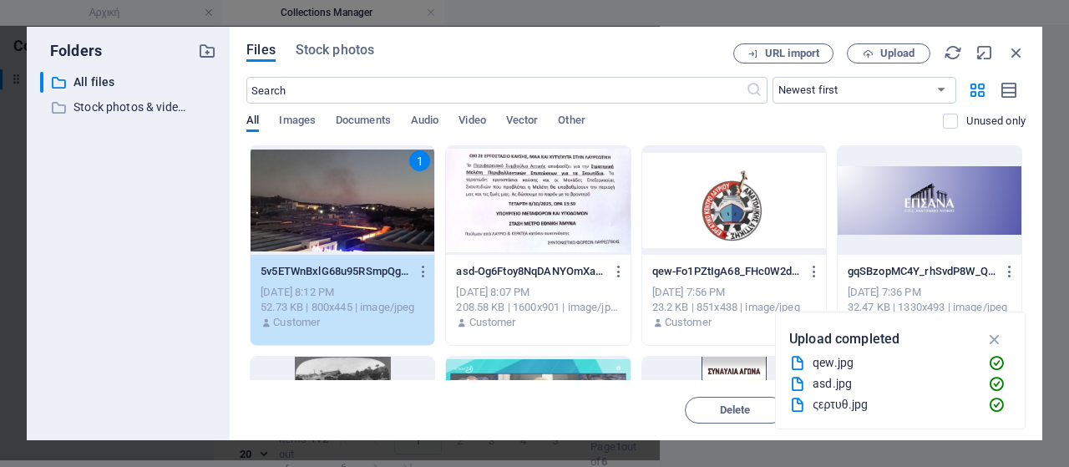
click at [351, 190] on div "1" at bounding box center [343, 200] width 184 height 109
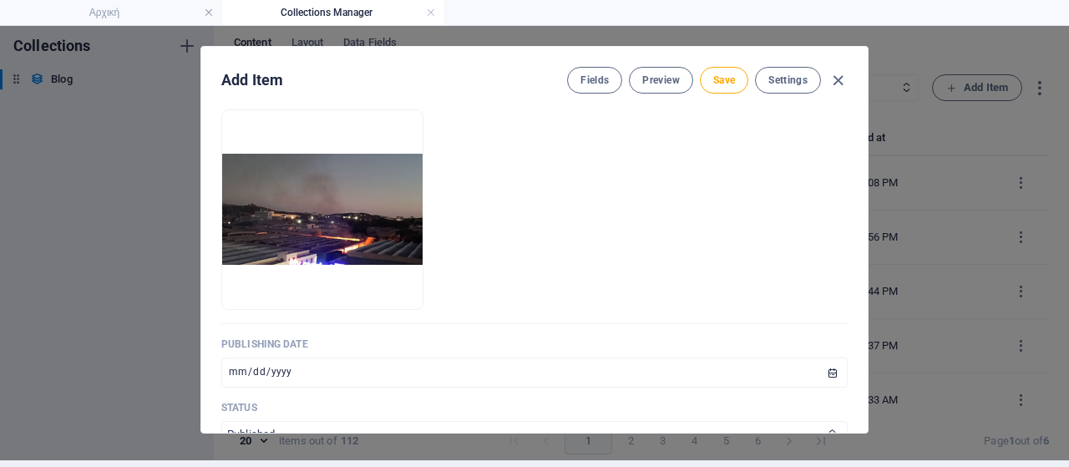
scroll to position [257, 0]
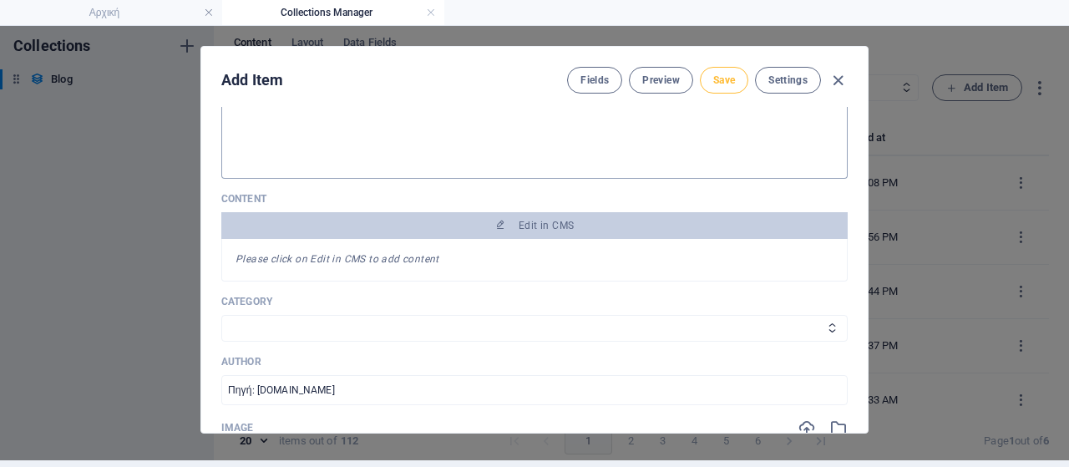
click at [725, 78] on span "Save" at bounding box center [724, 80] width 22 height 13
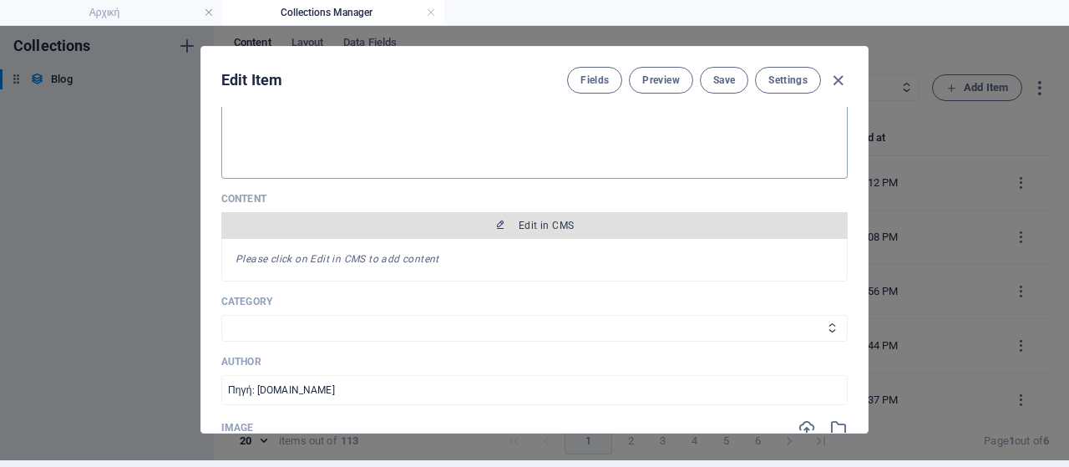
click at [582, 239] on button "Edit in CMS" at bounding box center [534, 225] width 627 height 27
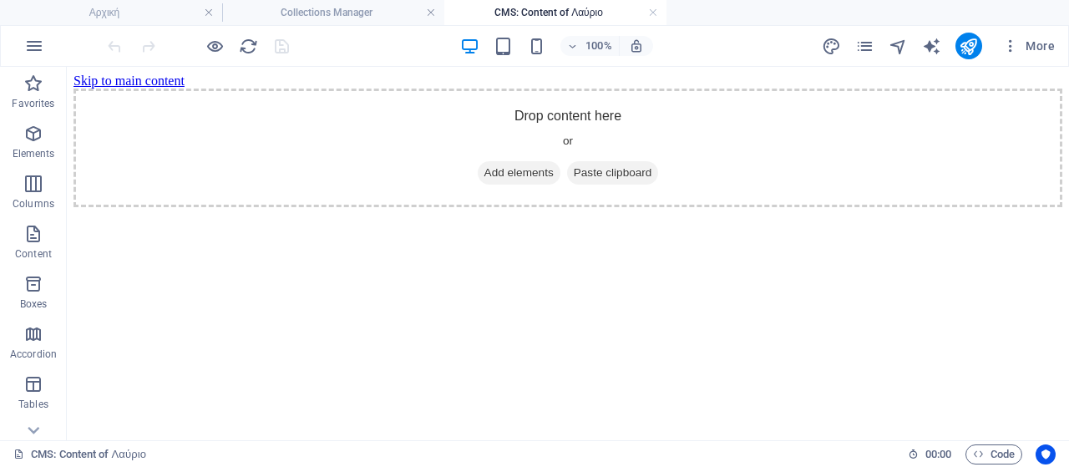
scroll to position [0, 0]
click at [490, 185] on span "Add elements" at bounding box center [519, 172] width 83 height 23
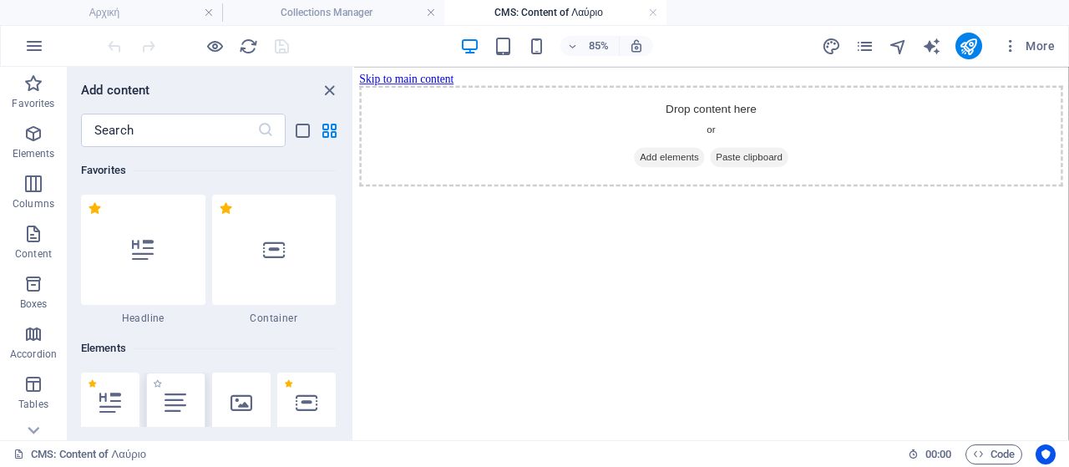
click at [170, 407] on icon at bounding box center [176, 403] width 22 height 22
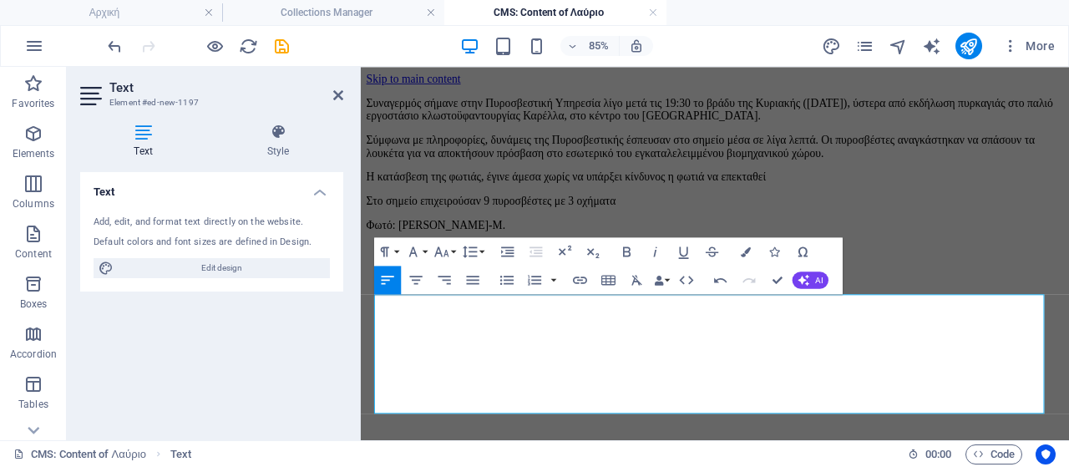
drag, startPoint x: 562, startPoint y: 463, endPoint x: 373, endPoint y: 342, distance: 224.3
click at [373, 274] on div "Συναγερμός σήμανε στην Πυροσβεστική Υπηρεσία λίγο μετά τις 19:30 το βράδυ της Κ…" at bounding box center [778, 181] width 820 height 185
click at [458, 246] on div "Paragraph Format Normal Heading 1 Heading 2 Heading 3 Heading 4 Heading 5 Headi…" at bounding box center [430, 251] width 113 height 28
click at [452, 250] on button "Font Size" at bounding box center [444, 251] width 27 height 28
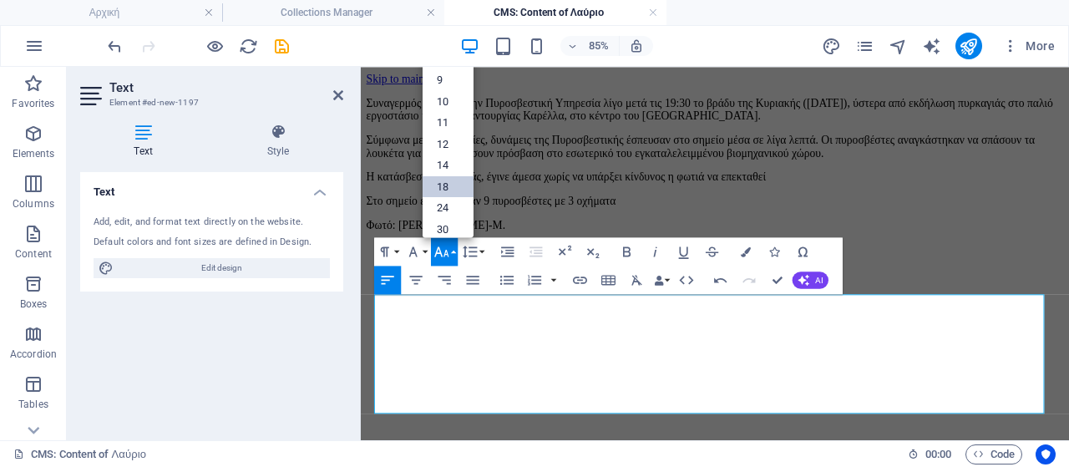
click at [442, 190] on link "18" at bounding box center [448, 186] width 51 height 22
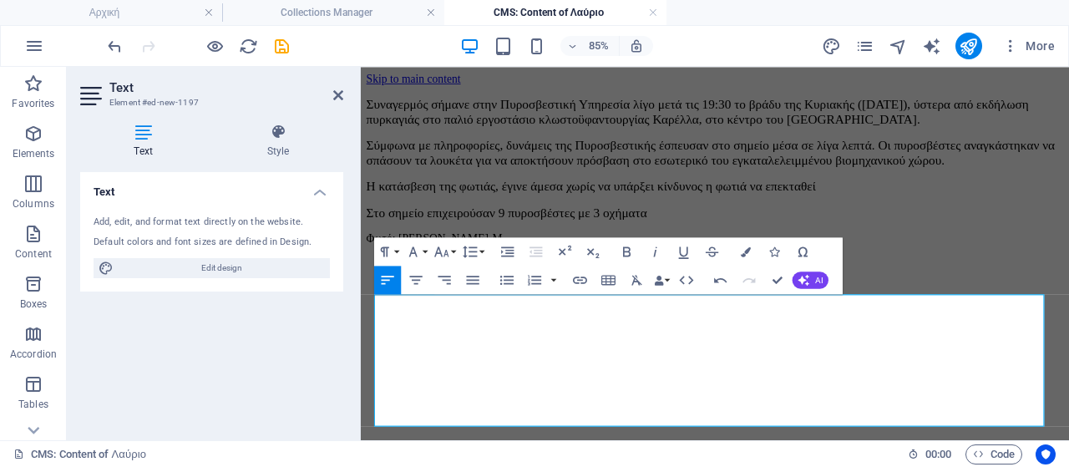
click at [550, 185] on span "Σύμφωνα με πληροφορίες, δυνάμεις της Πυροσβεστικής έσπευσαν στο σημείο μέσα σε …" at bounding box center [773, 167] width 810 height 34
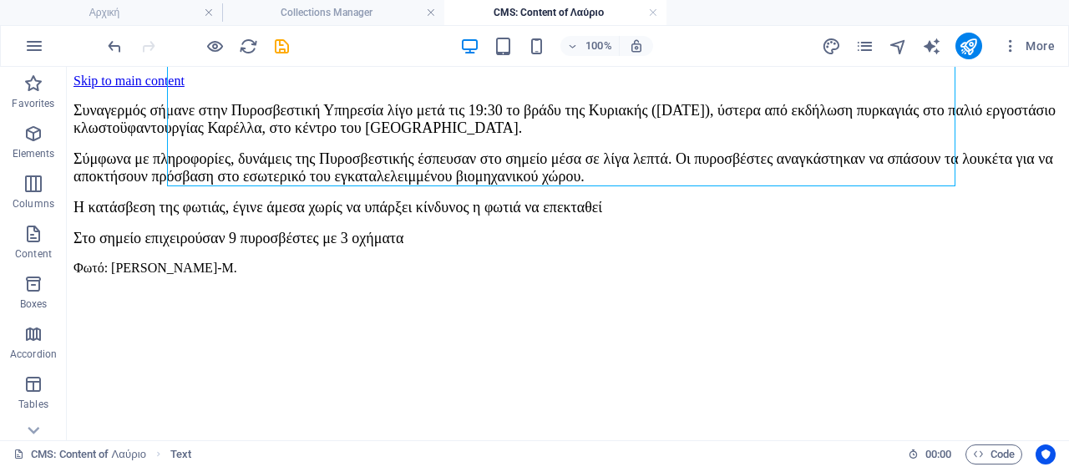
scroll to position [232, 0]
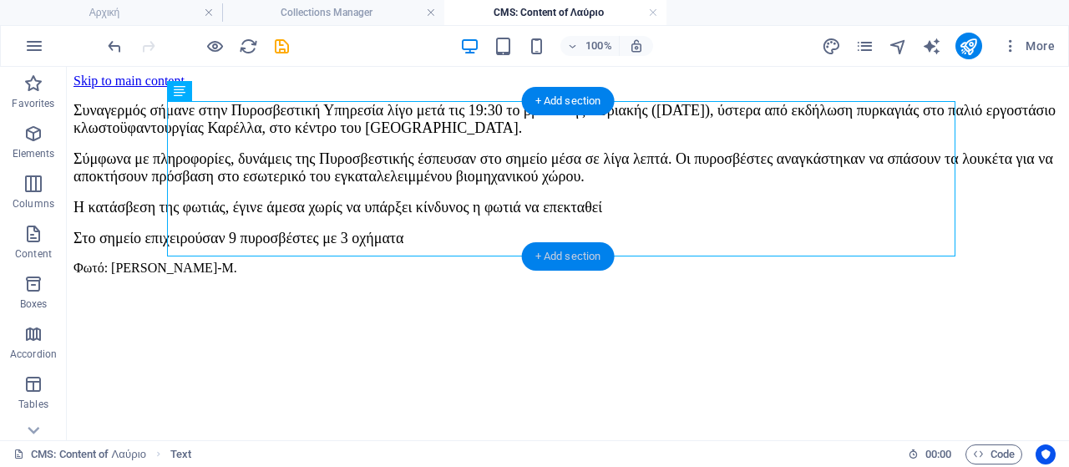
click at [576, 259] on div "+ Add section" at bounding box center [568, 256] width 93 height 28
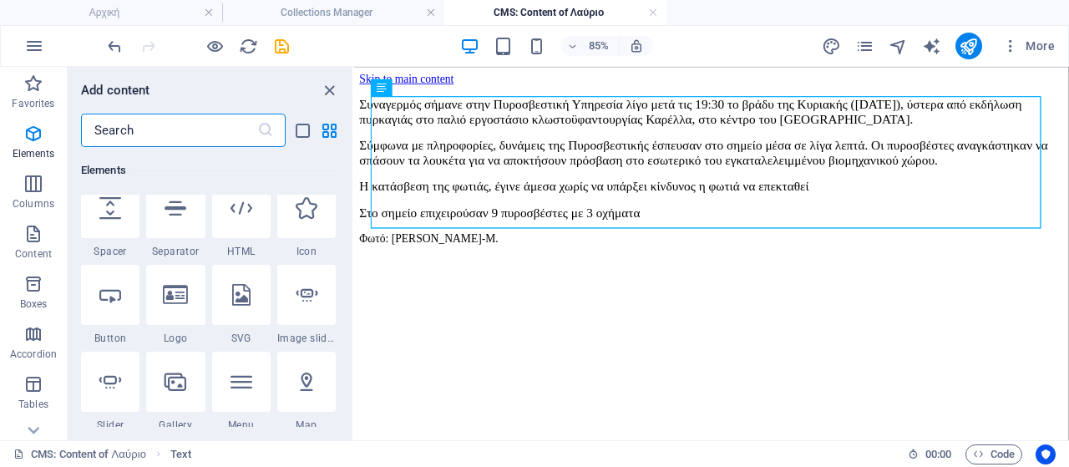
scroll to position [166, 0]
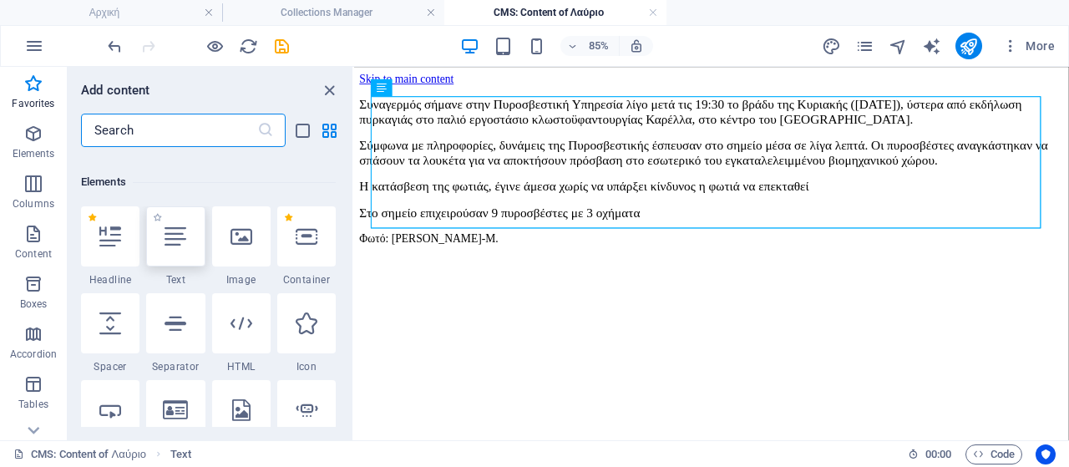
click at [187, 244] on div at bounding box center [175, 236] width 58 height 60
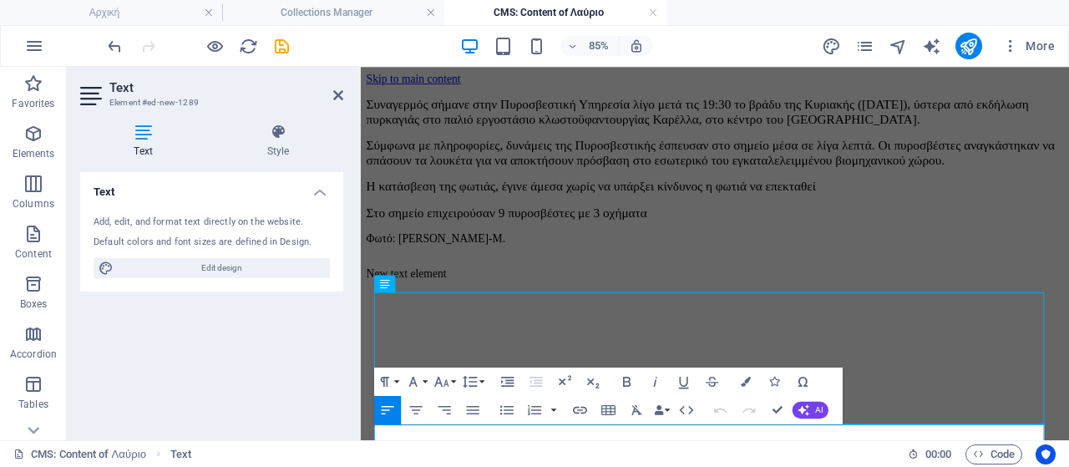
scroll to position [2, 0]
click at [576, 405] on icon "button" at bounding box center [579, 410] width 17 height 17
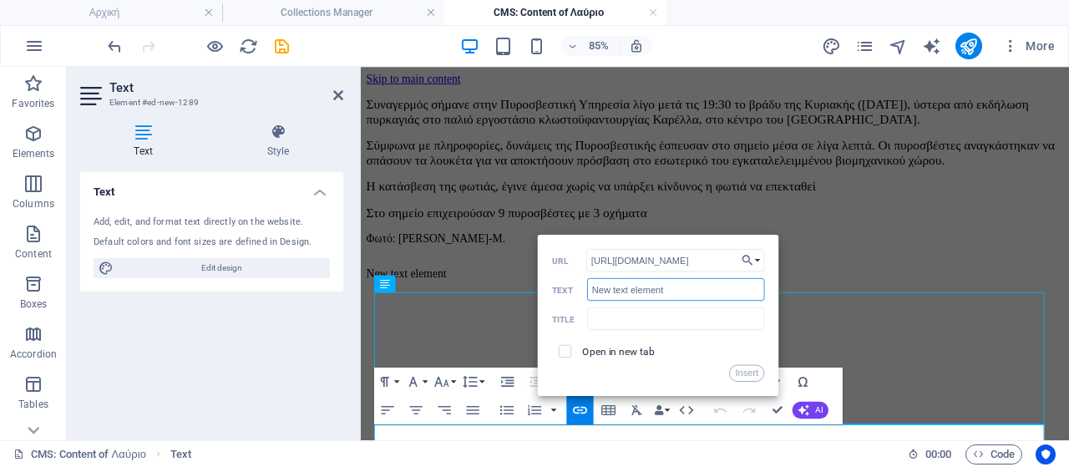
scroll to position [0, 0]
drag, startPoint x: 668, startPoint y: 288, endPoint x: 552, endPoint y: 292, distance: 116.2
click at [552, 292] on div "New text element Text" at bounding box center [658, 289] width 213 height 23
click at [653, 320] on input "text" at bounding box center [676, 318] width 178 height 23
click at [747, 378] on button "Insert" at bounding box center [747, 372] width 36 height 17
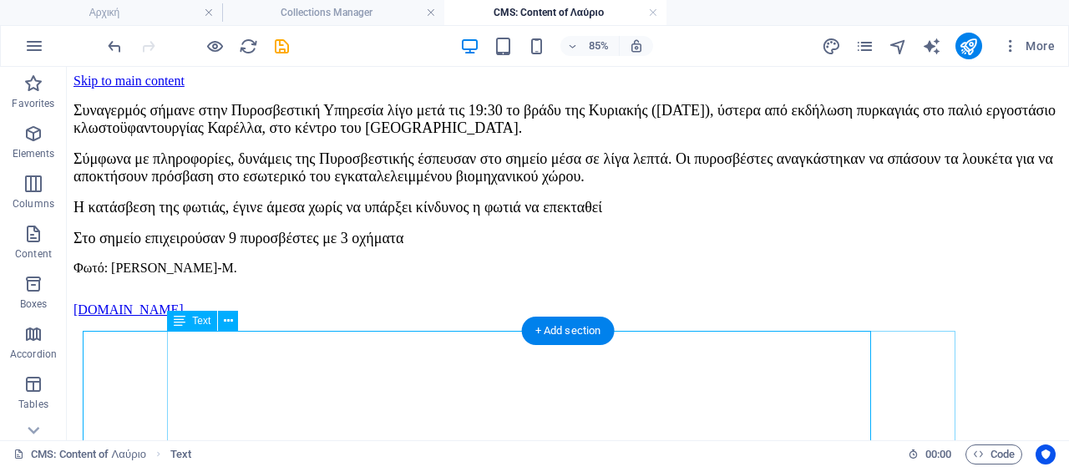
scroll to position [246, 0]
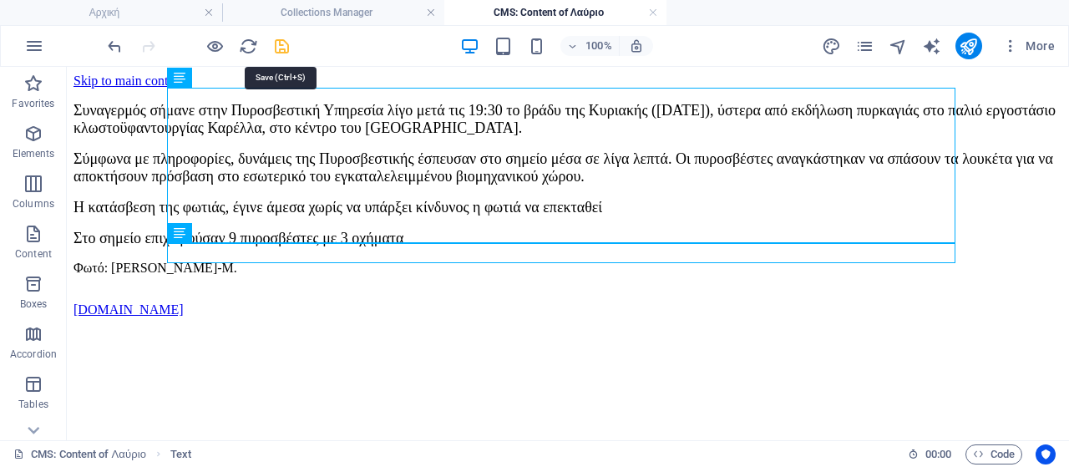
click at [276, 43] on icon "save" at bounding box center [281, 46] width 19 height 19
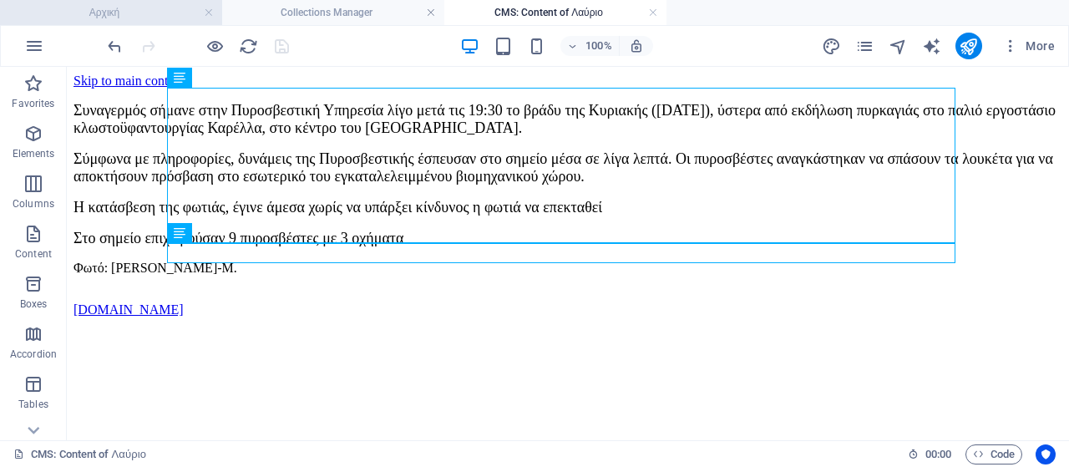
click at [167, 16] on h4 "Αρχική" at bounding box center [111, 12] width 222 height 18
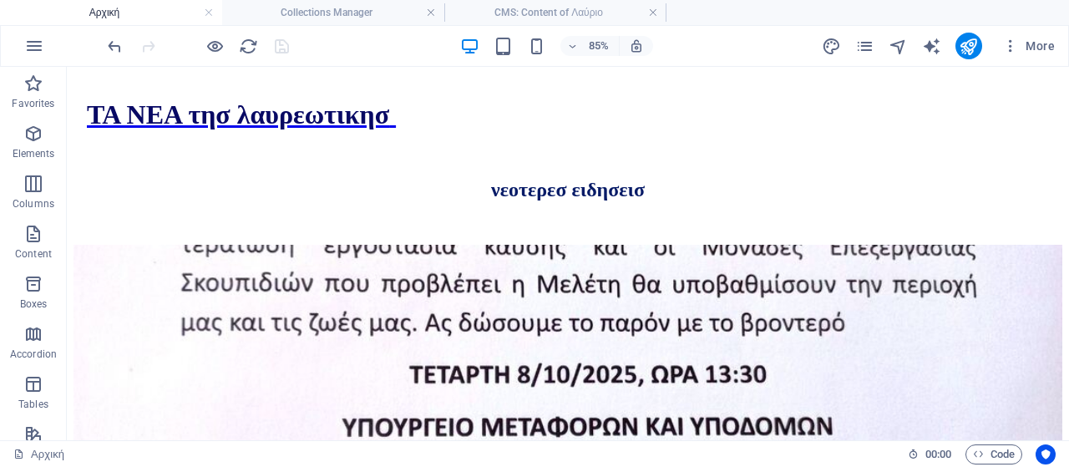
scroll to position [951, 0]
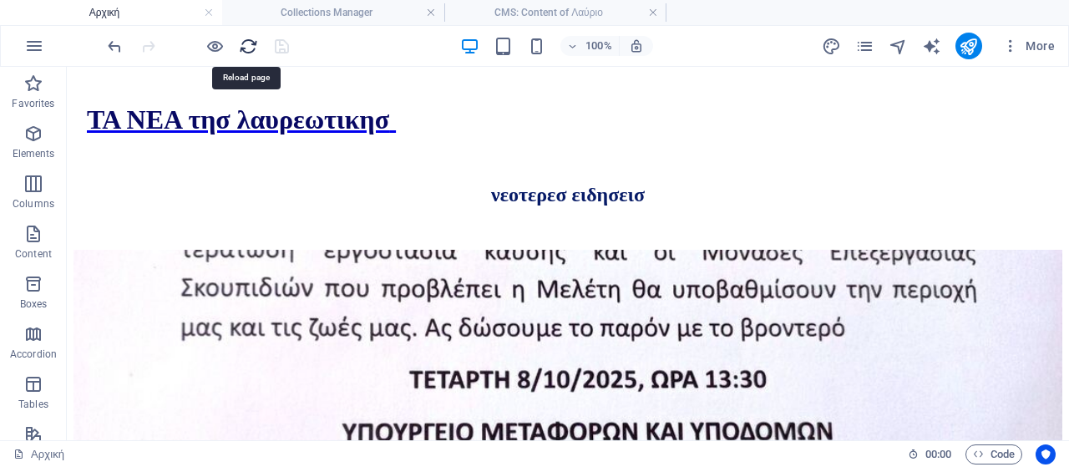
click at [247, 44] on icon "reload" at bounding box center [248, 46] width 19 height 19
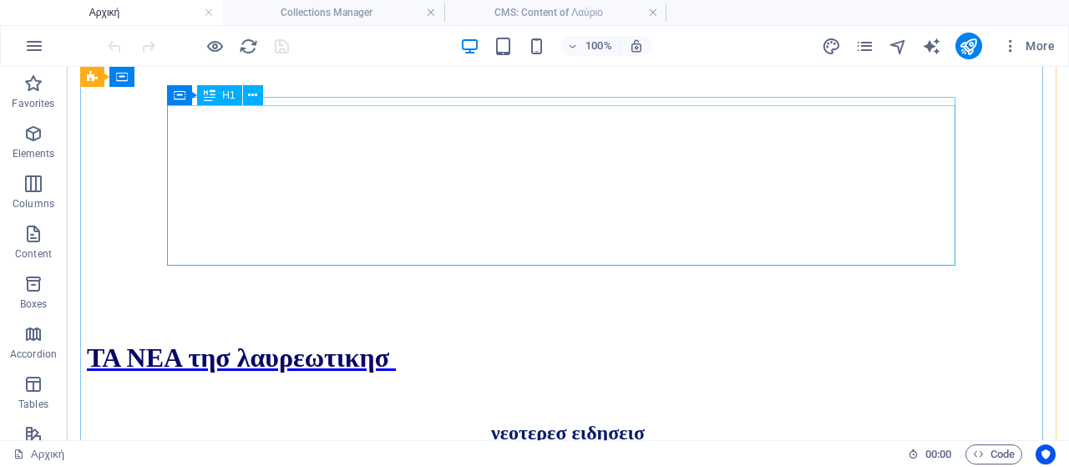
scroll to position [752, 0]
